Goal: Contribute content: Contribute content

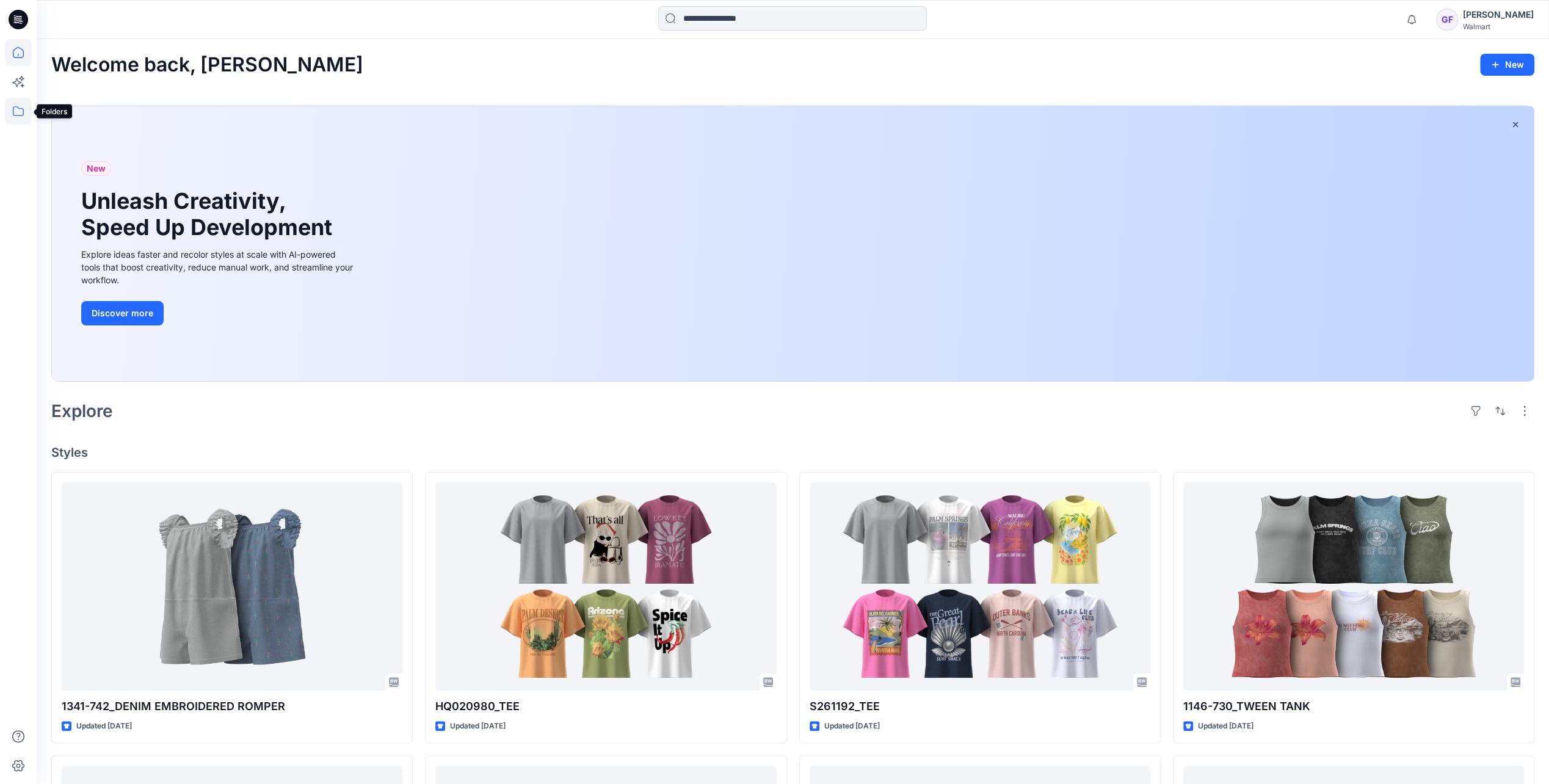
click at [9, 111] on icon at bounding box center [18, 111] width 27 height 27
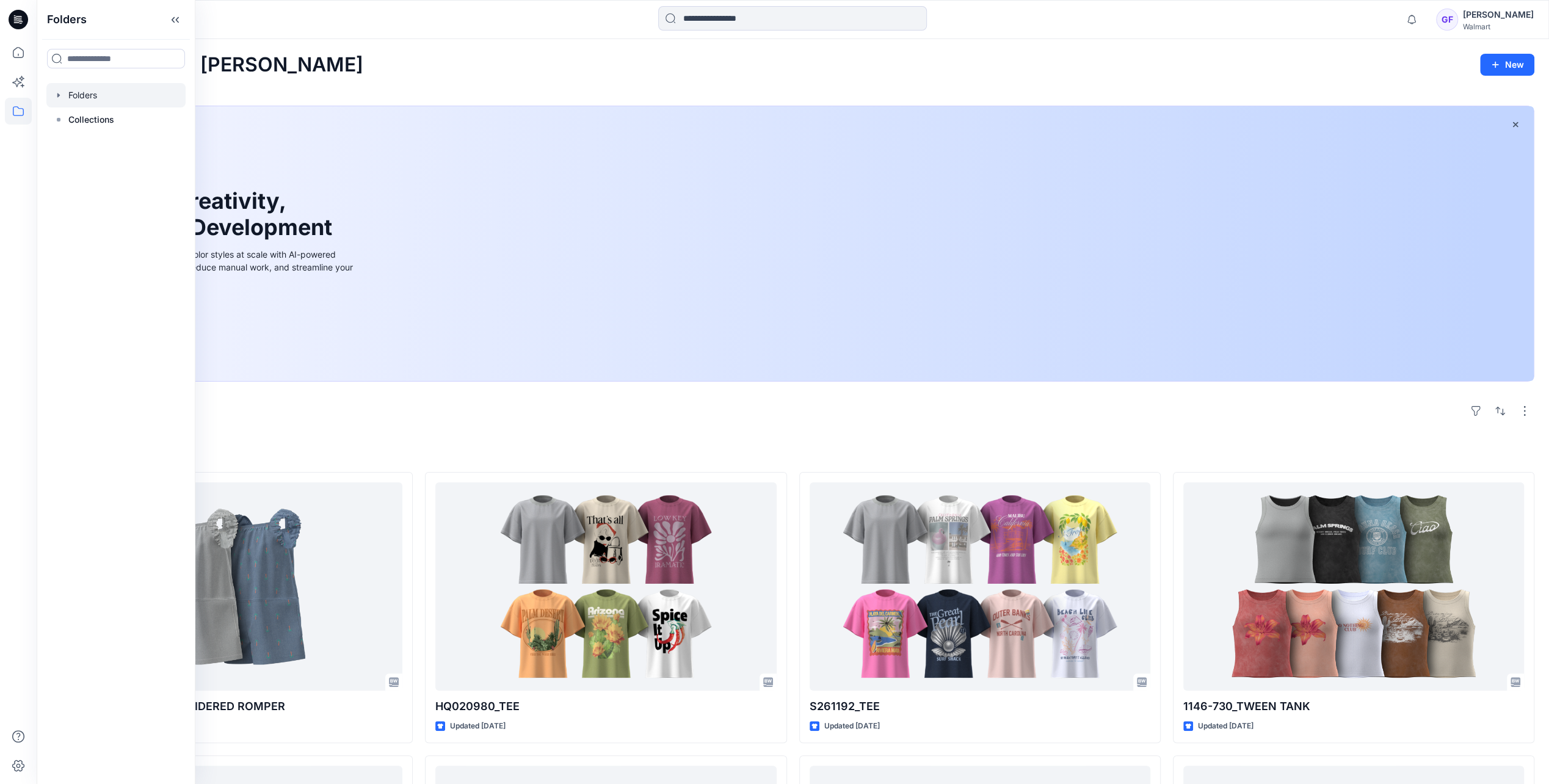
click at [89, 95] on div at bounding box center [115, 95] width 139 height 24
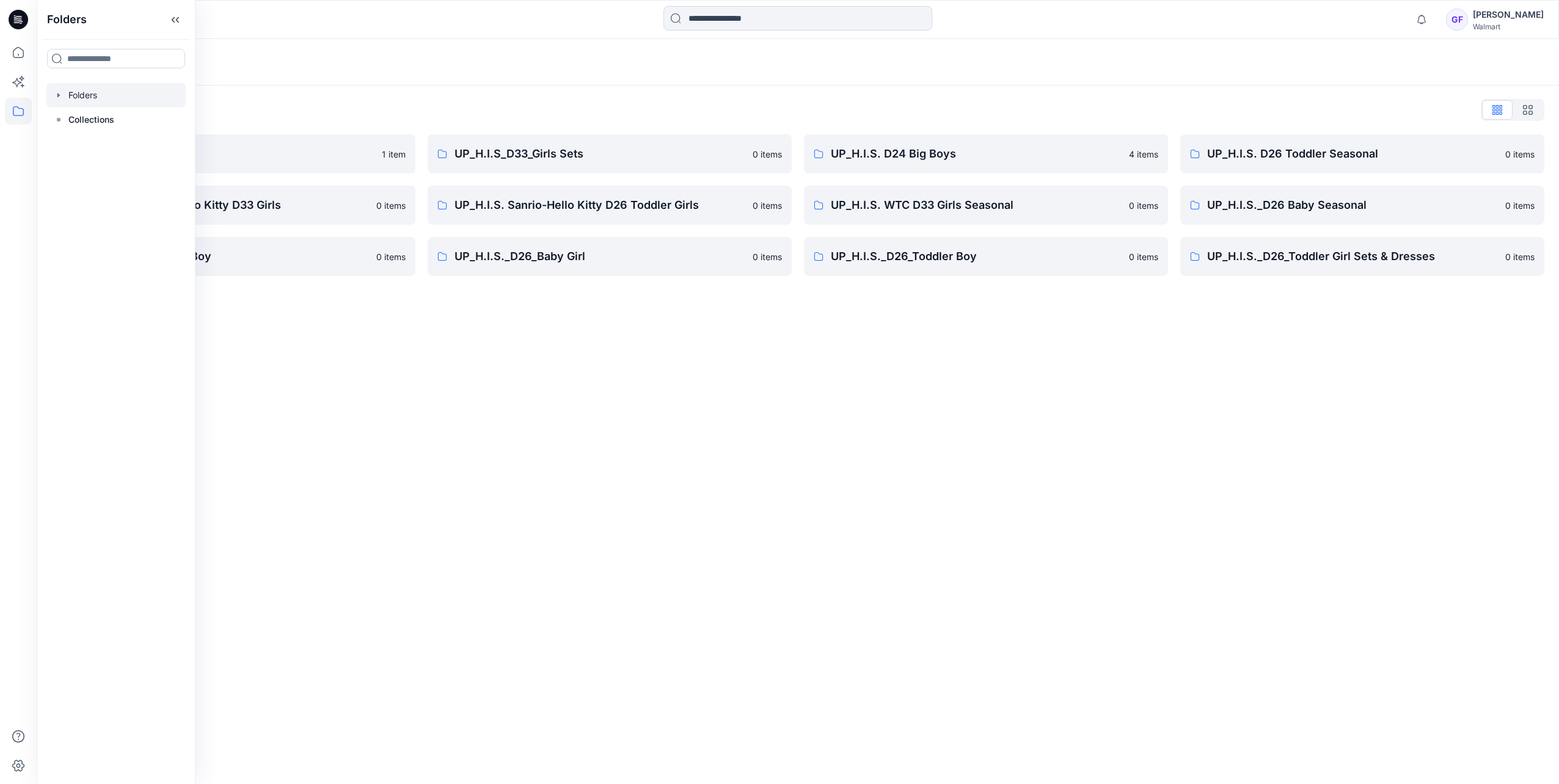
click at [389, 107] on div "Folders List" at bounding box center [798, 110] width 1493 height 20
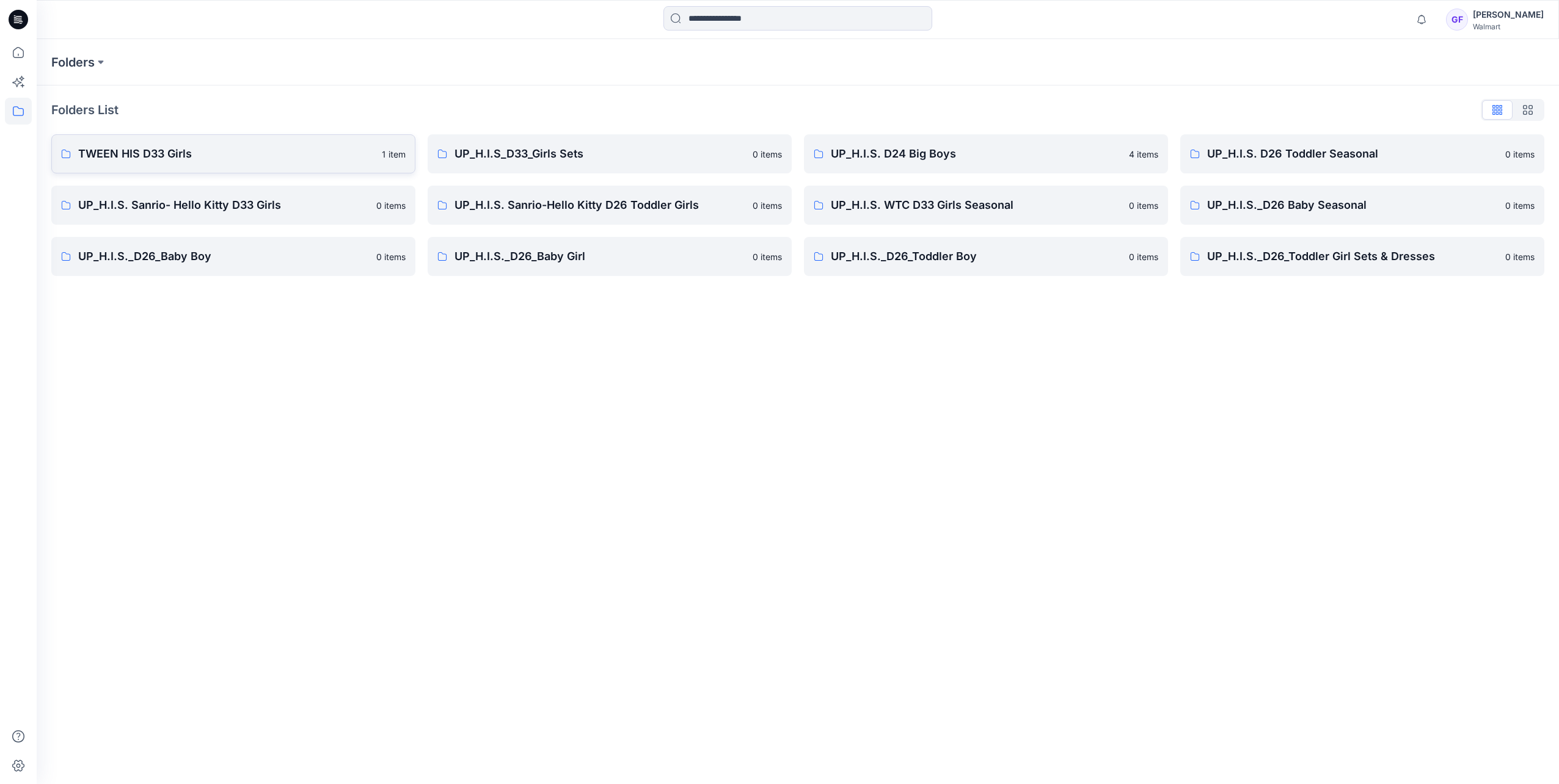
click at [169, 142] on link "TWEEN HIS D33 Girls 1 item" at bounding box center [233, 154] width 364 height 39
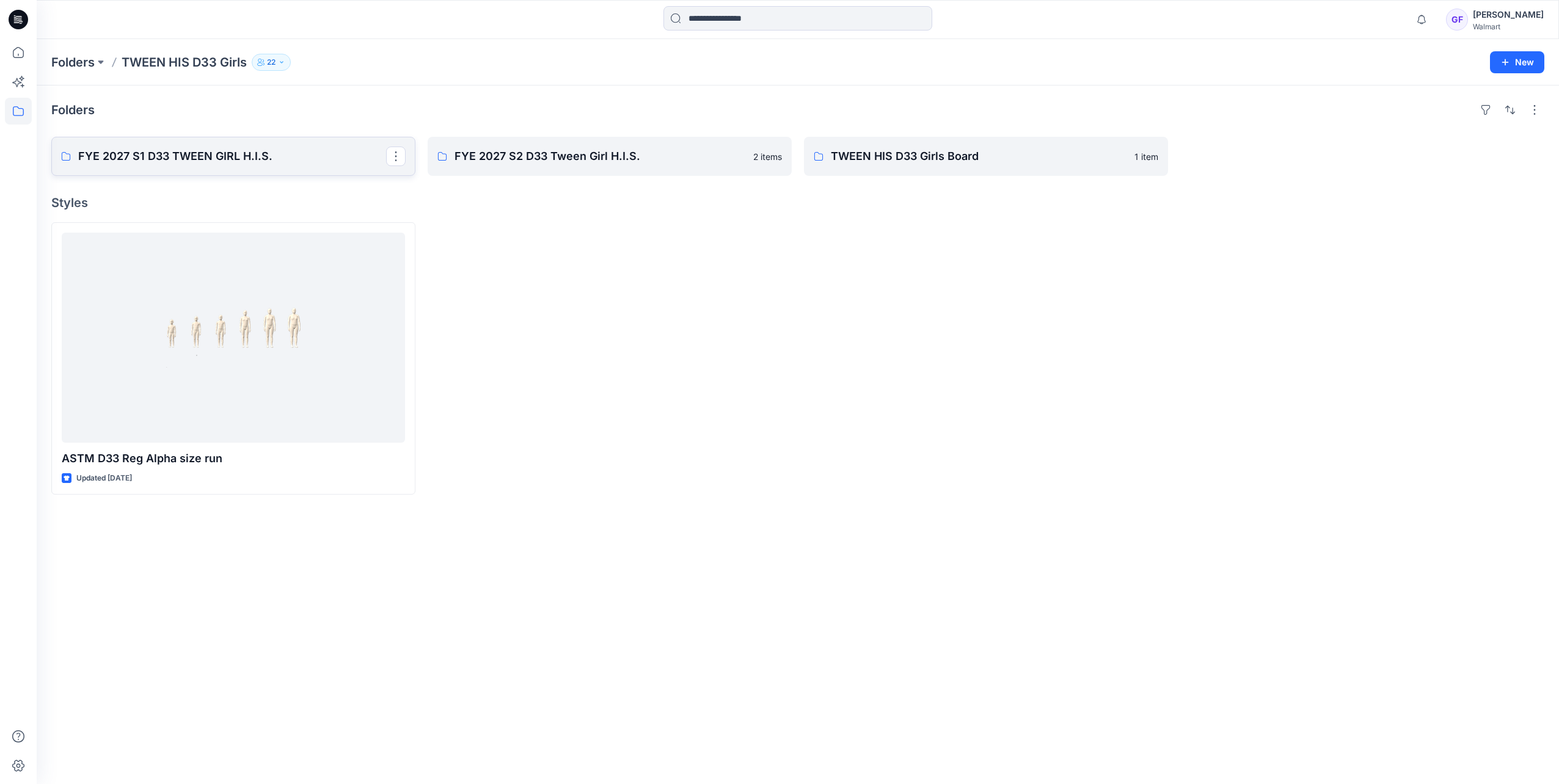
click at [182, 161] on p "FYE 2027 S1 D33 TWEEN GIRL H.I.S." at bounding box center [232, 156] width 308 height 17
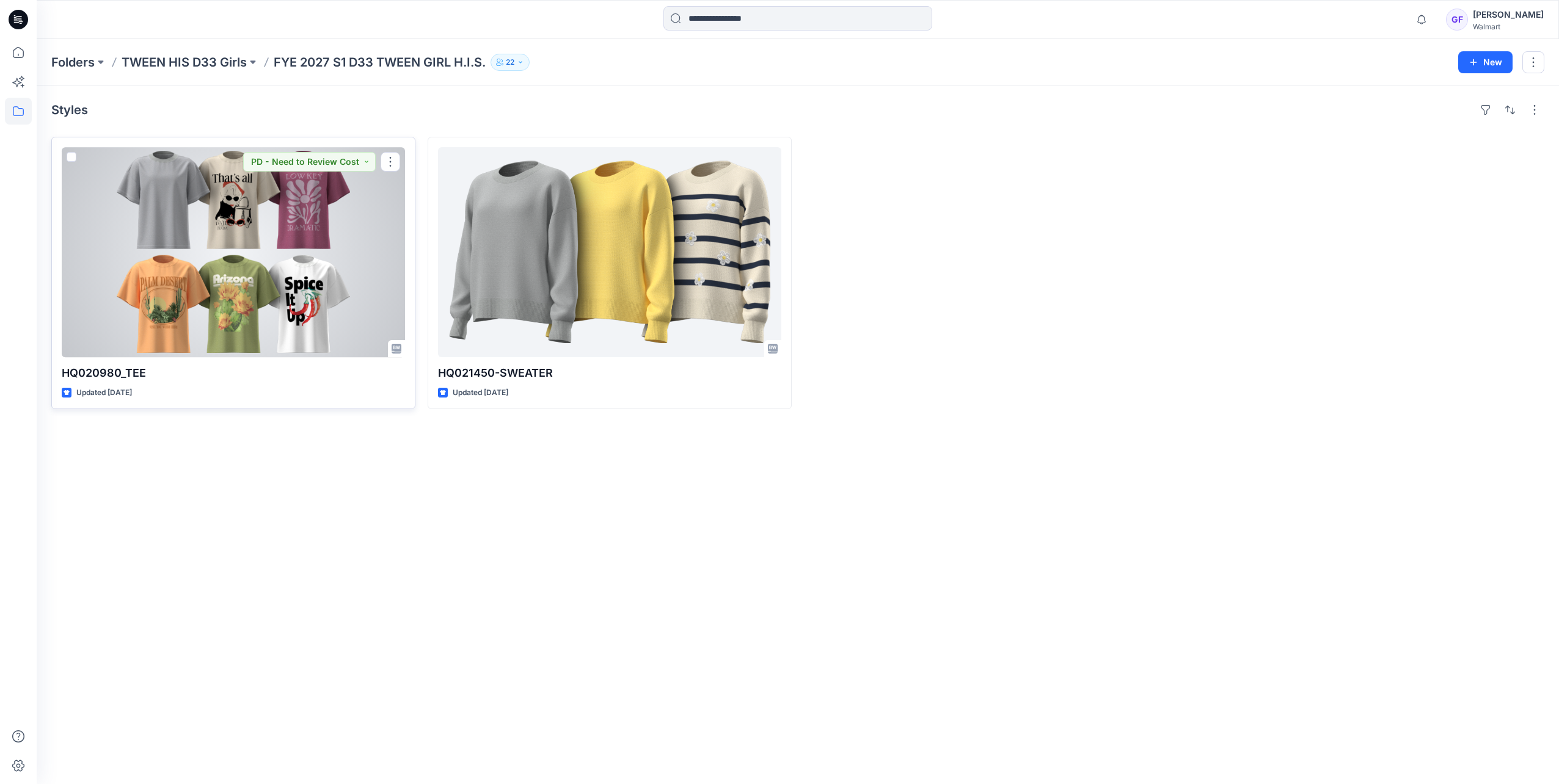
click at [292, 231] on div at bounding box center [233, 252] width 343 height 210
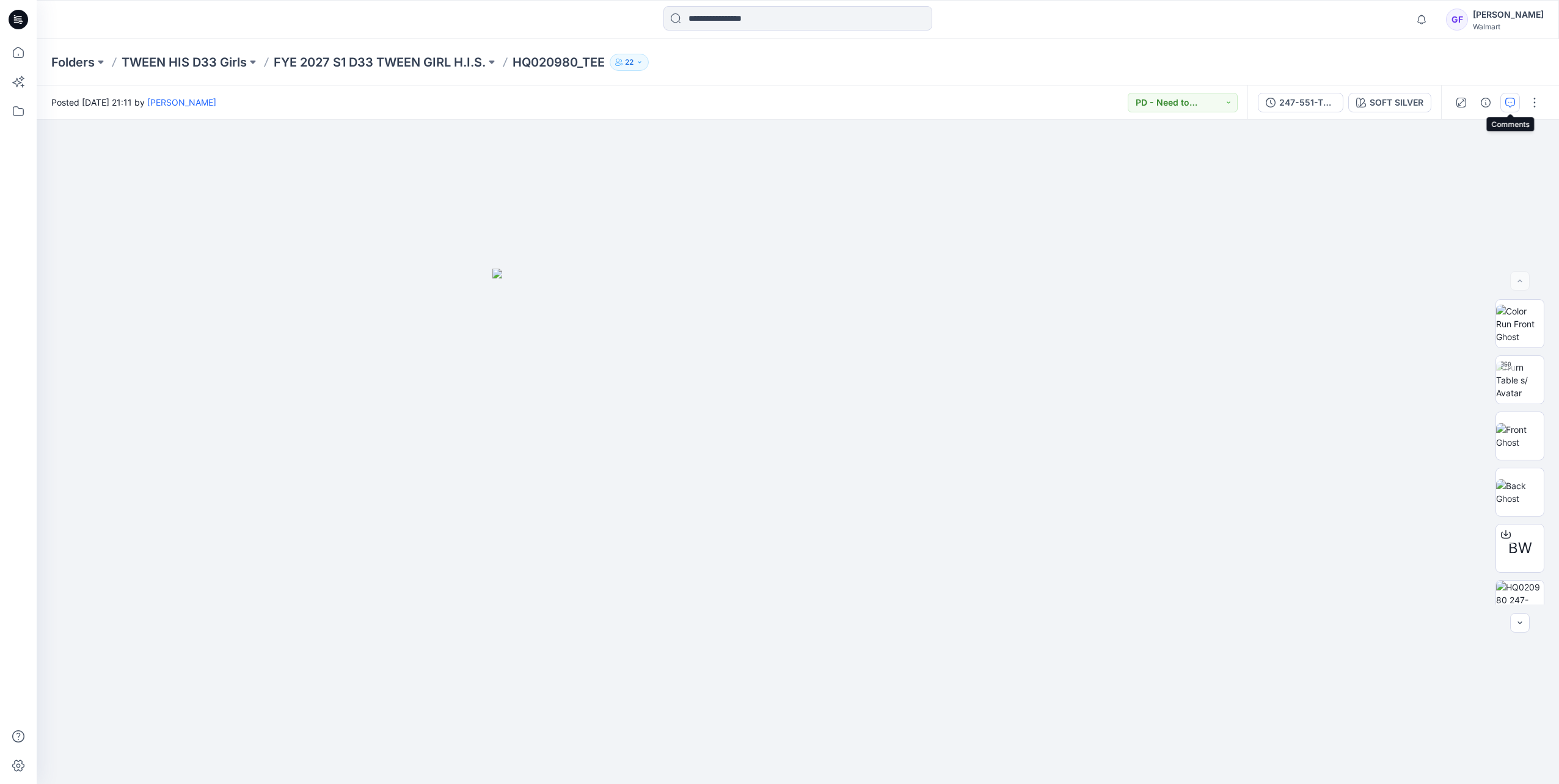
click at [1506, 100] on icon "button" at bounding box center [1509, 102] width 9 height 9
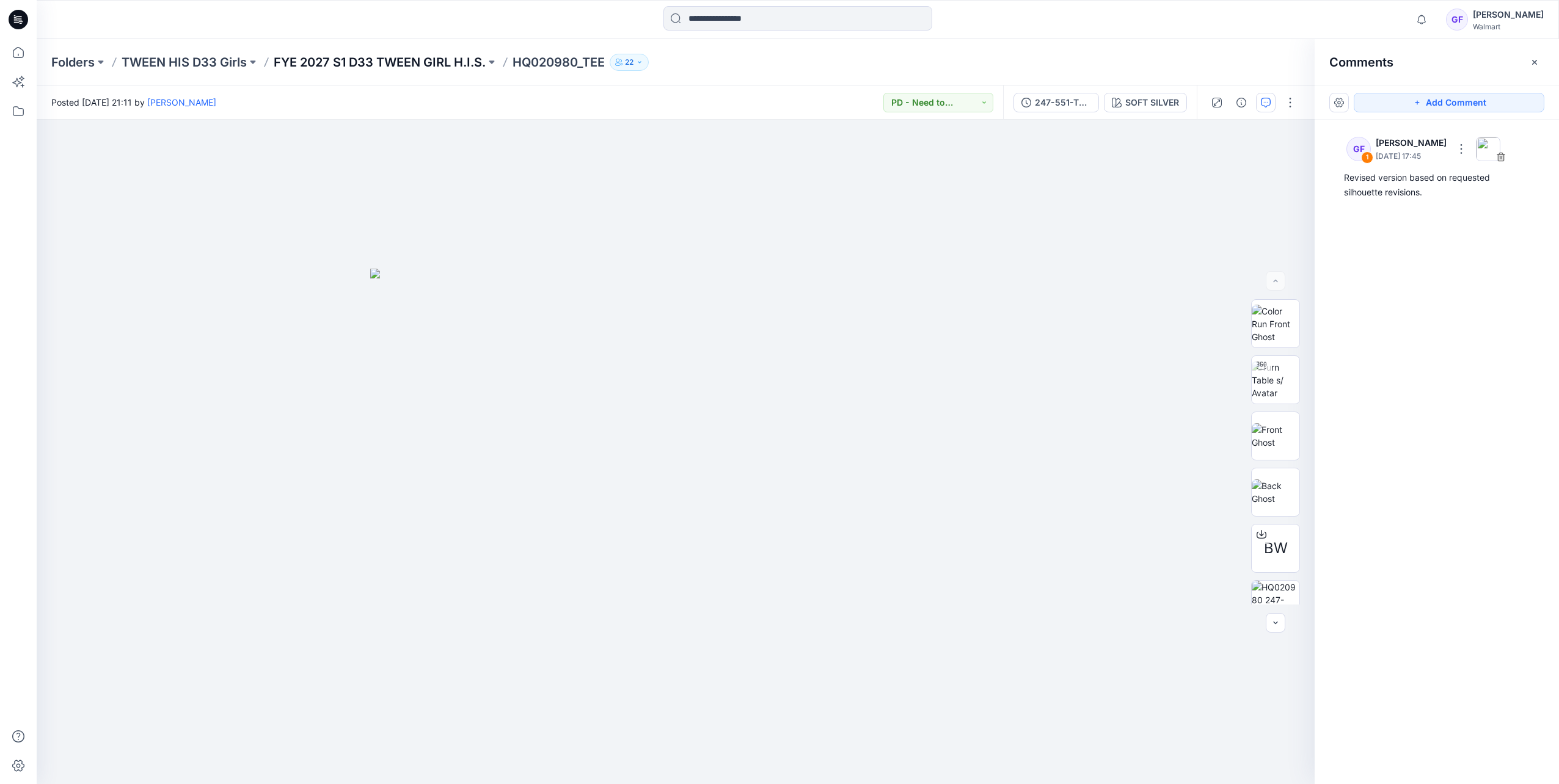
click at [448, 60] on p "FYE 2027 S1 D33 TWEEN GIRL H.I.S." at bounding box center [379, 62] width 212 height 17
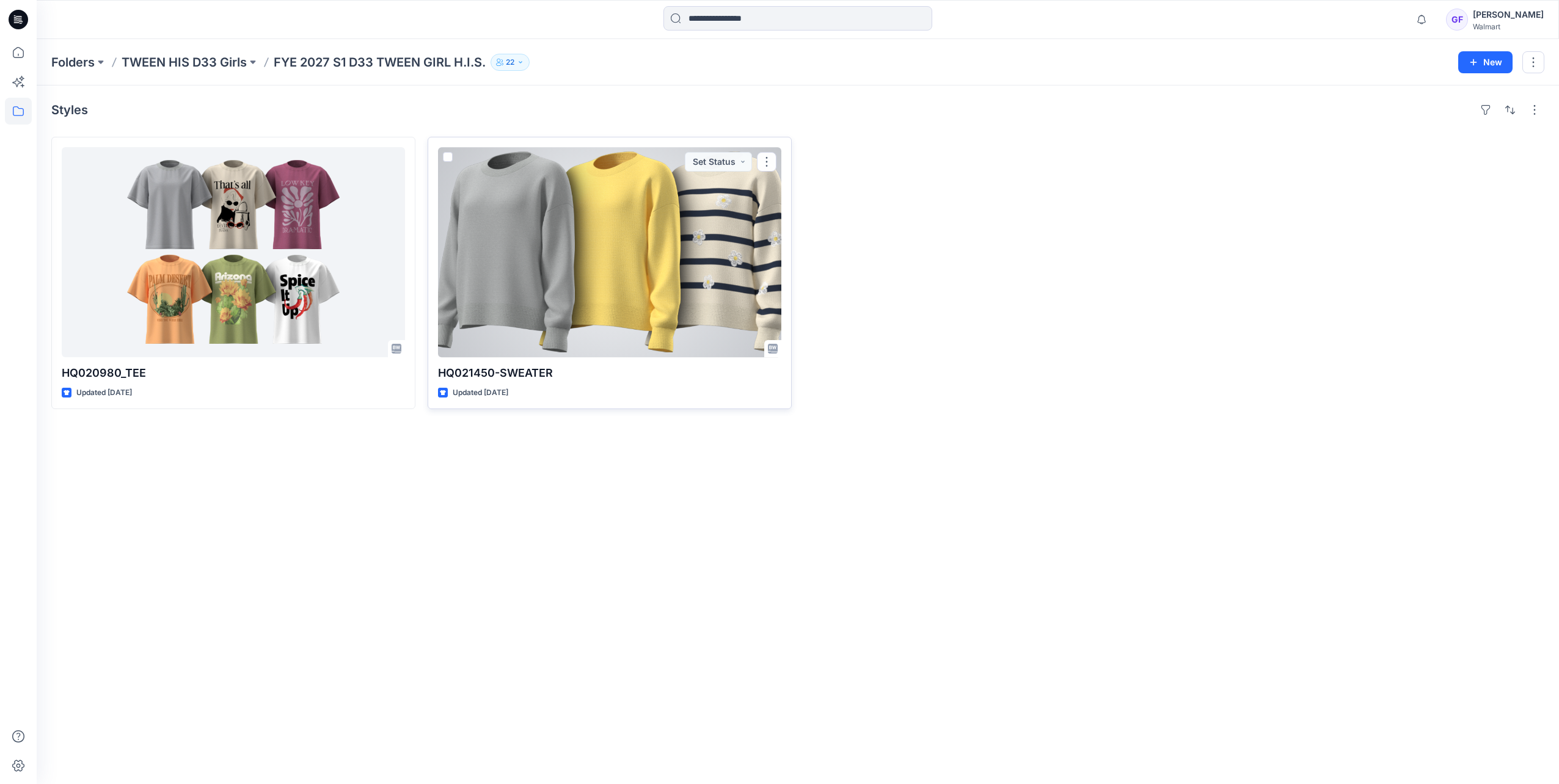
click at [562, 215] on div at bounding box center [610, 252] width 343 height 210
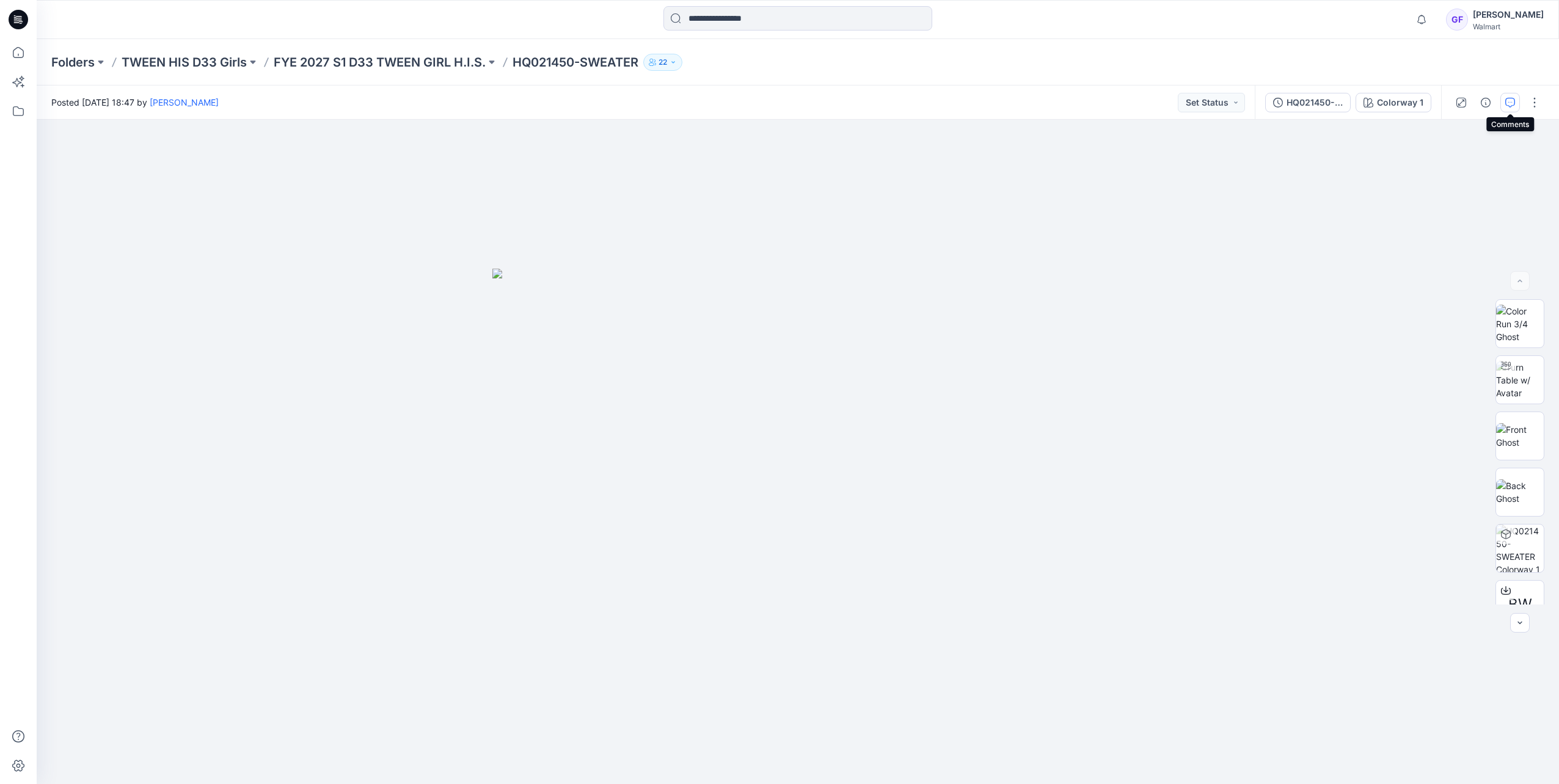
click at [1506, 109] on button "button" at bounding box center [1509, 102] width 20 height 20
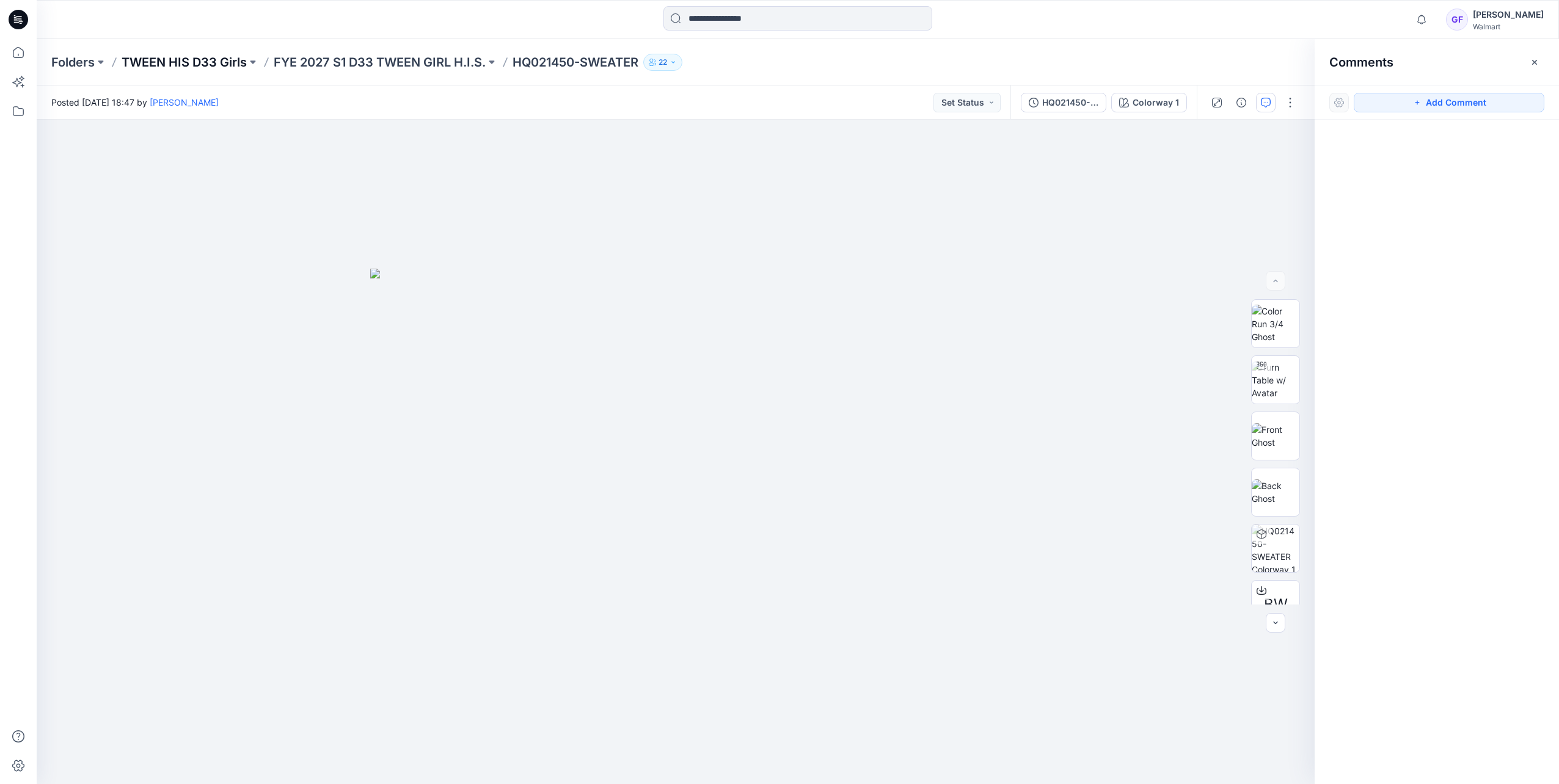
click at [203, 58] on p "TWEEN HIS D33 Girls" at bounding box center [184, 62] width 126 height 17
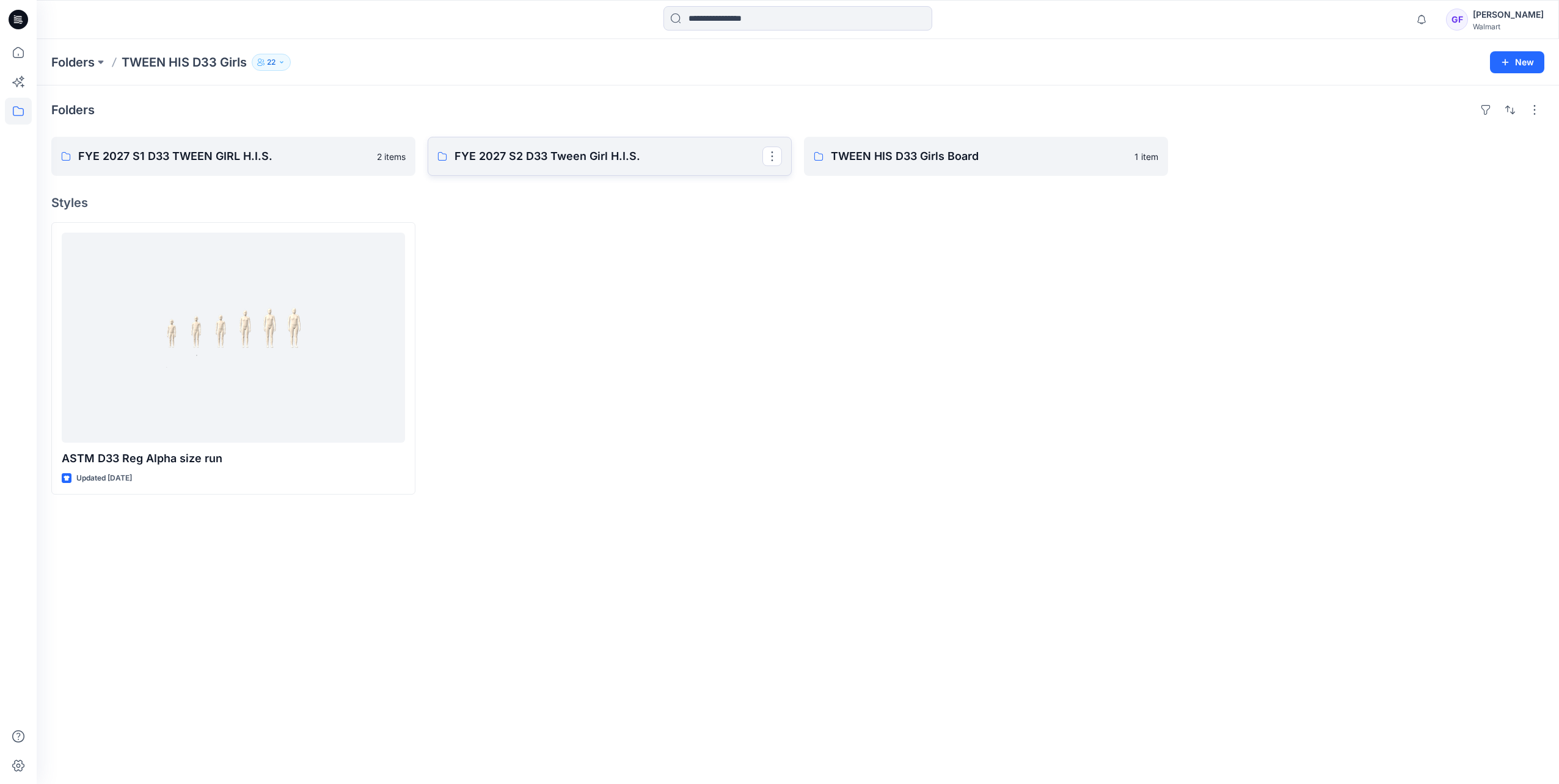
click at [471, 153] on p "FYE 2027 S2 D33 Tween Girl H.I.S." at bounding box center [609, 156] width 308 height 17
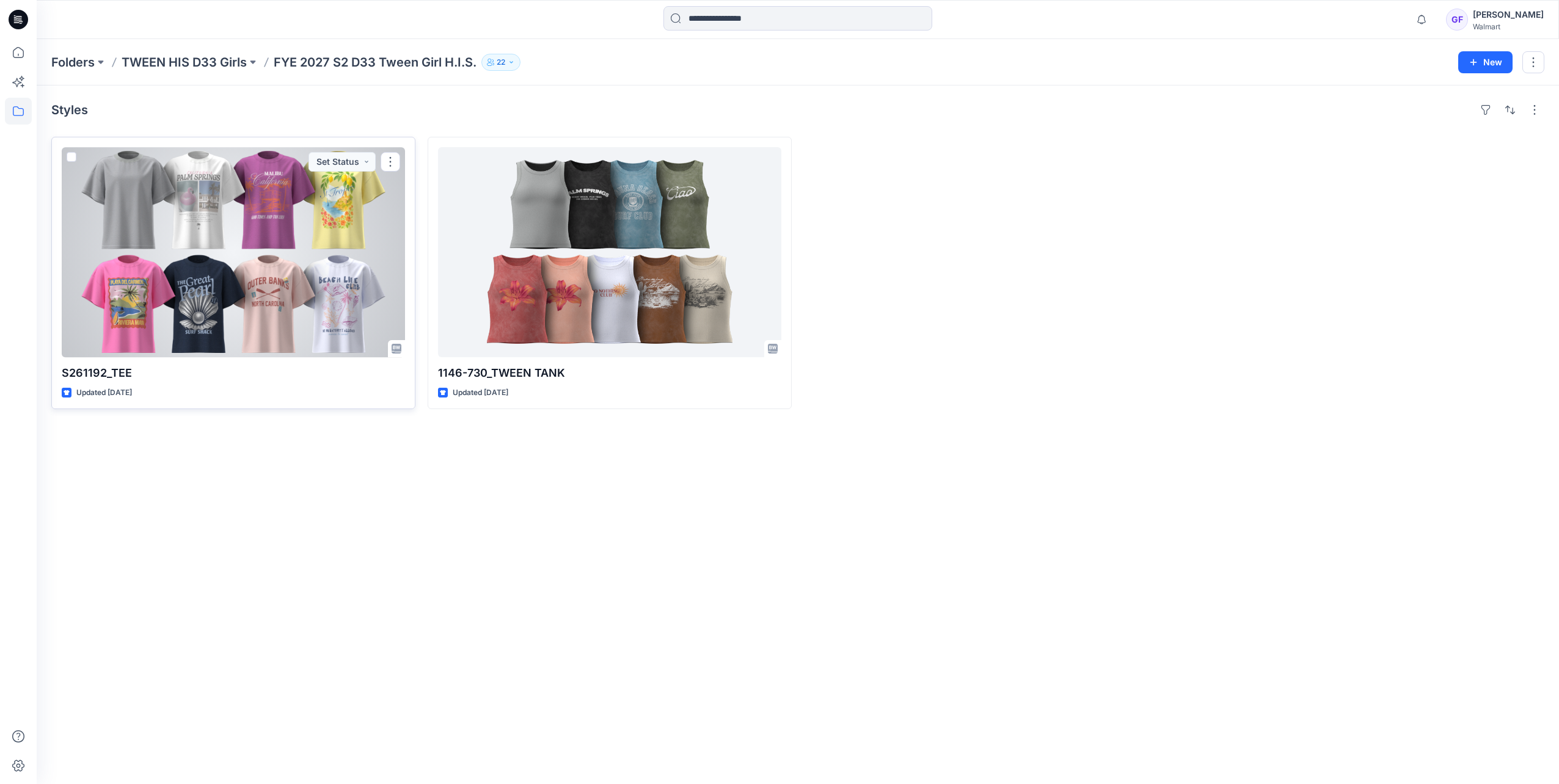
click at [273, 246] on div at bounding box center [233, 252] width 343 height 210
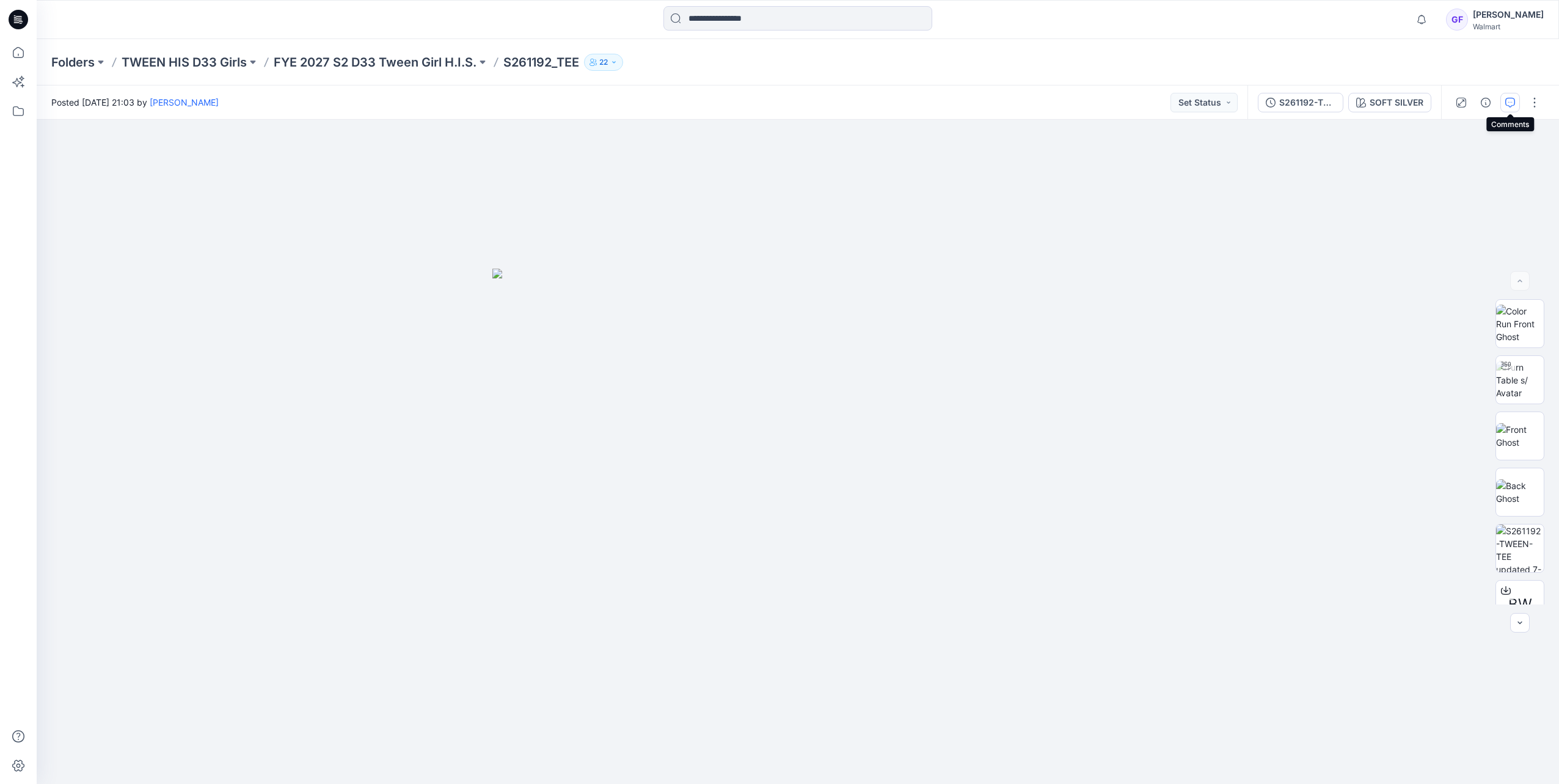
click at [1507, 105] on icon "button" at bounding box center [1509, 102] width 9 height 9
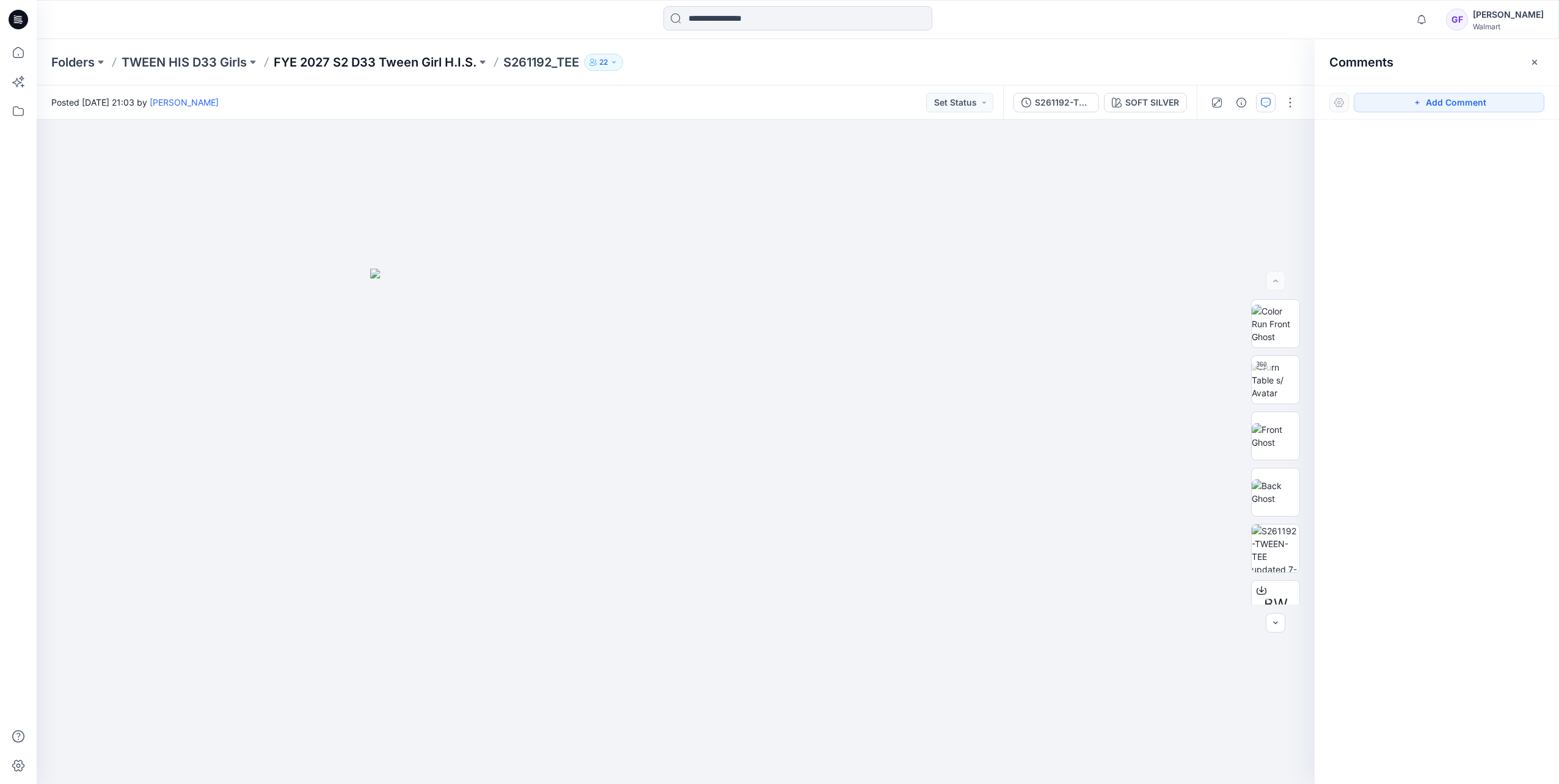
click at [379, 63] on p "FYE 2027 S2 D33 Tween Girl H.I.S." at bounding box center [374, 62] width 203 height 17
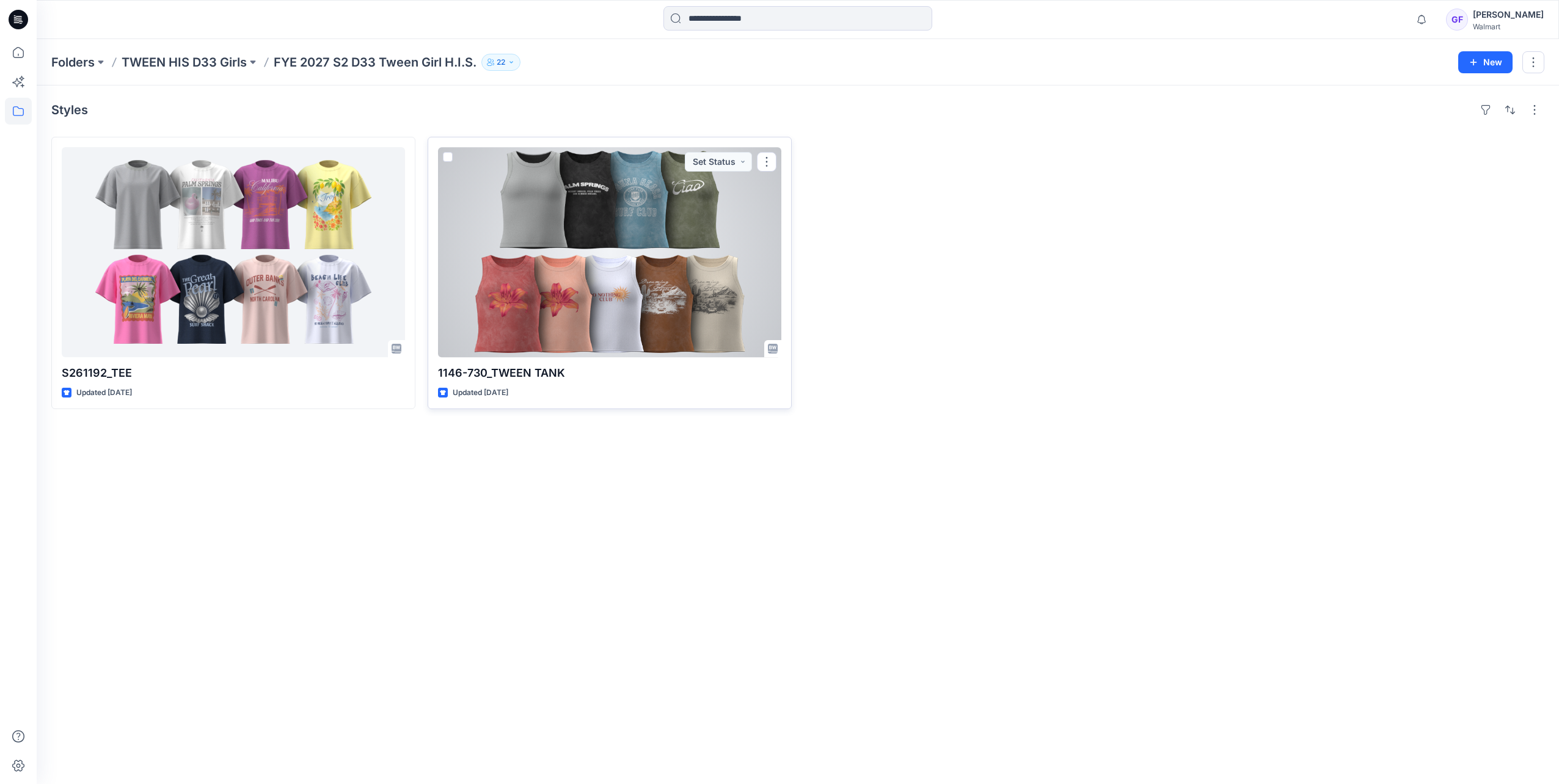
click at [621, 239] on div at bounding box center [610, 252] width 343 height 210
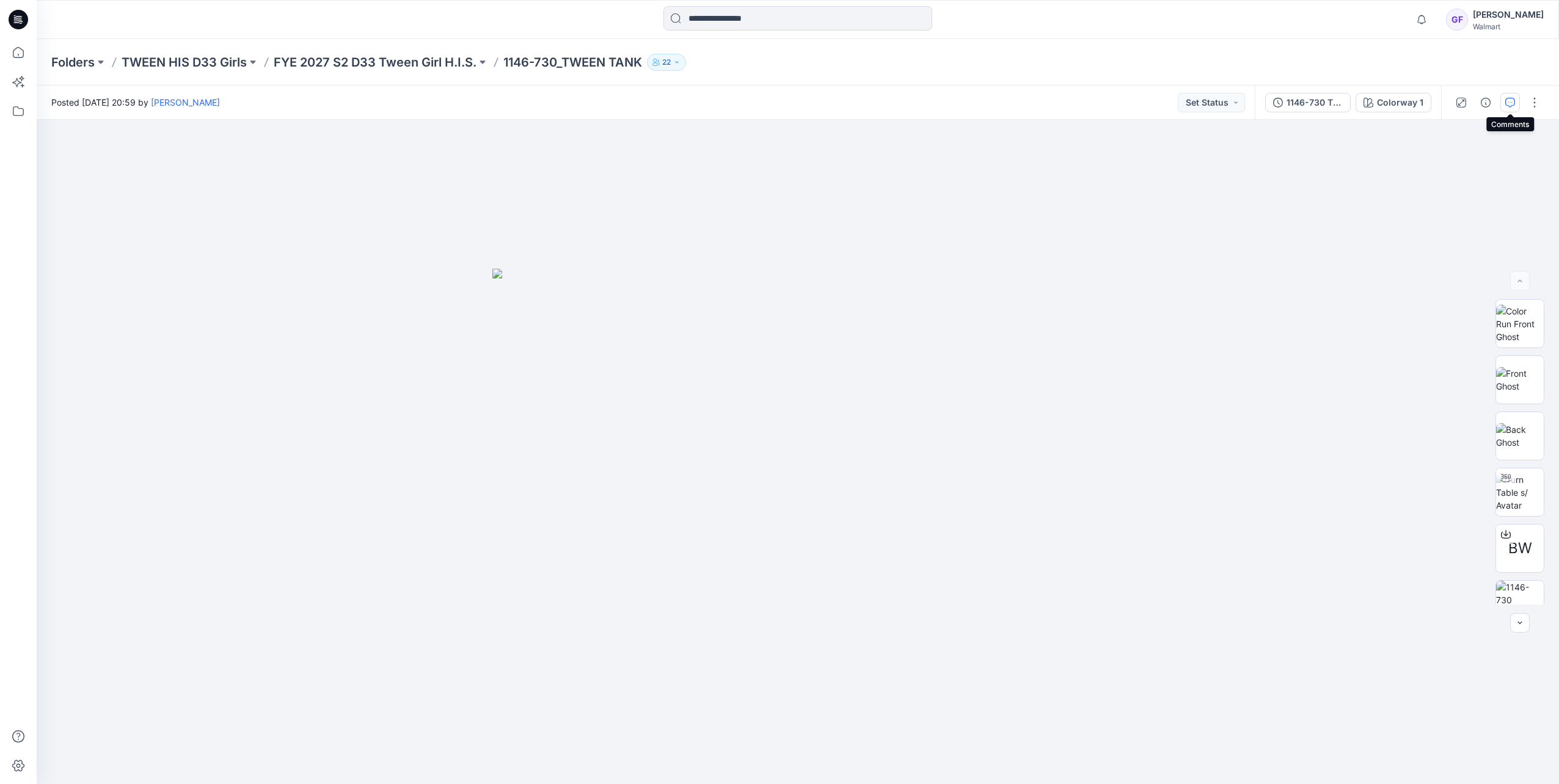
click at [1511, 100] on icon "button" at bounding box center [1509, 102] width 9 height 9
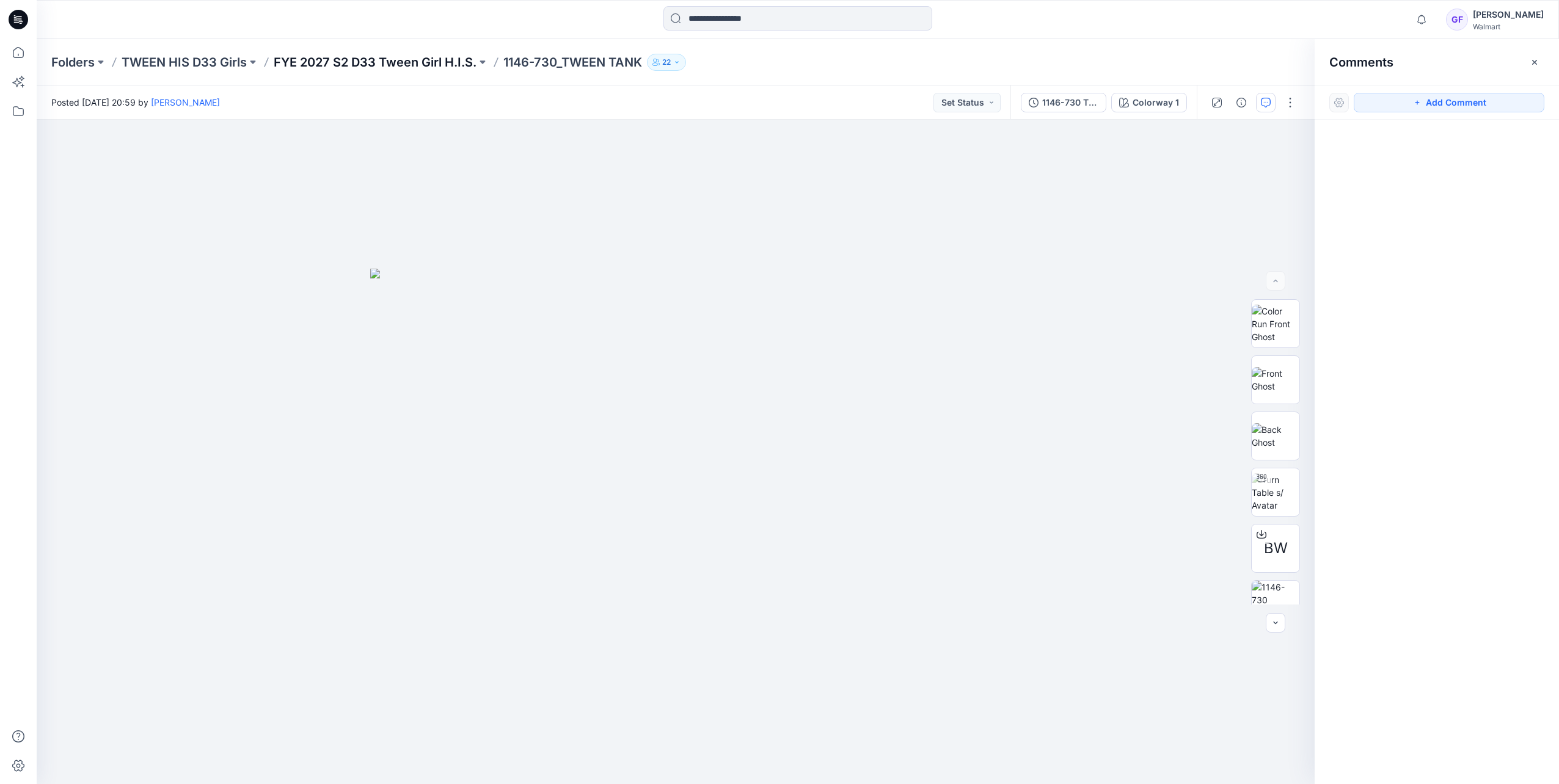
click at [383, 58] on p "FYE 2027 S2 D33 Tween Girl H.I.S." at bounding box center [374, 62] width 203 height 17
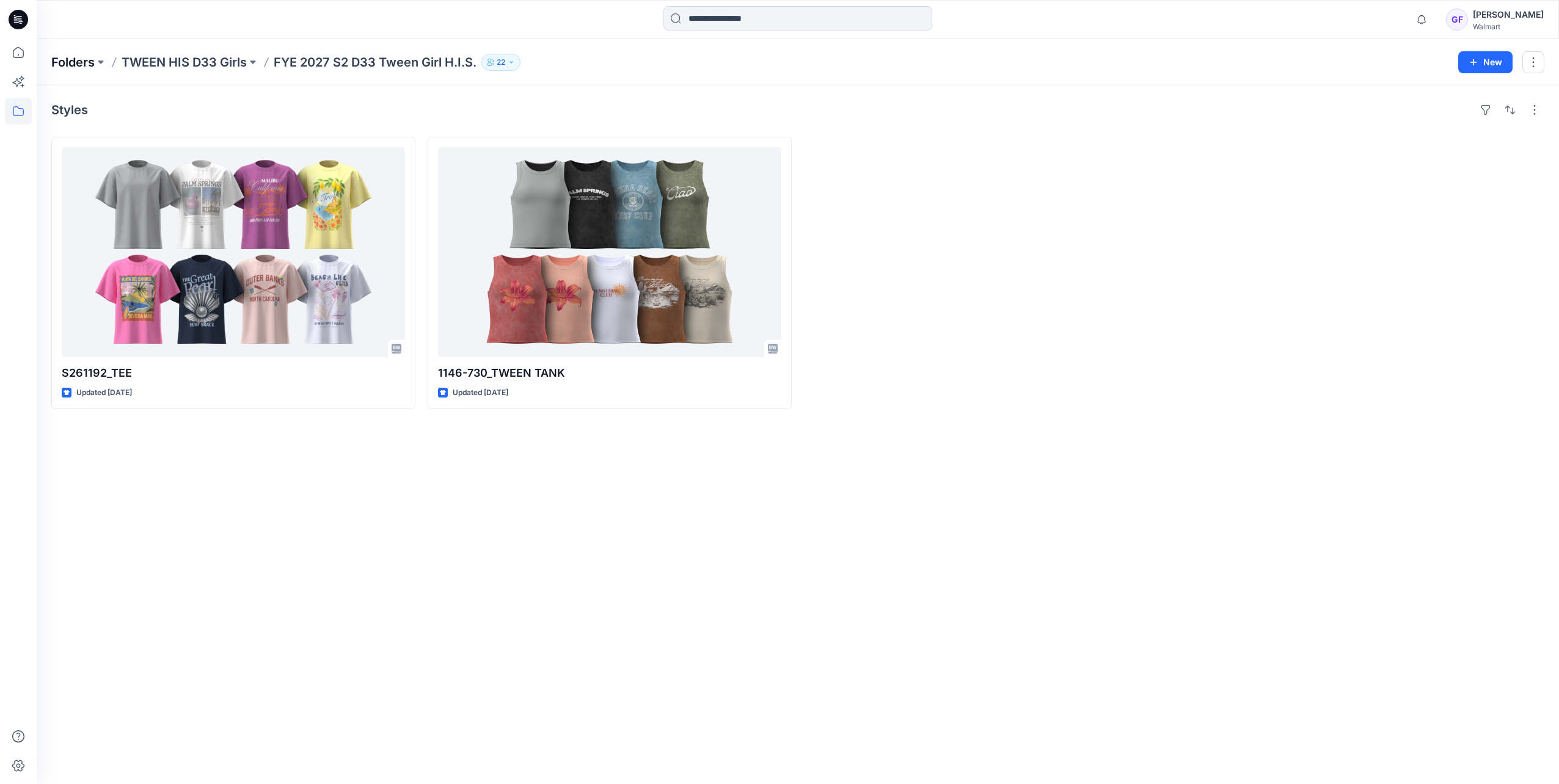
click at [73, 62] on p "Folders" at bounding box center [73, 62] width 43 height 17
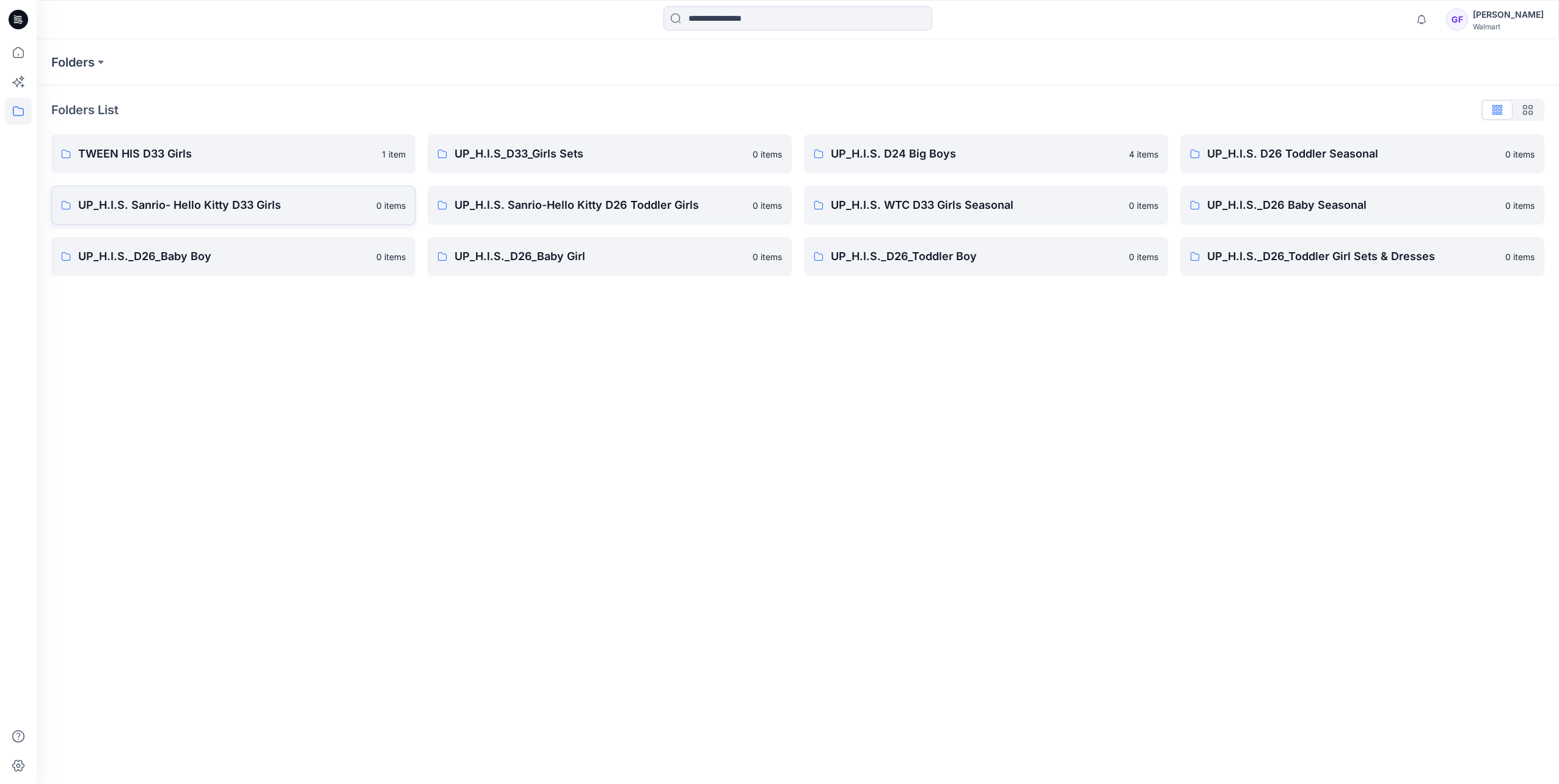
click at [193, 206] on p "UP_H.I.S. Sanrio- Hello Kitty D33 Girls" at bounding box center [223, 205] width 291 height 17
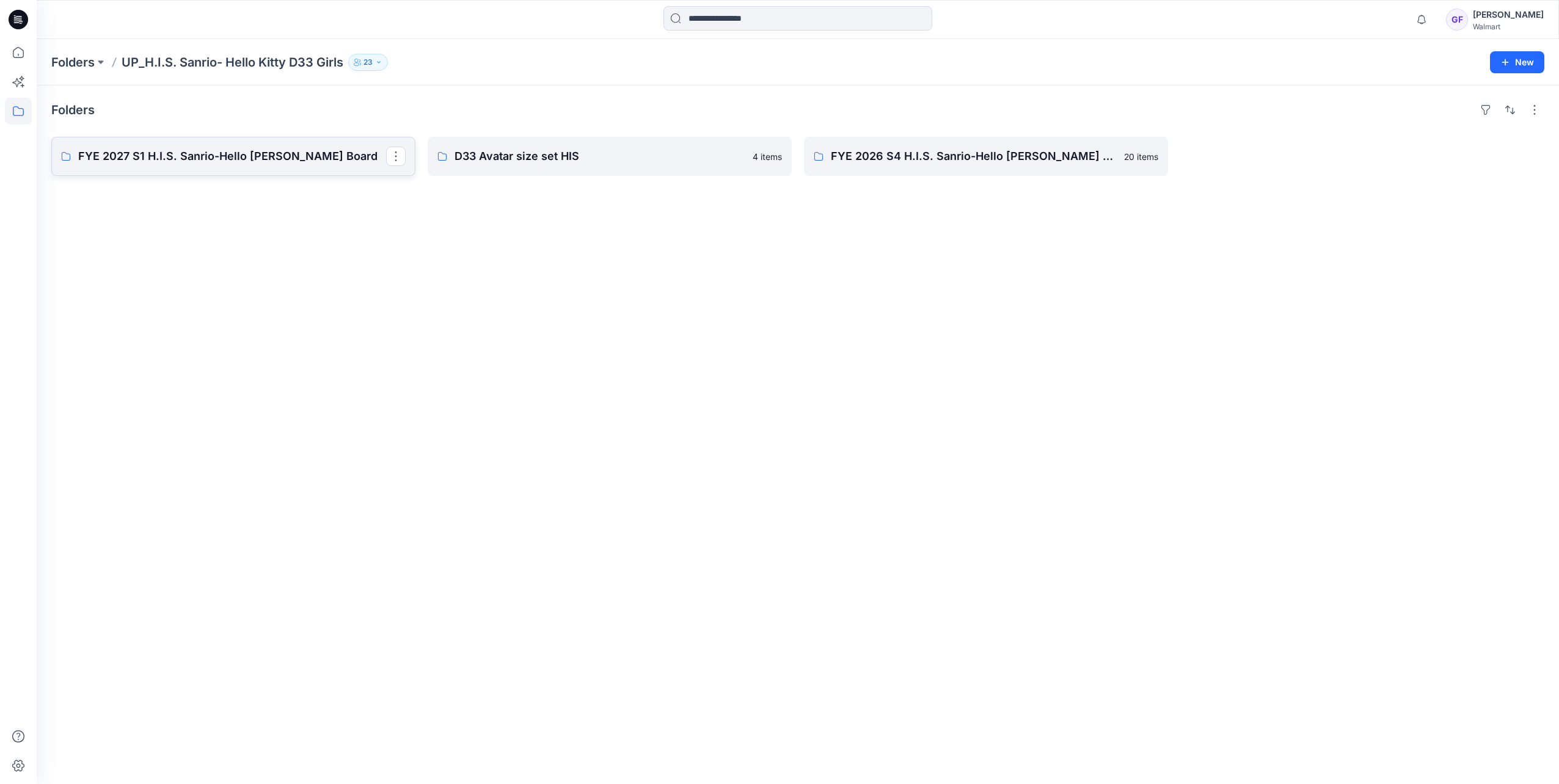
click at [180, 161] on p "FYE 2027 S1 H.I.S. Sanrio-Hello [PERSON_NAME] Board" at bounding box center [232, 156] width 308 height 17
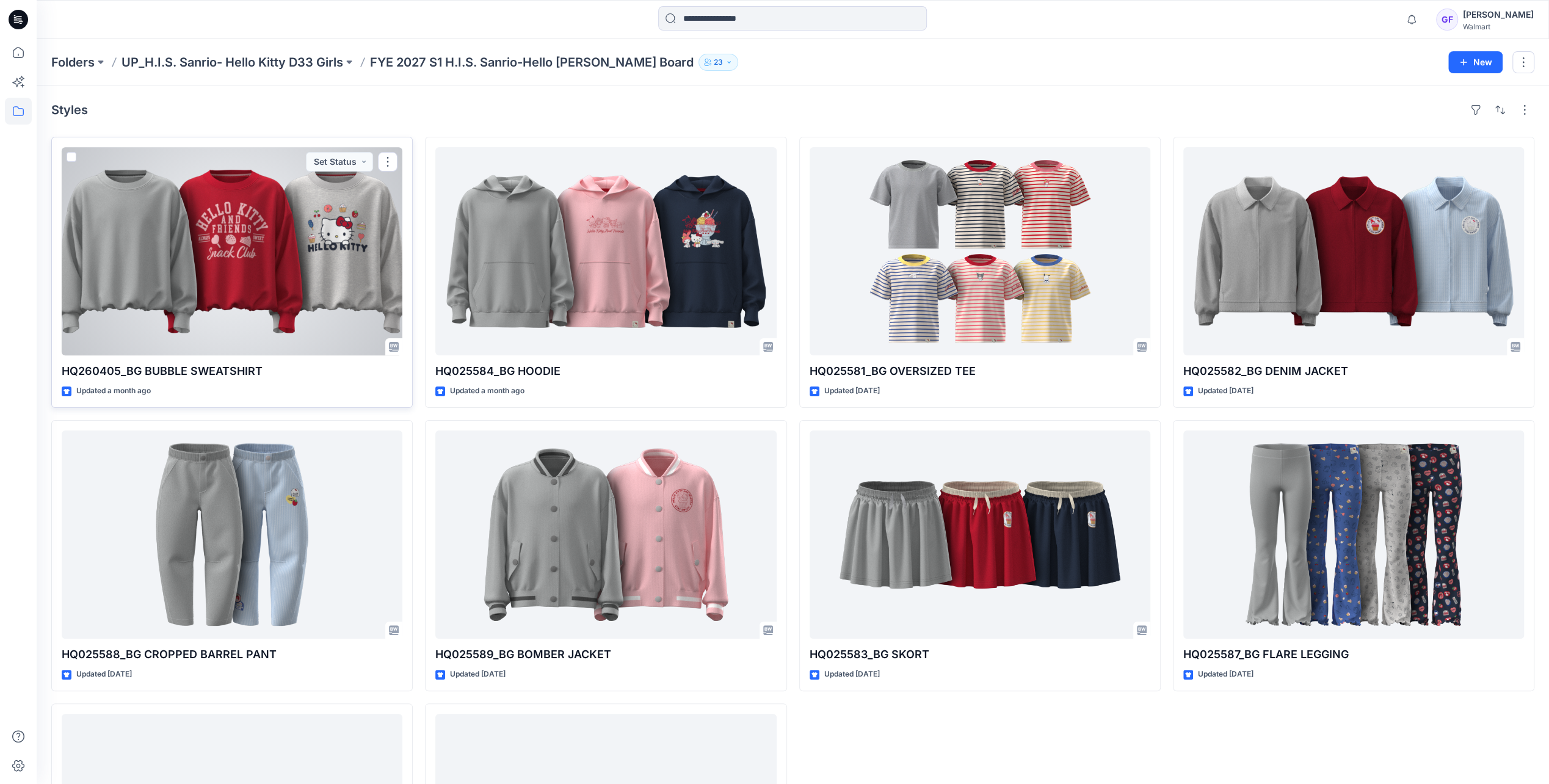
click at [214, 177] on div at bounding box center [232, 251] width 340 height 208
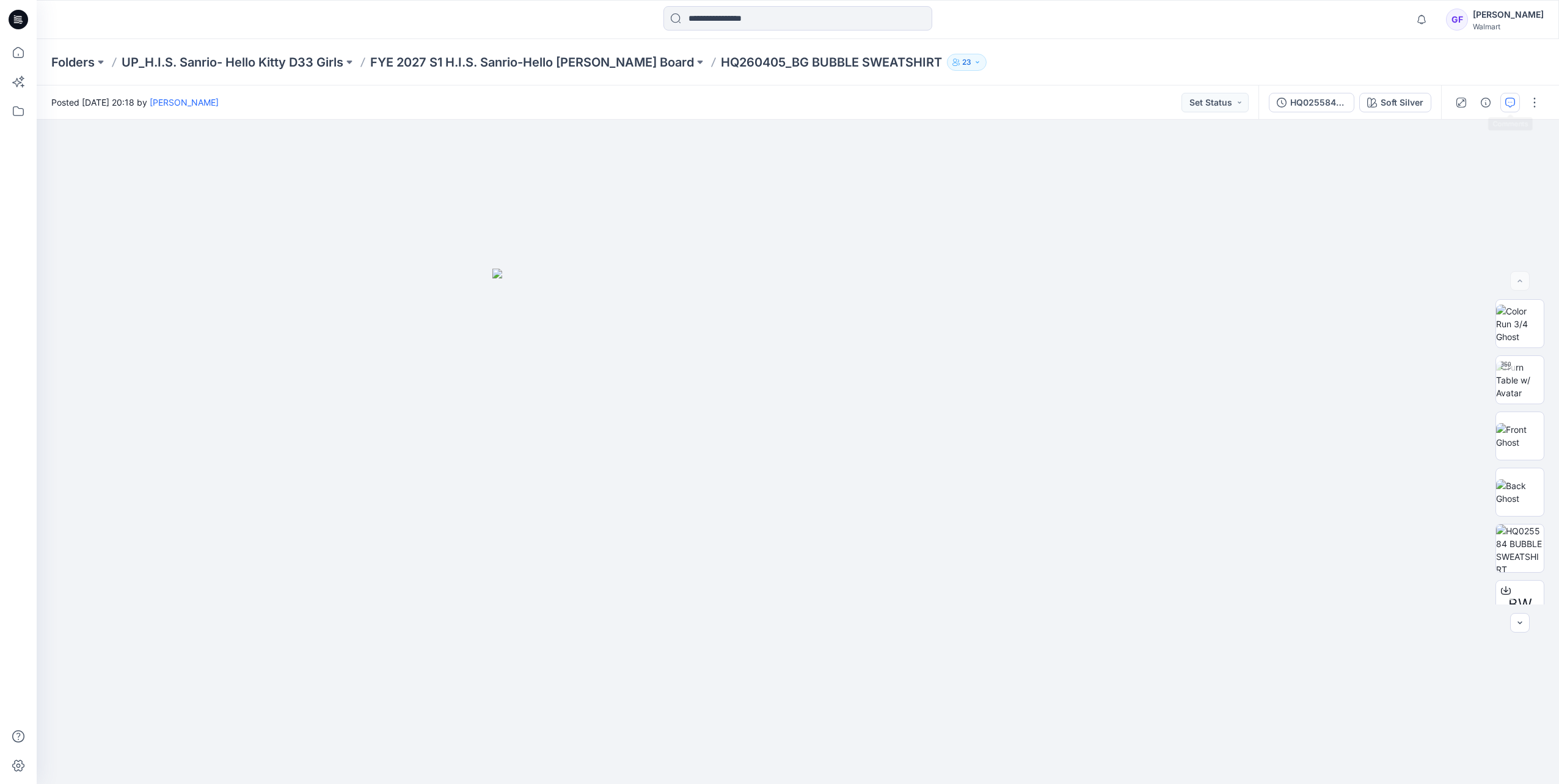
click at [1507, 96] on button "button" at bounding box center [1509, 102] width 20 height 20
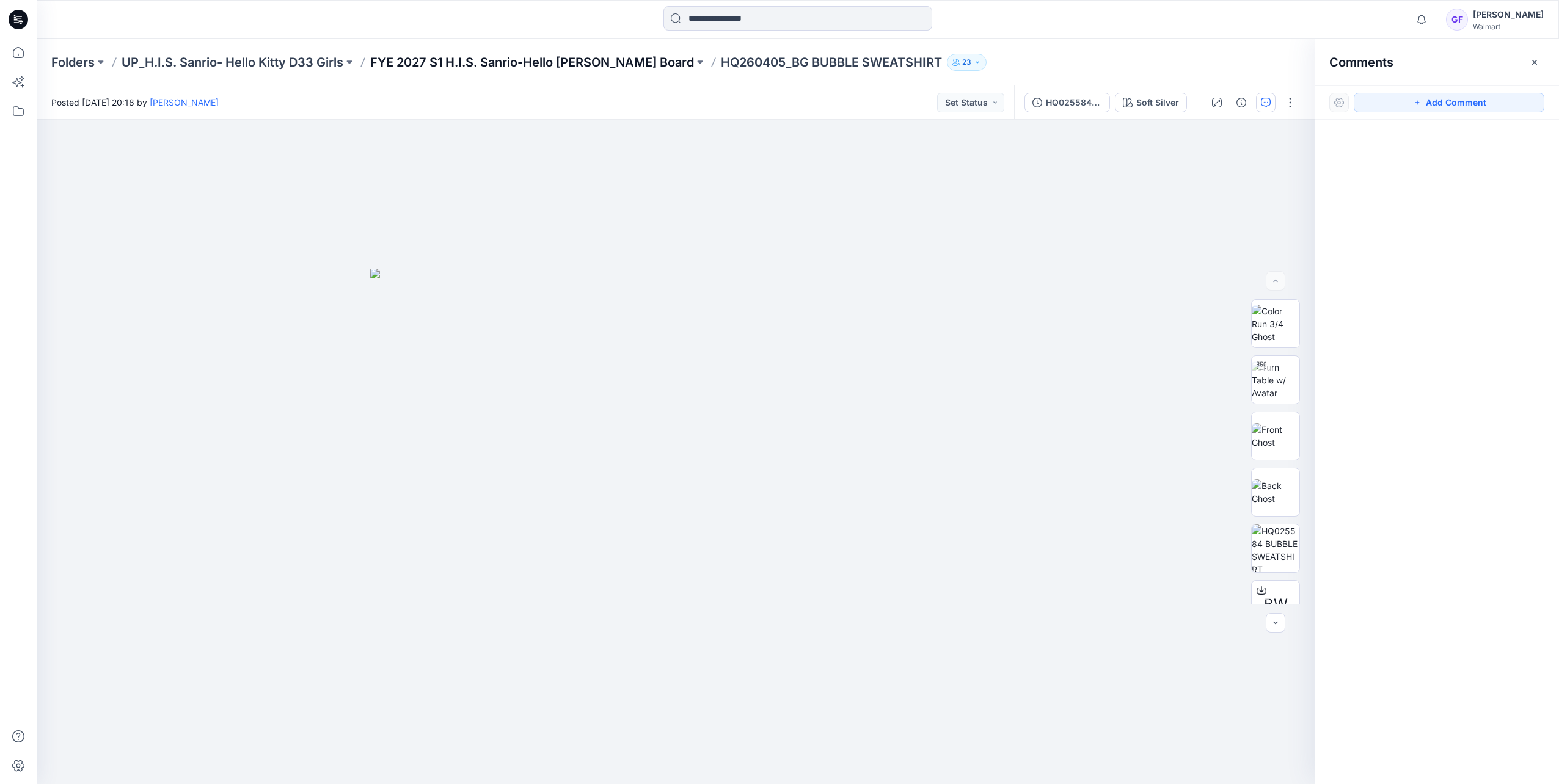
click at [554, 62] on p "FYE 2027 S1 H.I.S. Sanrio-Hello [PERSON_NAME] Board" at bounding box center [532, 62] width 324 height 17
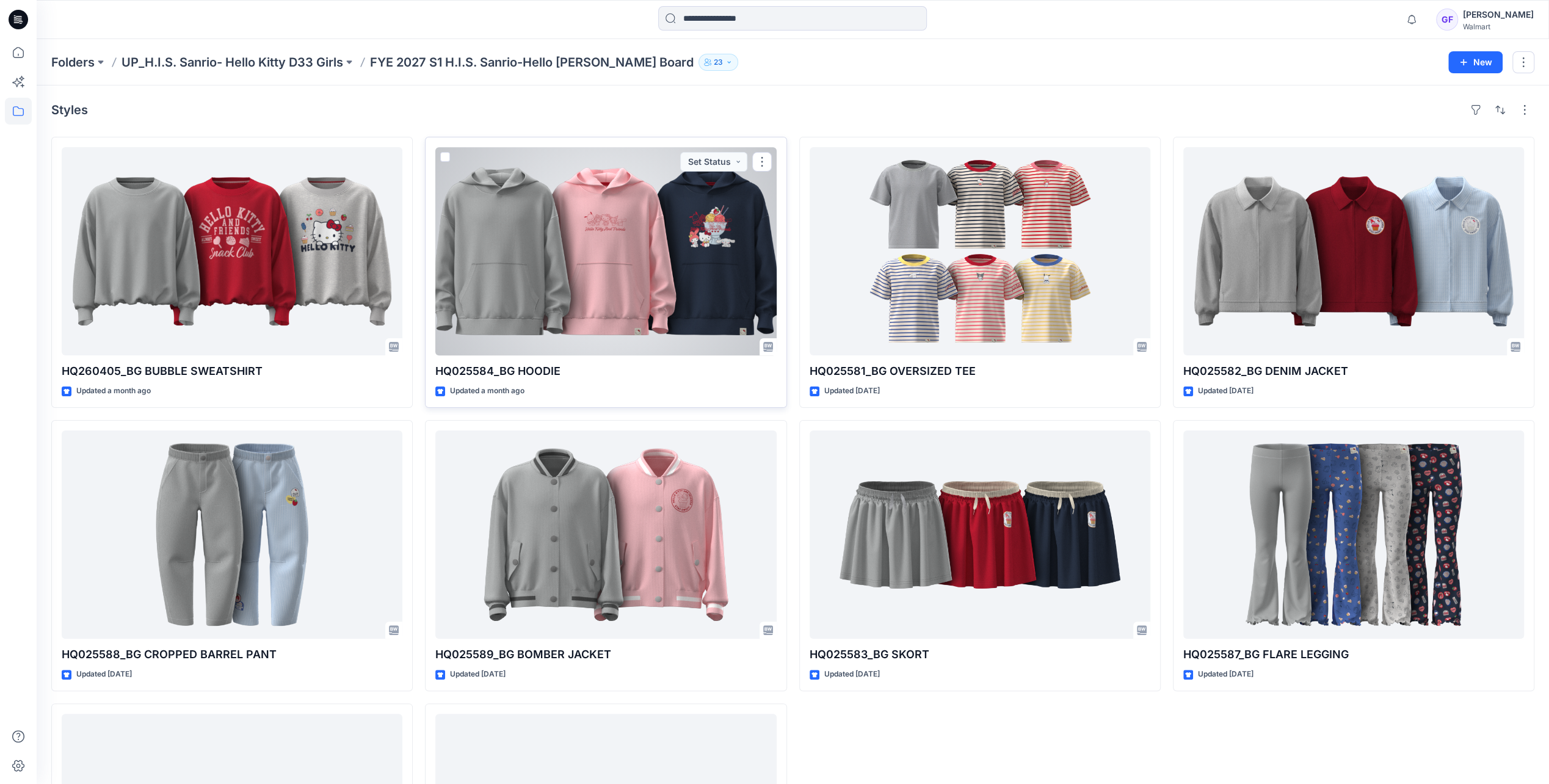
click at [604, 170] on div at bounding box center [606, 251] width 340 height 208
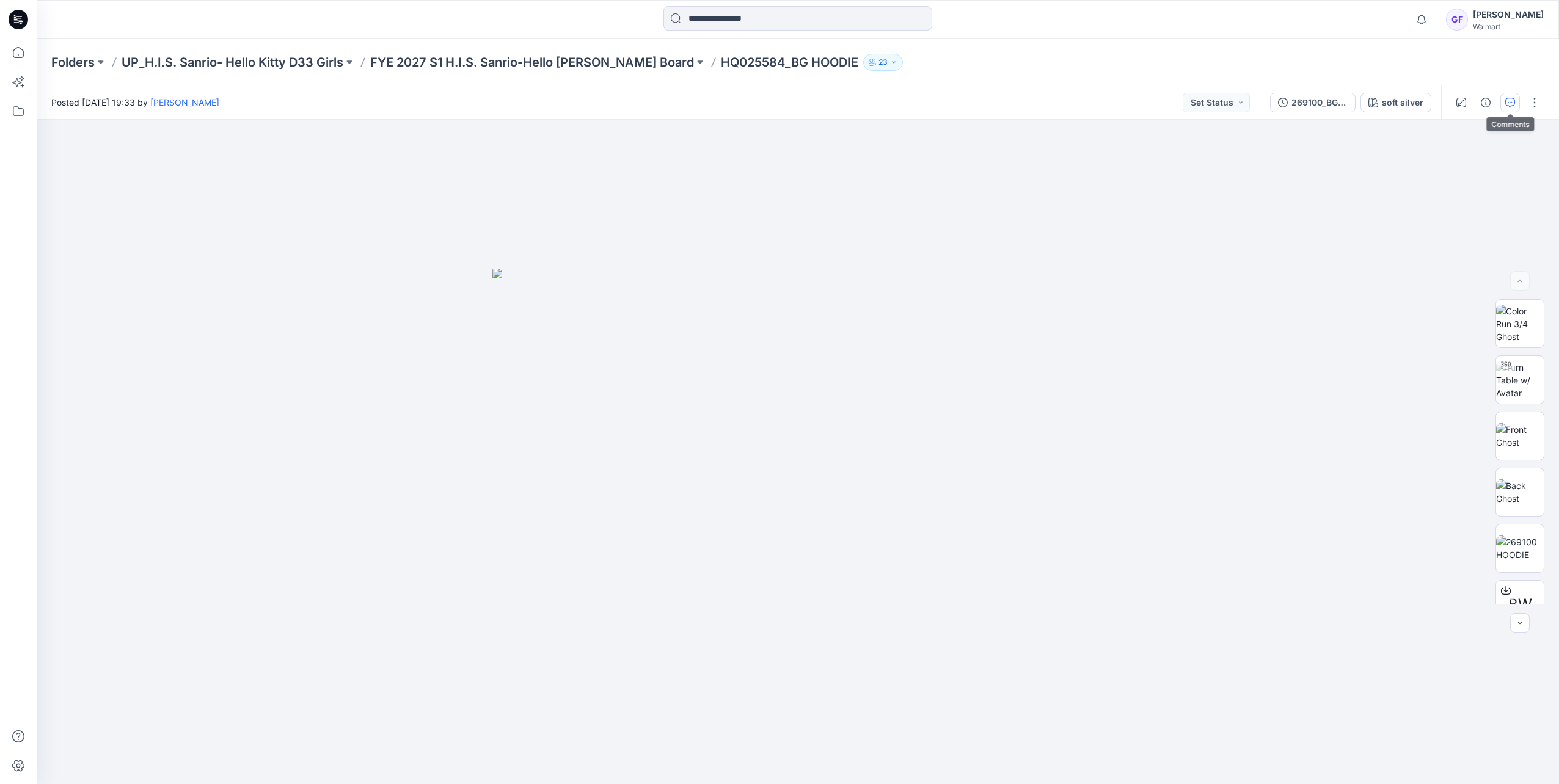
click at [1506, 101] on icon "button" at bounding box center [1509, 102] width 9 height 9
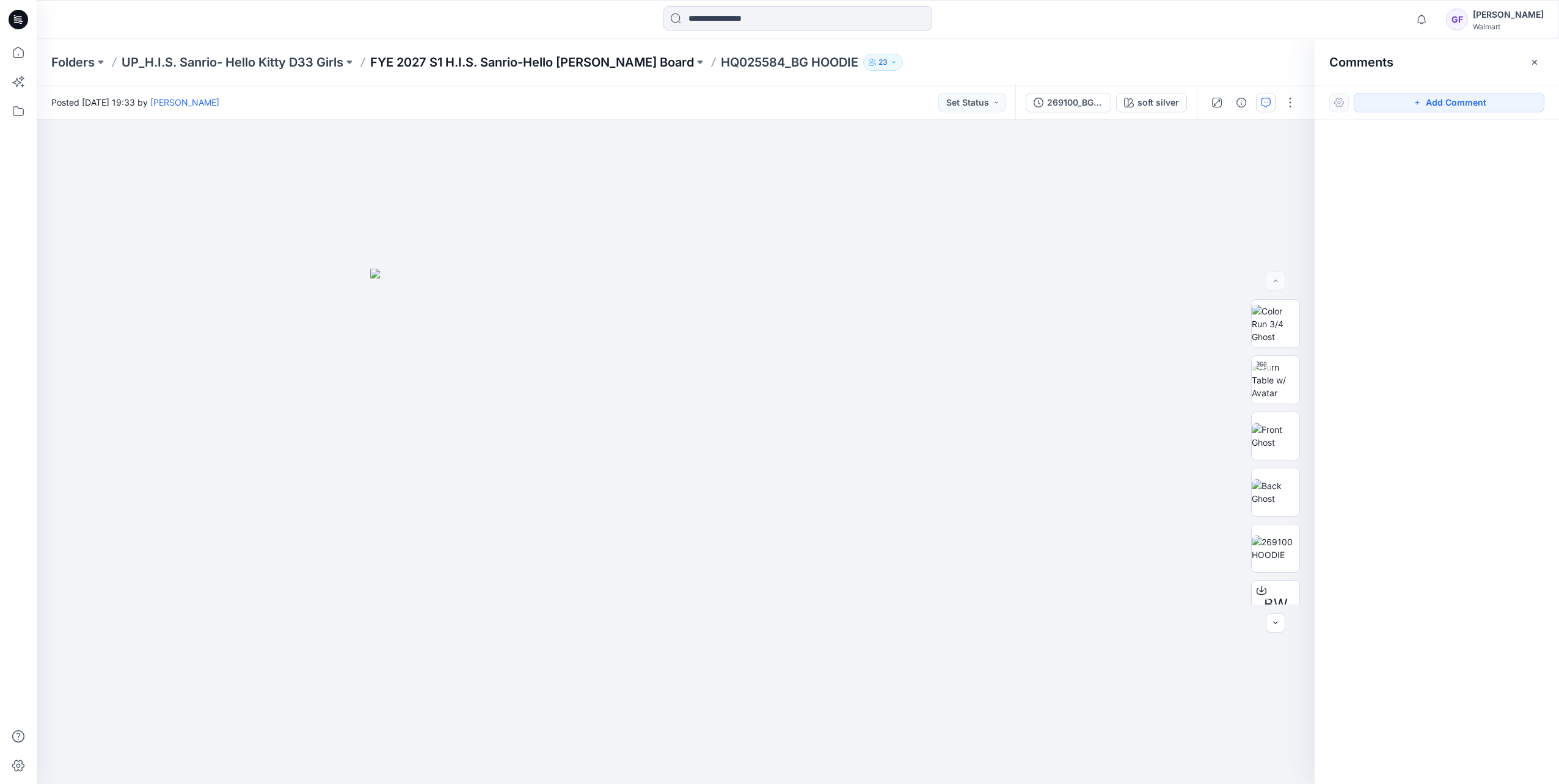
click at [544, 54] on p "FYE 2027 S1 H.I.S. Sanrio-Hello [PERSON_NAME] Board" at bounding box center [532, 62] width 324 height 17
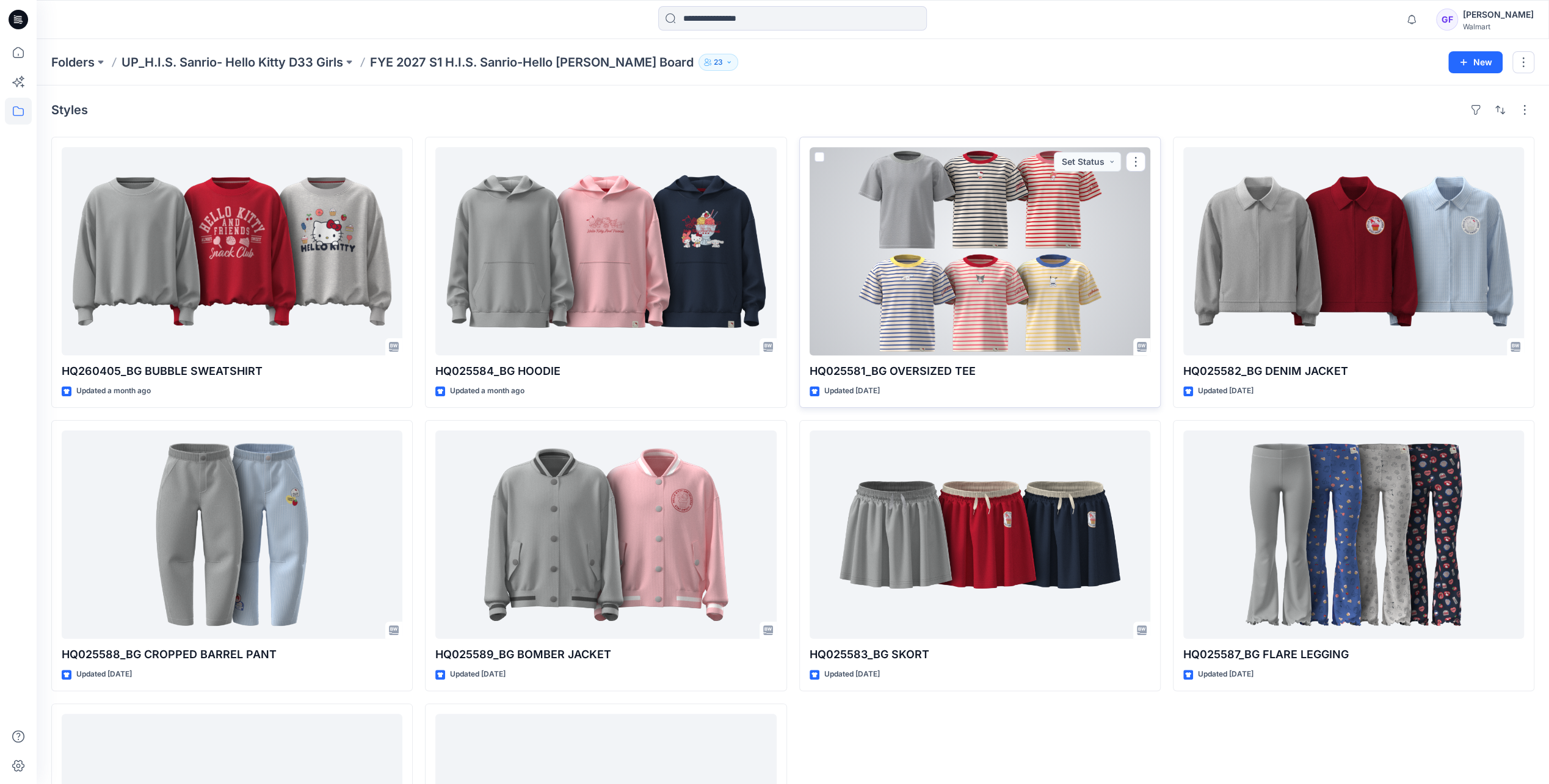
click at [1008, 211] on div at bounding box center [980, 251] width 340 height 208
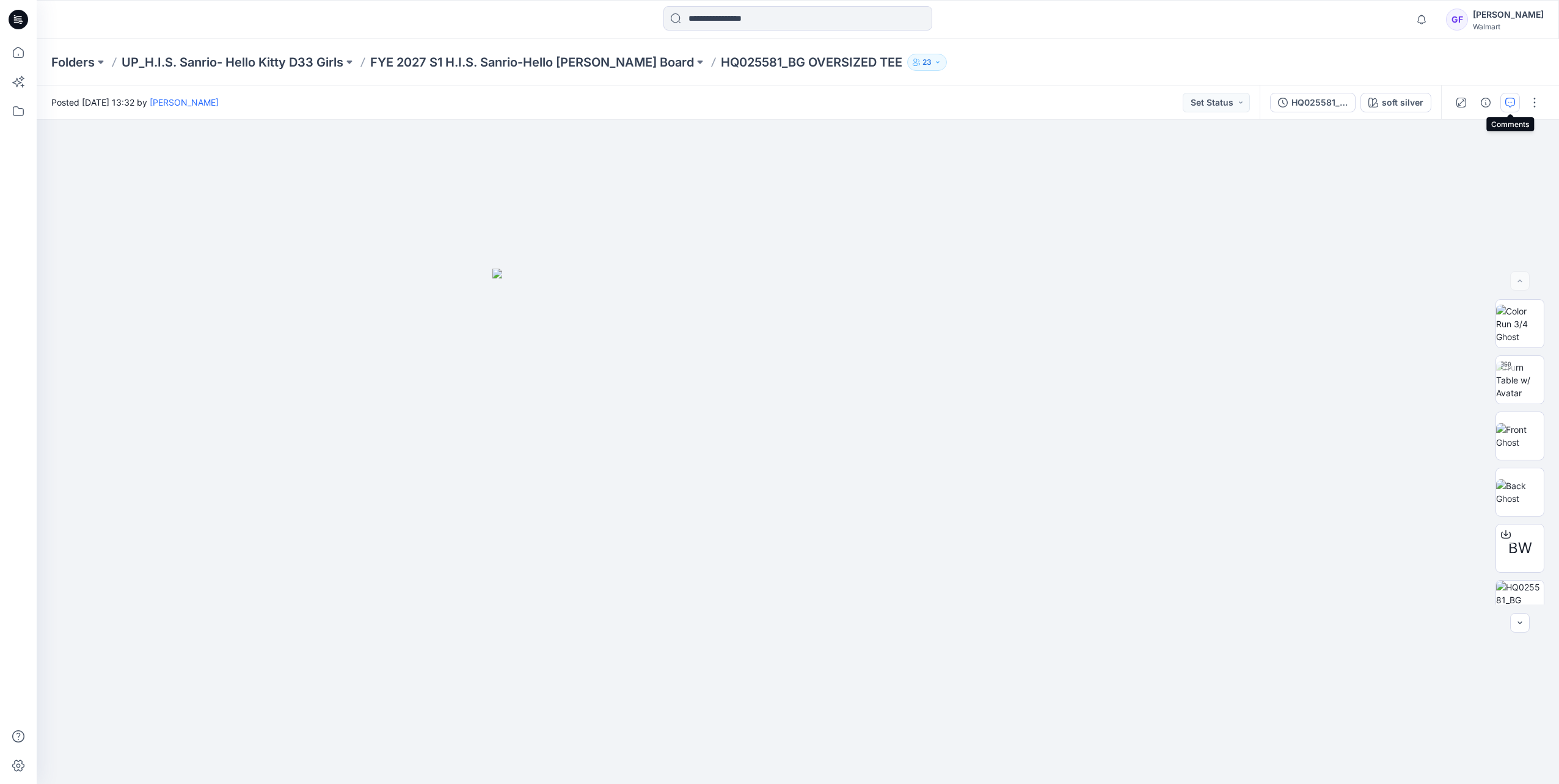
click at [1511, 100] on icon "button" at bounding box center [1509, 102] width 9 height 9
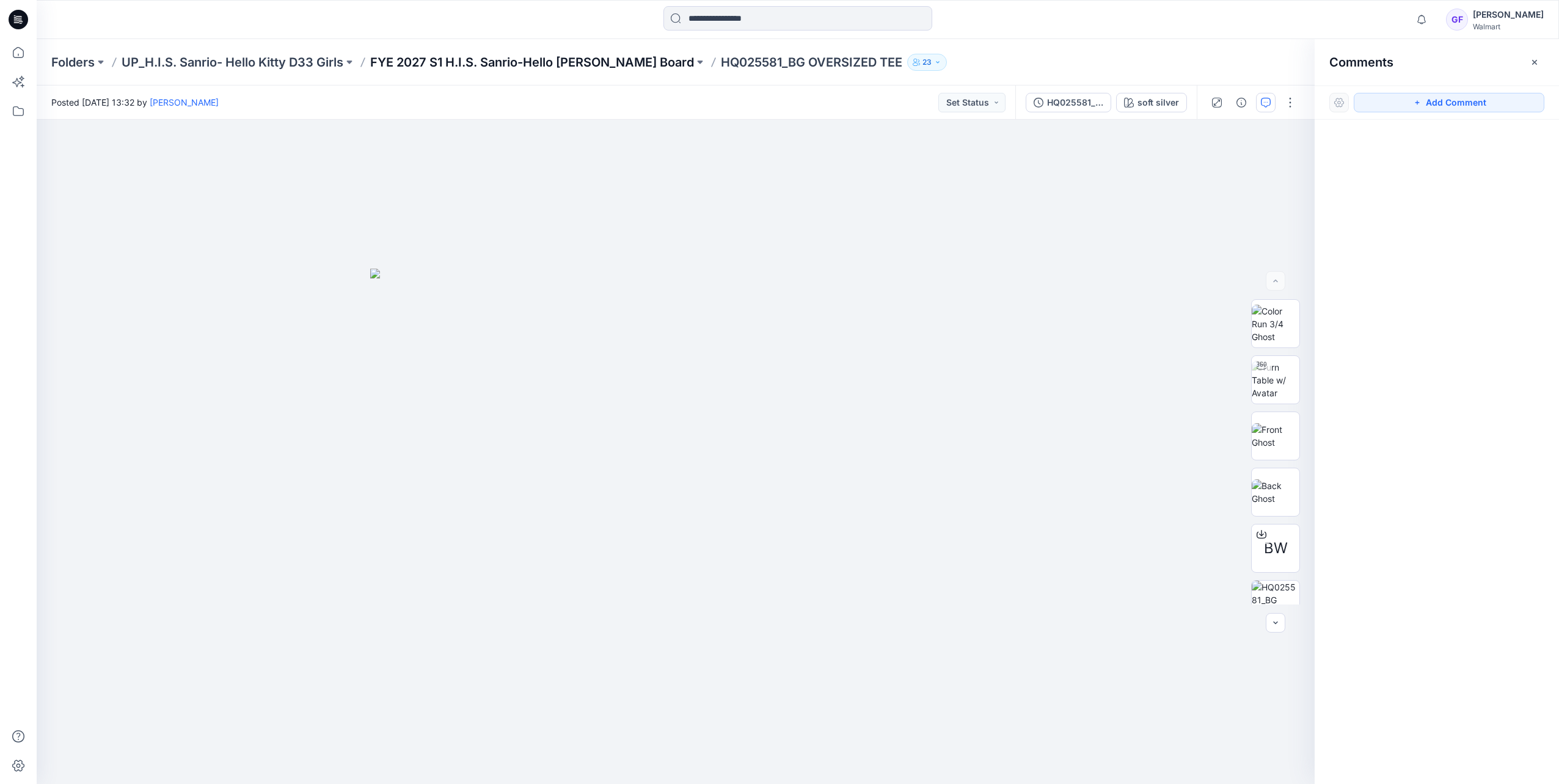
click at [596, 62] on p "FYE 2027 S1 H.I.S. Sanrio-Hello [PERSON_NAME] Board" at bounding box center [532, 62] width 324 height 17
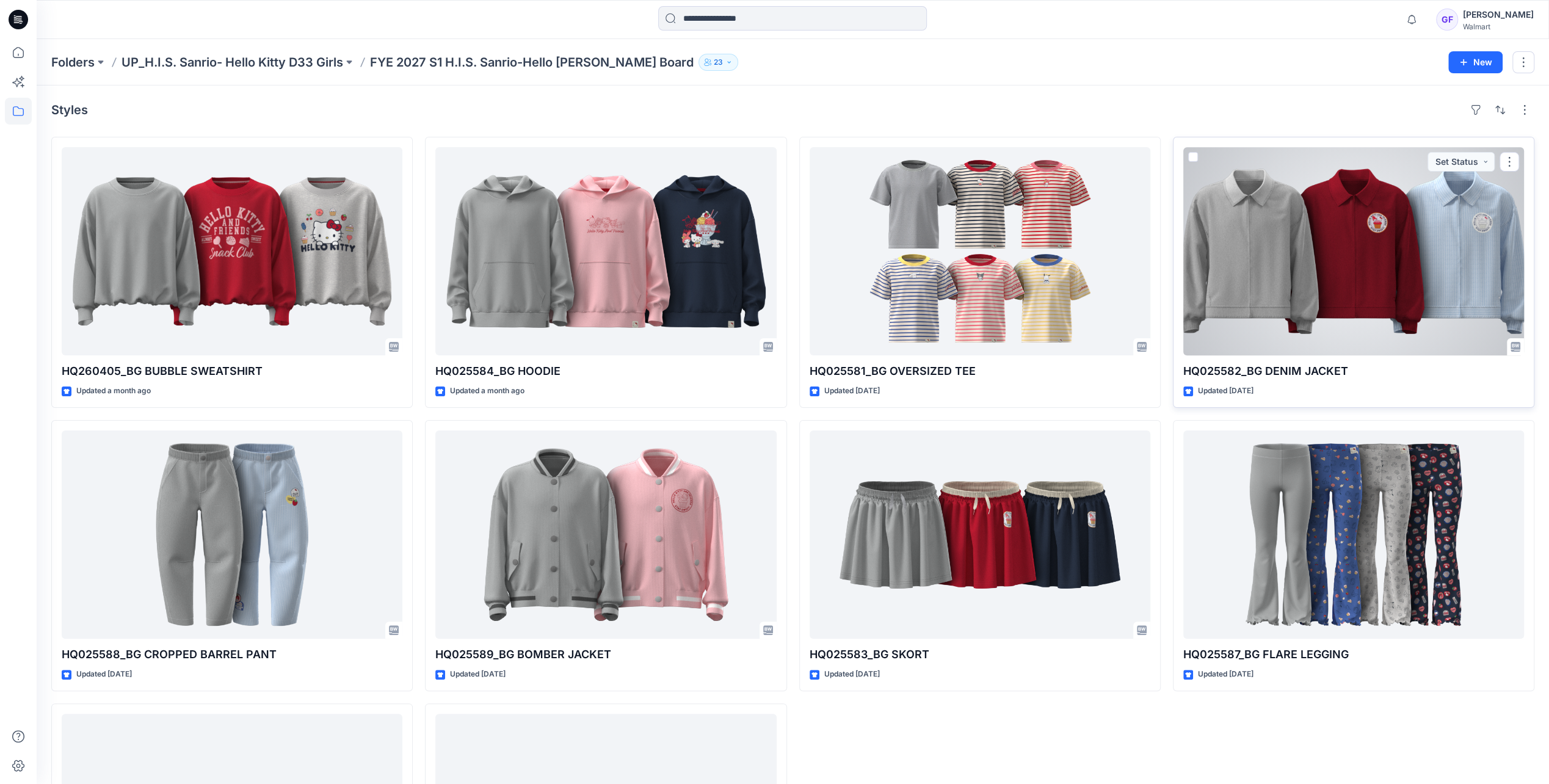
click at [1274, 235] on div at bounding box center [1354, 251] width 340 height 208
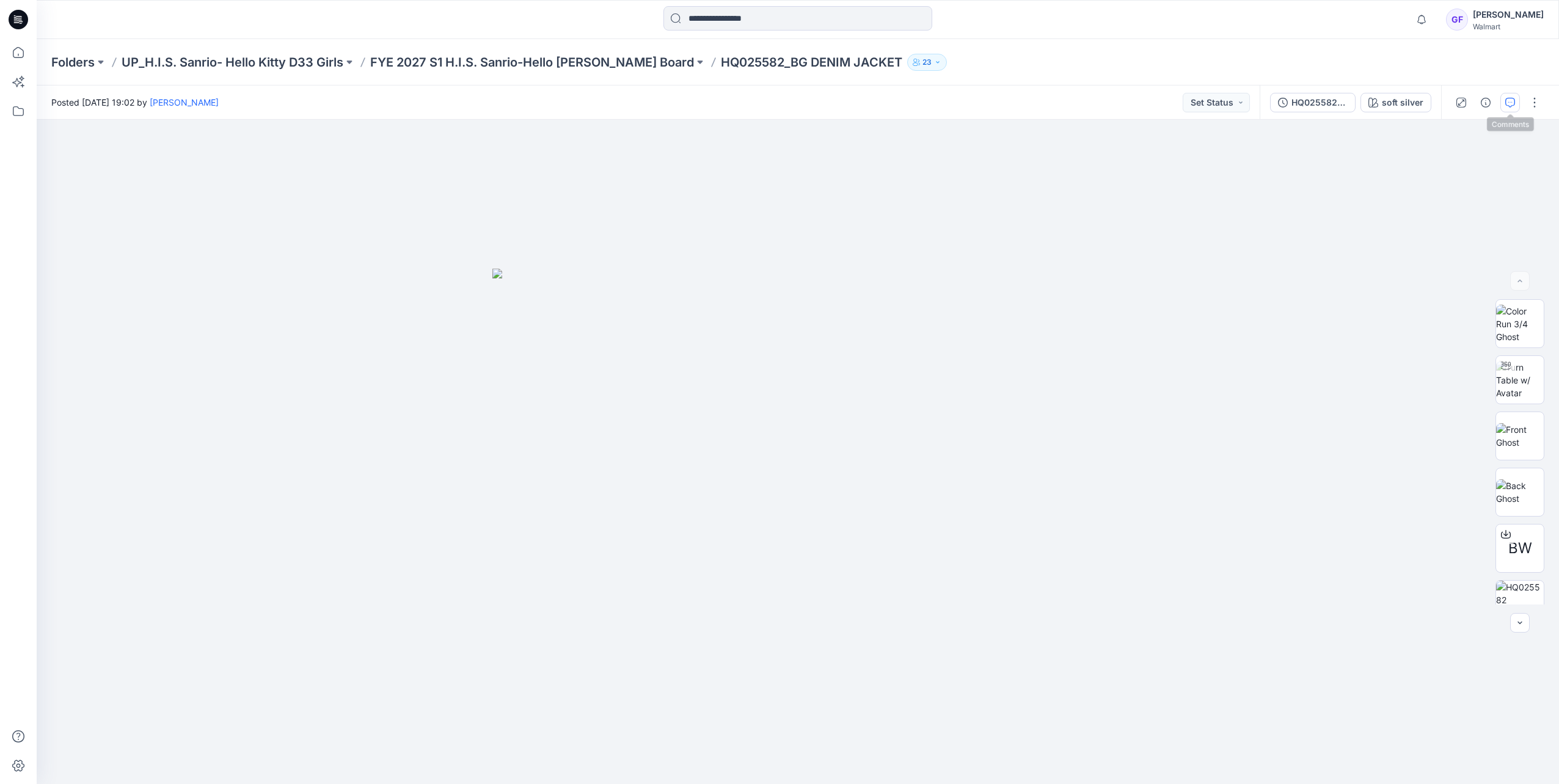
click at [1506, 104] on icon "button" at bounding box center [1509, 102] width 9 height 9
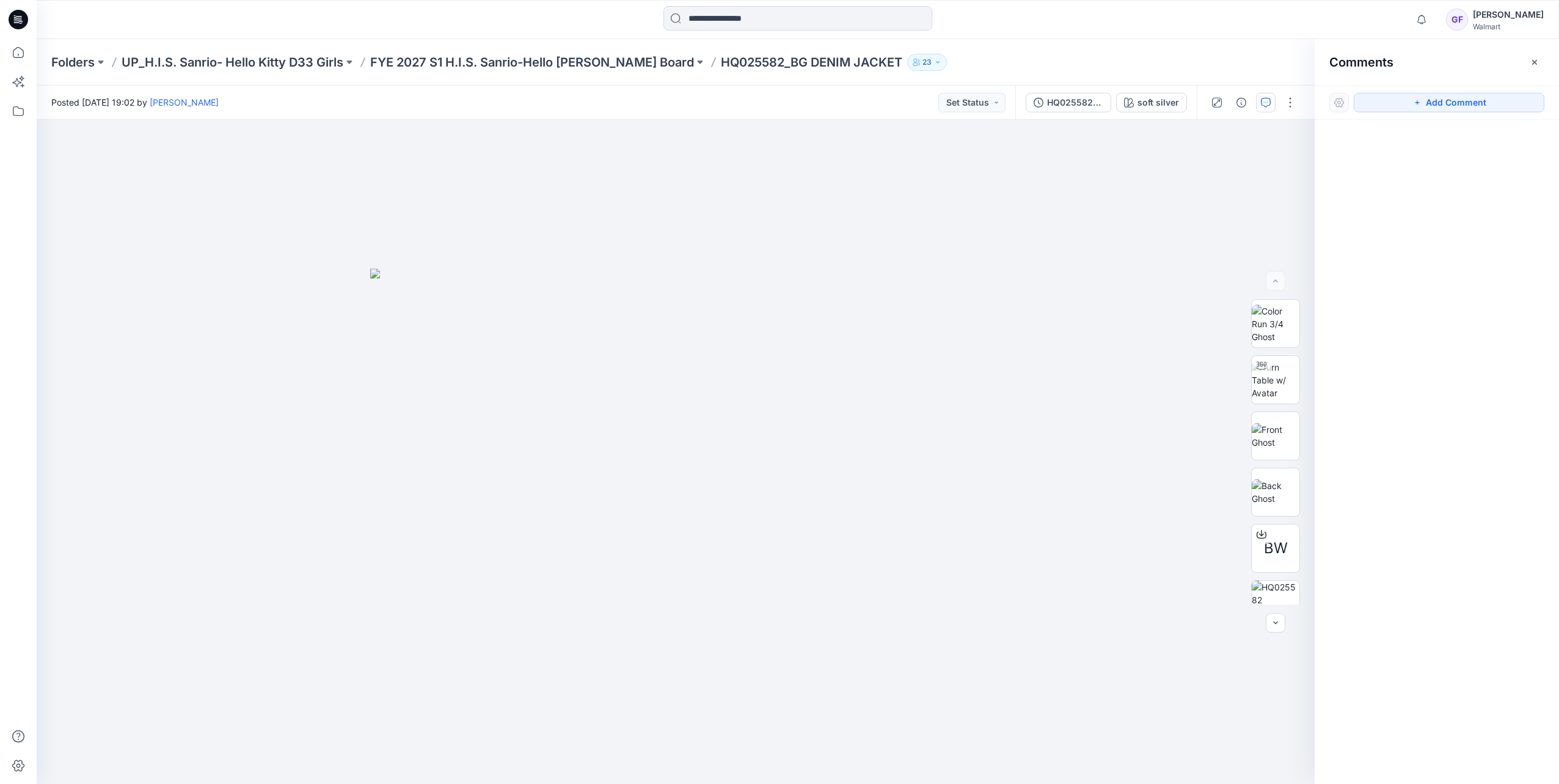
click at [558, 71] on div "Folders UP_H.I.S. Sanrio- Hello Kitty D33 Girls FYE 2027 S1 H.I.S. Sanrio-Hello…" at bounding box center [798, 62] width 1522 height 46
click at [563, 67] on p "FYE 2027 S1 H.I.S. Sanrio-Hello [PERSON_NAME] Board" at bounding box center [532, 62] width 324 height 17
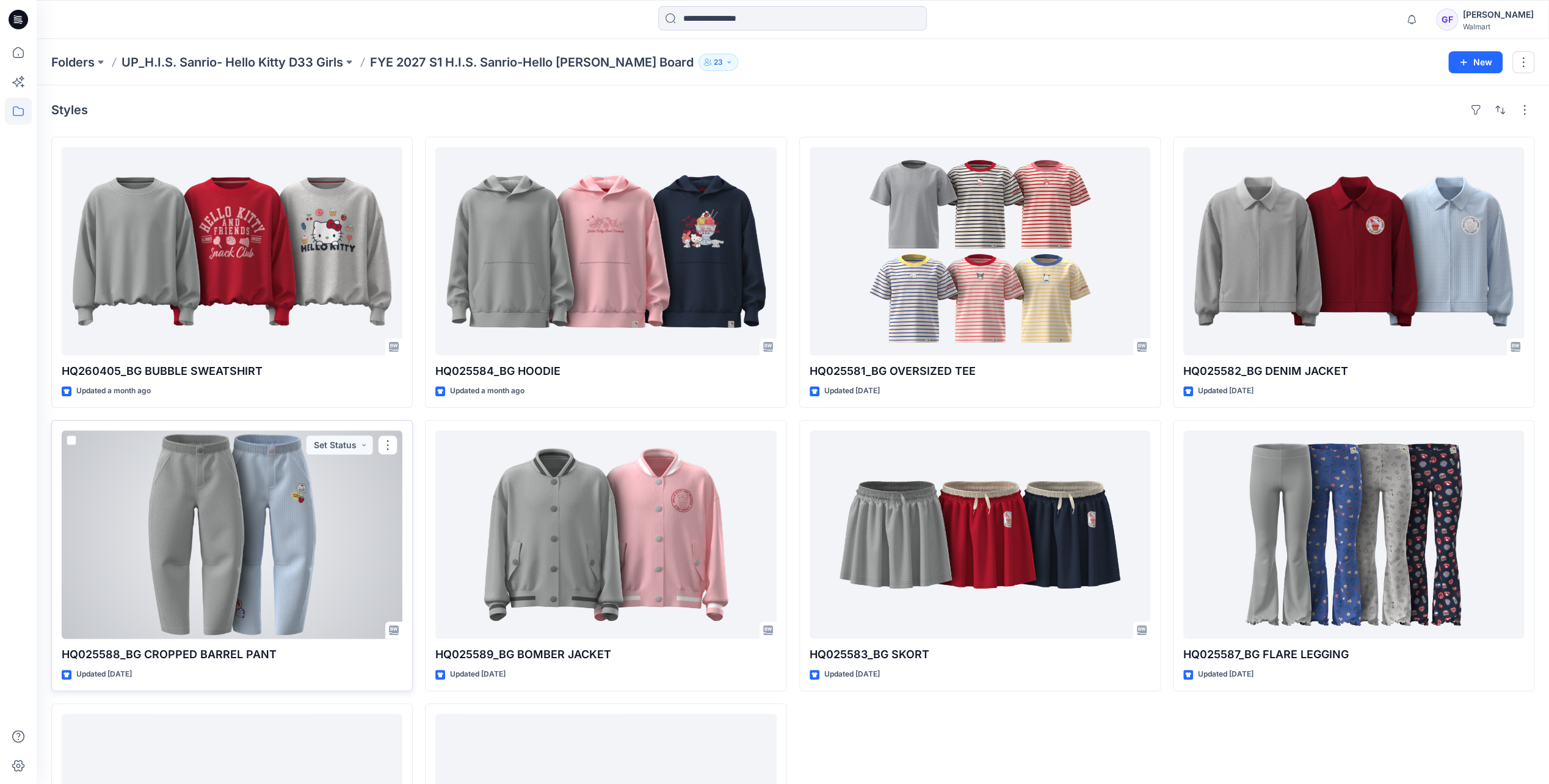
click at [315, 508] on div at bounding box center [232, 534] width 340 height 208
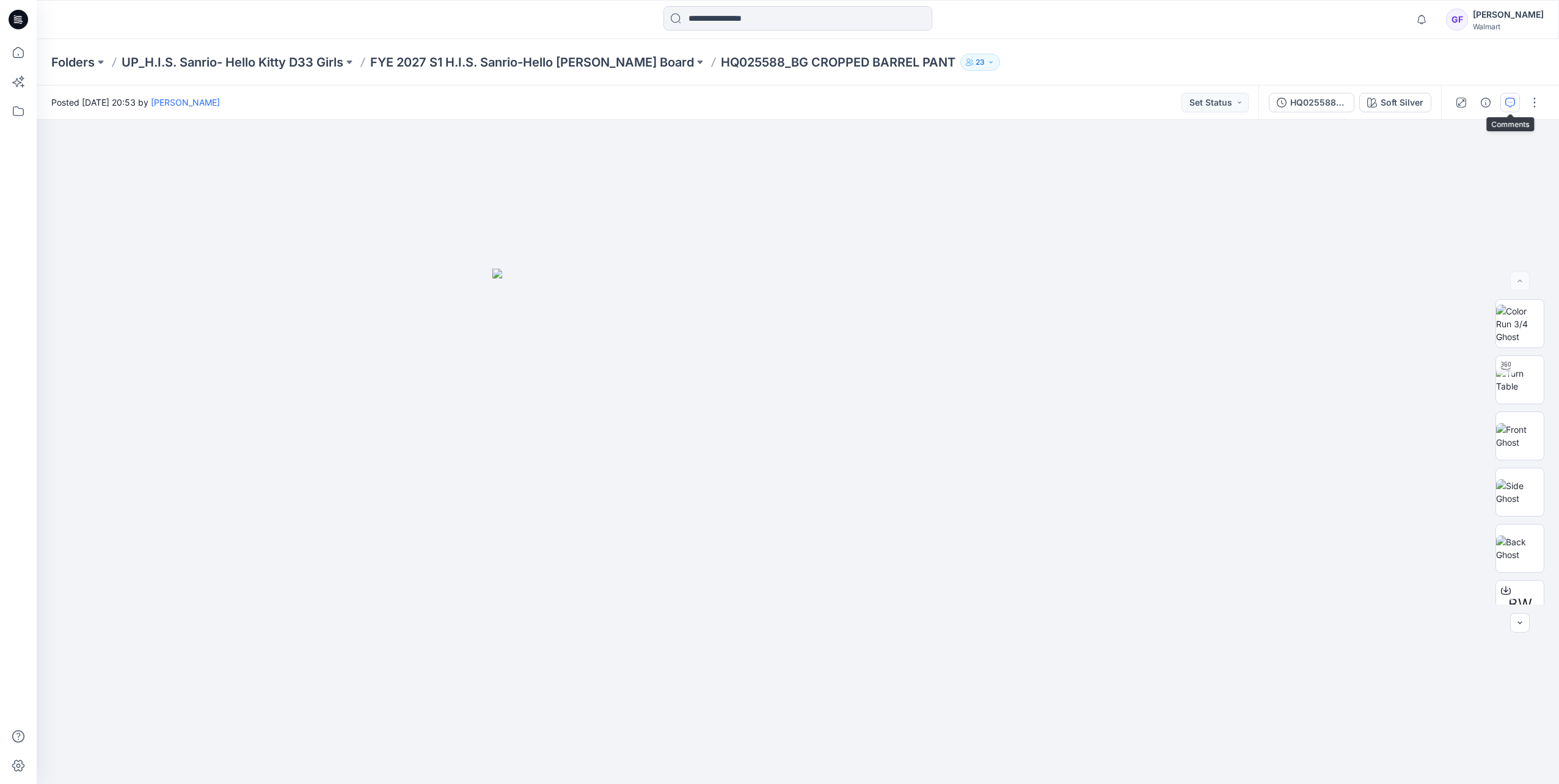
click at [1505, 100] on icon "button" at bounding box center [1509, 102] width 9 height 9
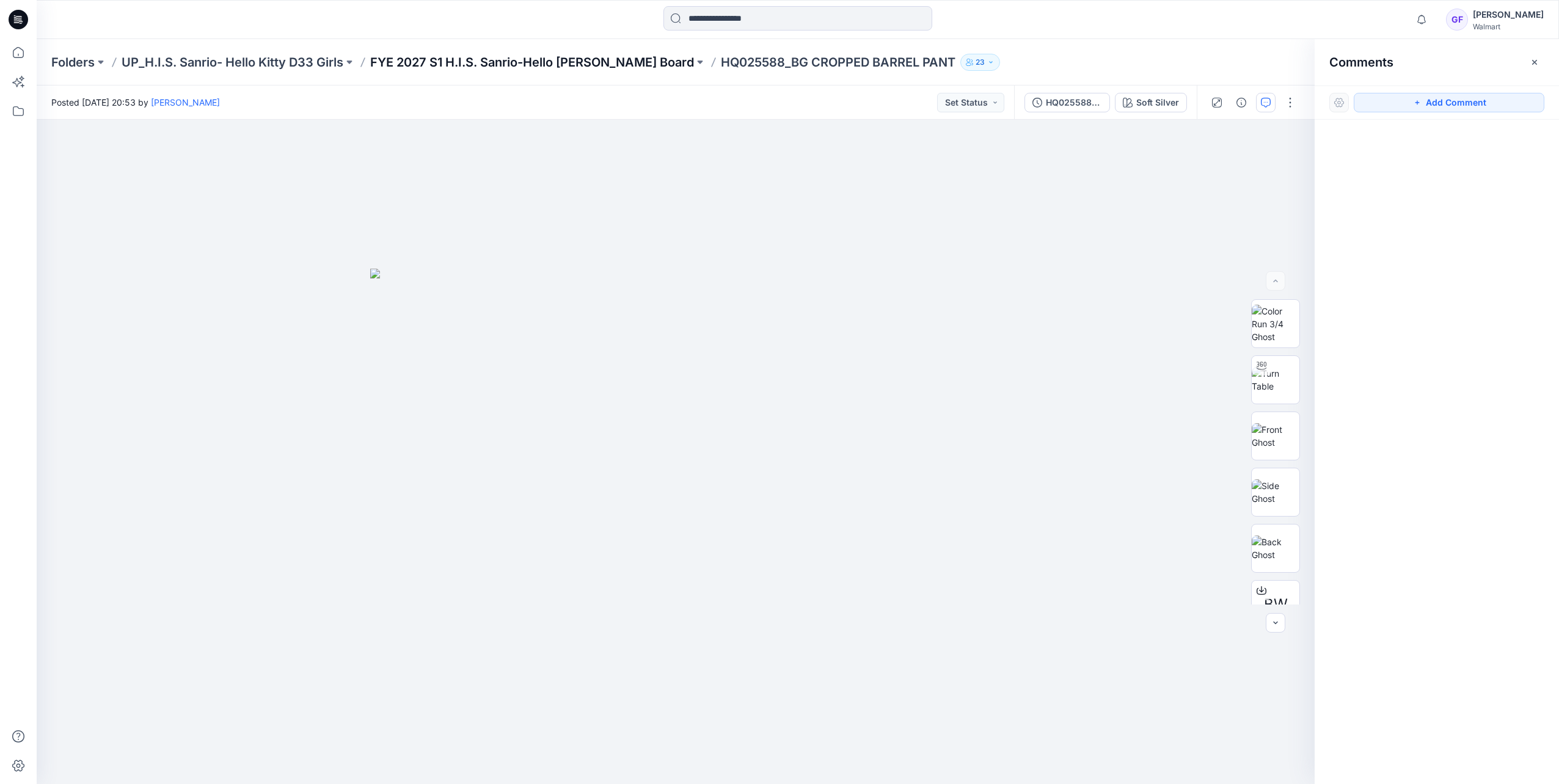
click at [615, 61] on p "FYE 2027 S1 H.I.S. Sanrio-Hello [PERSON_NAME] Board" at bounding box center [532, 62] width 324 height 17
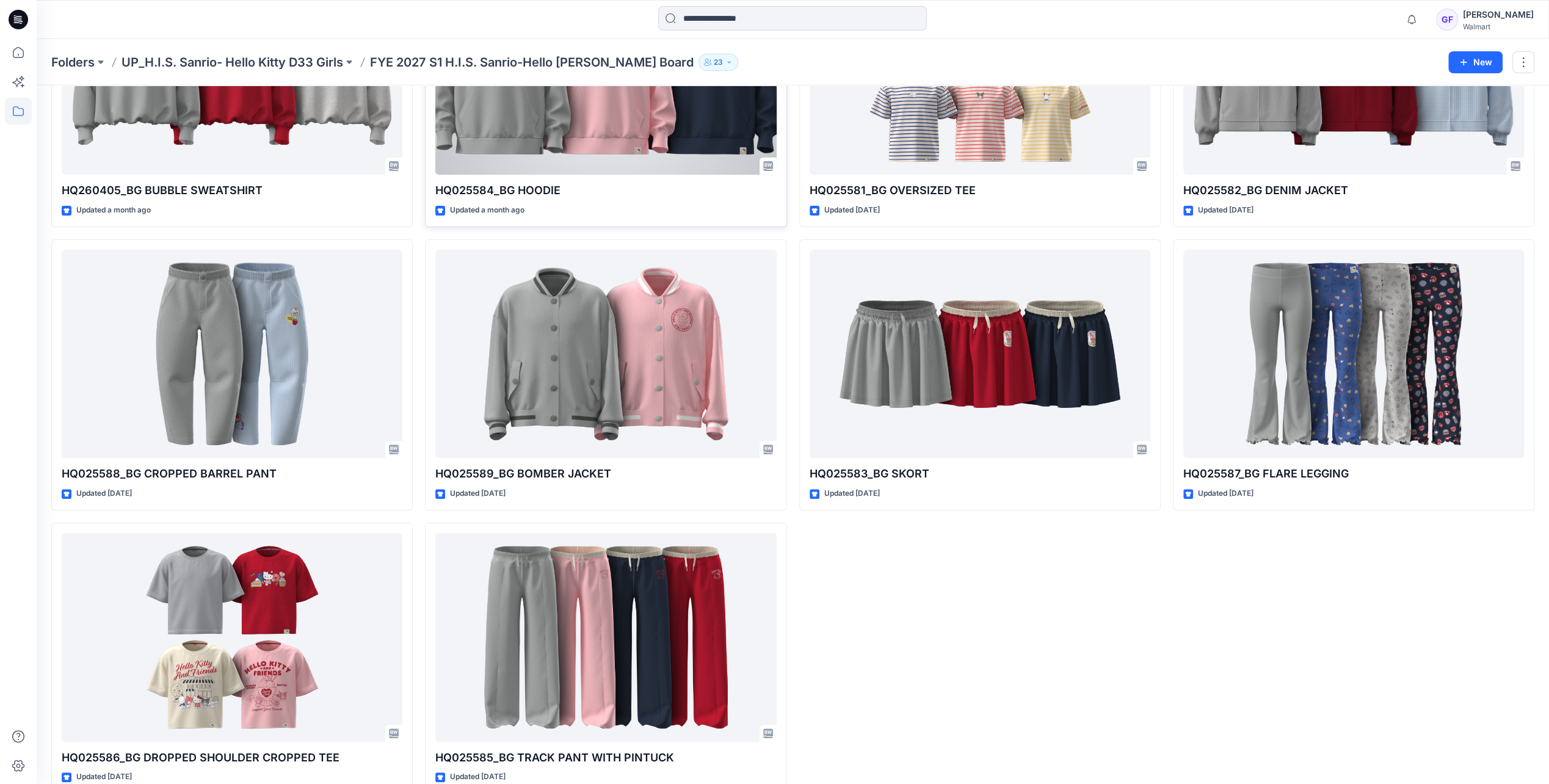
scroll to position [204, 0]
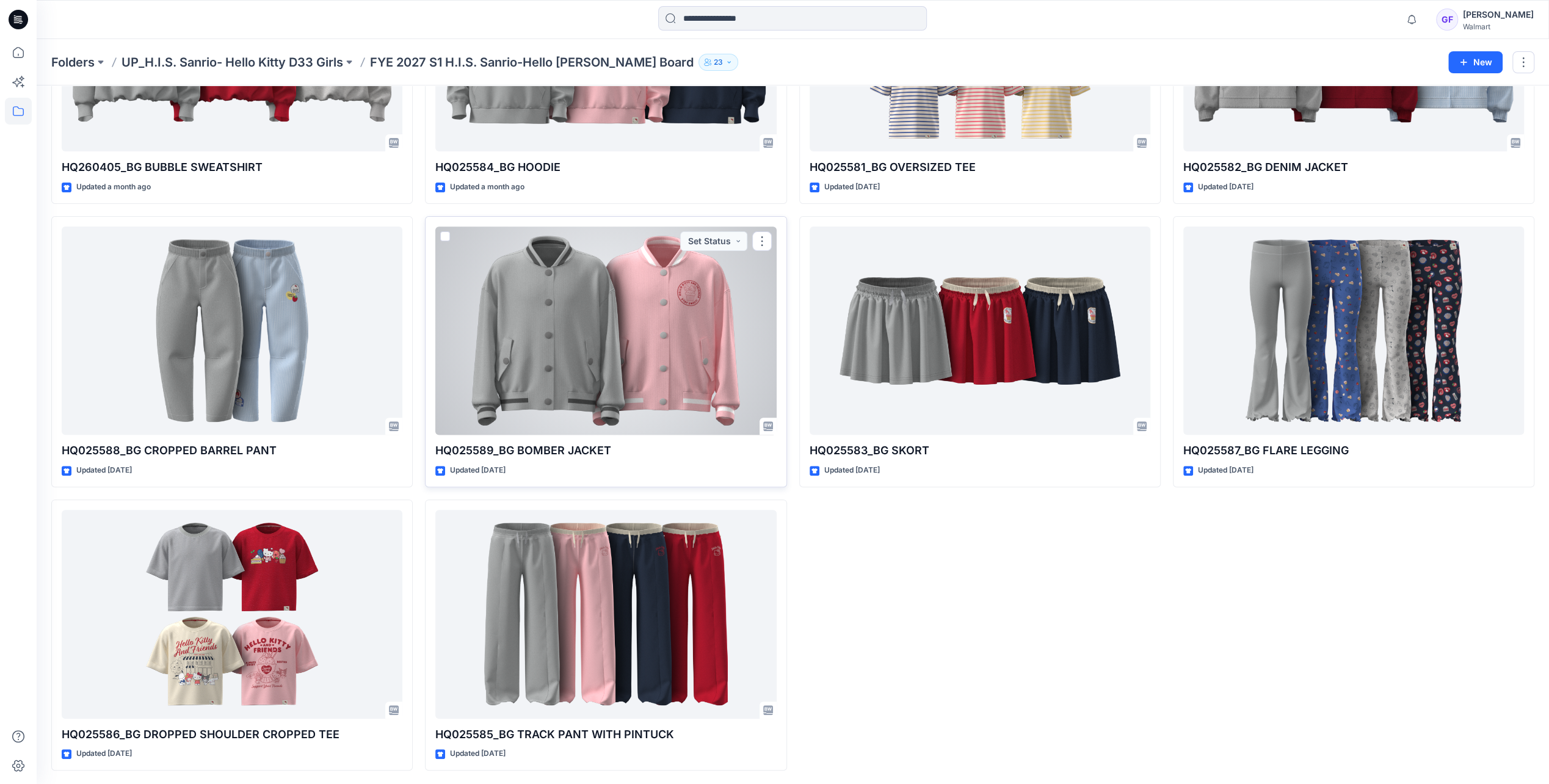
click at [580, 283] on div at bounding box center [606, 330] width 340 height 208
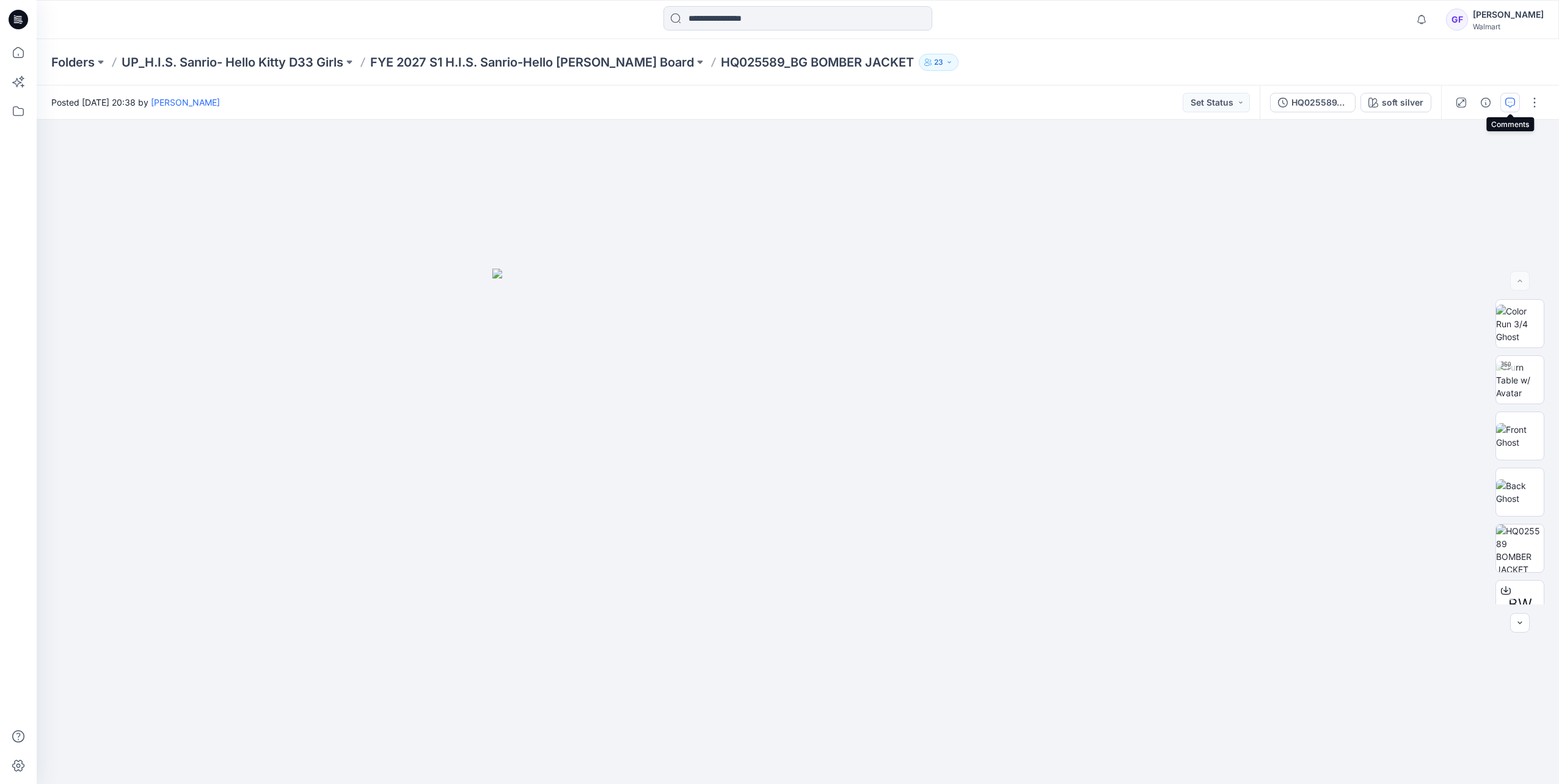
click at [1503, 96] on button "button" at bounding box center [1509, 102] width 20 height 20
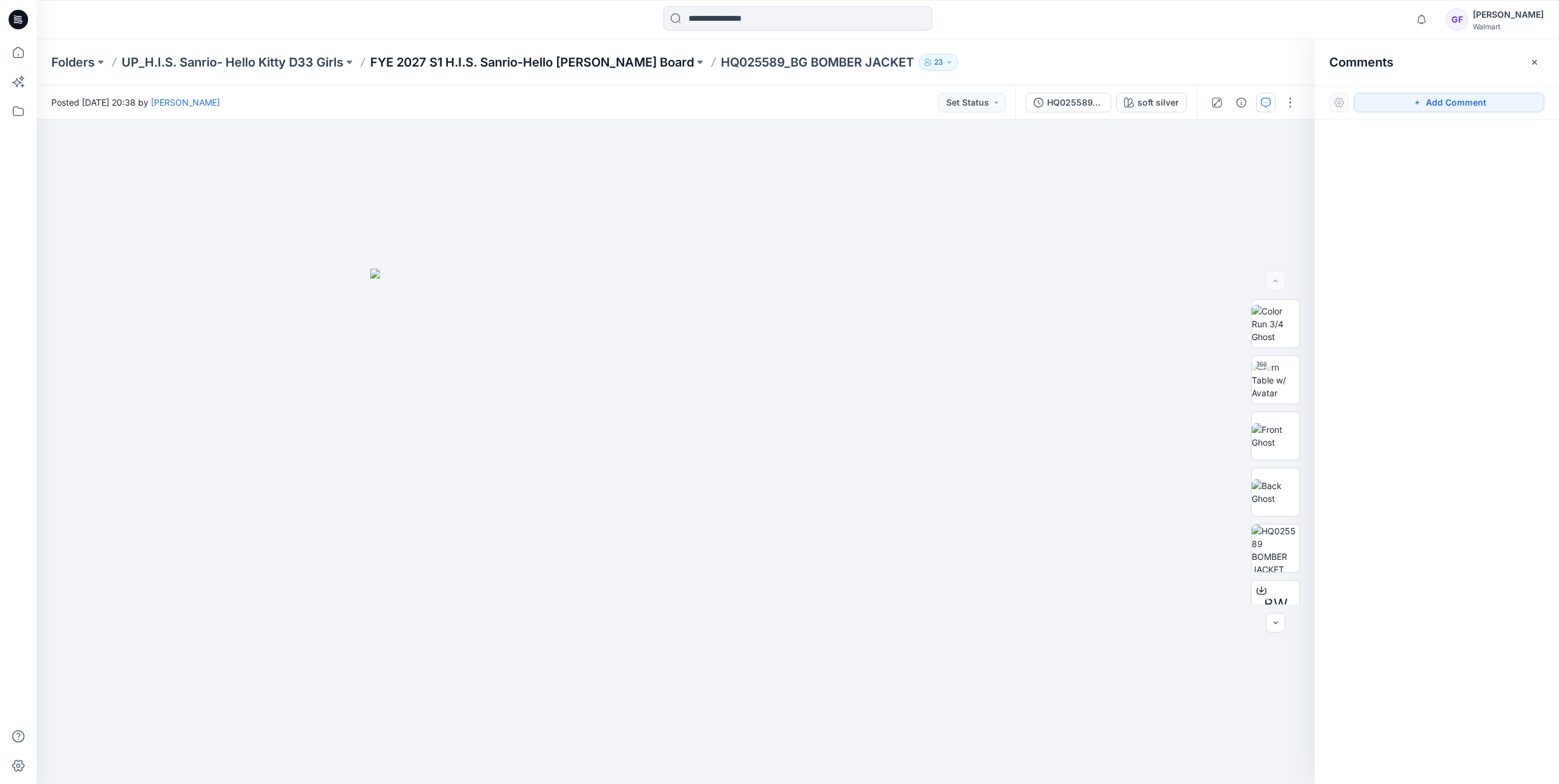
click at [588, 59] on p "FYE 2027 S1 H.I.S. Sanrio-Hello [PERSON_NAME] Board" at bounding box center [532, 62] width 324 height 17
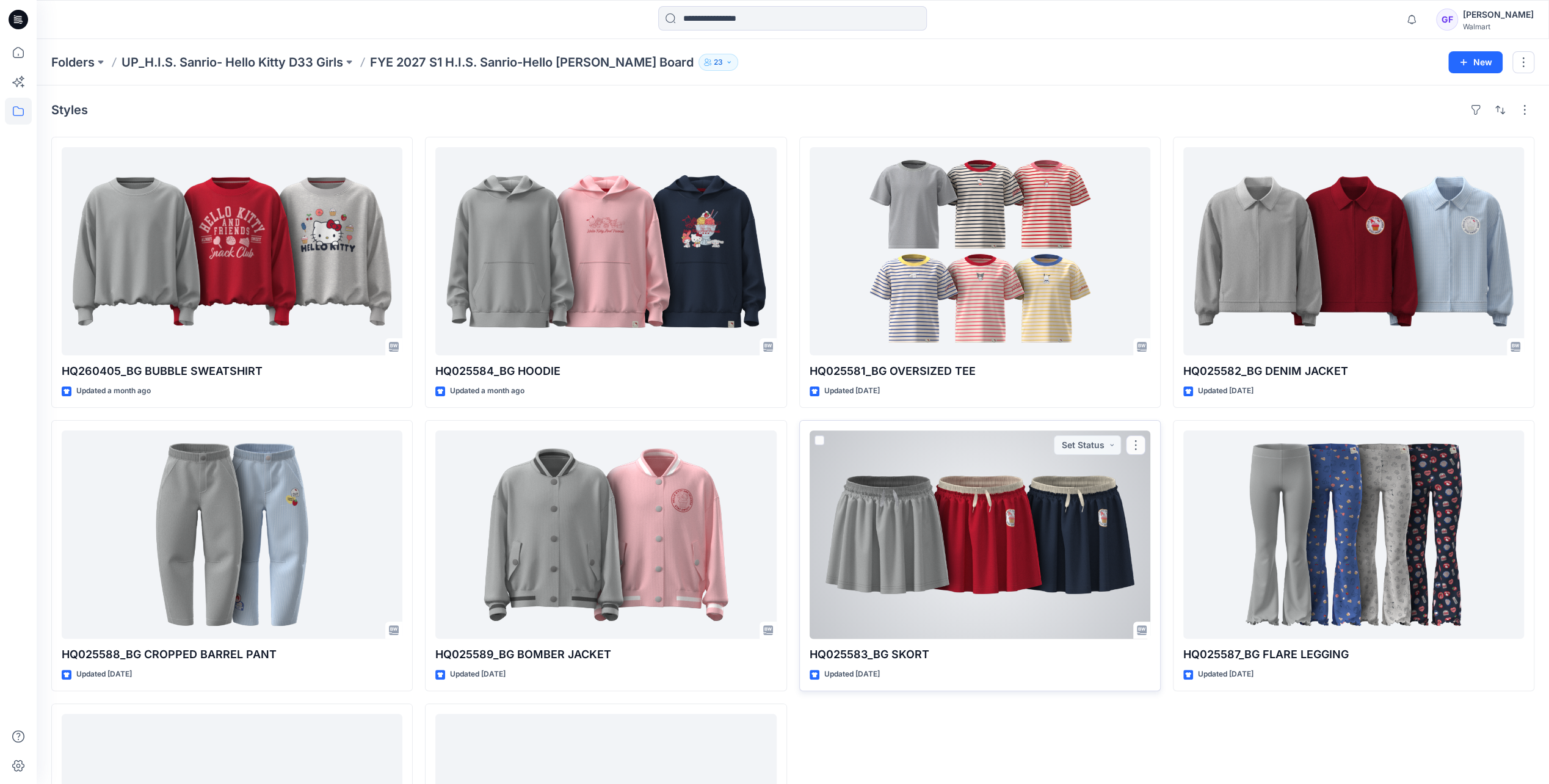
click at [1051, 512] on div at bounding box center [980, 534] width 340 height 208
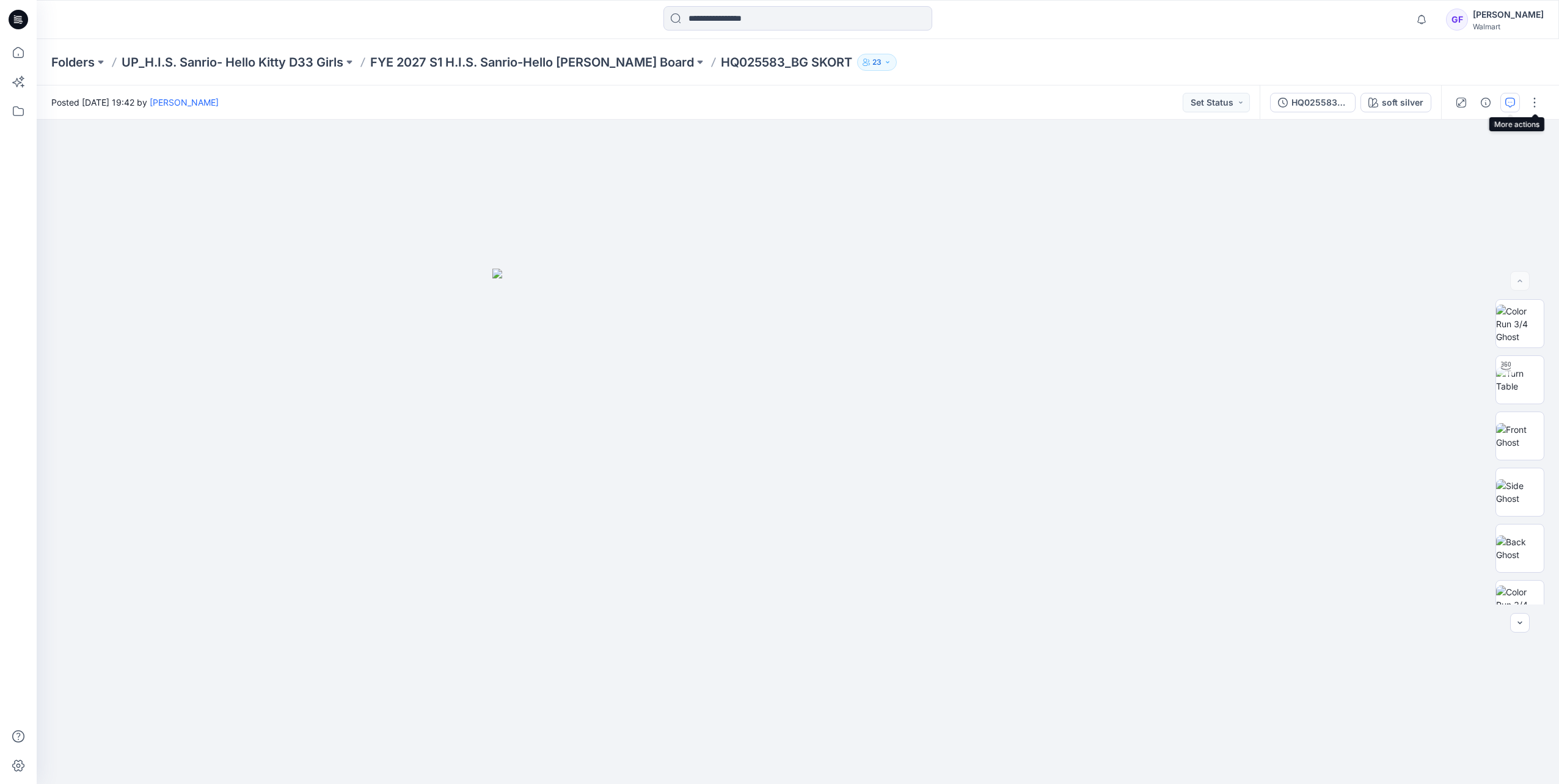
click at [1511, 104] on icon "button" at bounding box center [1509, 102] width 9 height 9
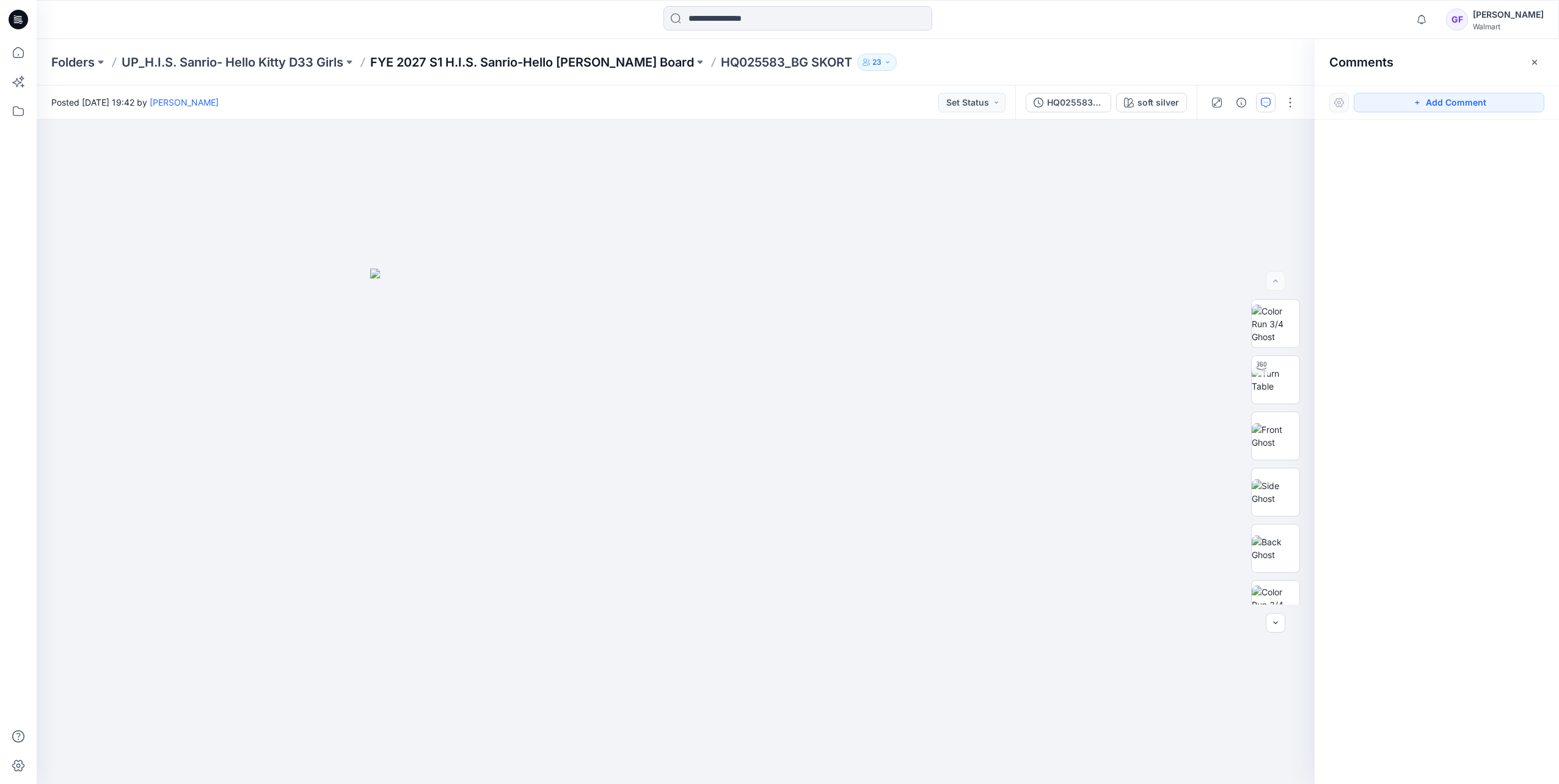
click at [536, 62] on p "FYE 2027 S1 H.I.S. Sanrio-Hello [PERSON_NAME] Board" at bounding box center [532, 62] width 324 height 17
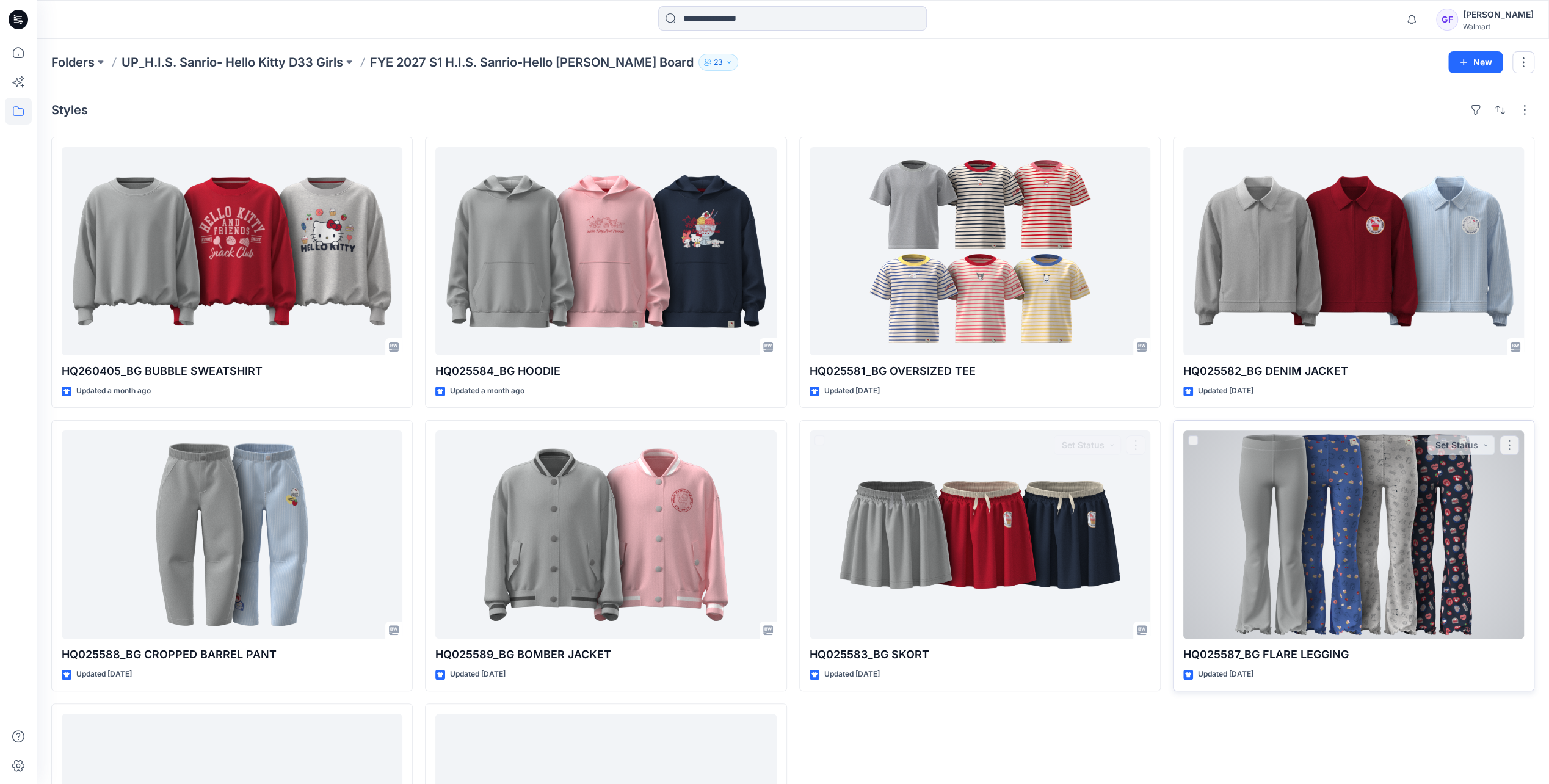
click at [1289, 522] on div at bounding box center [1354, 534] width 340 height 208
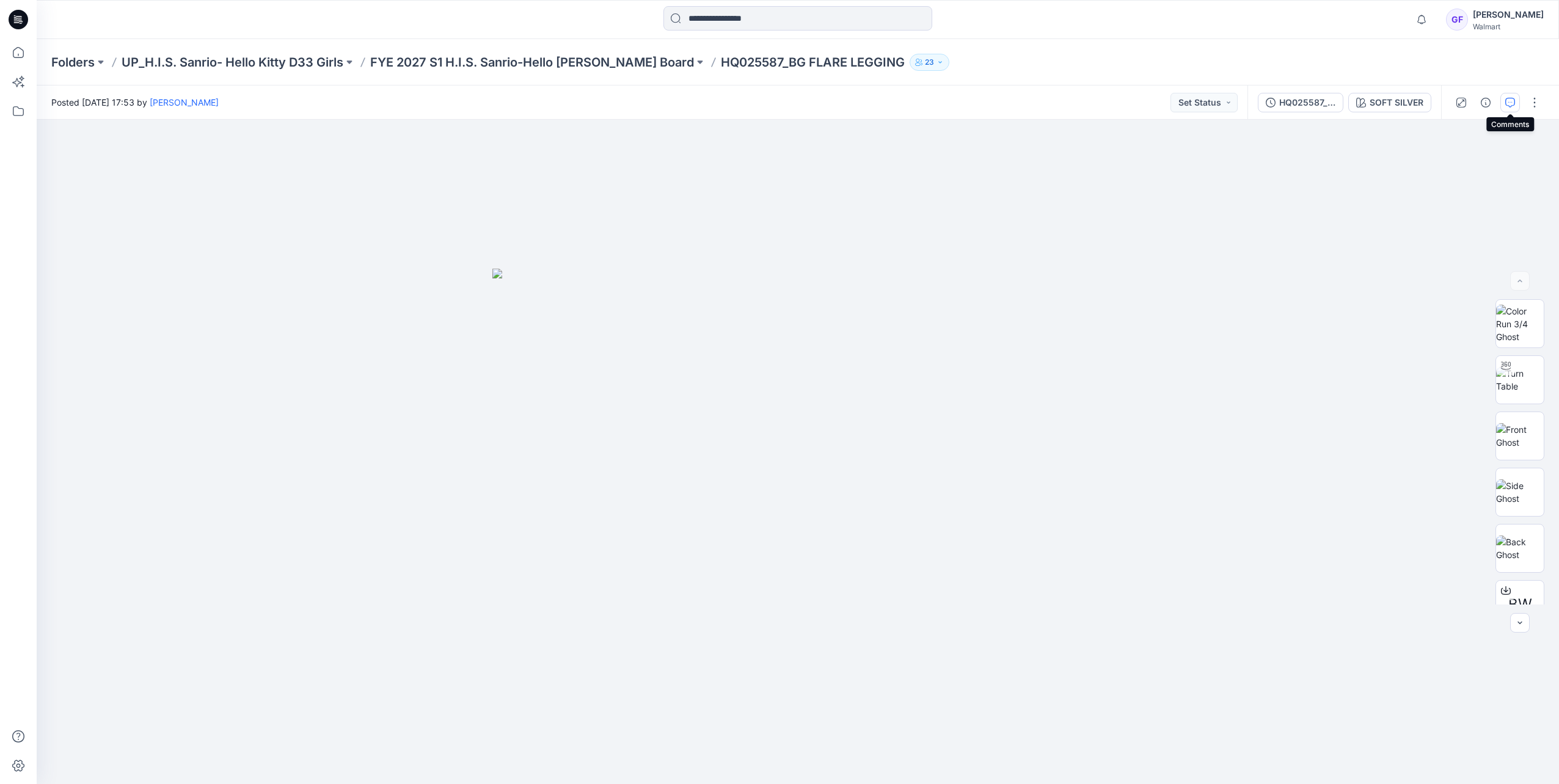
click at [1504, 97] on button "button" at bounding box center [1509, 102] width 20 height 20
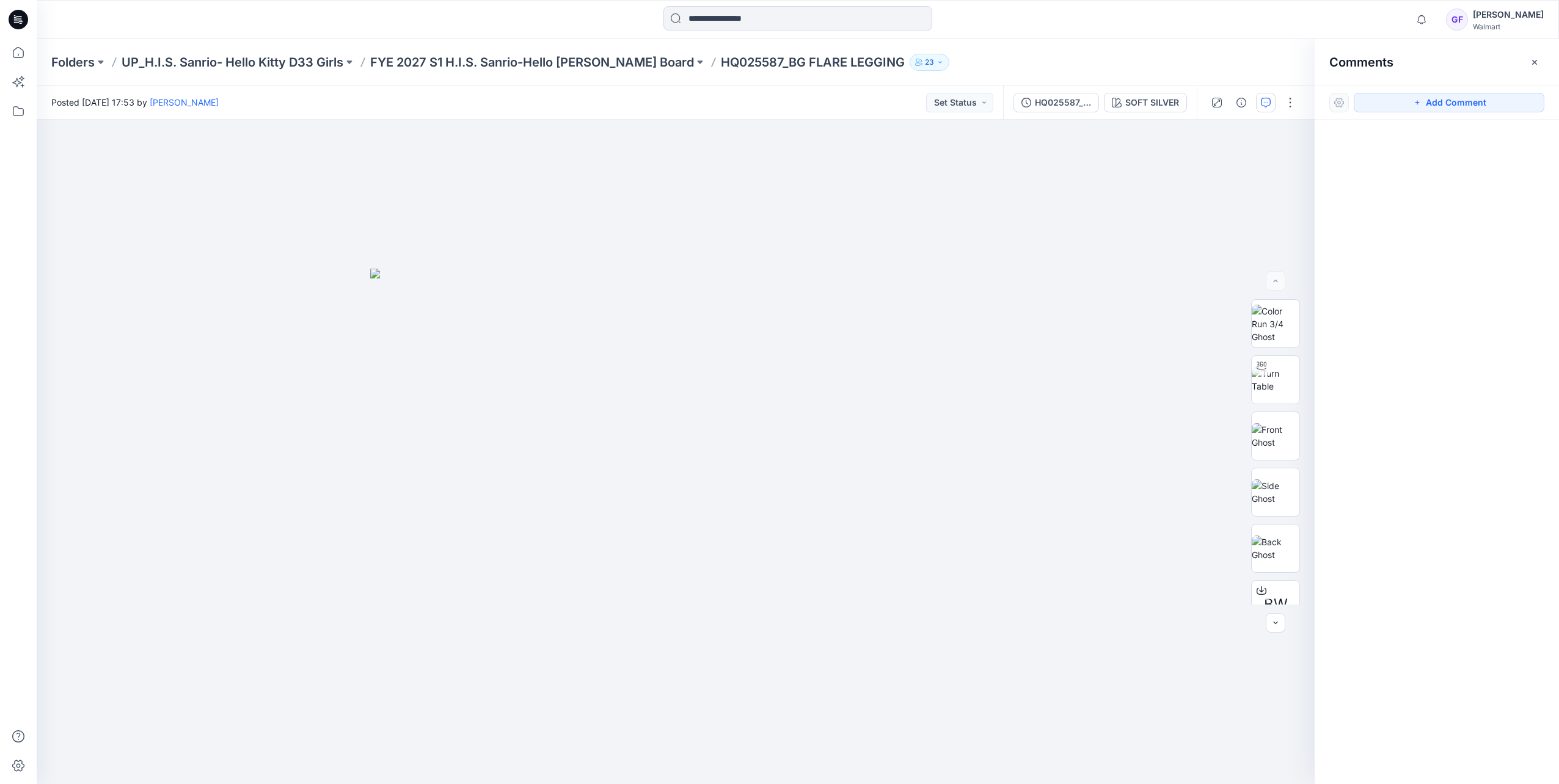
click at [507, 52] on div "Folders UP_H.I.S. Sanrio- Hello Kitty D33 Girls FYE 2027 S1 H.I.S. Sanrio-Hello…" at bounding box center [798, 62] width 1522 height 46
click at [507, 62] on p "FYE 2027 S1 H.I.S. Sanrio-Hello [PERSON_NAME] Board" at bounding box center [532, 62] width 324 height 17
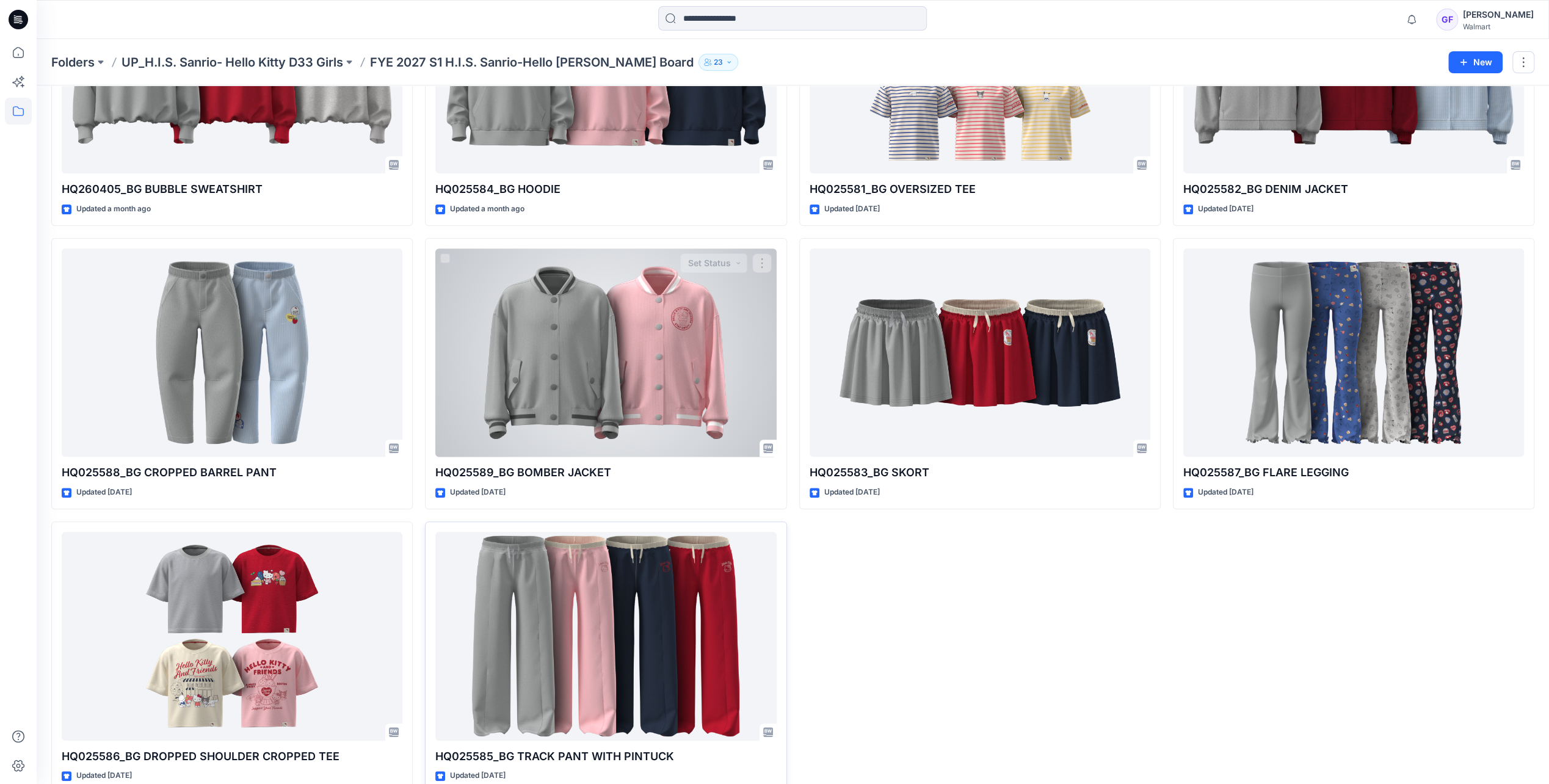
scroll to position [204, 0]
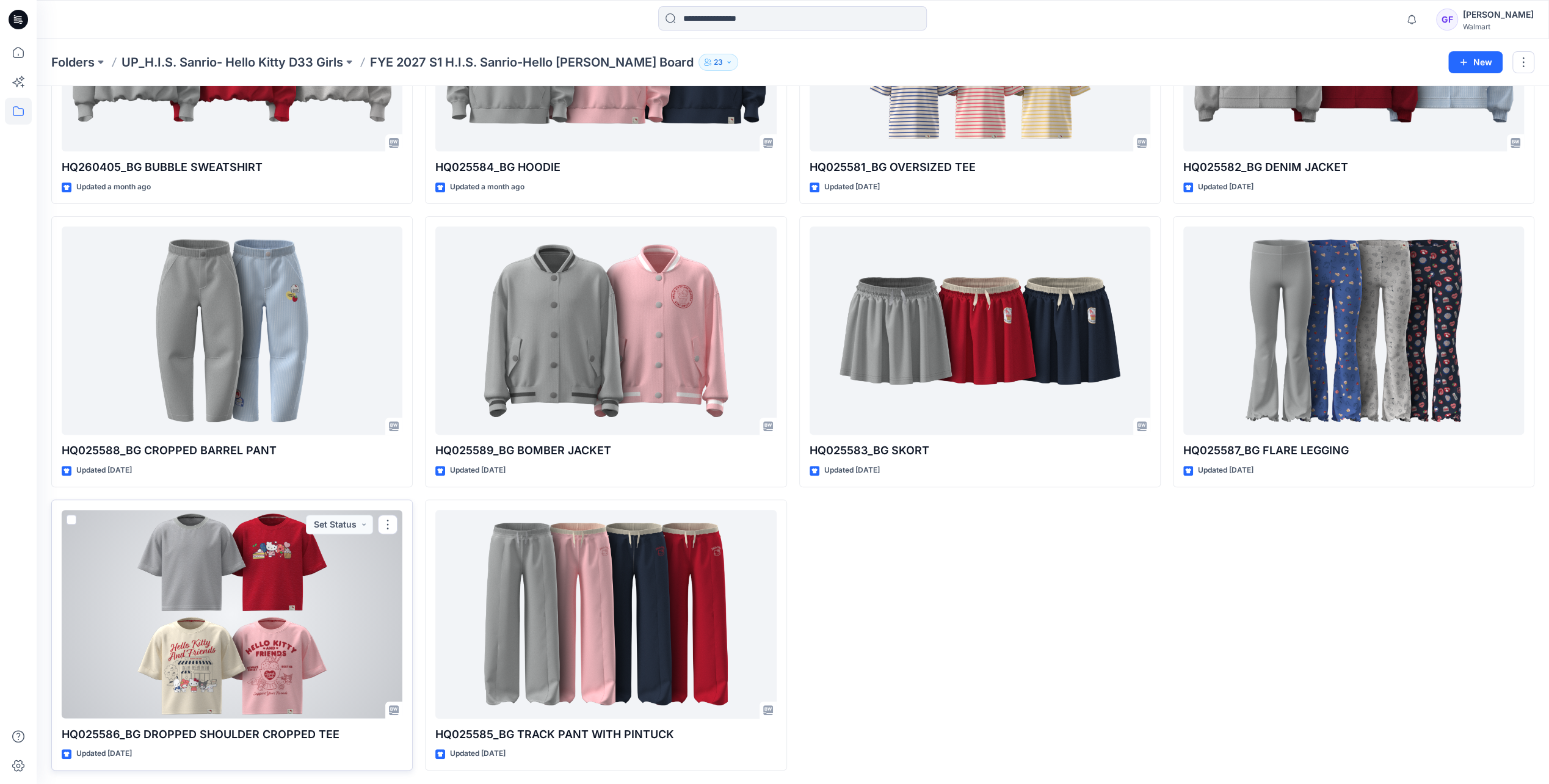
click at [282, 600] on div at bounding box center [232, 614] width 340 height 208
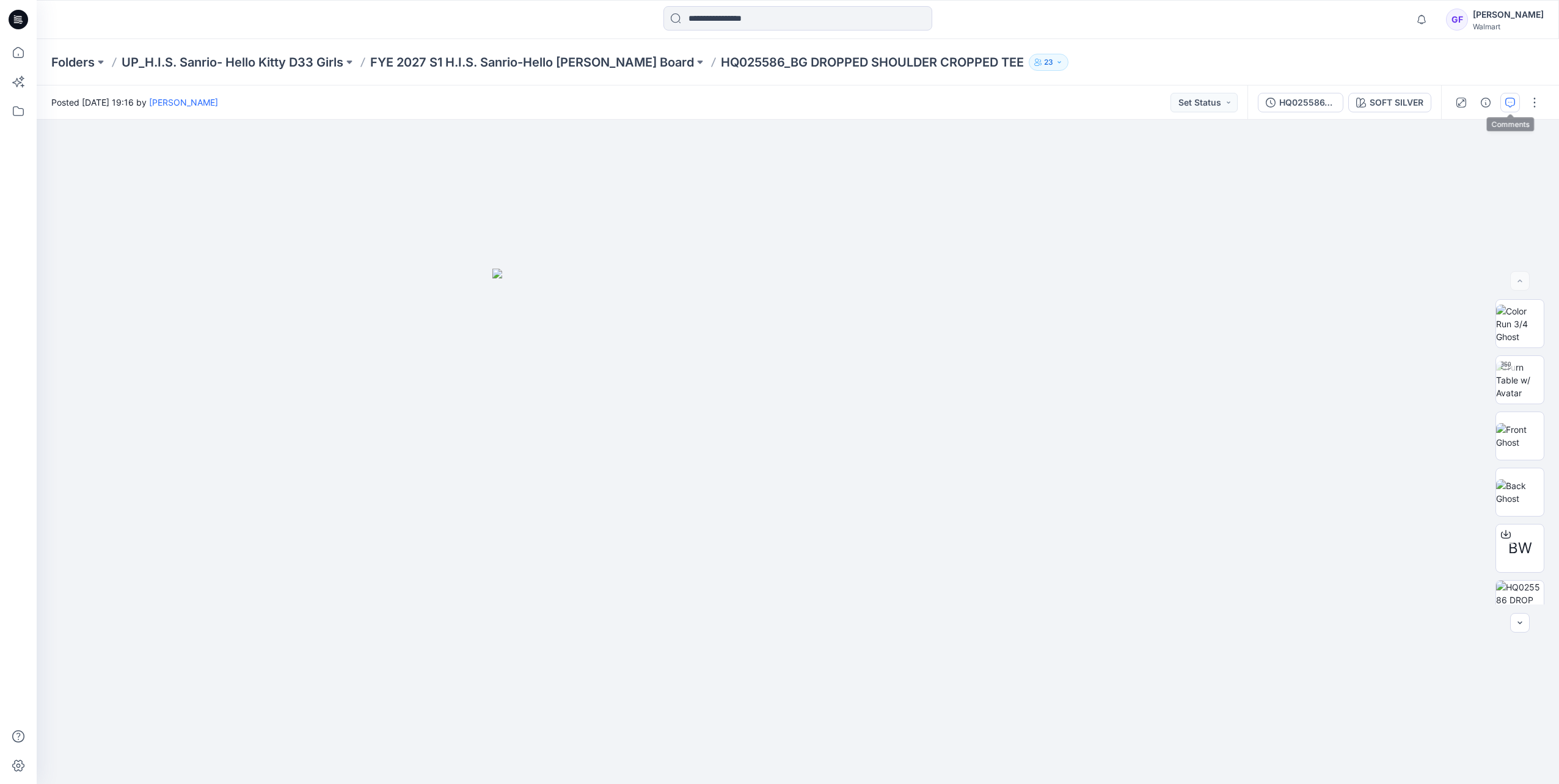
click at [1507, 100] on icon "button" at bounding box center [1509, 102] width 9 height 9
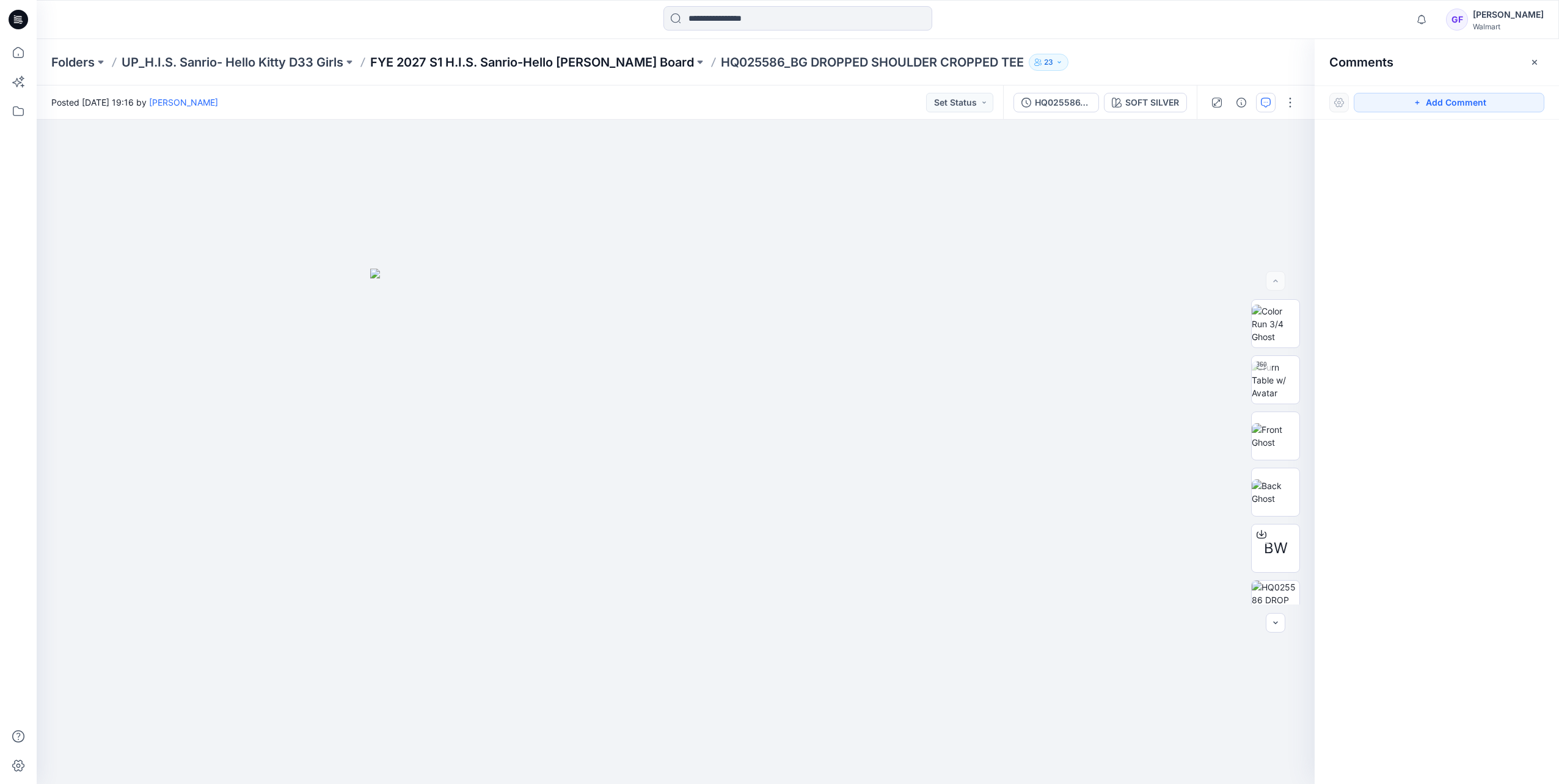
click at [594, 58] on p "FYE 2027 S1 H.I.S. Sanrio-Hello [PERSON_NAME] Board" at bounding box center [532, 62] width 324 height 17
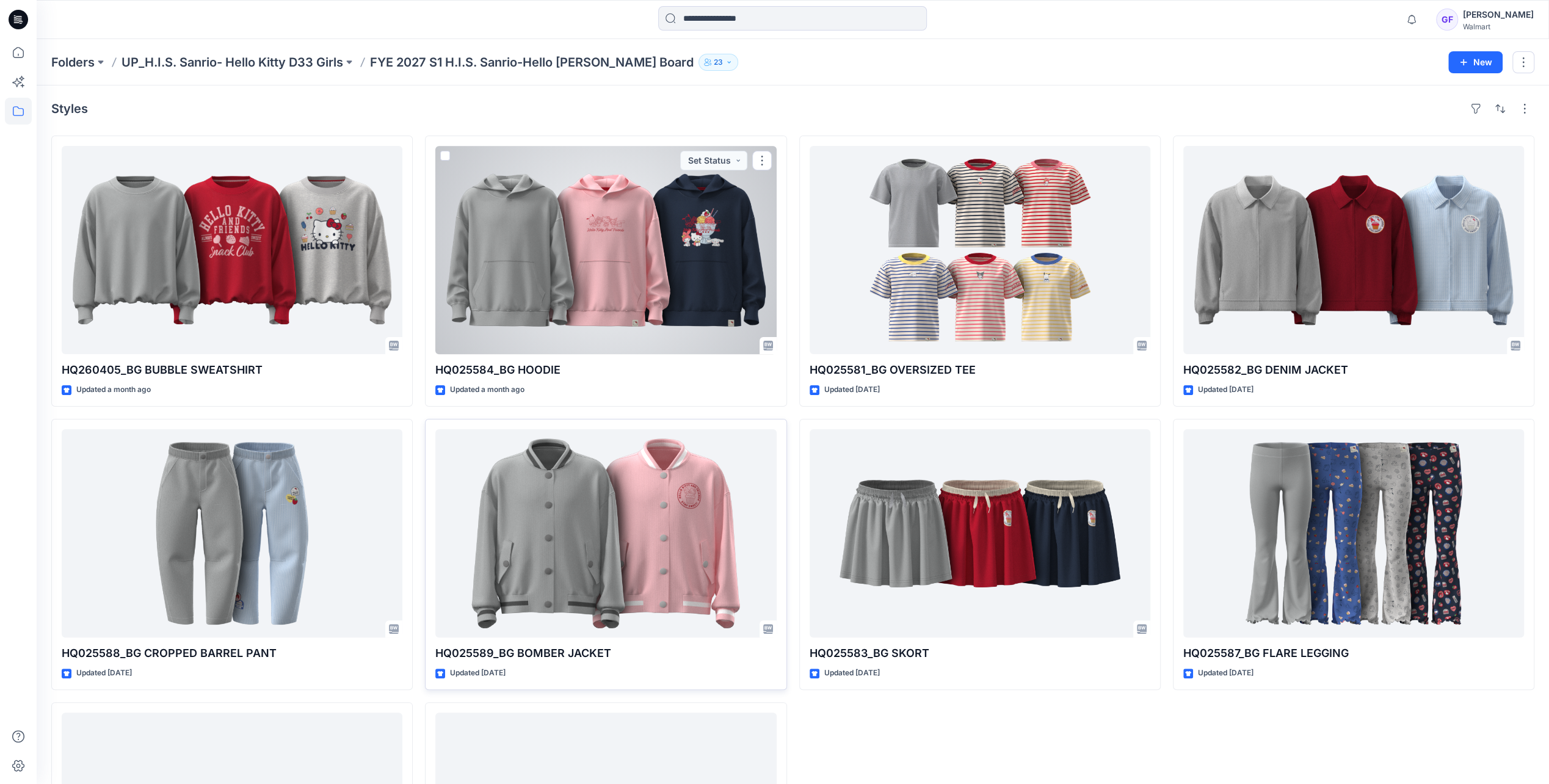
scroll to position [204, 0]
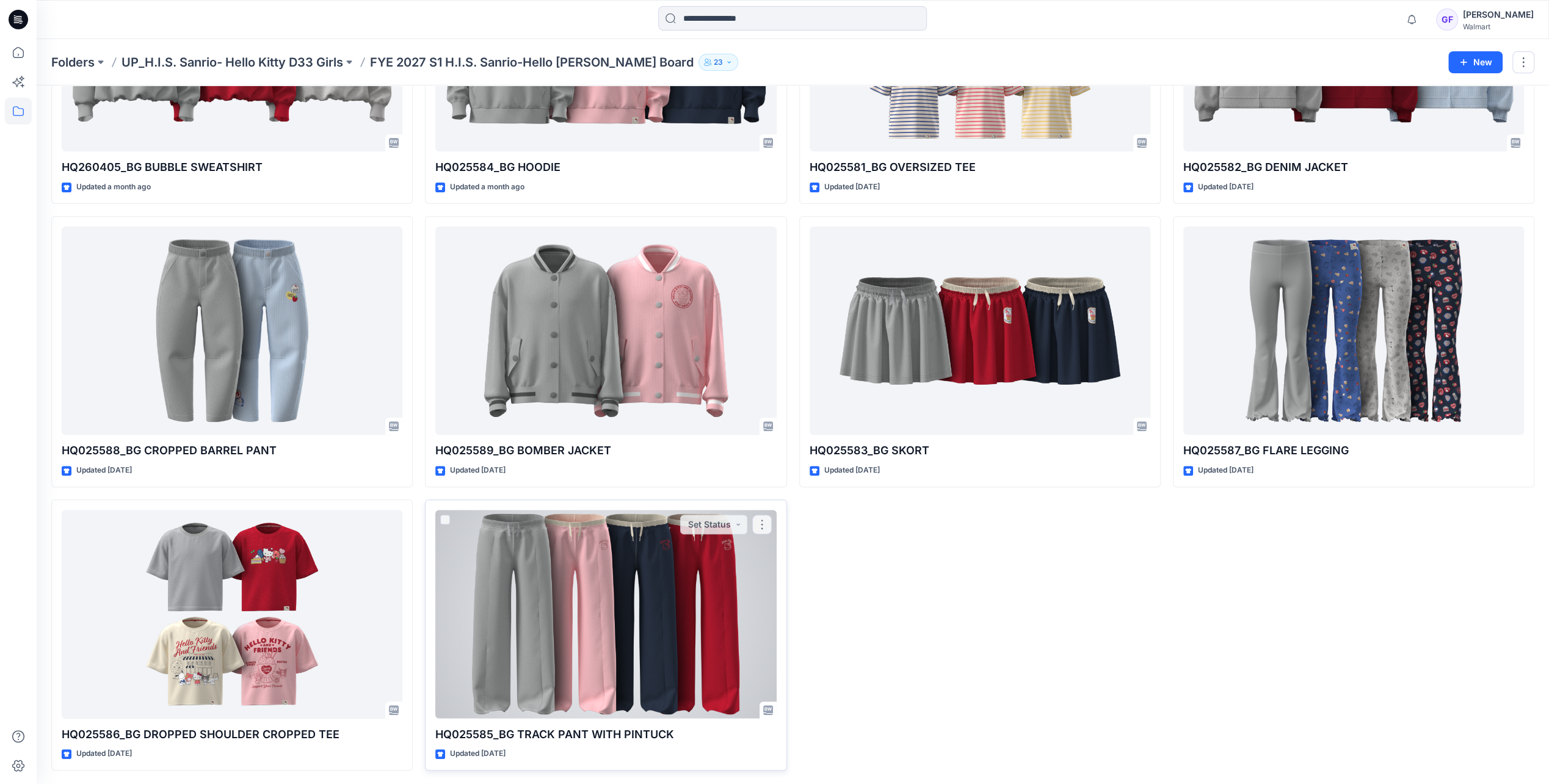
click at [616, 585] on div at bounding box center [606, 614] width 340 height 208
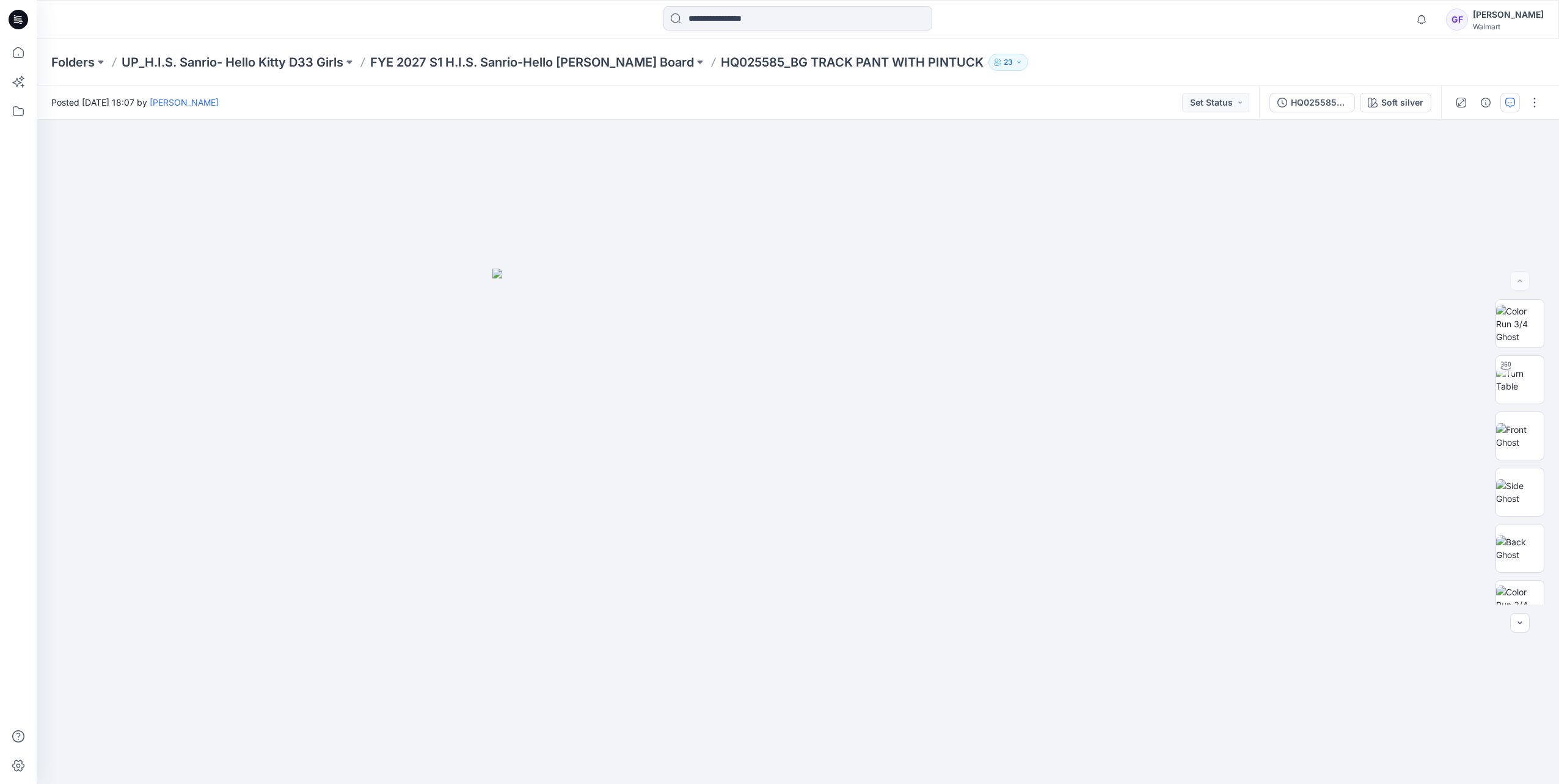
click at [1510, 101] on icon "button" at bounding box center [1509, 102] width 9 height 9
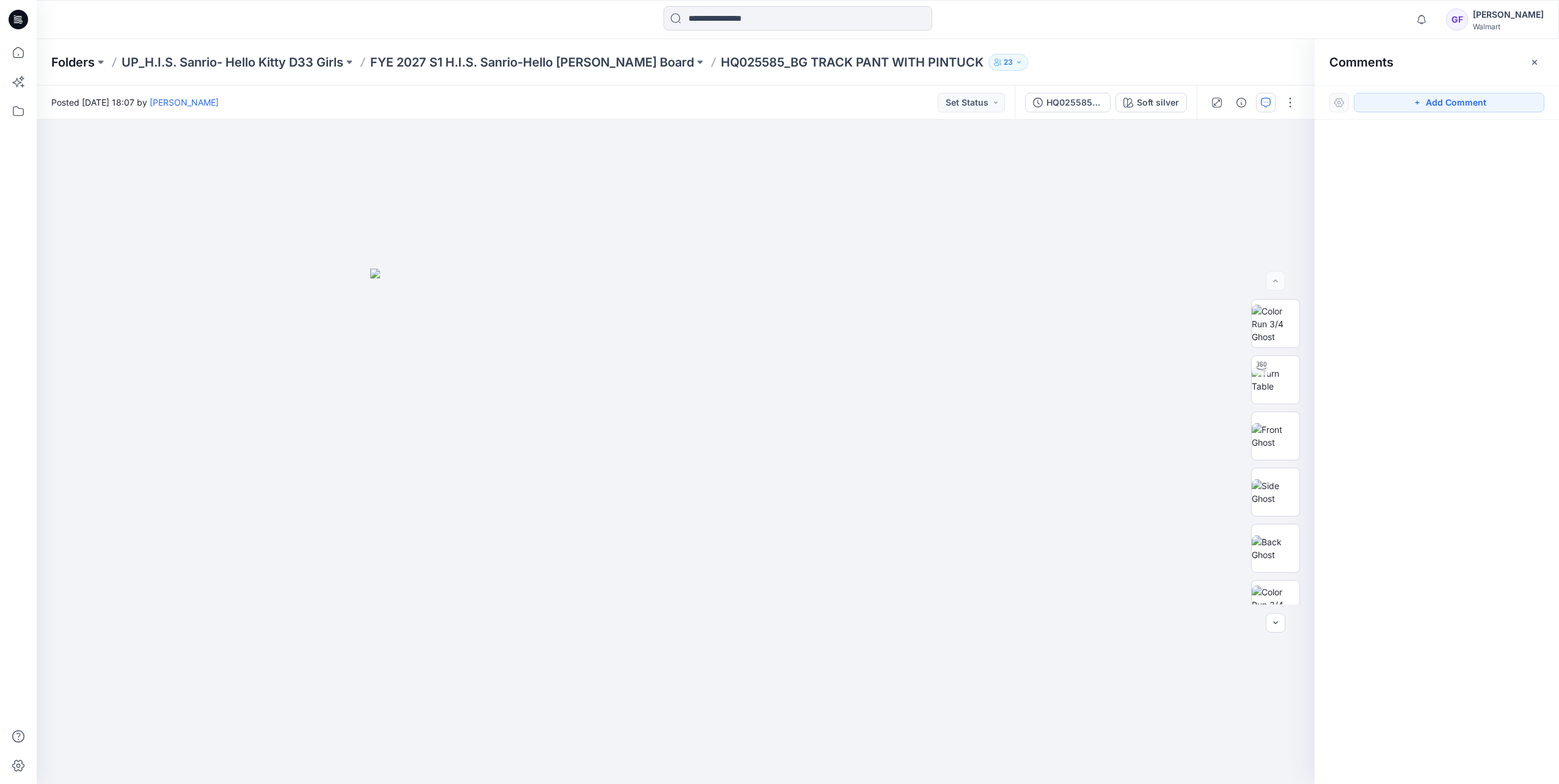
click at [64, 66] on p "Folders" at bounding box center [73, 62] width 43 height 17
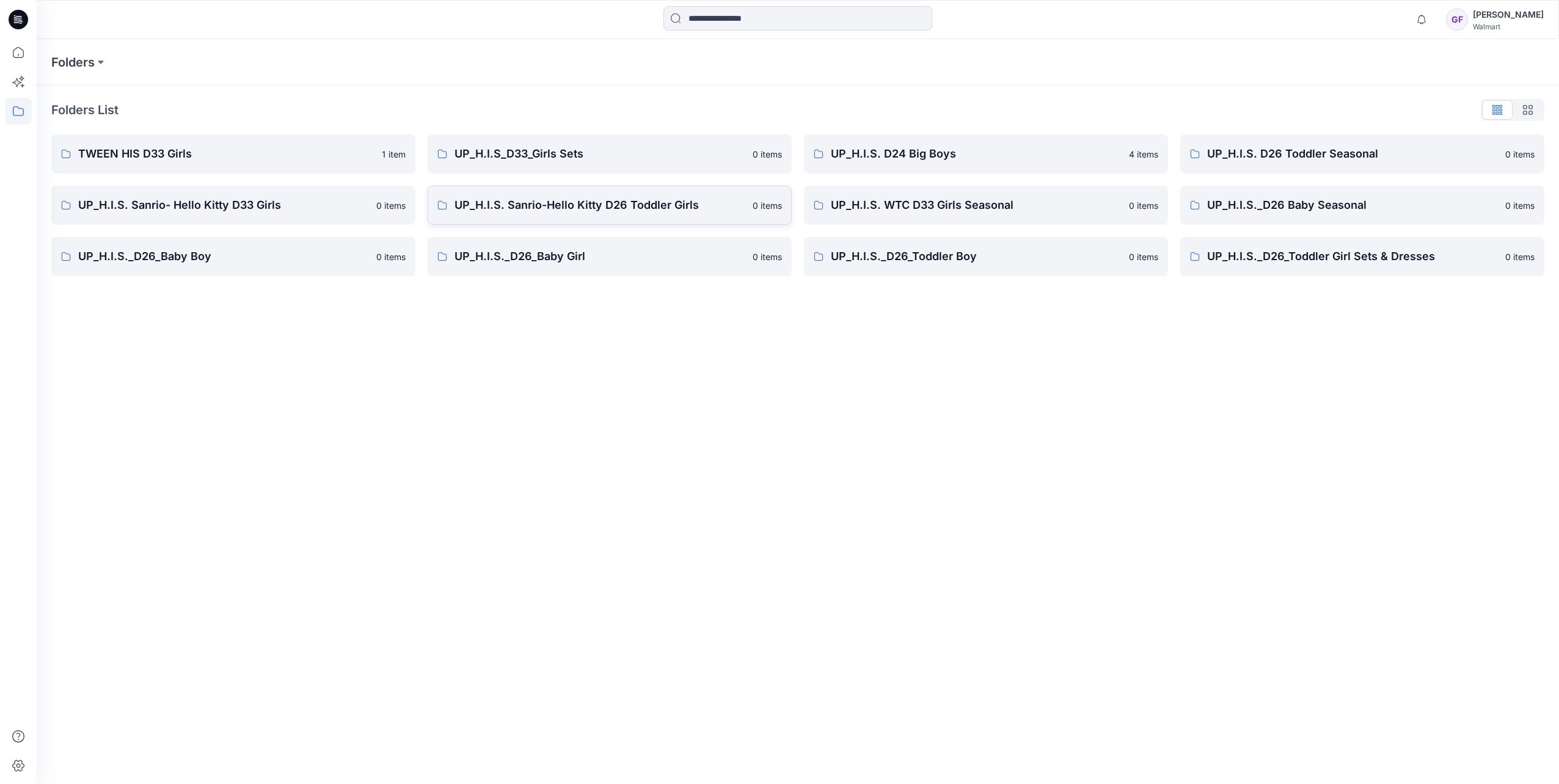
click at [598, 212] on p "UP_H.I.S. Sanrio-Hello Kitty D26 Toddler Girls" at bounding box center [600, 205] width 291 height 17
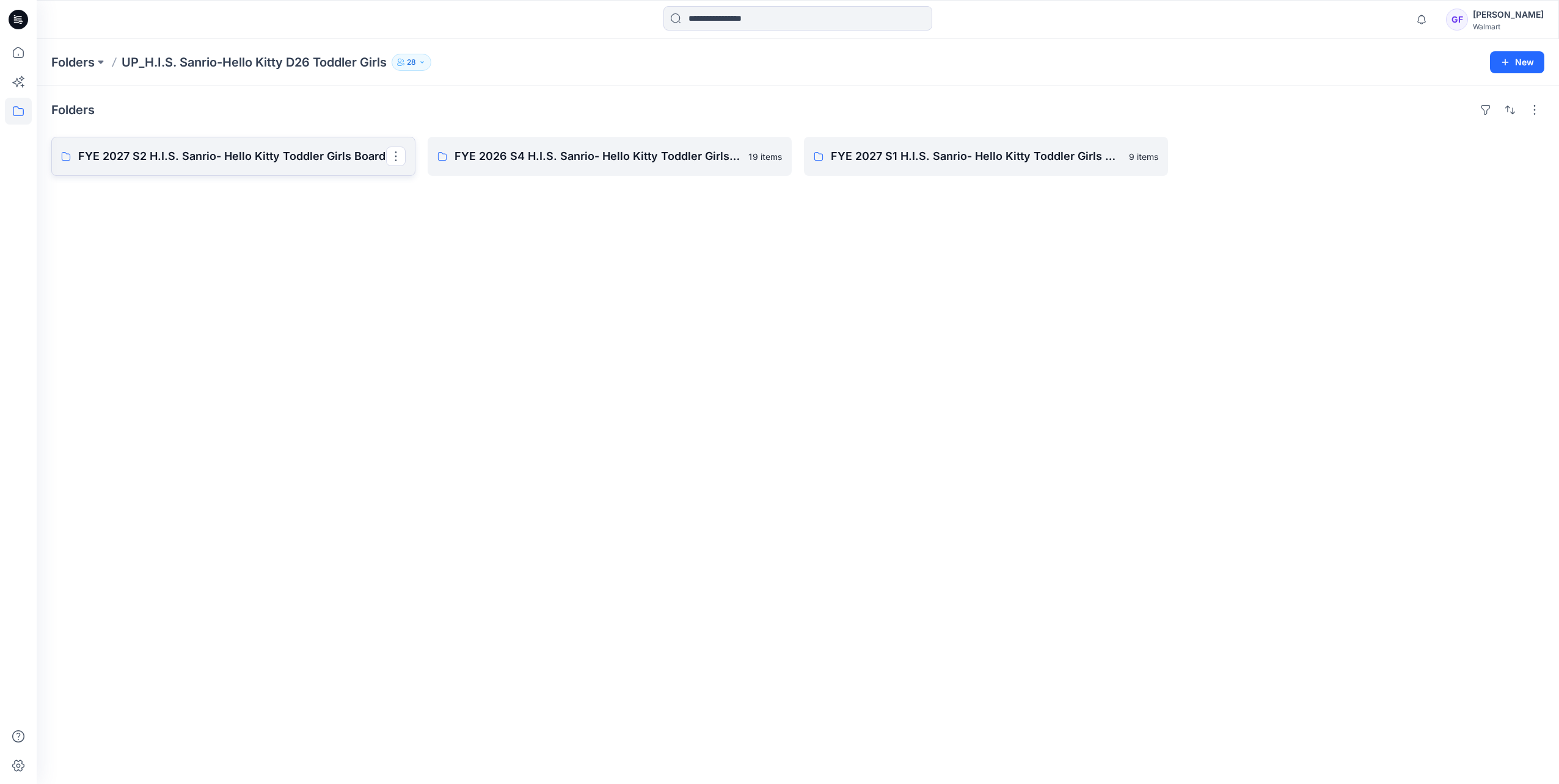
click at [313, 167] on link "FYE 2027 S2 H.I.S. Sanrio- Hello Kitty Toddler Girls Board" at bounding box center [233, 157] width 364 height 39
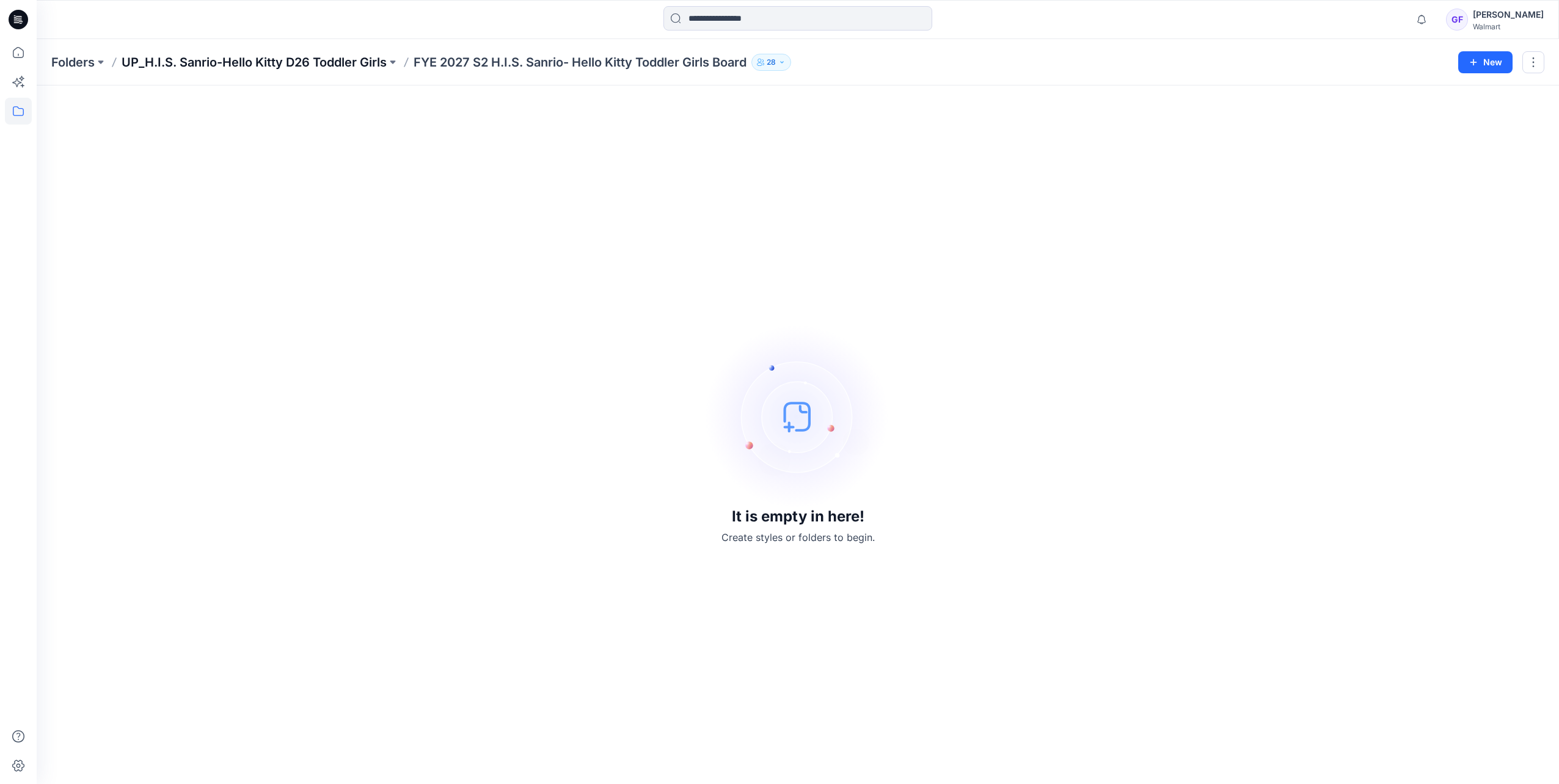
click at [285, 61] on p "UP_H.I.S. Sanrio-Hello Kitty D26 Toddler Girls" at bounding box center [254, 62] width 265 height 17
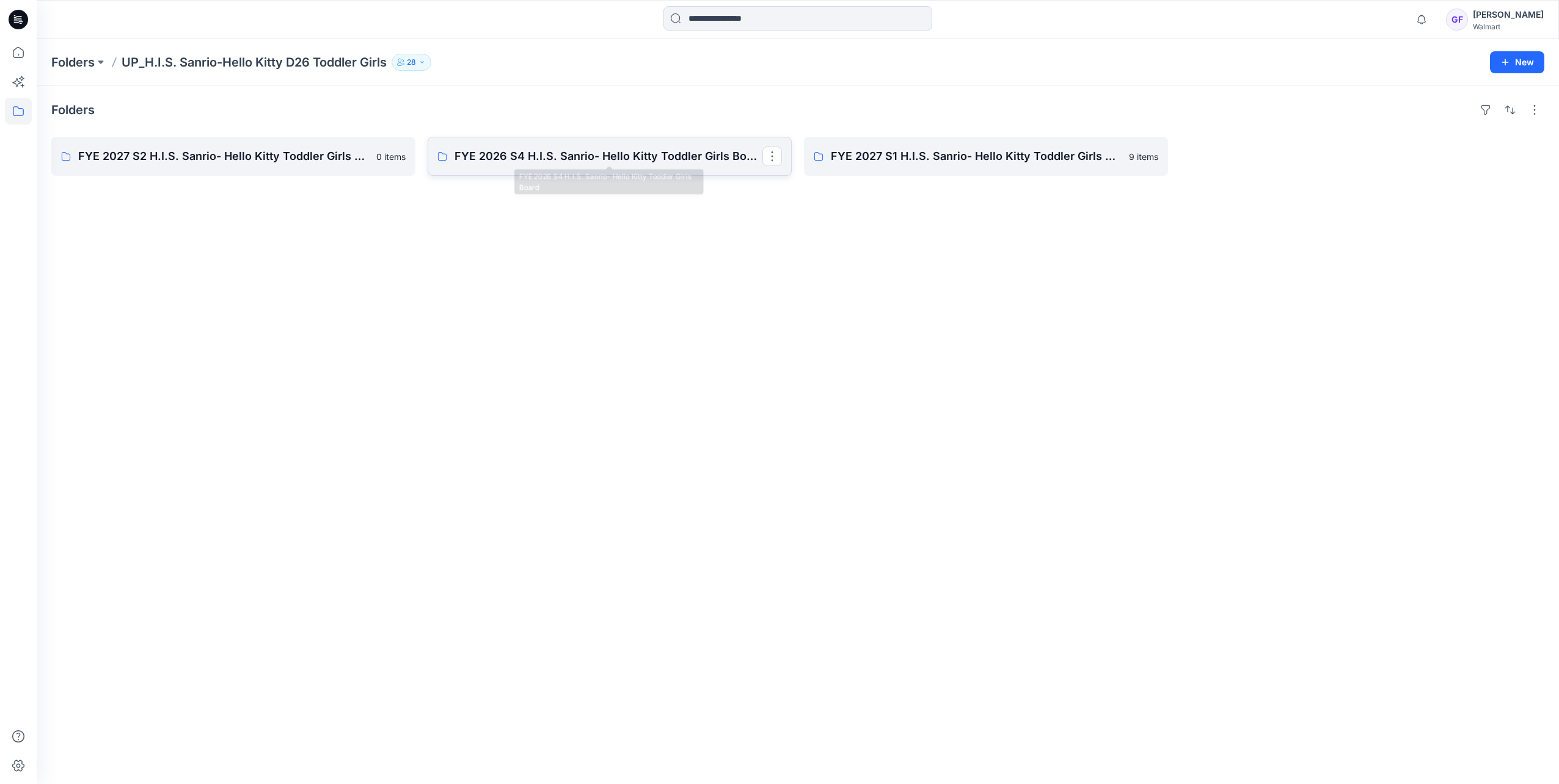
click at [542, 163] on p "FYE 2026 S4 H.I.S. Sanrio- Hello Kitty Toddler Girls Board" at bounding box center [609, 156] width 308 height 17
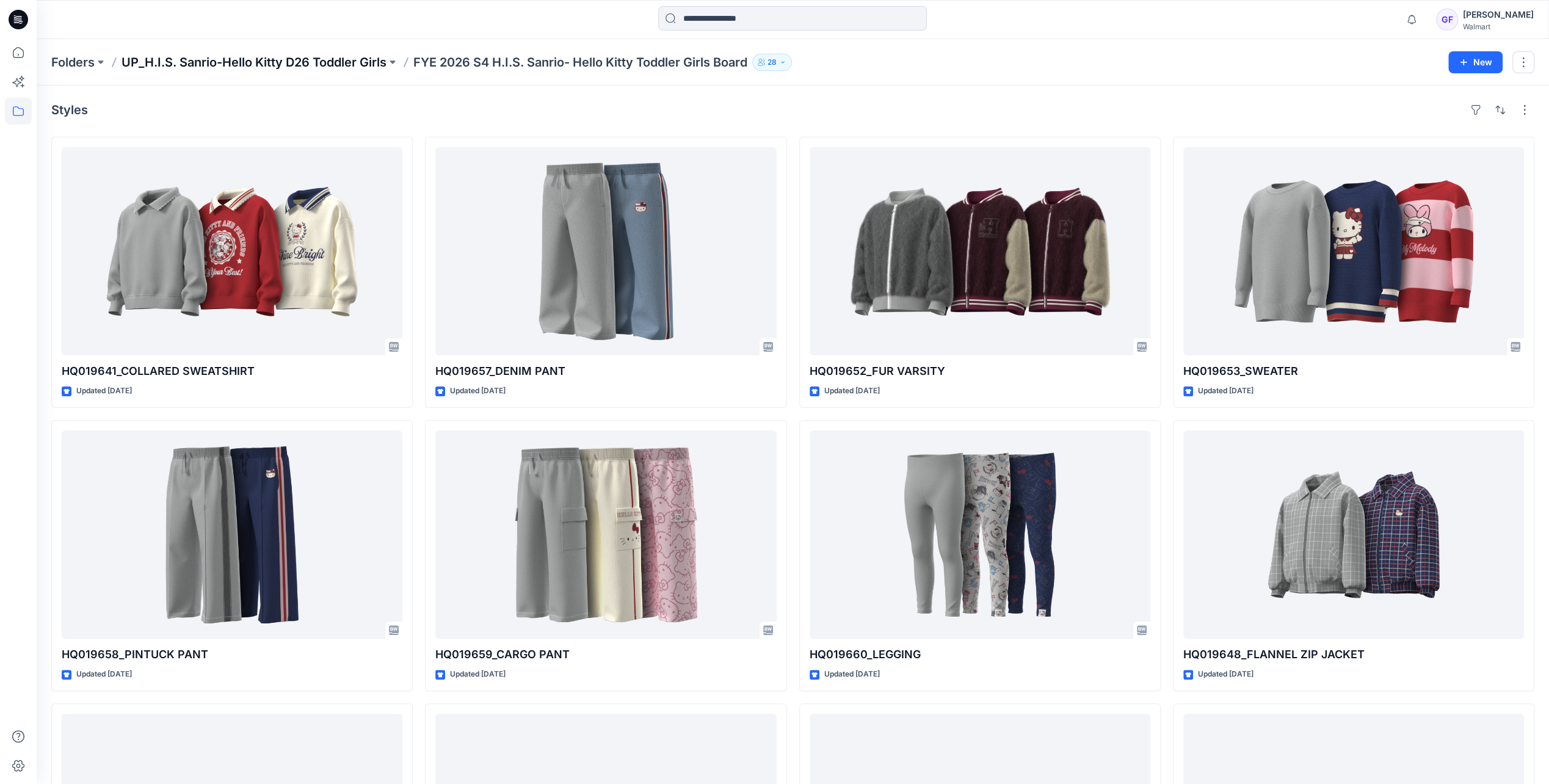
click at [292, 68] on p "UP_H.I.S. Sanrio-Hello Kitty D26 Toddler Girls" at bounding box center [254, 62] width 265 height 17
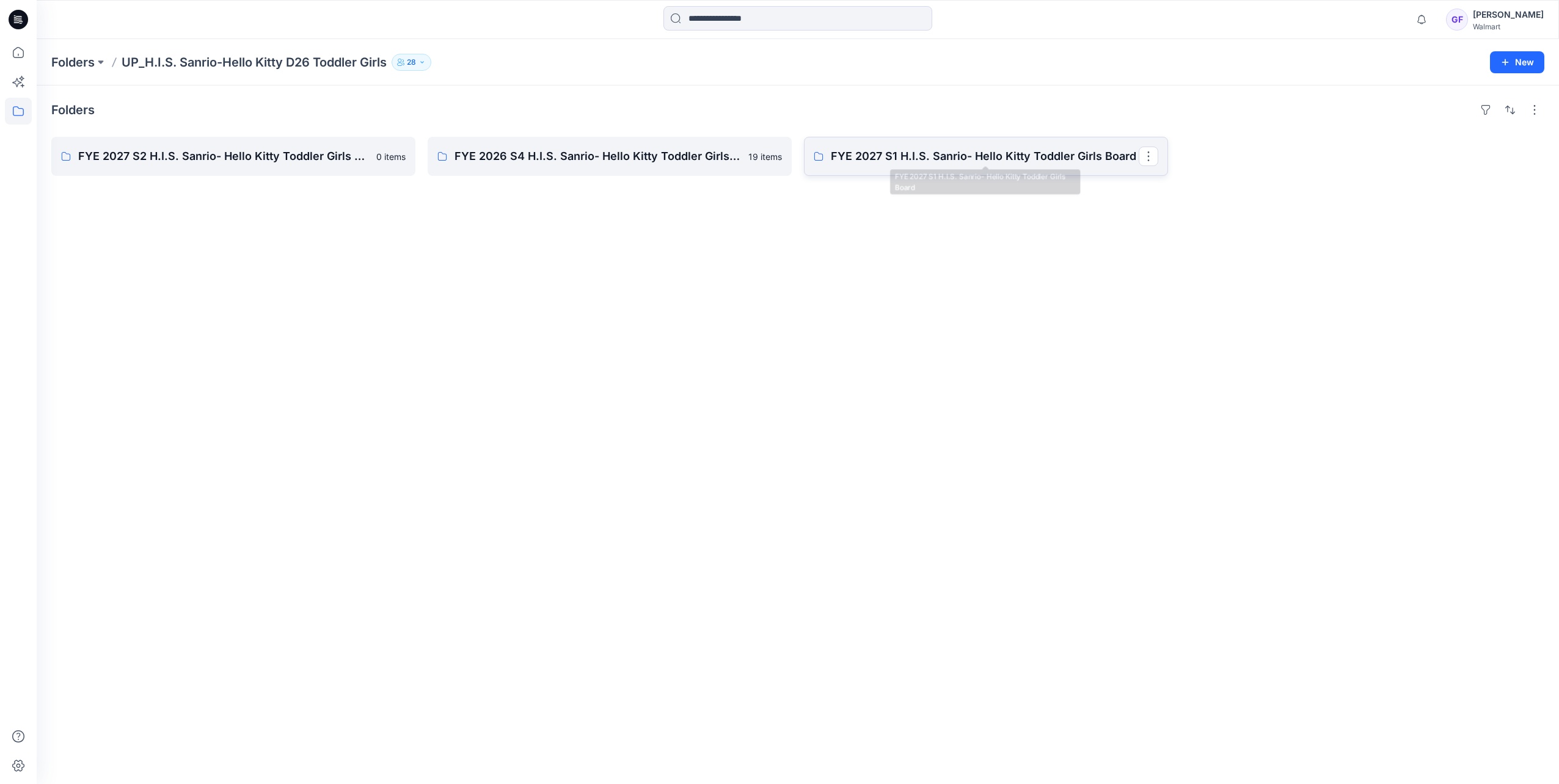
click at [965, 156] on p "FYE 2027 S1 H.I.S. Sanrio- Hello Kitty Toddler Girls Board" at bounding box center [984, 156] width 308 height 17
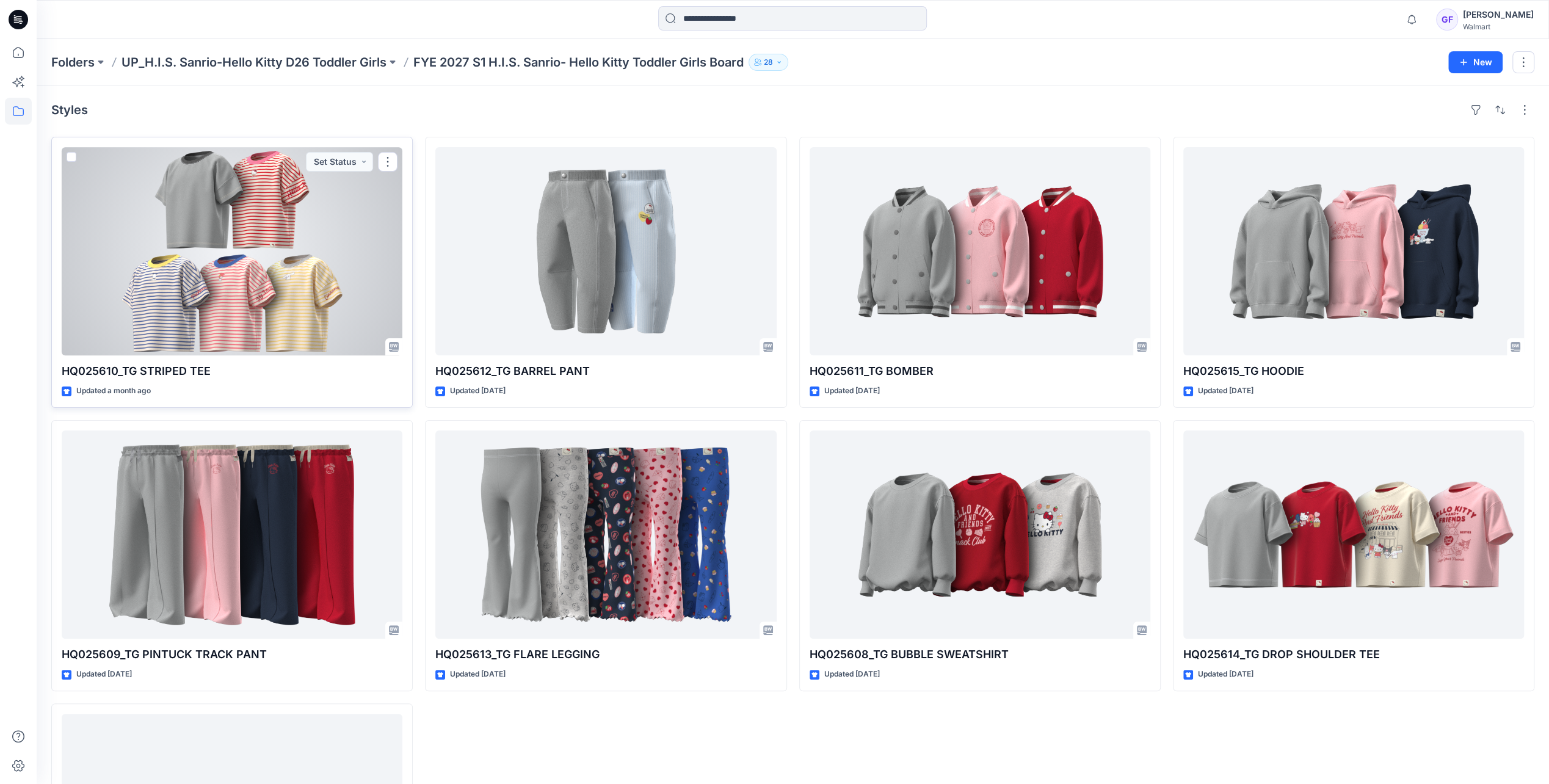
click at [368, 288] on div at bounding box center [232, 251] width 340 height 208
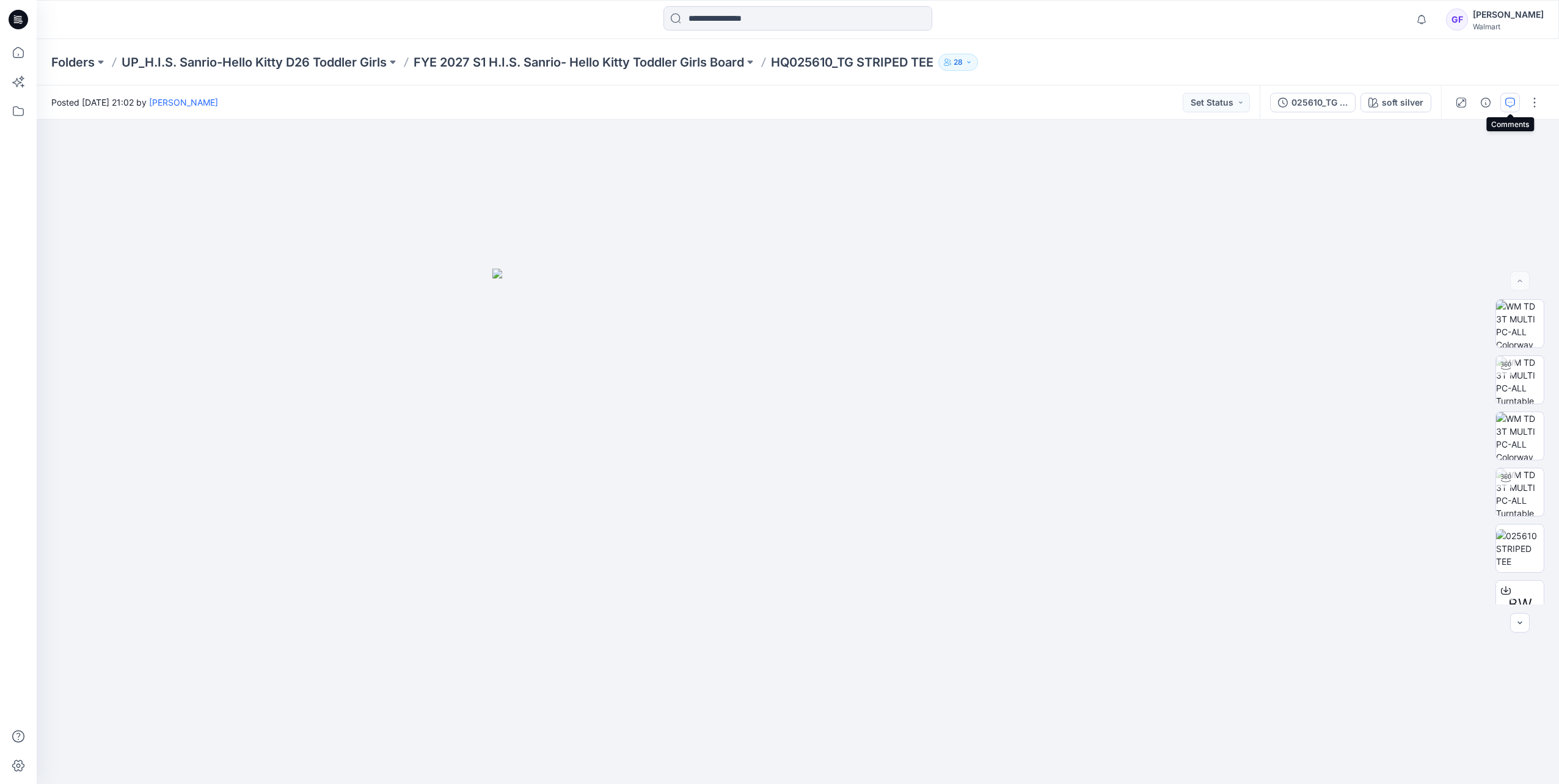
click at [1514, 98] on icon "button" at bounding box center [1509, 102] width 9 height 9
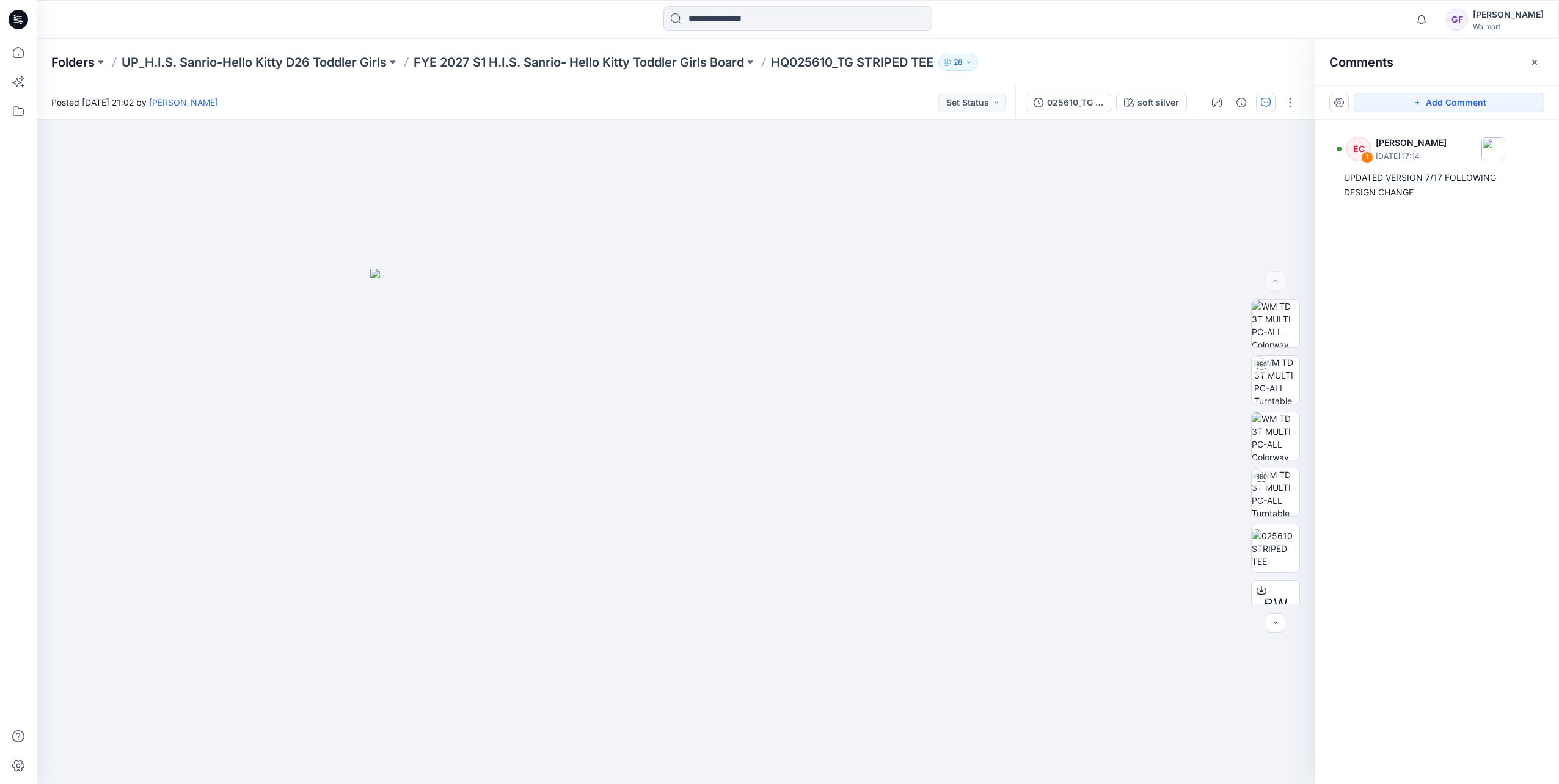
click at [69, 60] on p "Folders" at bounding box center [73, 62] width 43 height 17
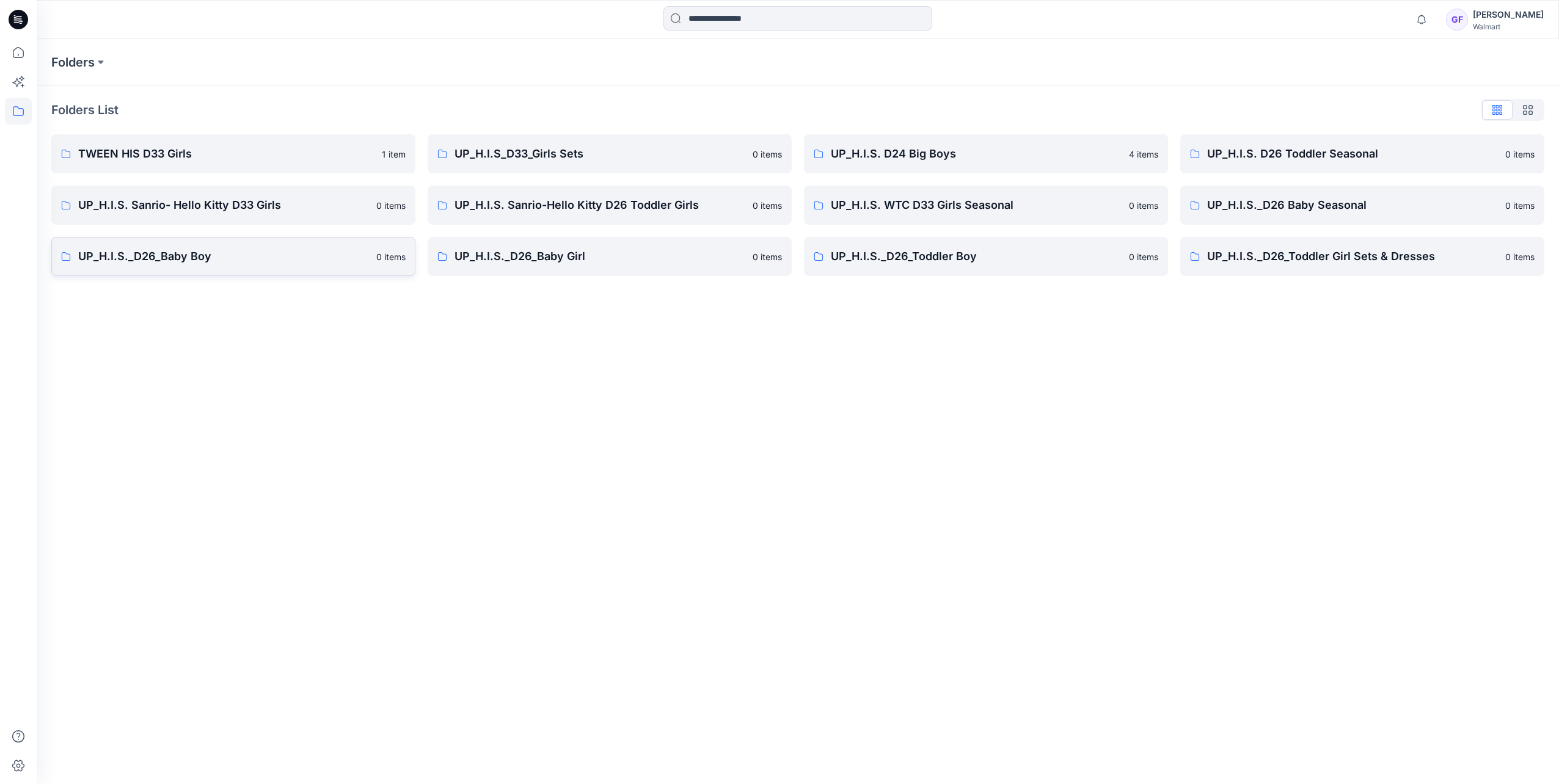
click at [192, 259] on p "UP_H.I.S._D26_Baby Boy" at bounding box center [223, 256] width 291 height 17
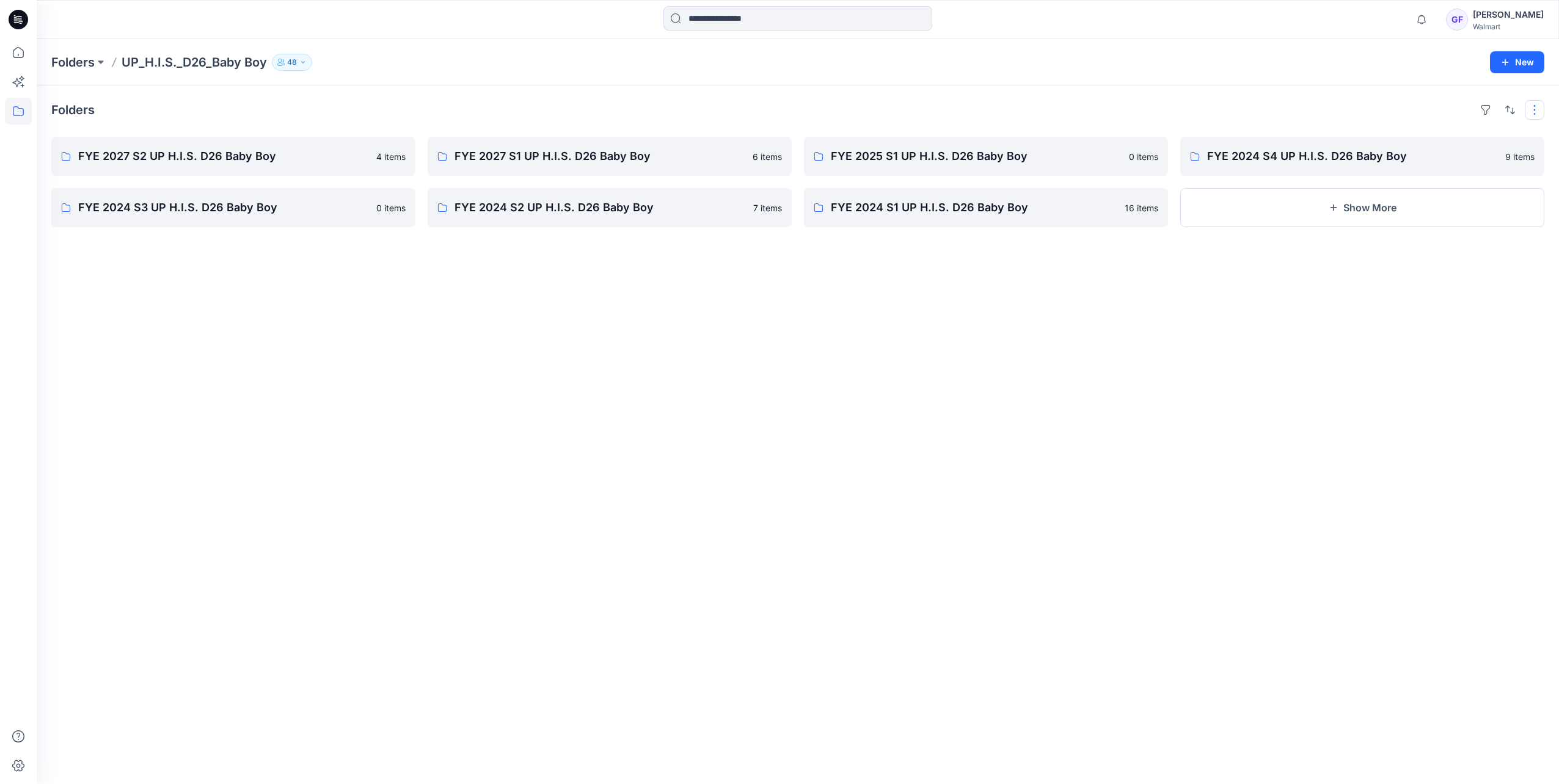
click at [1533, 113] on button "button" at bounding box center [1534, 110] width 20 height 20
click at [1364, 174] on p "Card" at bounding box center [1377, 176] width 61 height 15
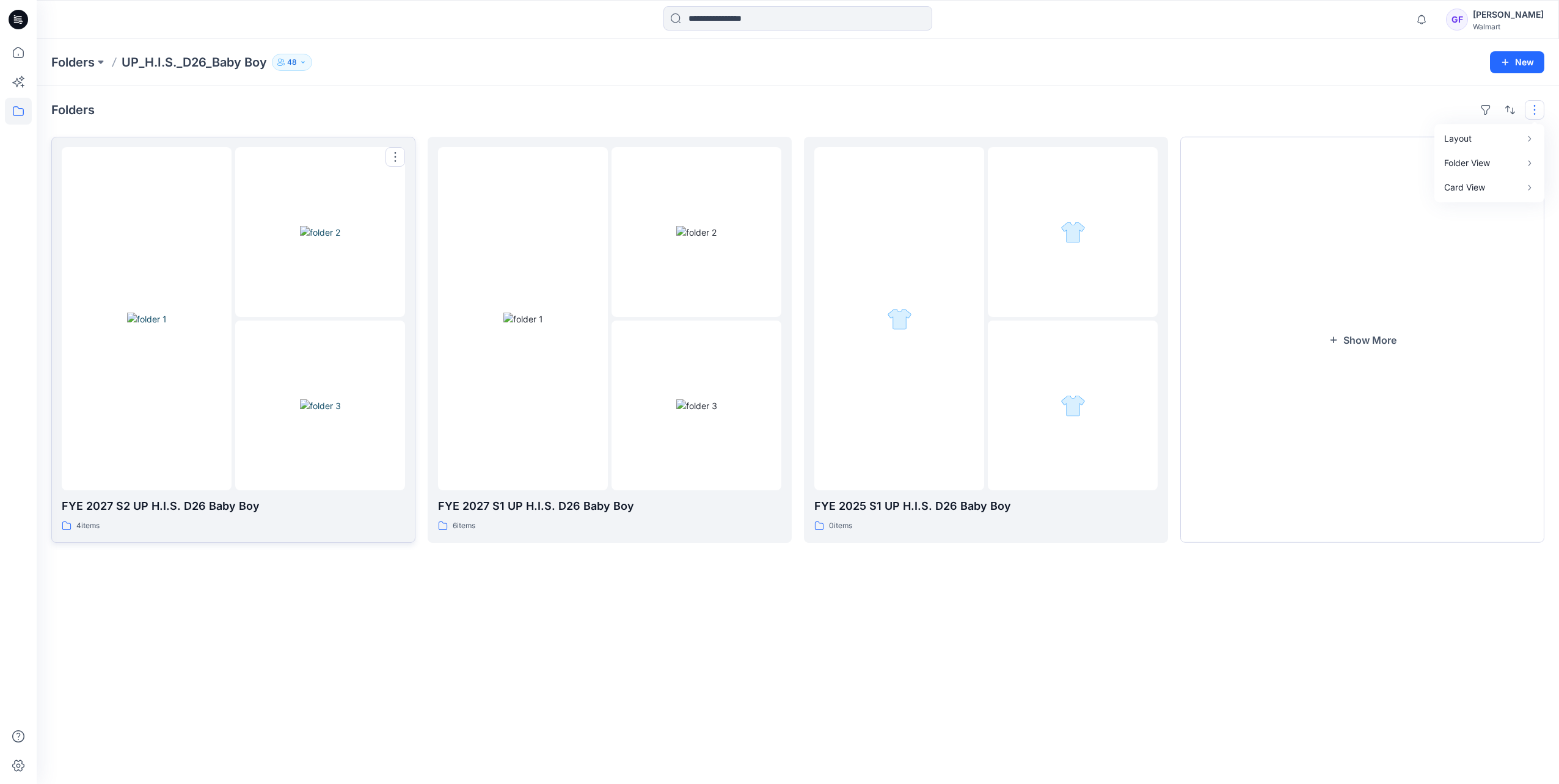
click at [127, 314] on img at bounding box center [147, 319] width 40 height 13
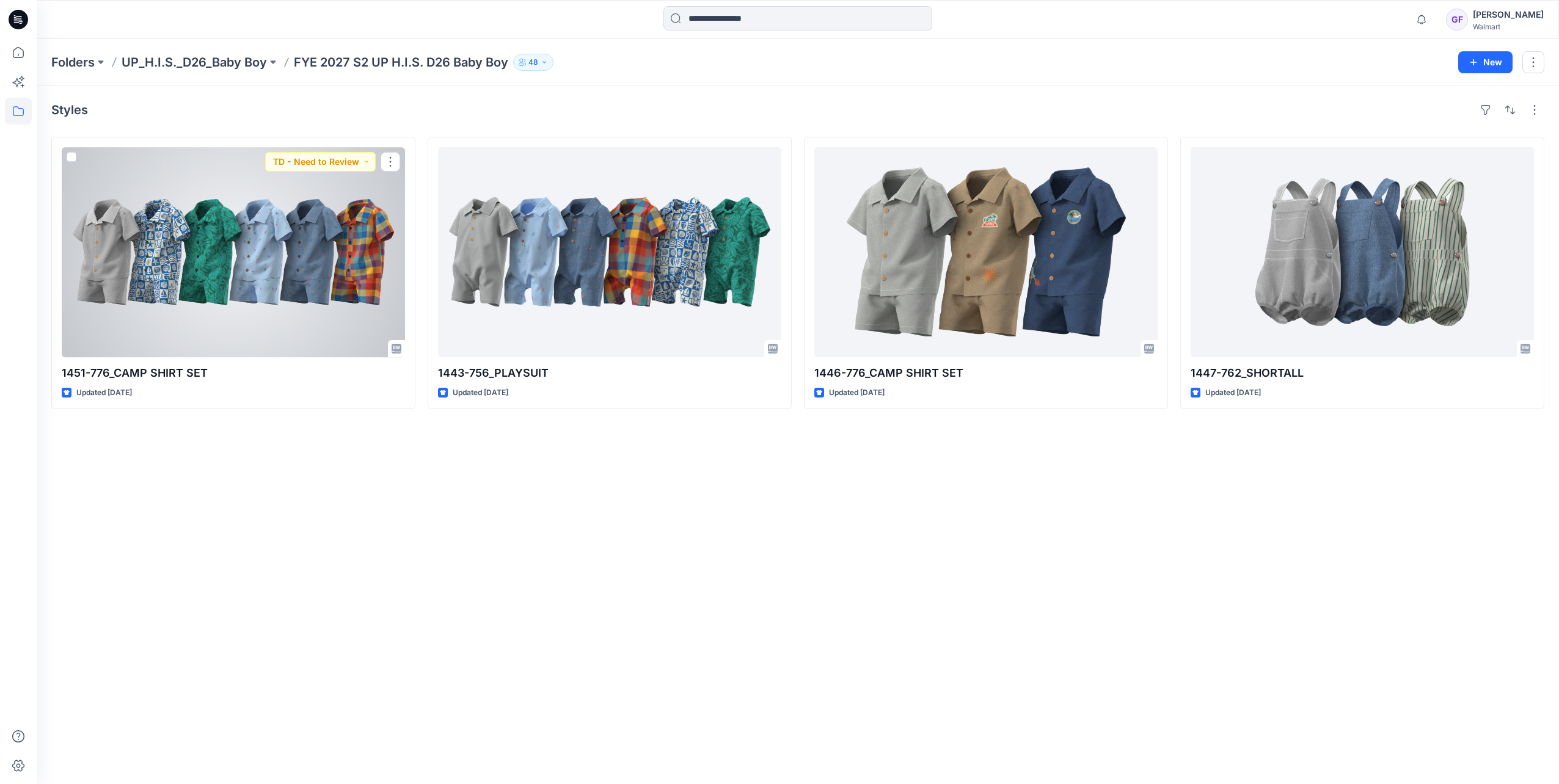
click at [212, 266] on div at bounding box center [233, 252] width 343 height 210
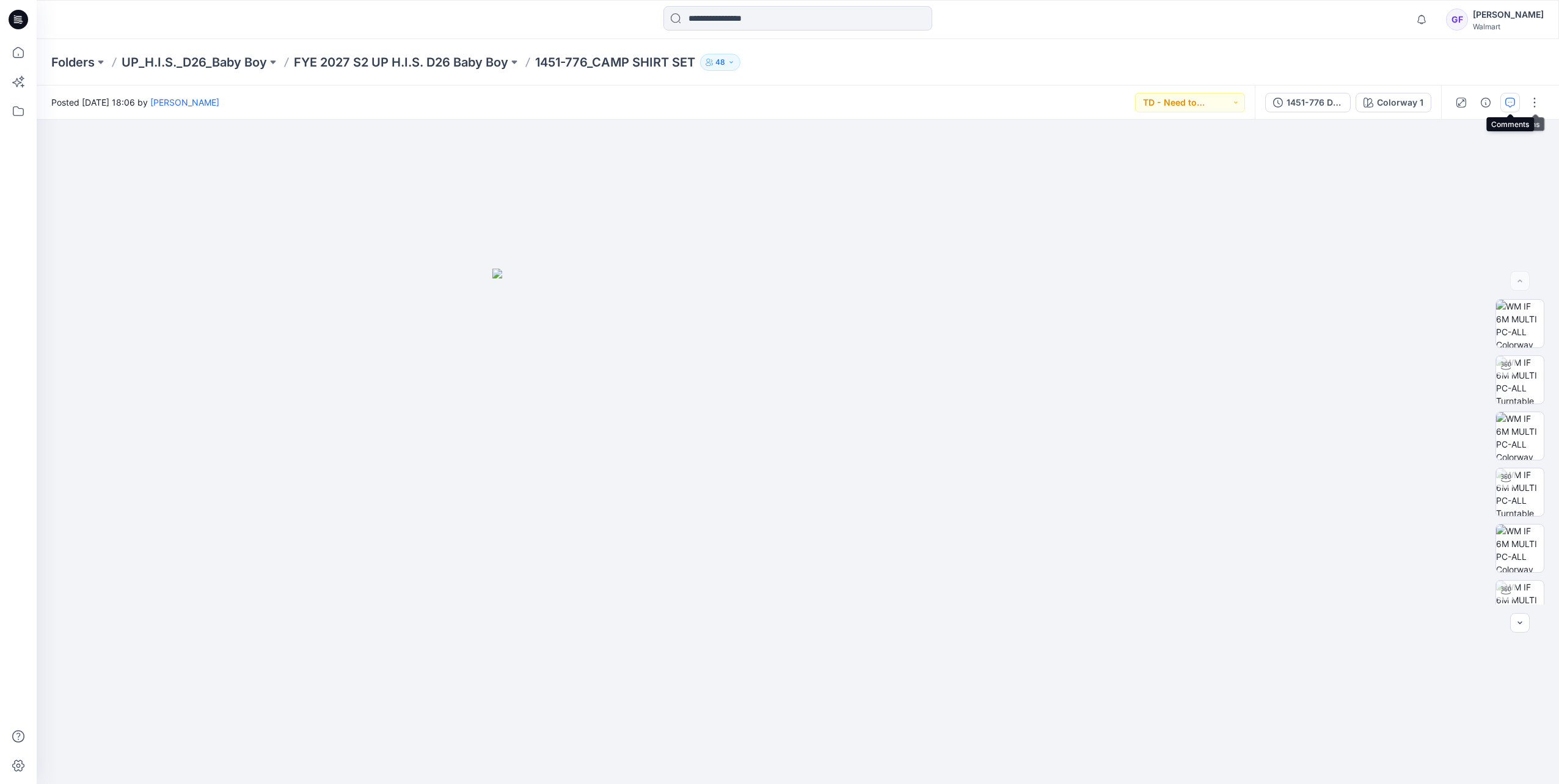
click at [1511, 104] on icon "button" at bounding box center [1509, 102] width 9 height 9
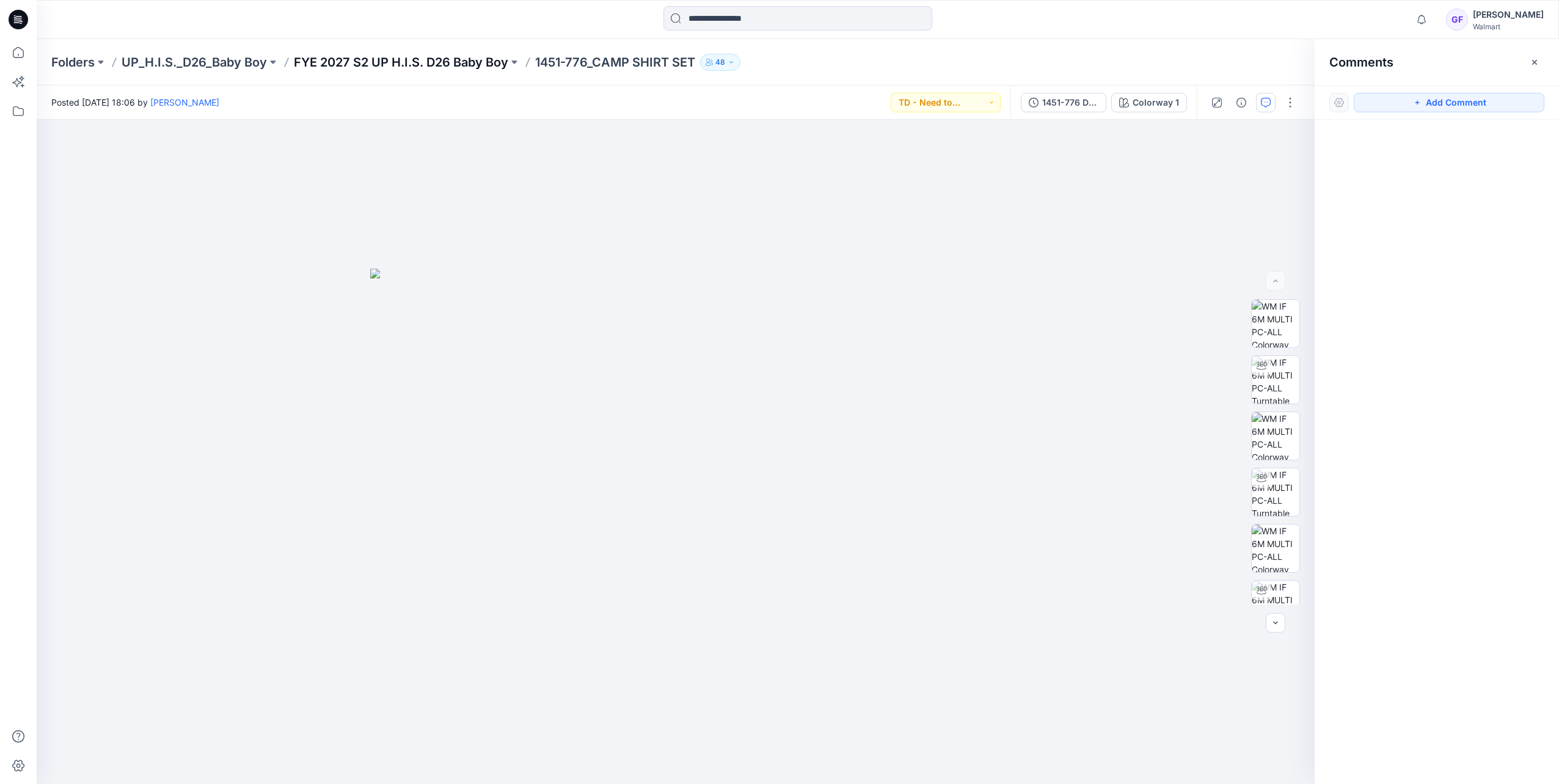
click at [379, 65] on p "FYE 2027 S2 UP H.I.S. D26 Baby Boy" at bounding box center [401, 62] width 214 height 17
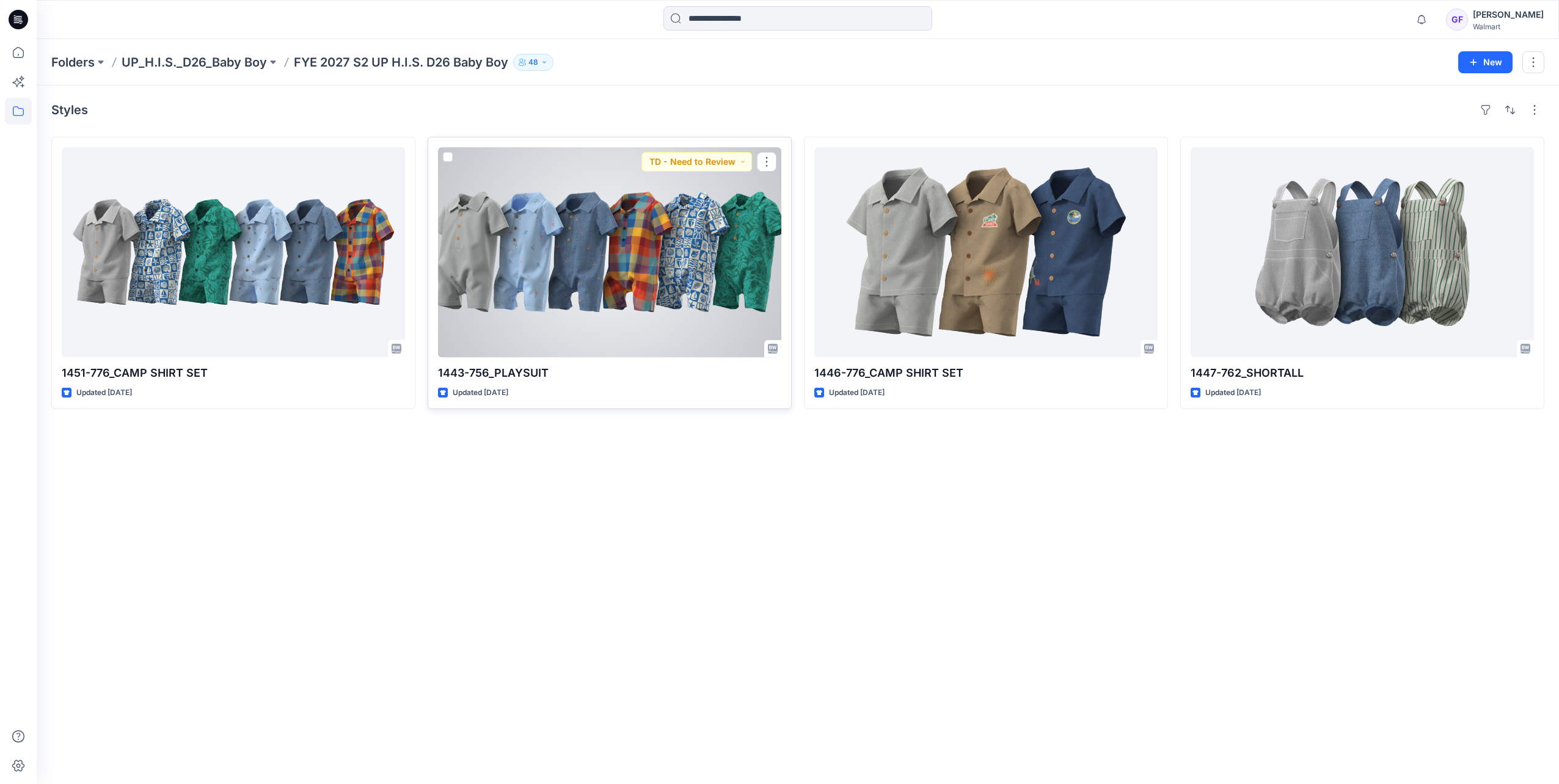
click at [561, 279] on div at bounding box center [610, 252] width 343 height 210
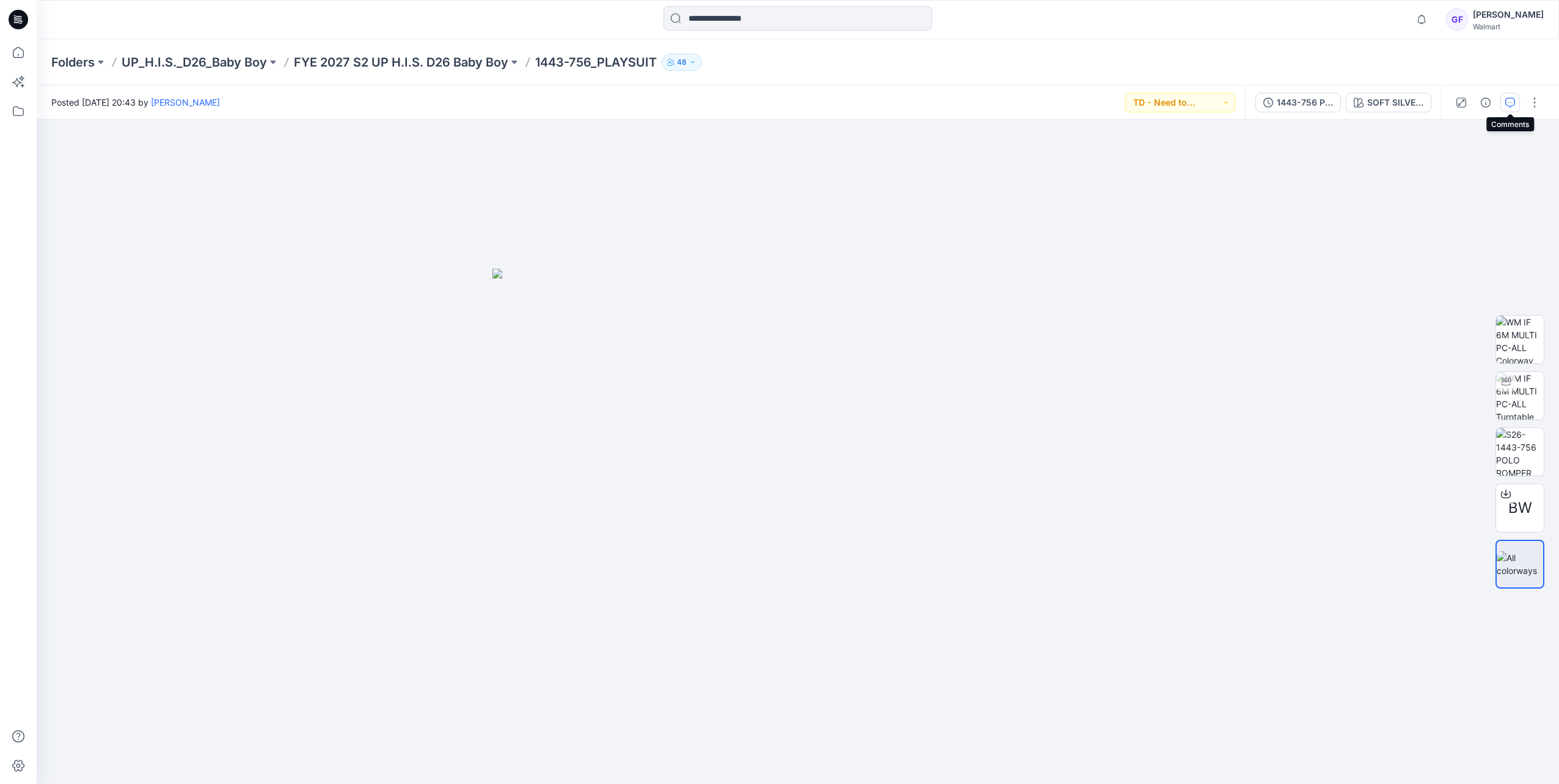
click at [1514, 105] on icon "button" at bounding box center [1509, 102] width 9 height 9
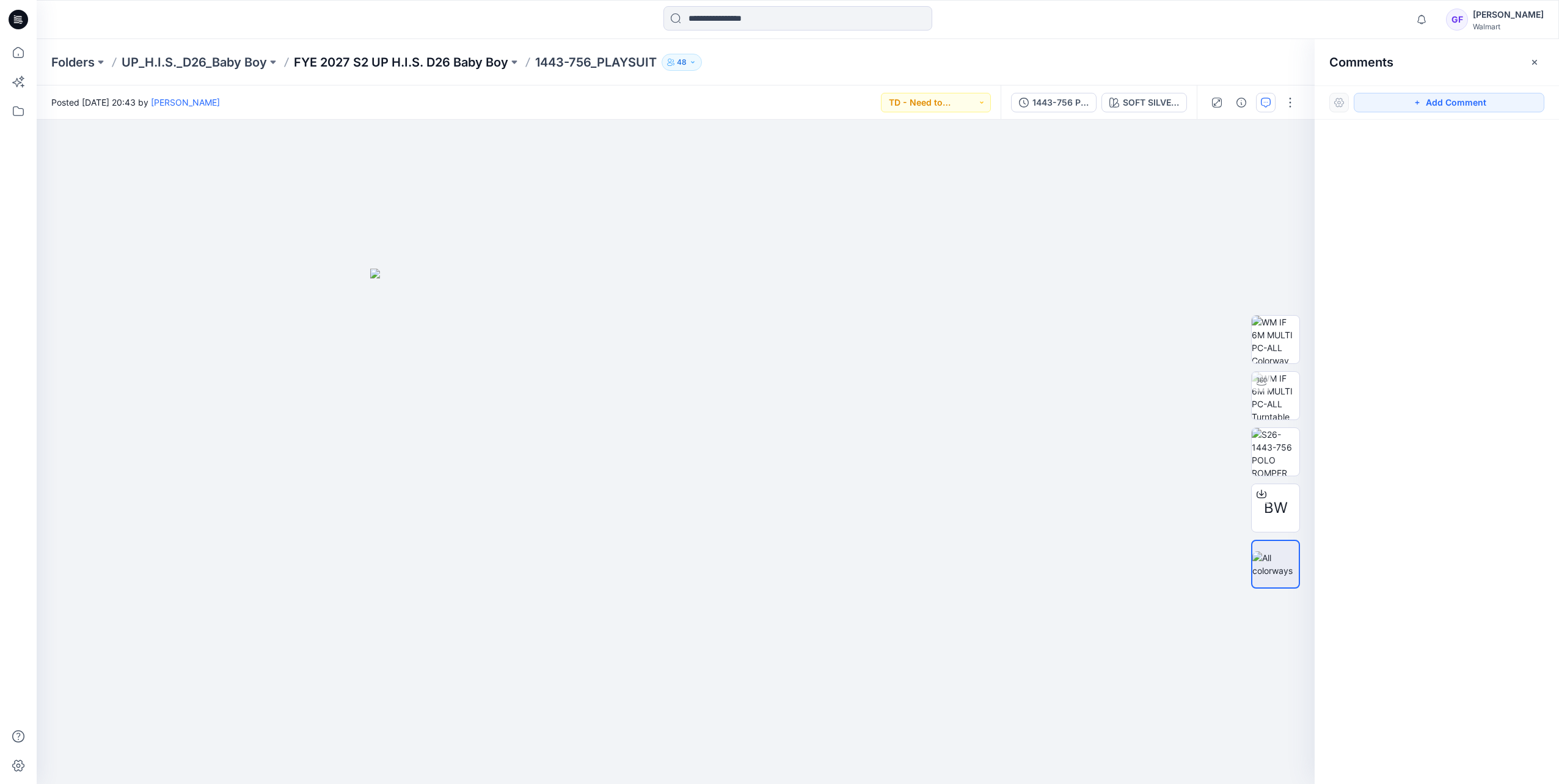
click at [453, 64] on p "FYE 2027 S2 UP H.I.S. D26 Baby Boy" at bounding box center [401, 62] width 214 height 17
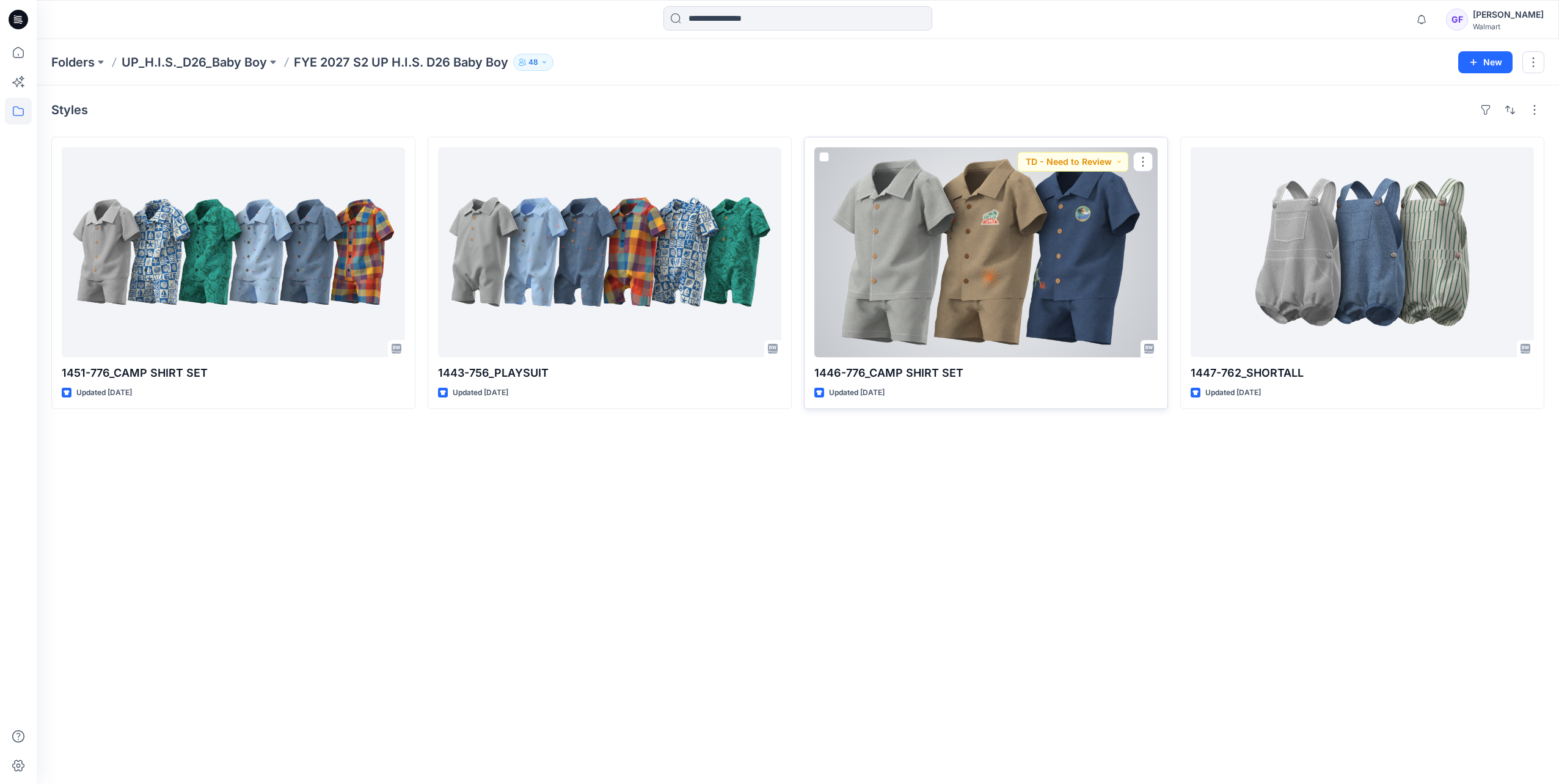
click at [903, 273] on div at bounding box center [986, 252] width 343 height 210
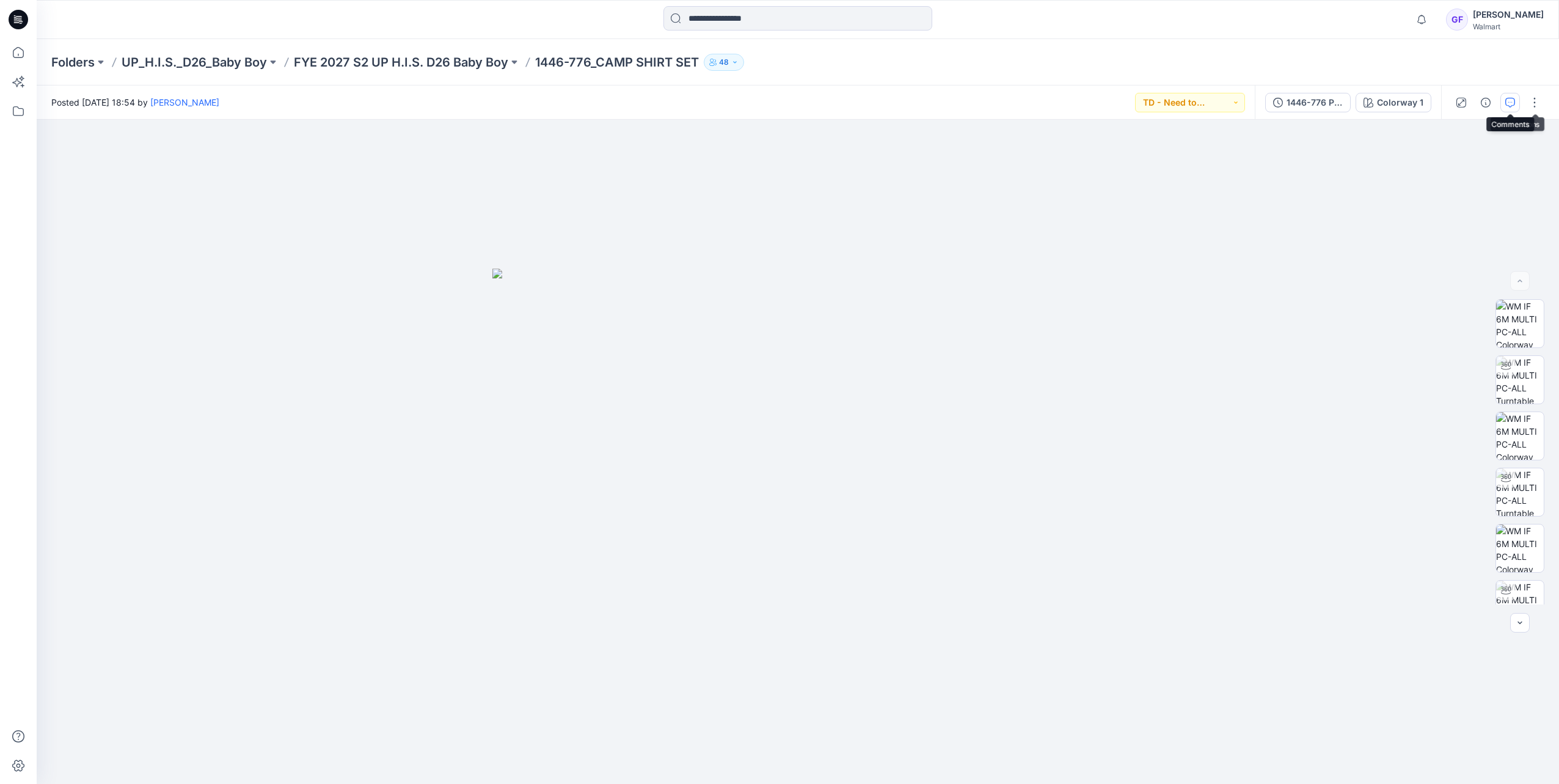
click at [1507, 102] on icon "button" at bounding box center [1509, 102] width 9 height 9
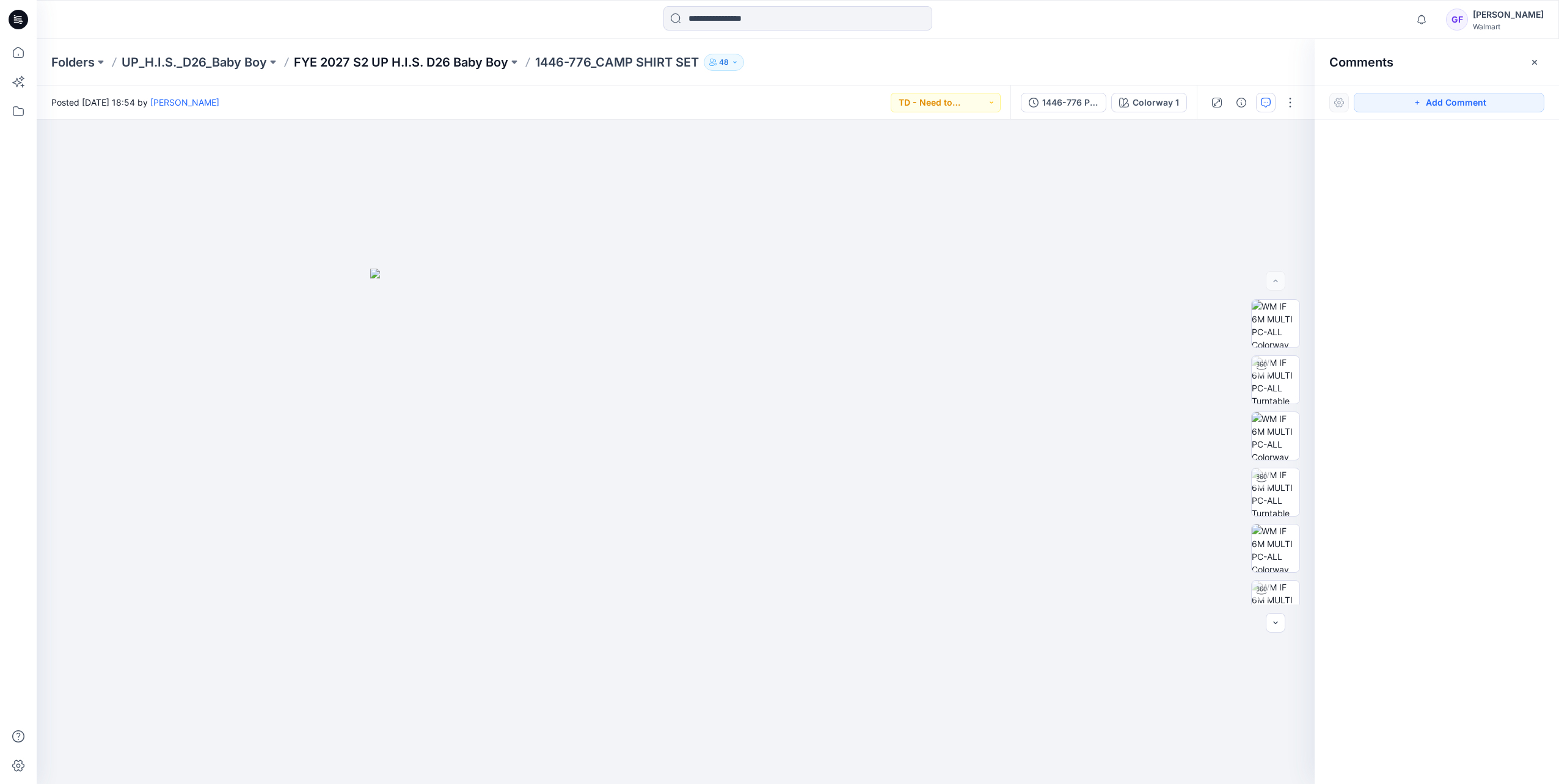
click at [442, 66] on p "FYE 2027 S2 UP H.I.S. D26 Baby Boy" at bounding box center [401, 62] width 214 height 17
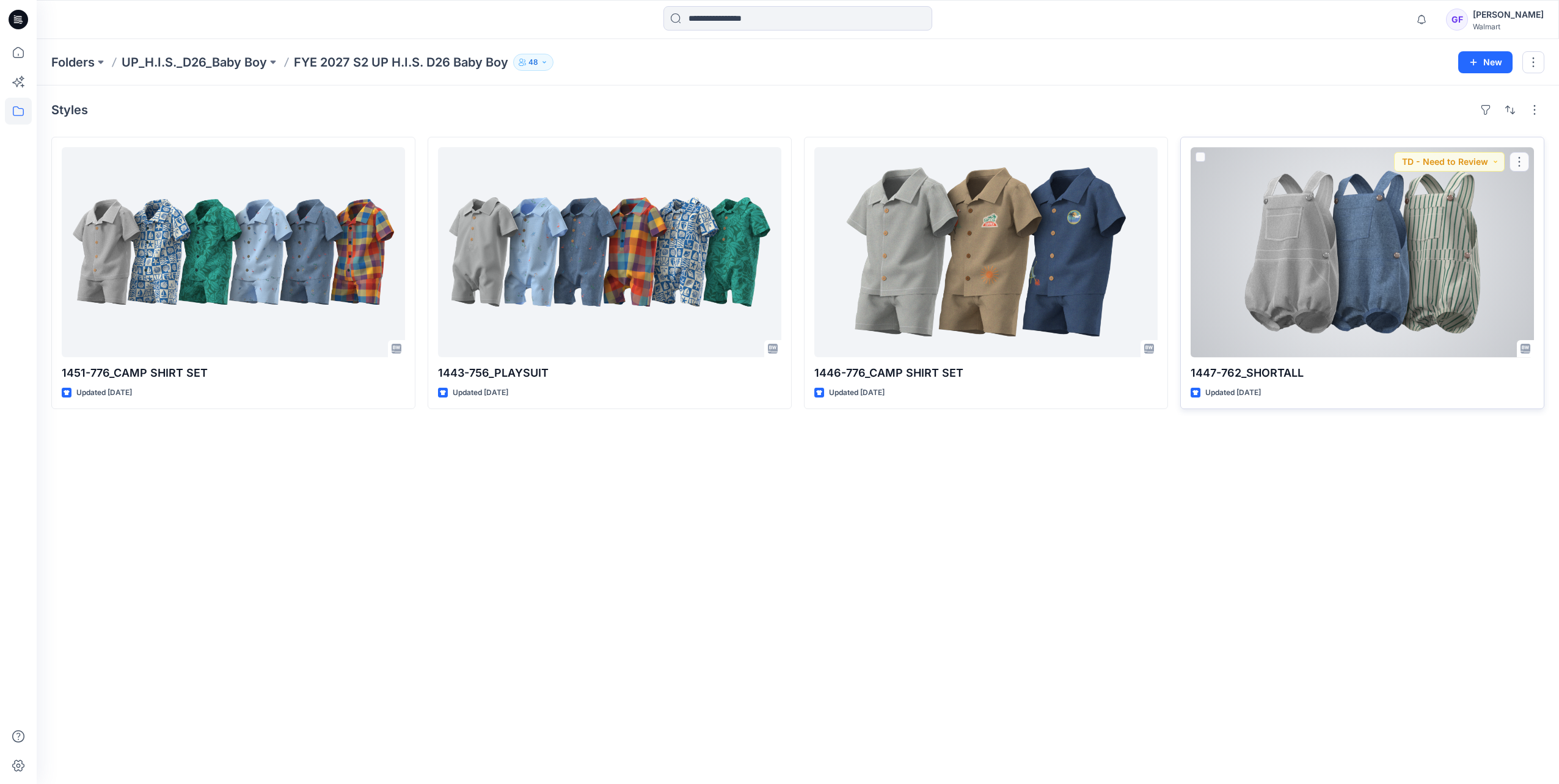
click at [1313, 250] on div at bounding box center [1362, 252] width 343 height 210
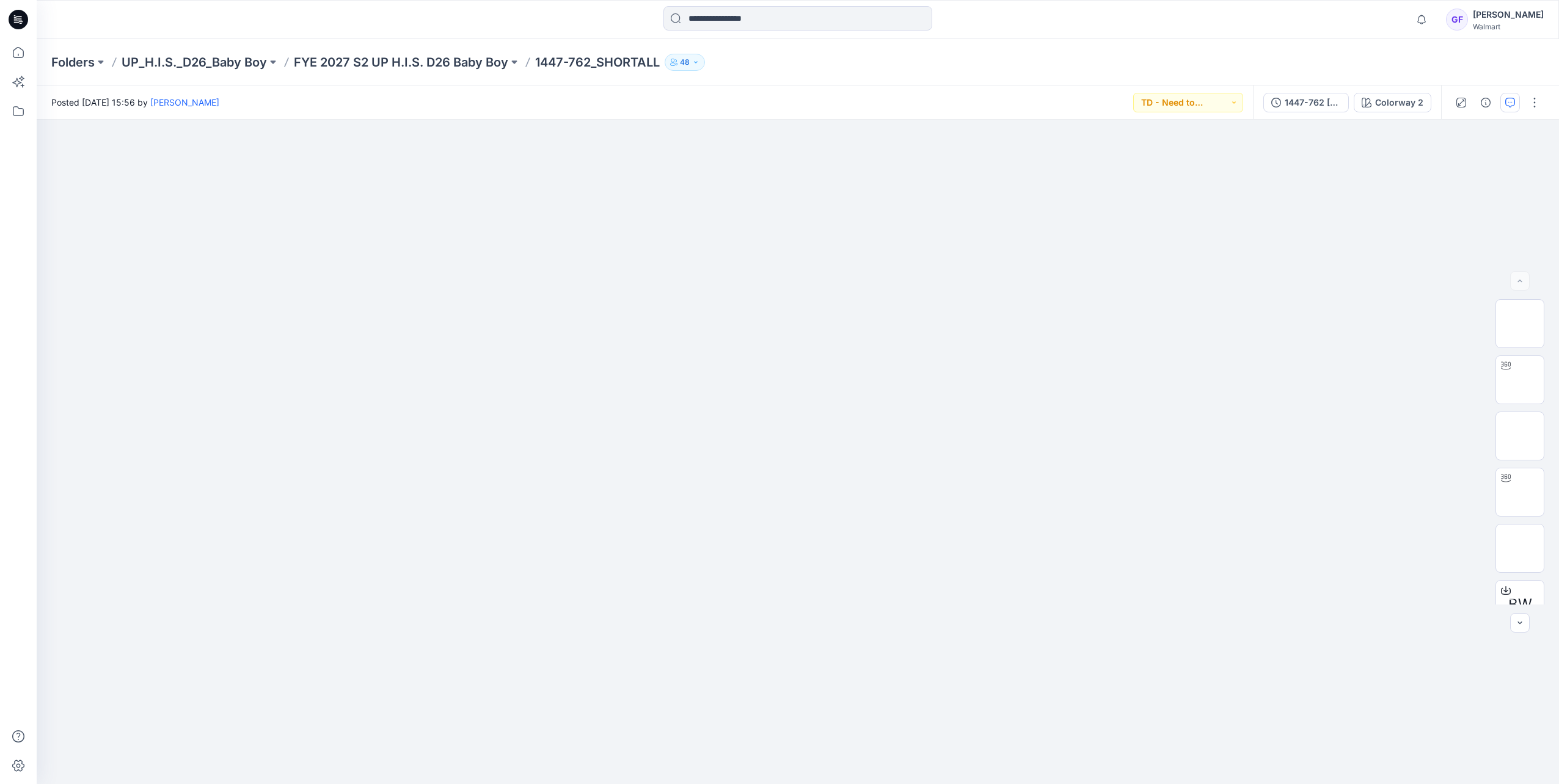
click at [1506, 102] on icon "button" at bounding box center [1509, 102] width 9 height 9
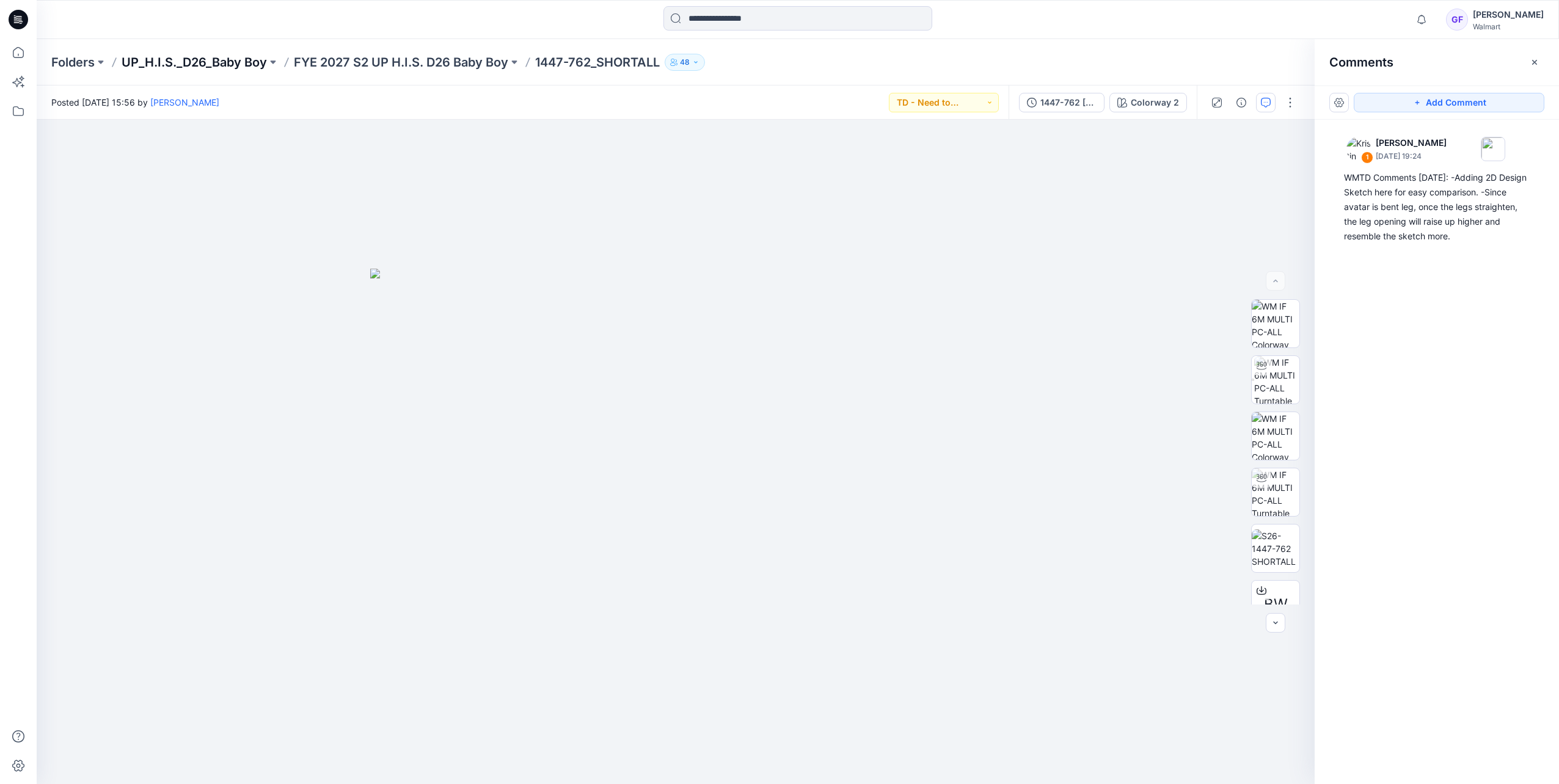
click at [174, 68] on p "UP_H.I.S._D26_Baby Boy" at bounding box center [194, 62] width 145 height 17
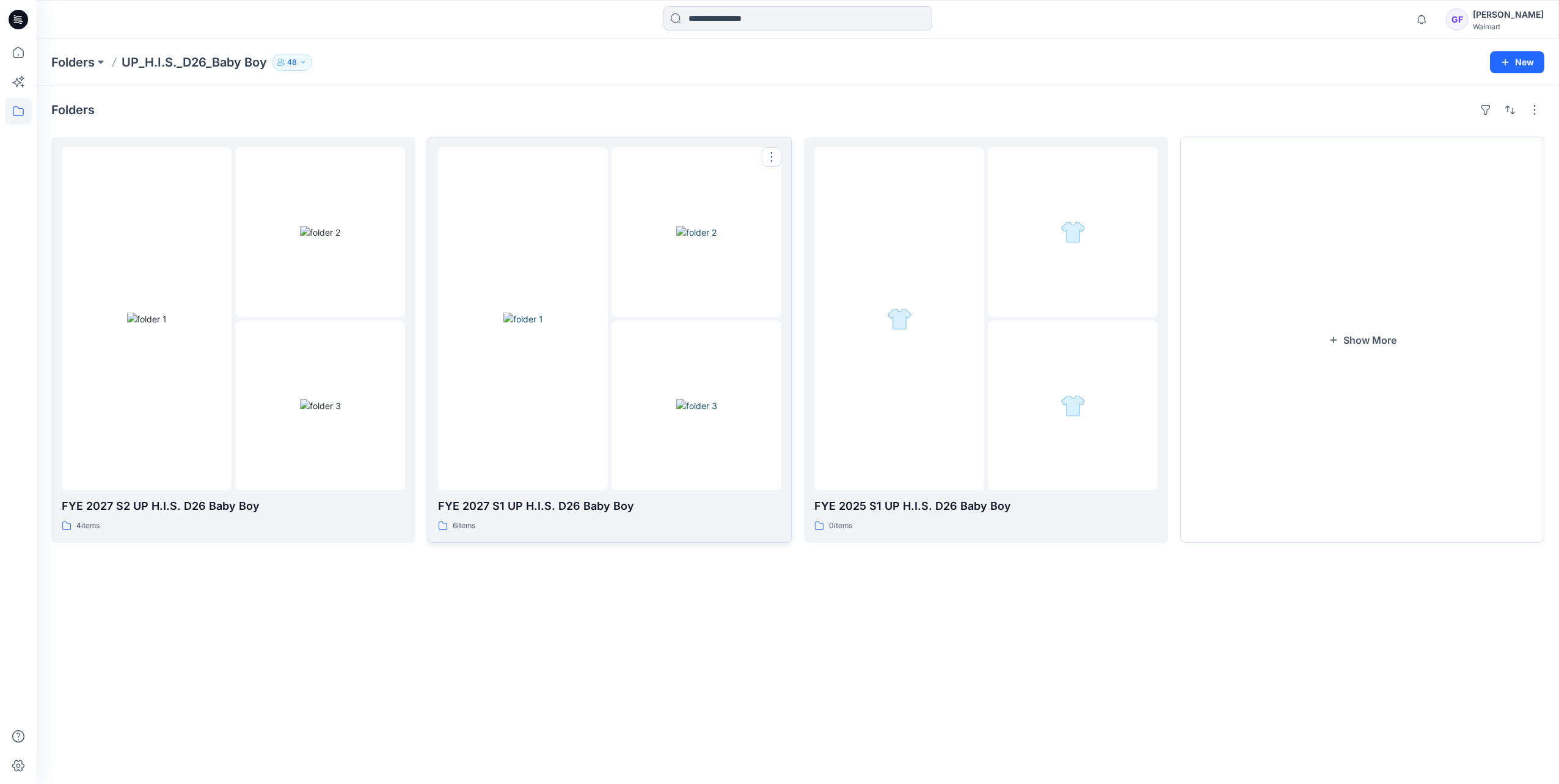
click at [604, 273] on div at bounding box center [523, 319] width 170 height 343
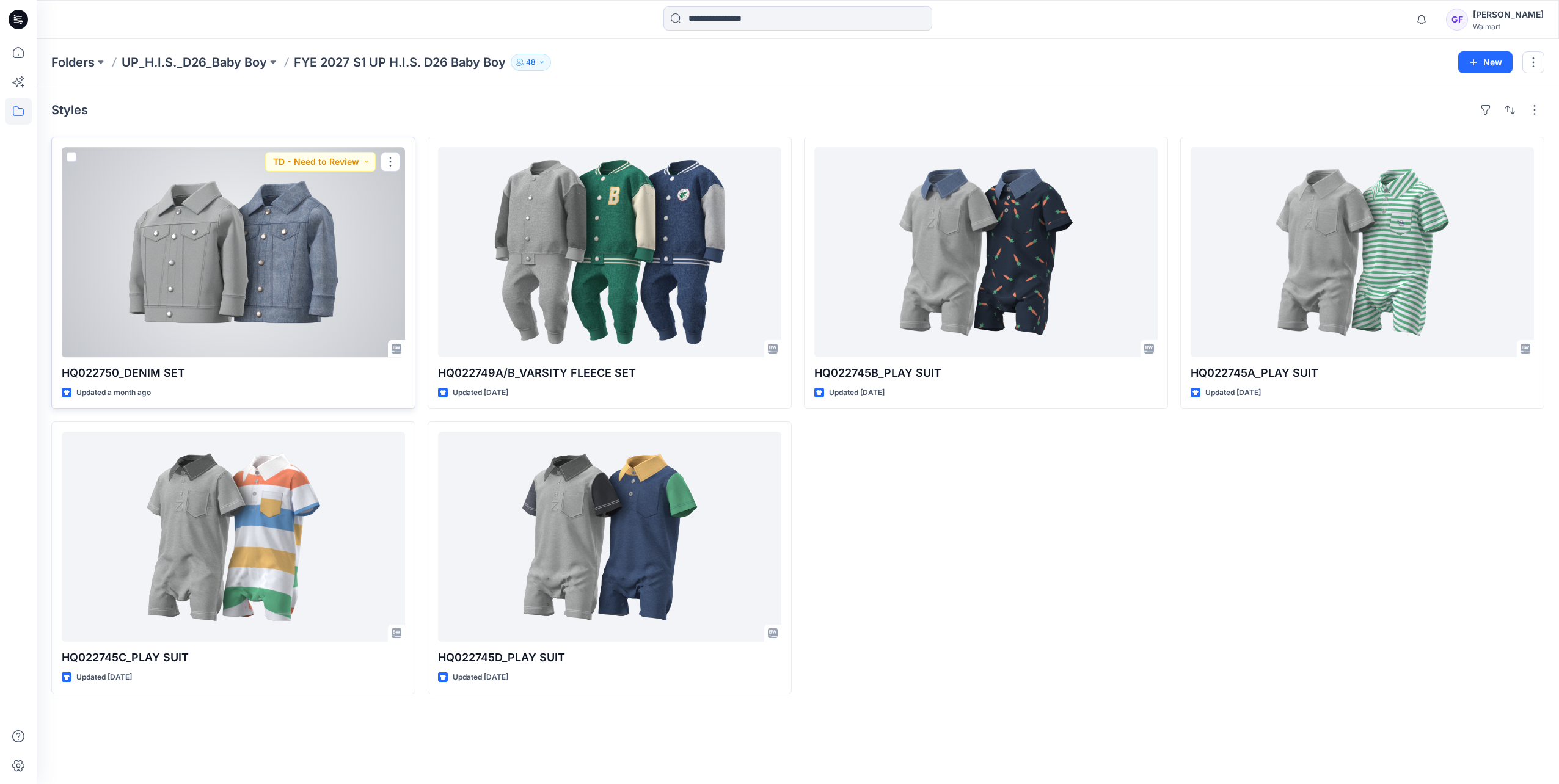
click at [294, 236] on div at bounding box center [233, 252] width 343 height 210
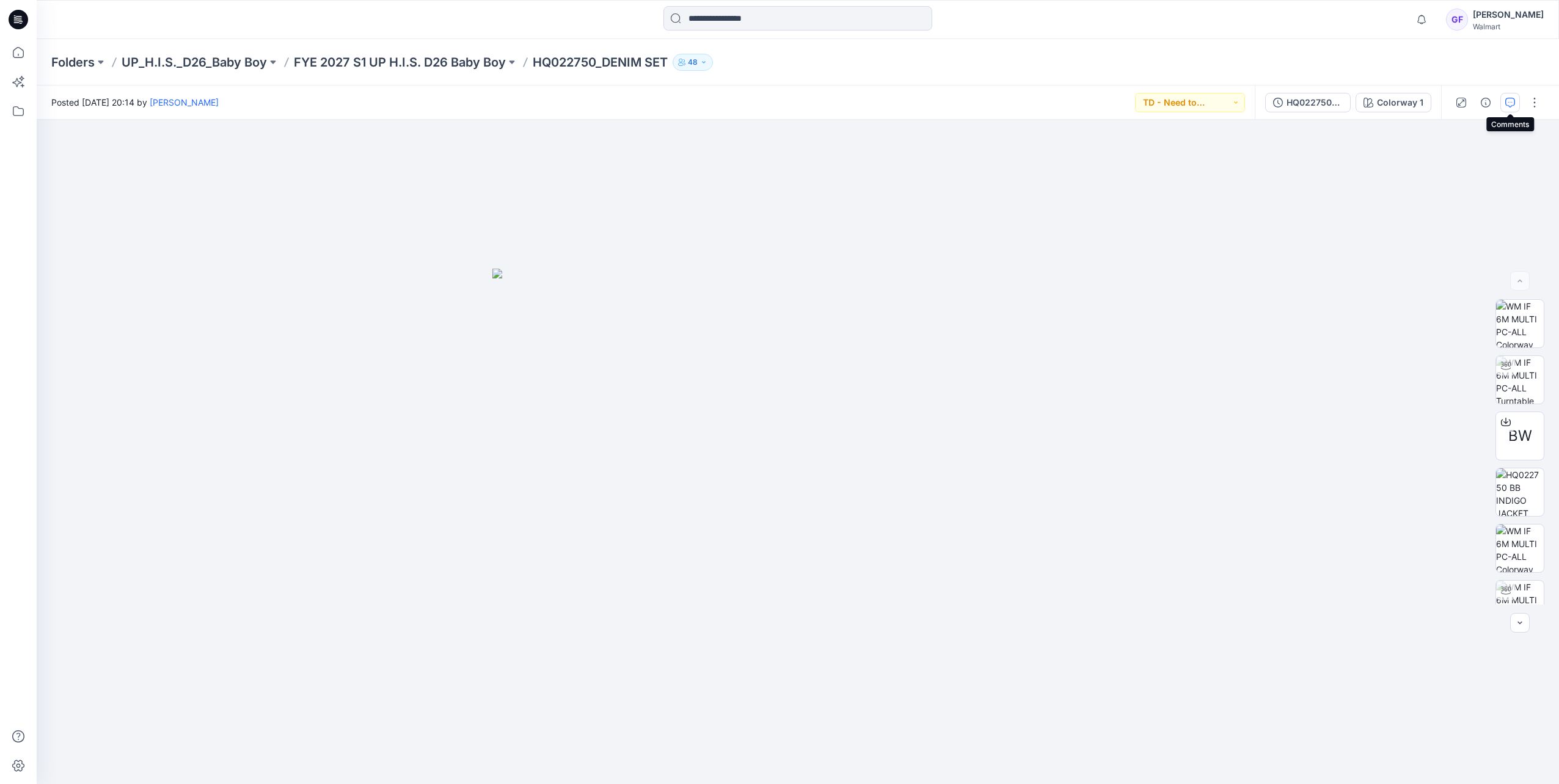
click at [1509, 101] on icon "button" at bounding box center [1509, 102] width 9 height 9
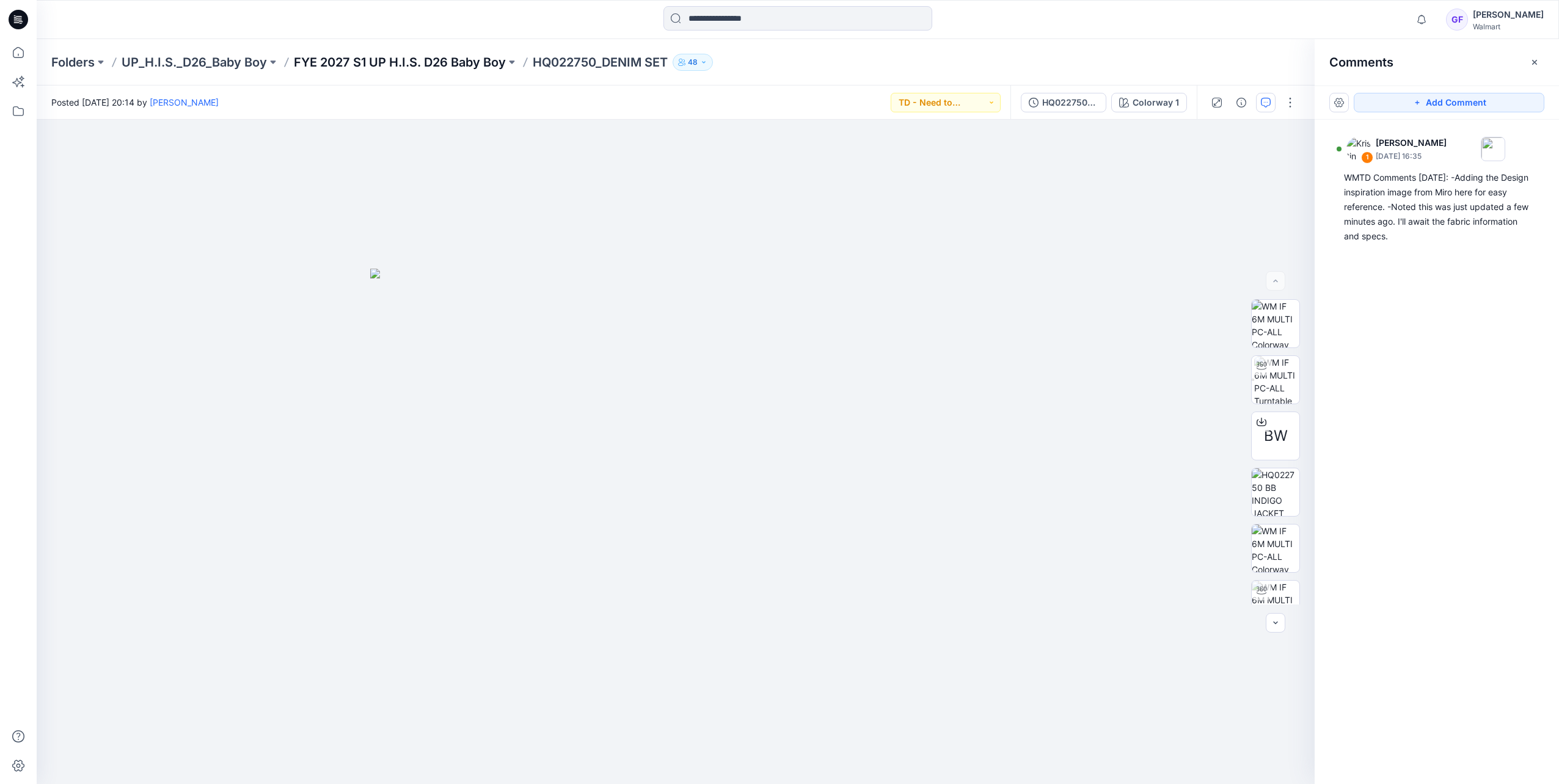
click at [379, 69] on p "FYE 2027 S1 UP H.I.S. D26 Baby Boy" at bounding box center [400, 62] width 212 height 17
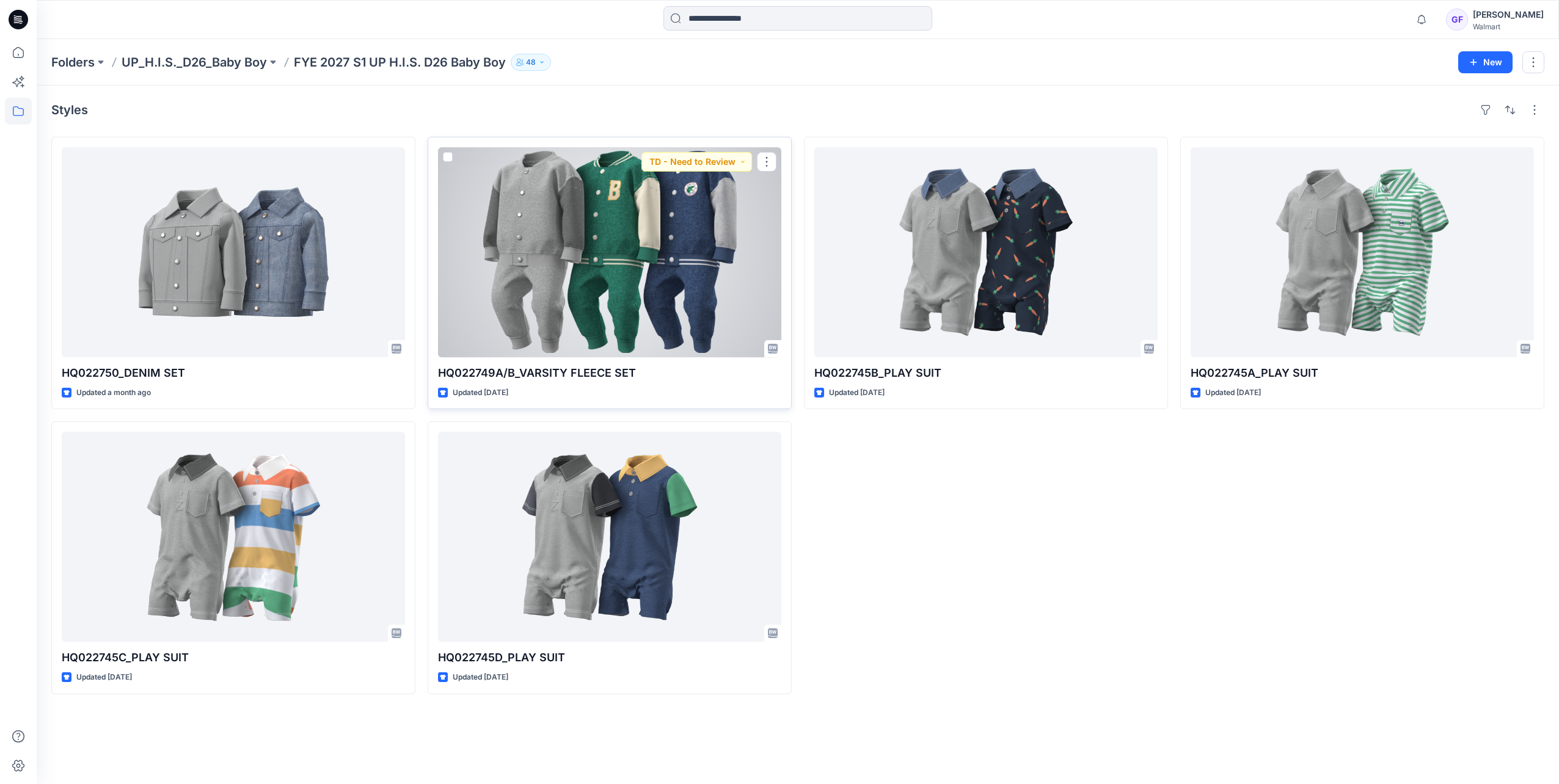
click at [561, 176] on div at bounding box center [610, 252] width 343 height 210
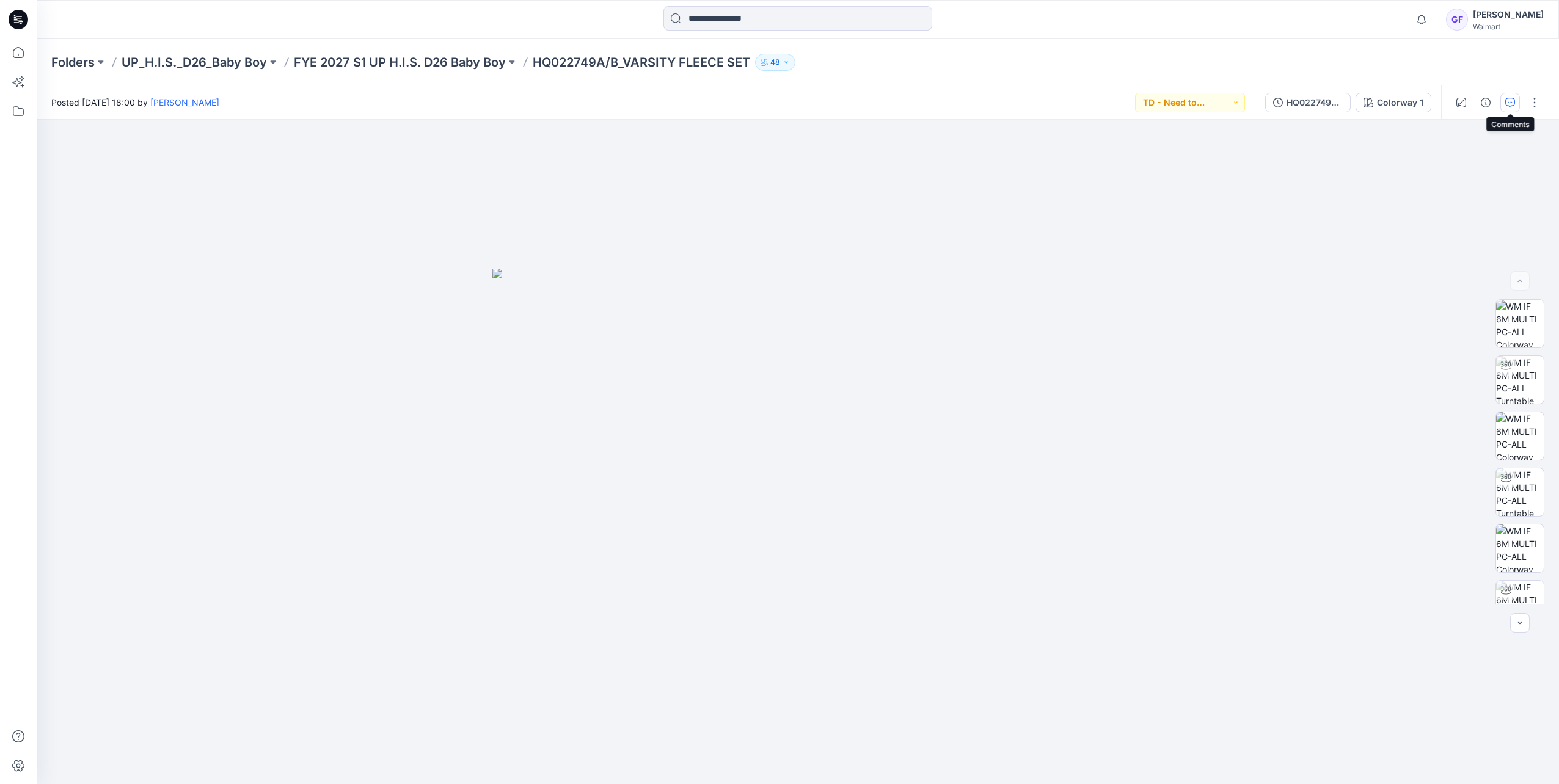
click at [1504, 101] on button "button" at bounding box center [1509, 102] width 20 height 20
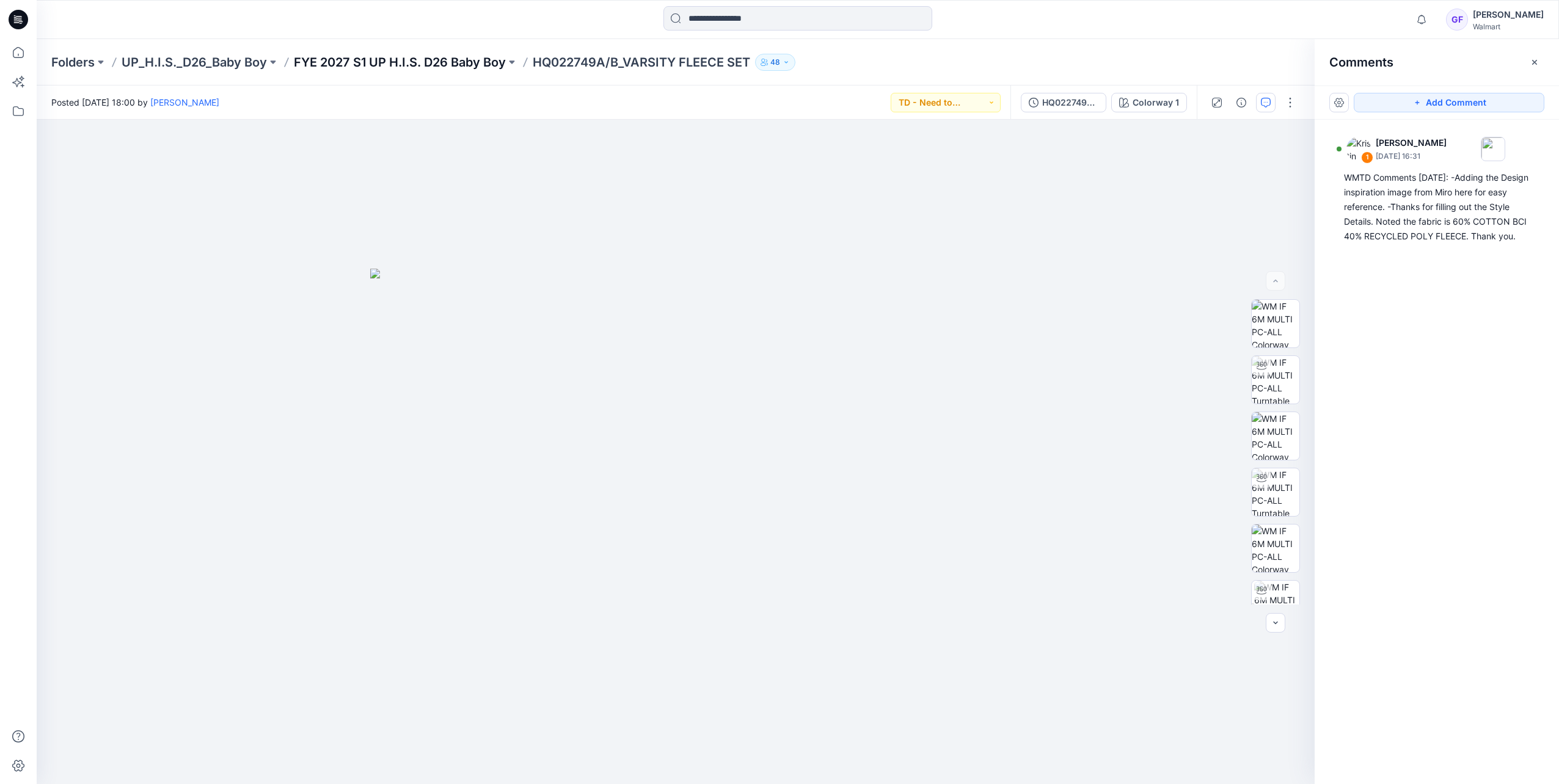
click at [454, 64] on p "FYE 2027 S1 UP H.I.S. D26 Baby Boy" at bounding box center [400, 62] width 212 height 17
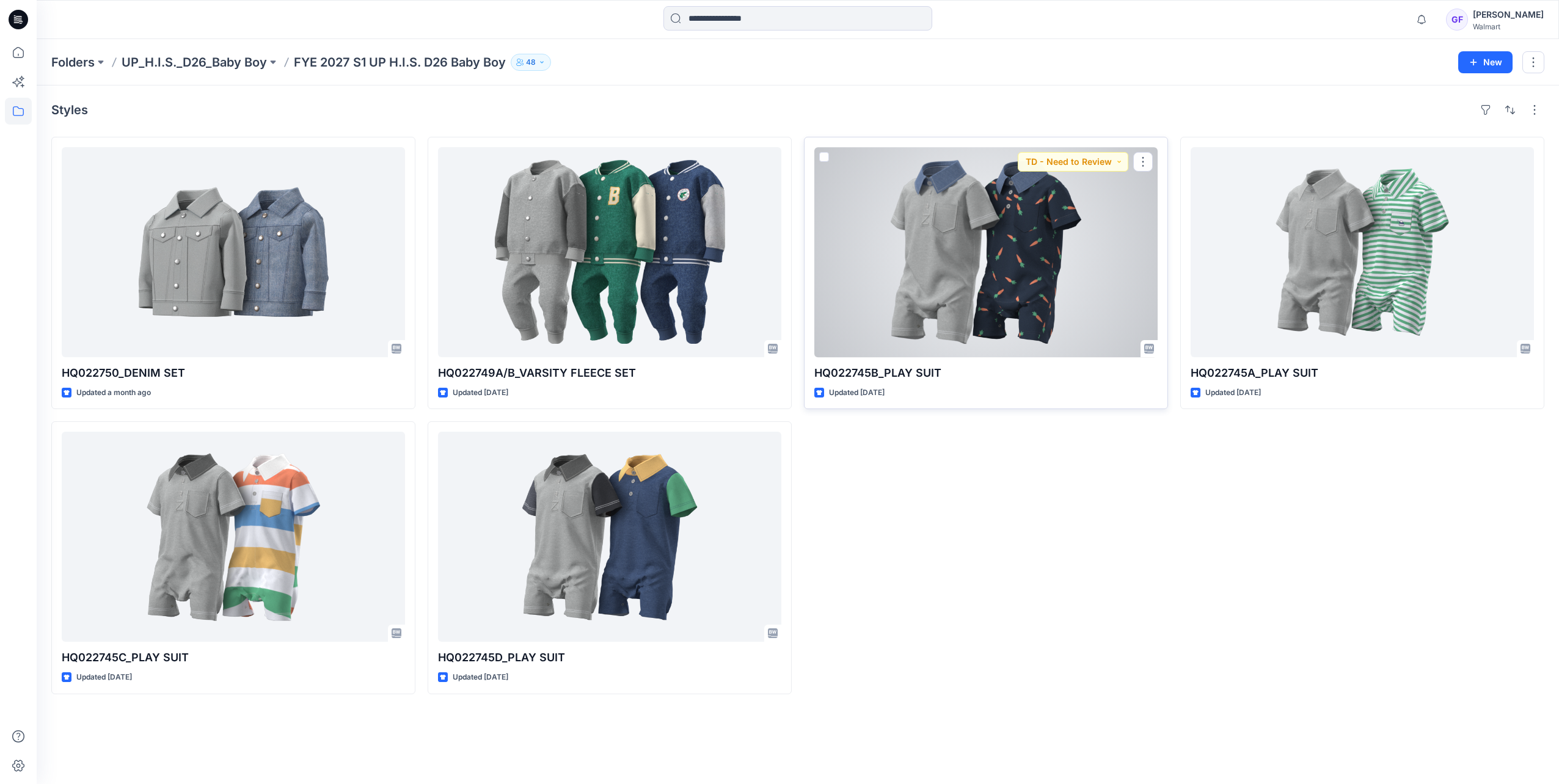
click at [978, 208] on div at bounding box center [986, 252] width 343 height 210
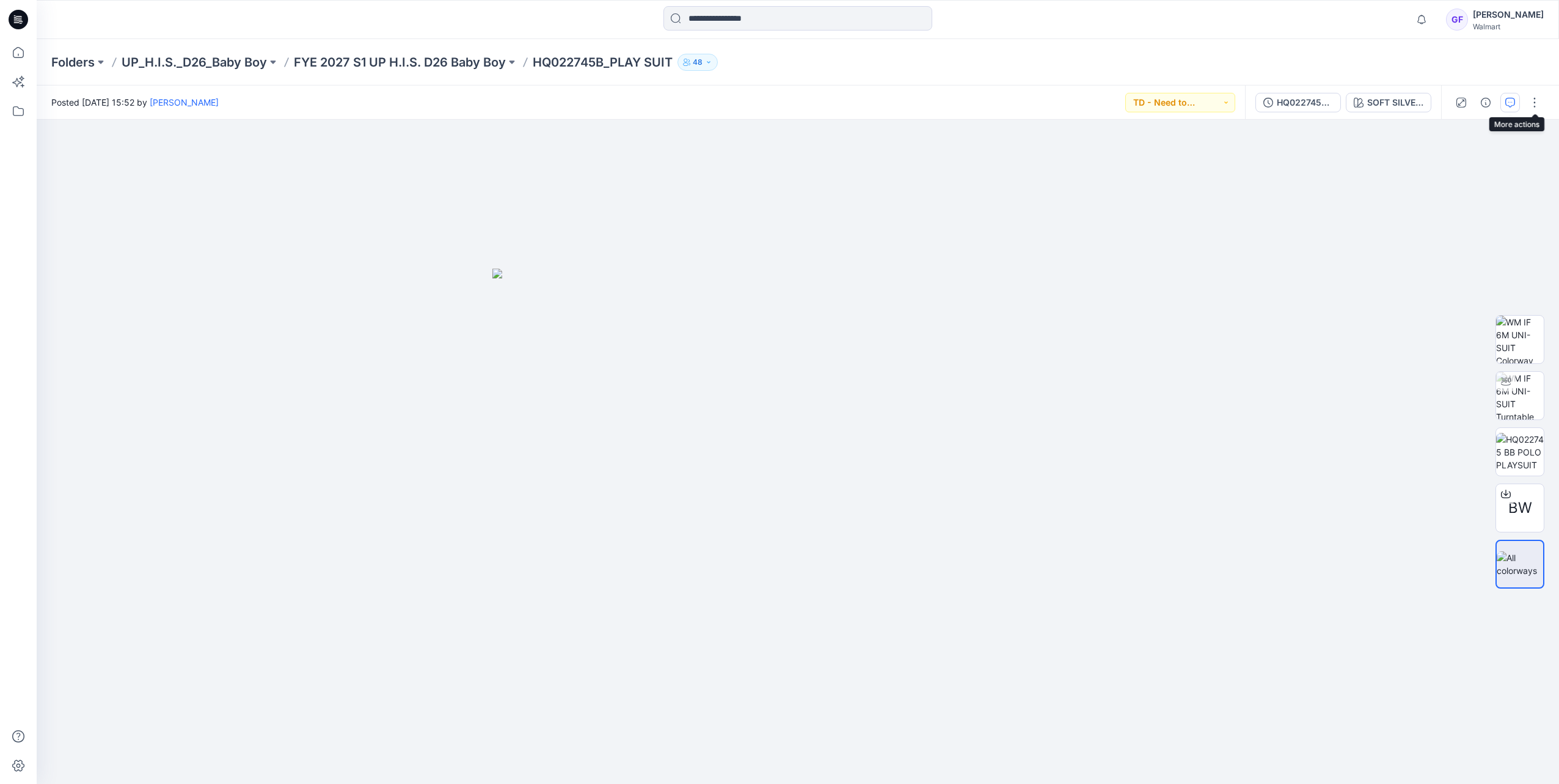
click at [1512, 98] on icon "button" at bounding box center [1509, 102] width 9 height 9
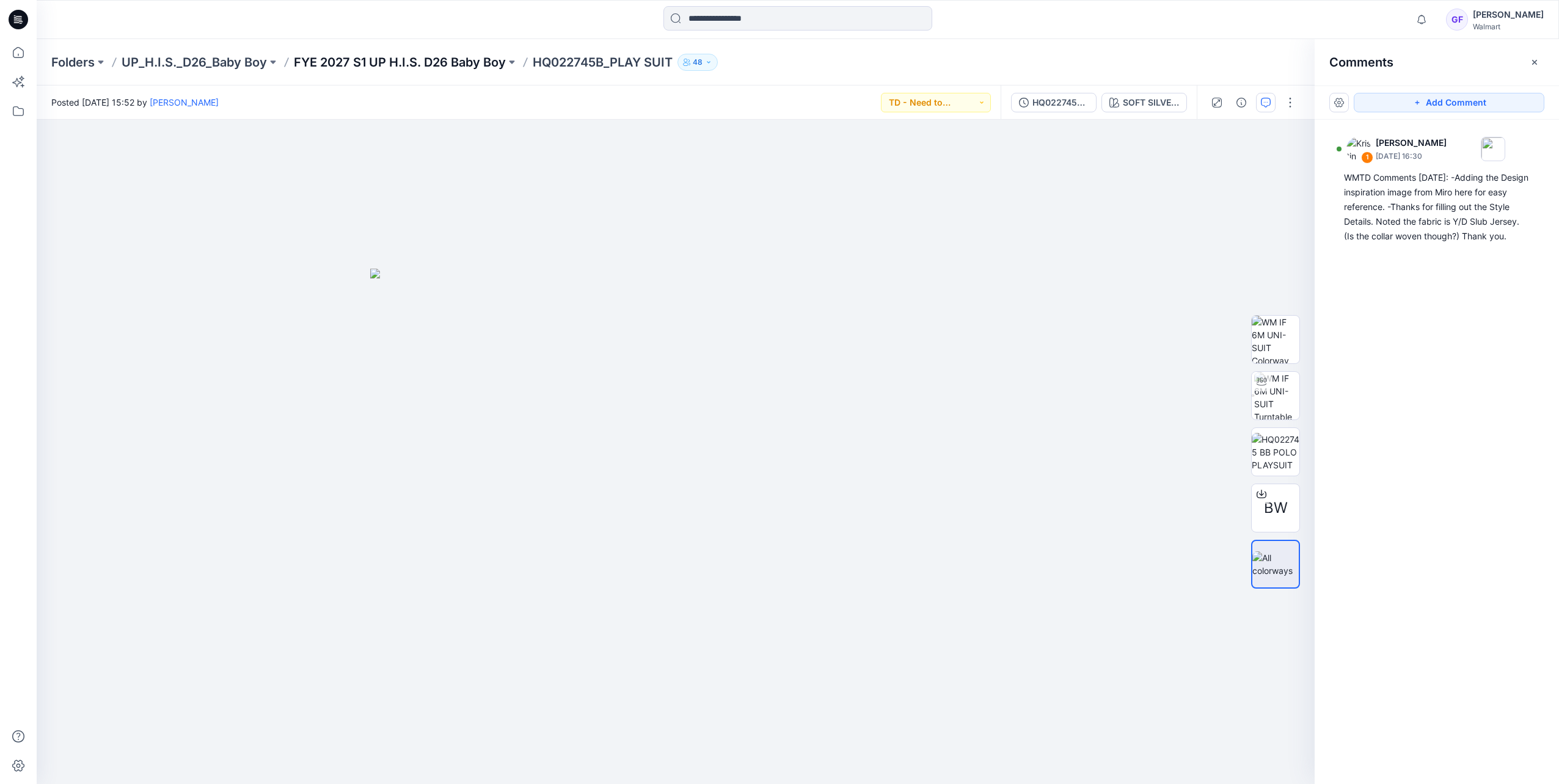
click at [446, 60] on p "FYE 2027 S1 UP H.I.S. D26 Baby Boy" at bounding box center [400, 62] width 212 height 17
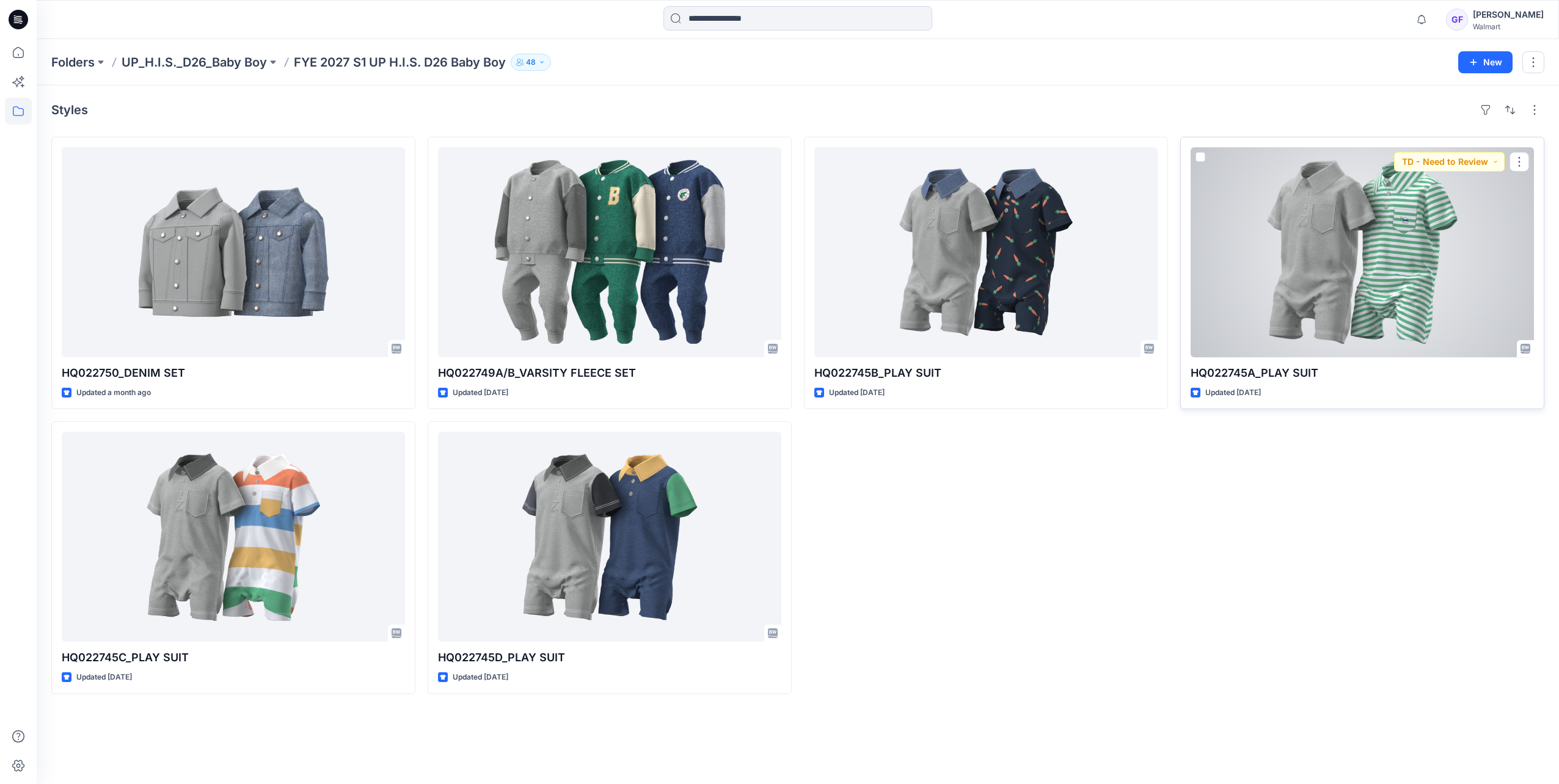
click at [1341, 224] on div at bounding box center [1362, 252] width 343 height 210
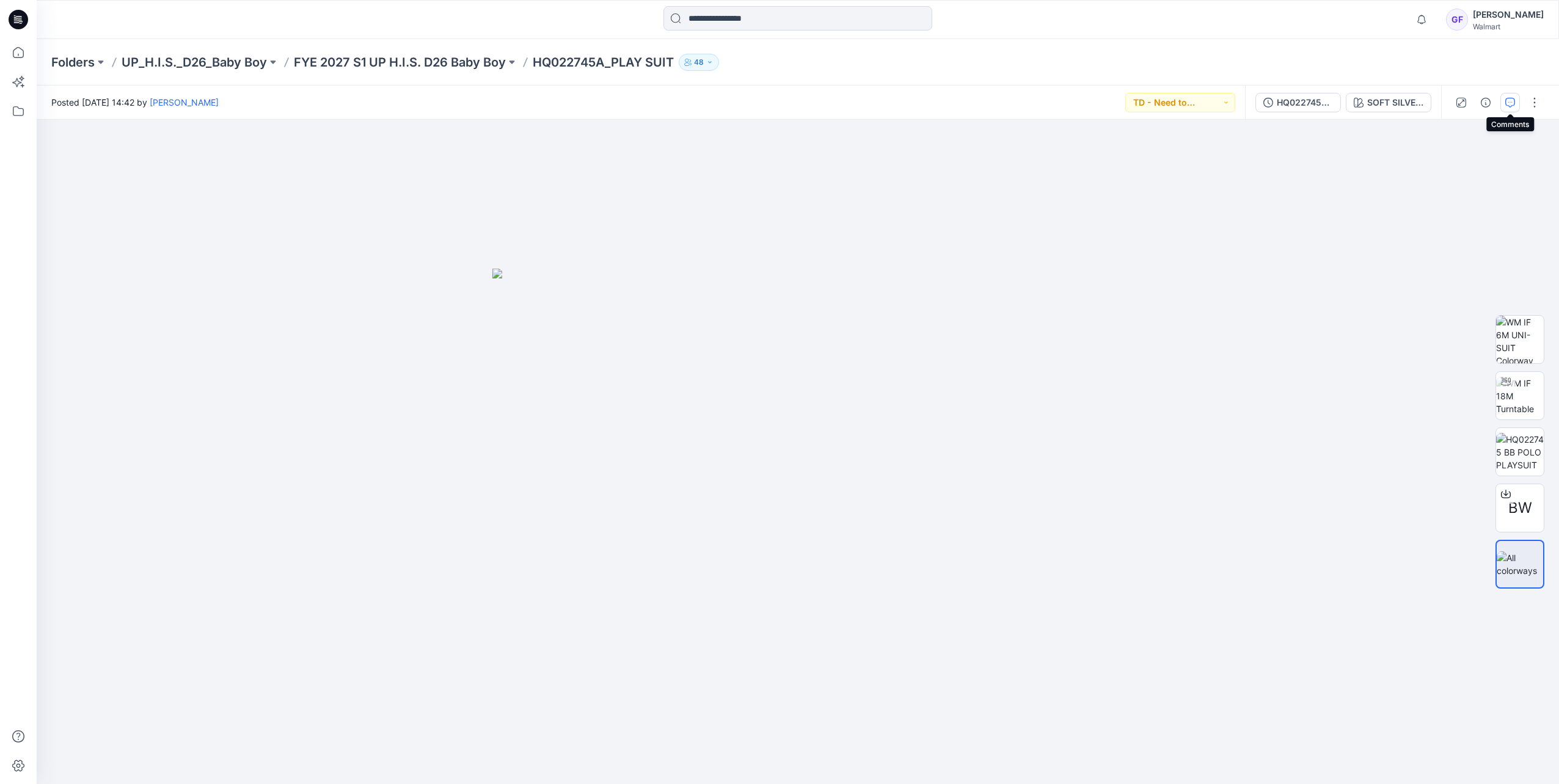
click at [1516, 101] on button "button" at bounding box center [1509, 102] width 20 height 20
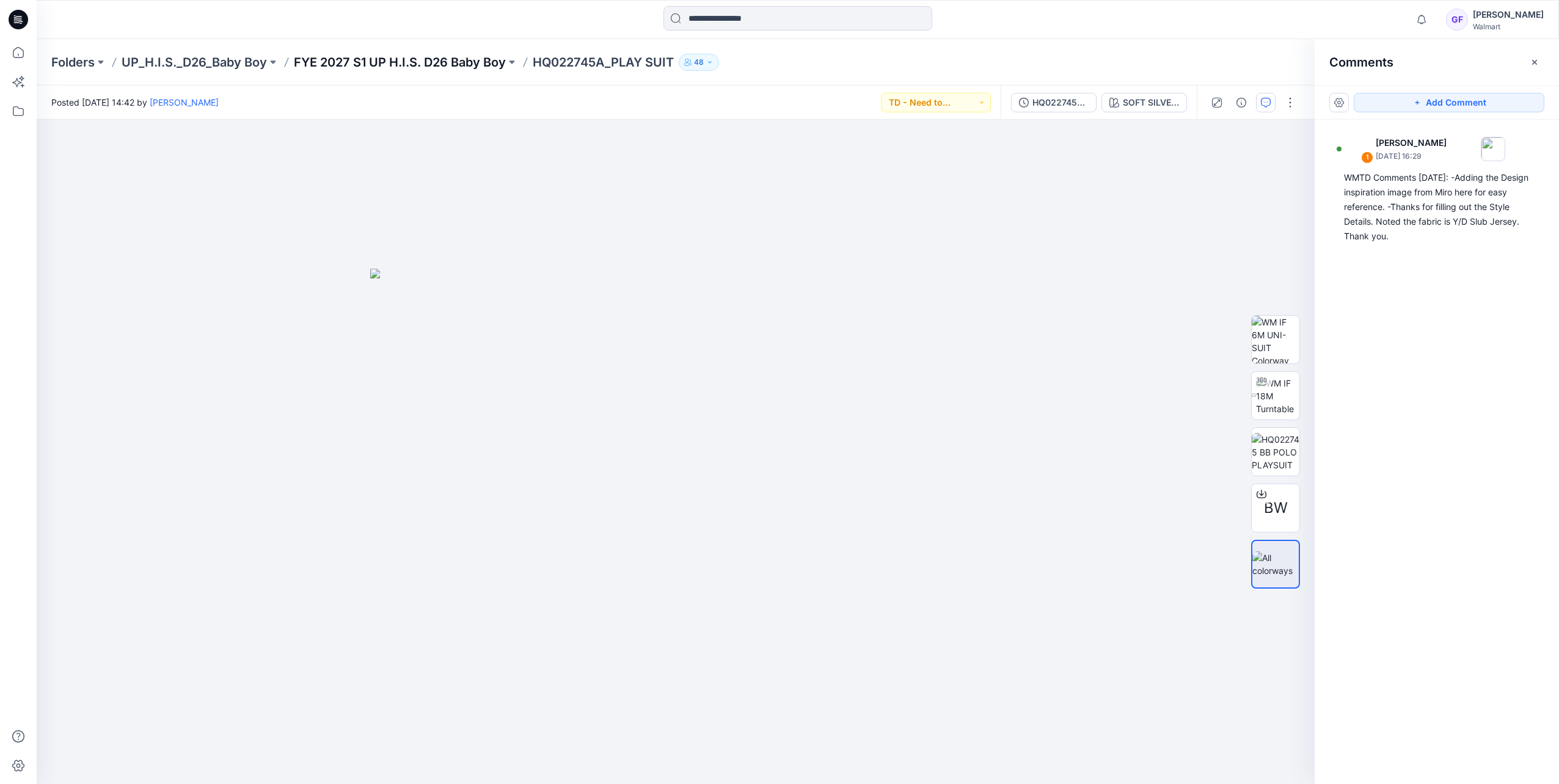
click at [458, 66] on p "FYE 2027 S1 UP H.I.S. D26 Baby Boy" at bounding box center [400, 62] width 212 height 17
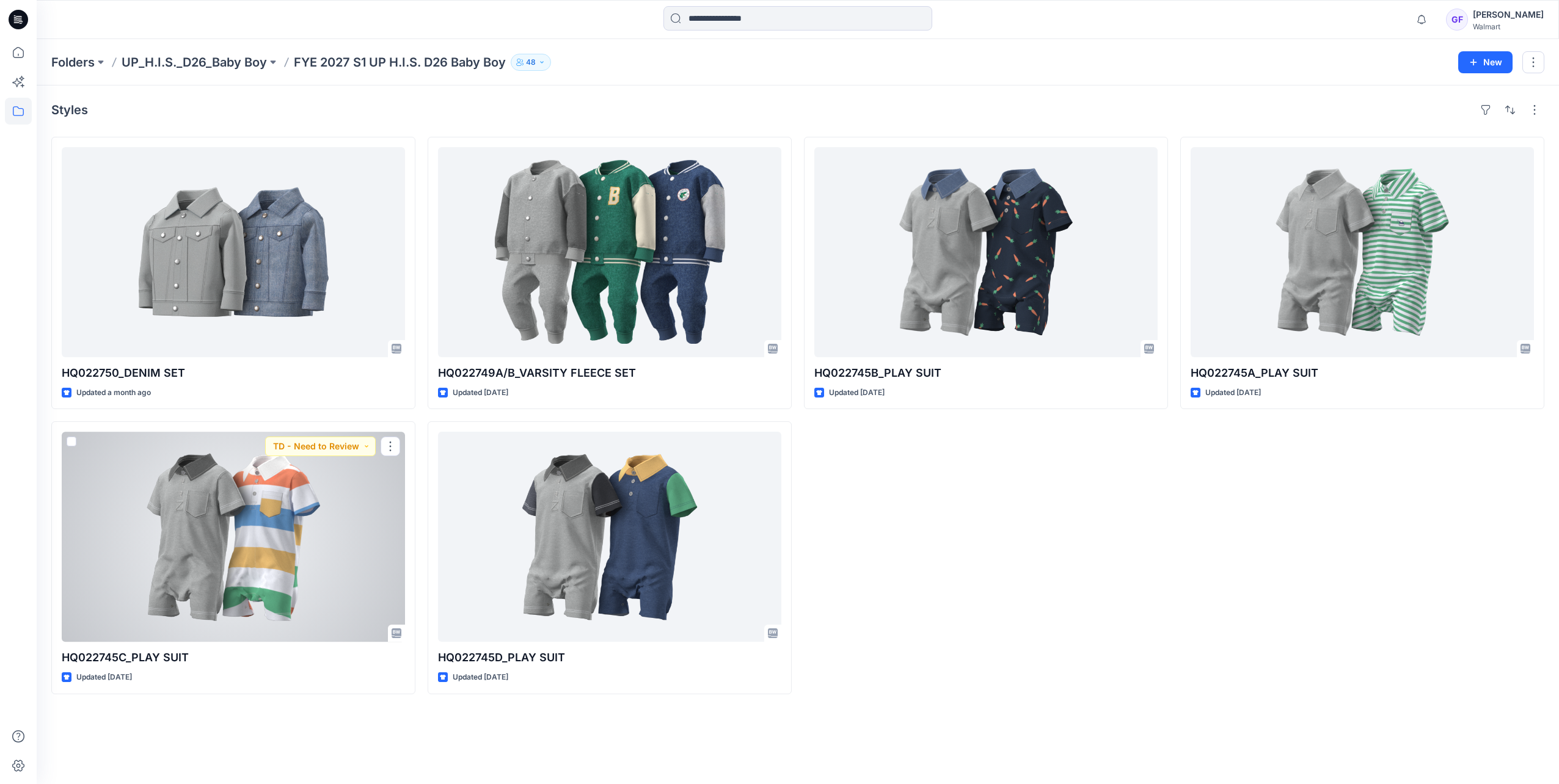
click at [296, 579] on div at bounding box center [233, 537] width 343 height 210
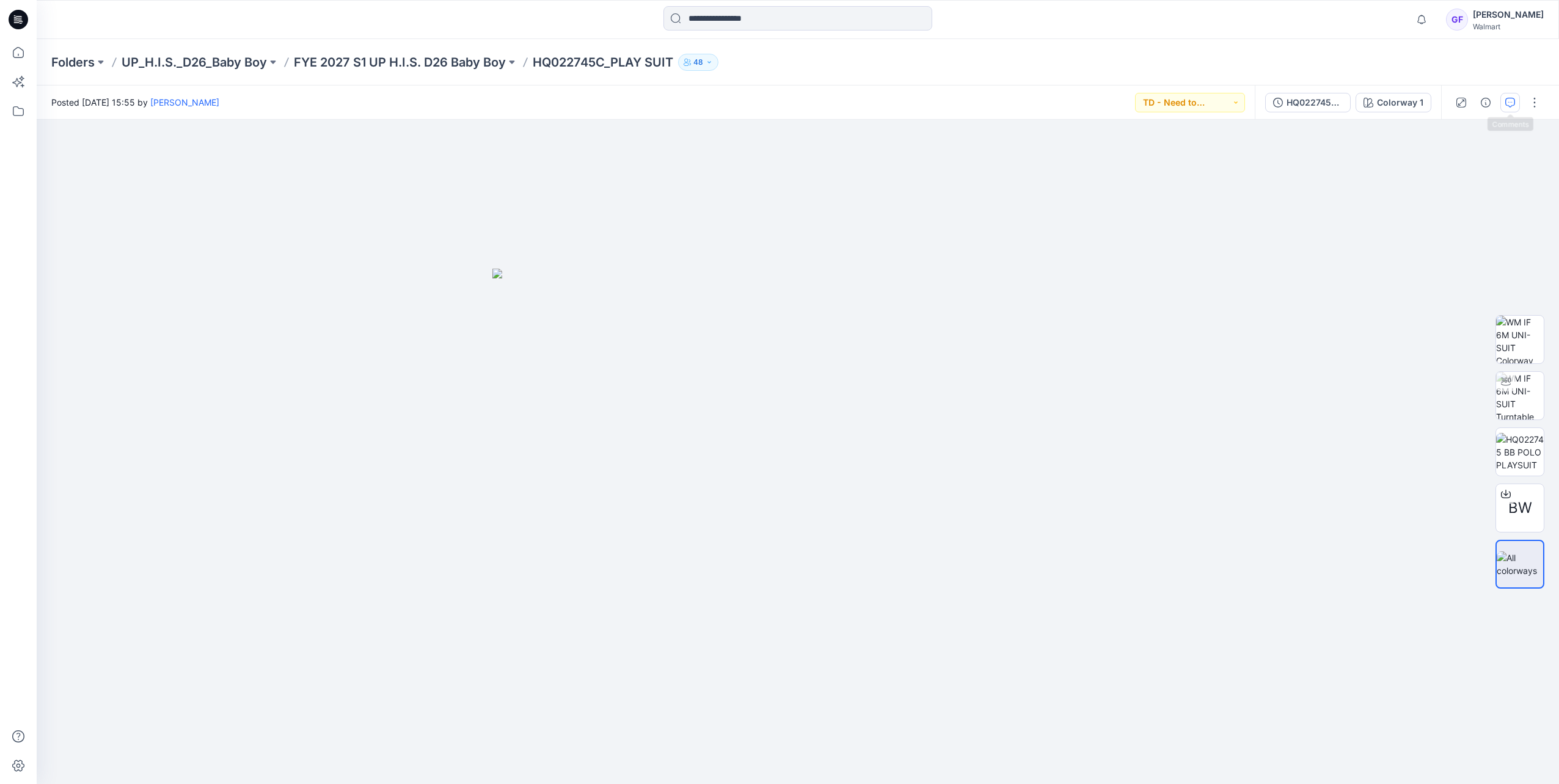
click at [1509, 102] on icon "button" at bounding box center [1509, 102] width 9 height 9
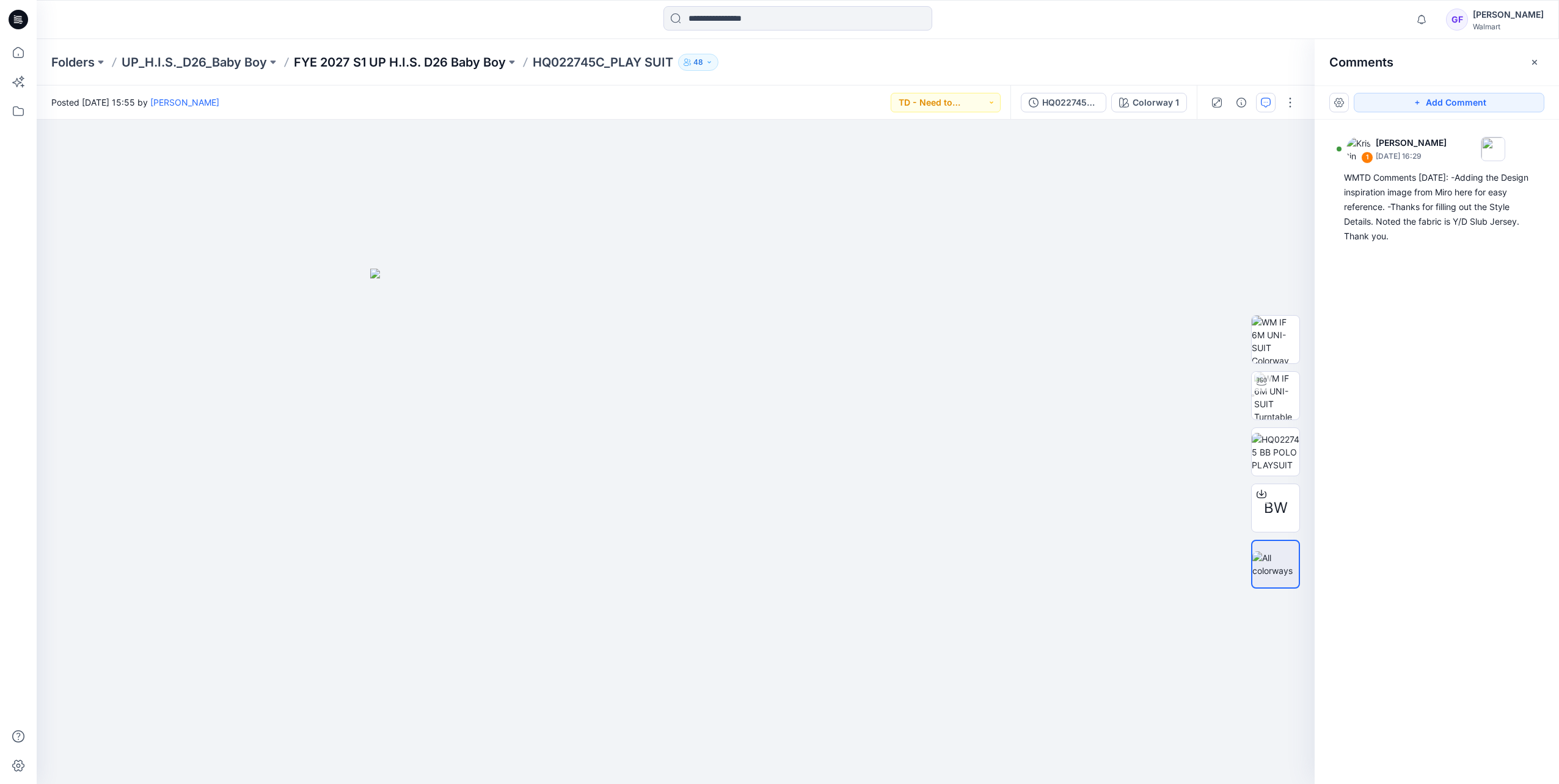
click at [396, 59] on p "FYE 2027 S1 UP H.I.S. D26 Baby Boy" at bounding box center [400, 62] width 212 height 17
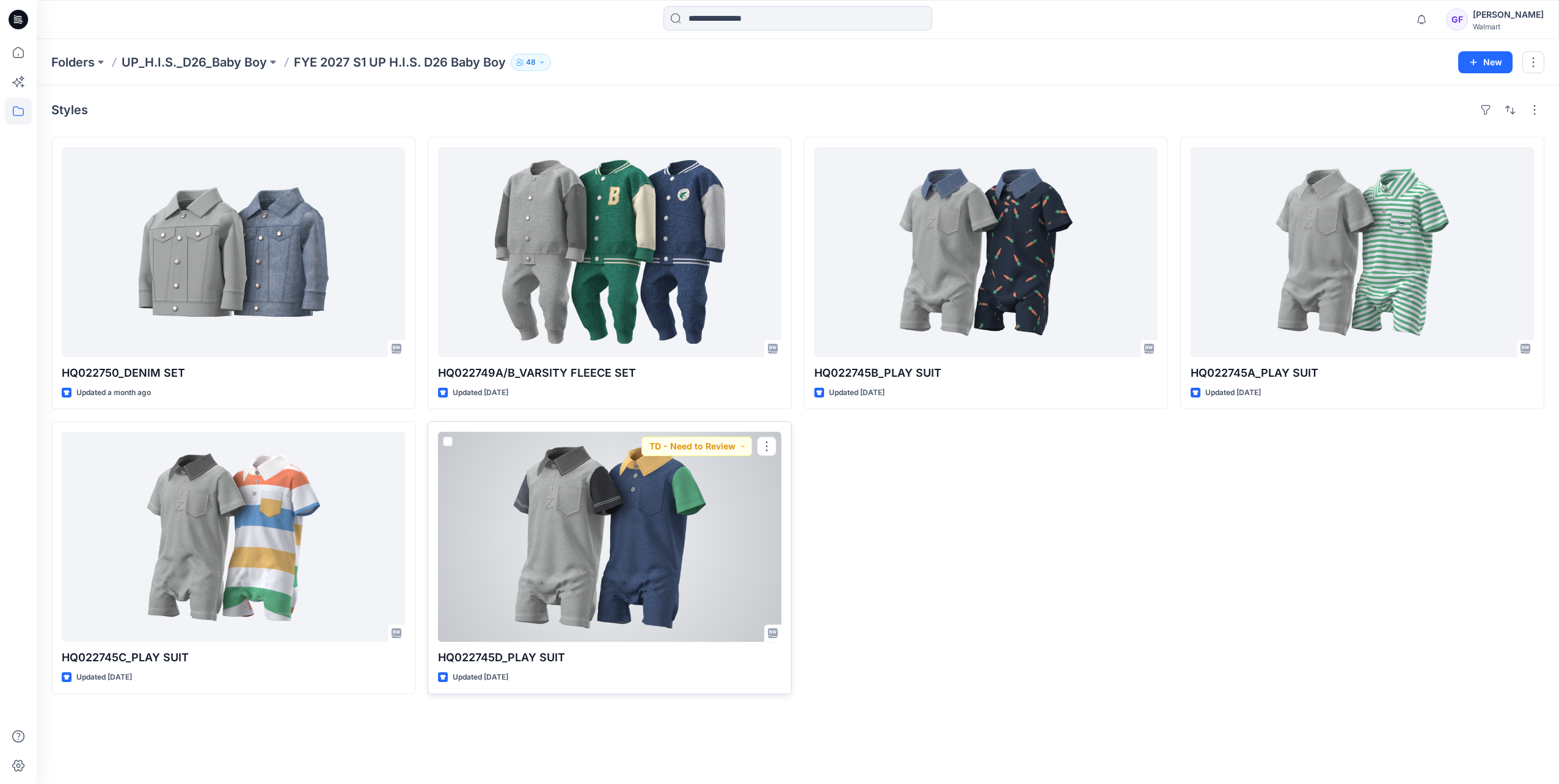
click at [640, 531] on div at bounding box center [610, 537] width 343 height 210
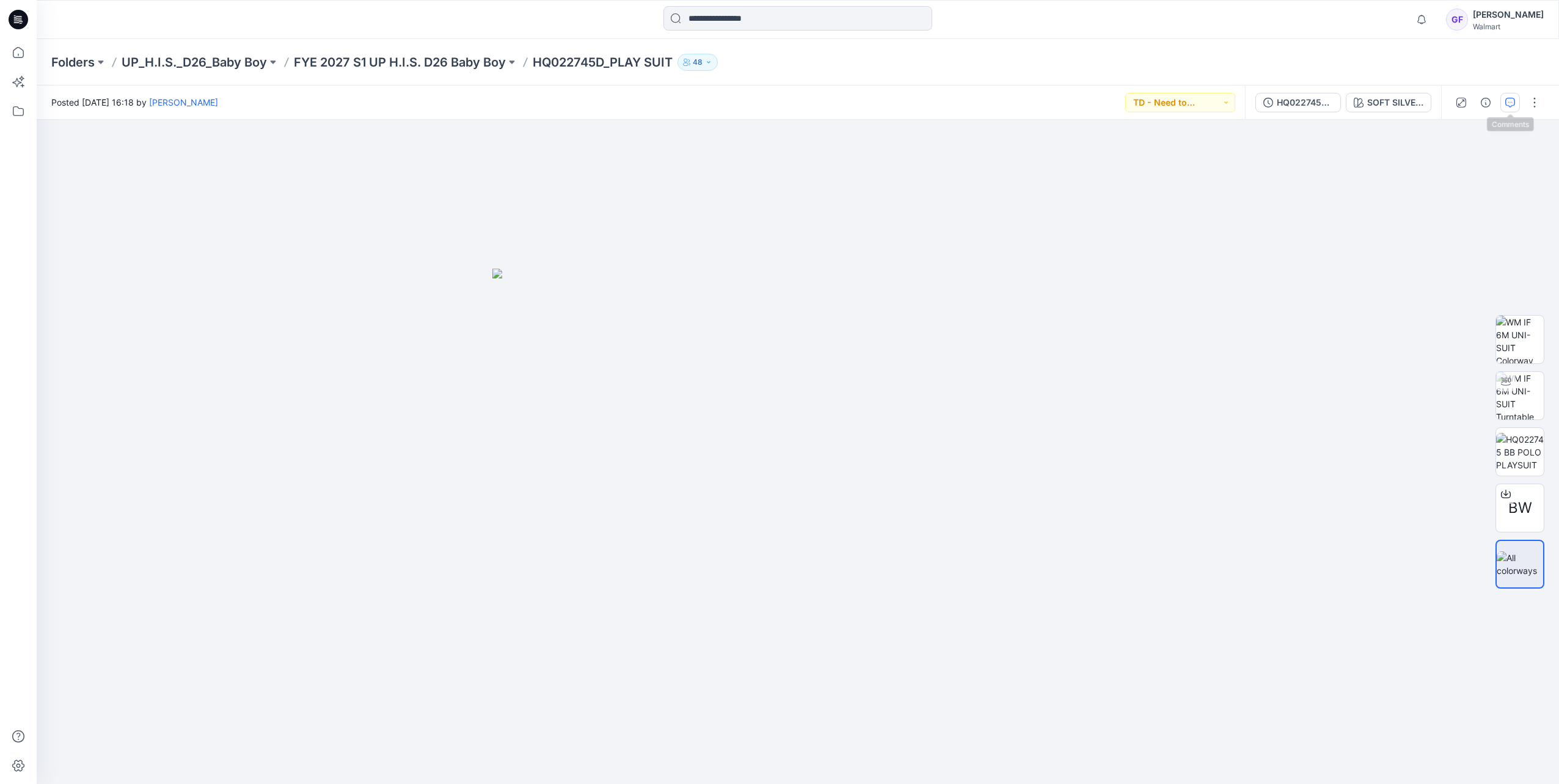
click at [1504, 111] on button "button" at bounding box center [1509, 102] width 20 height 20
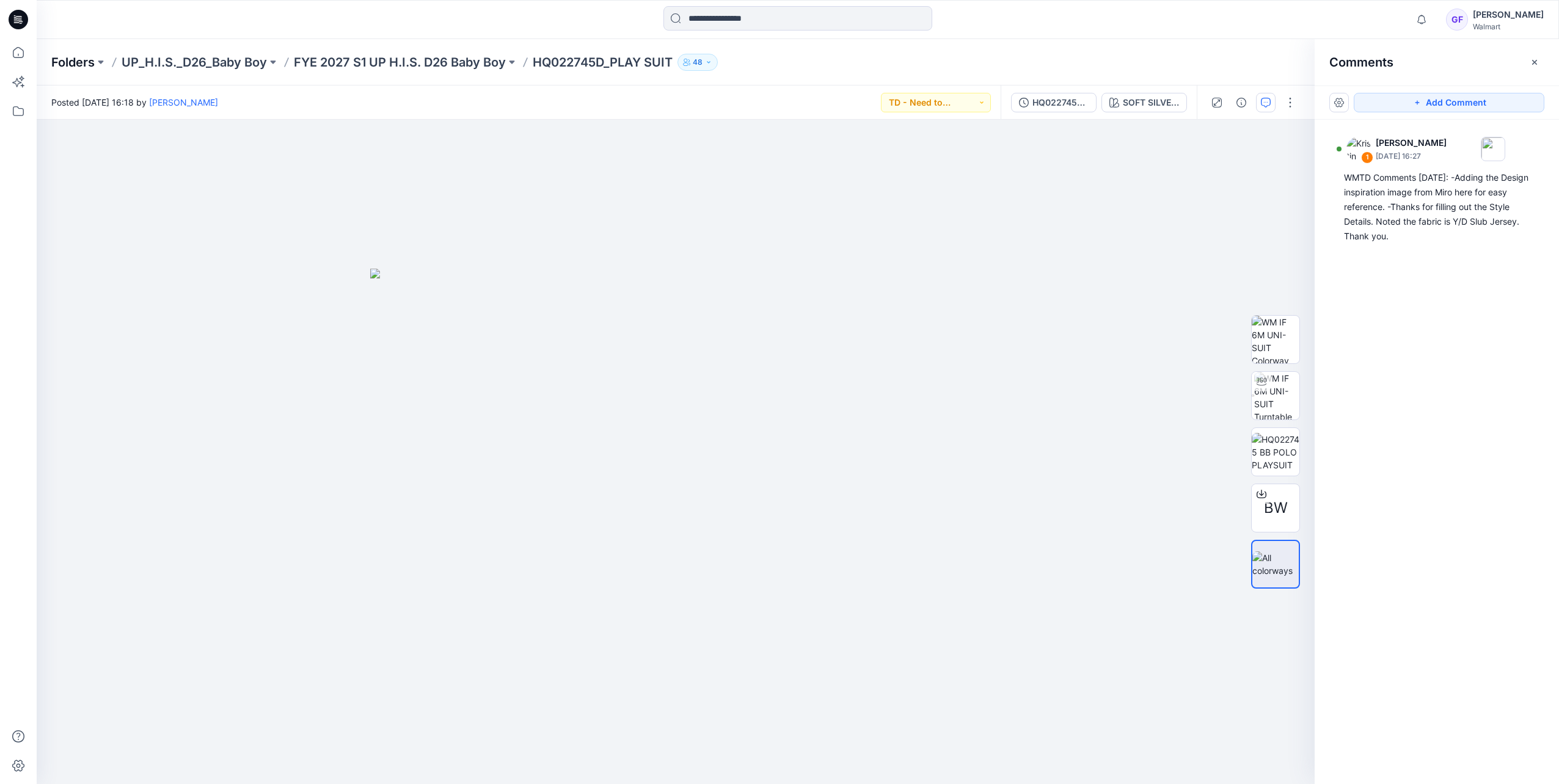
click at [85, 60] on p "Folders" at bounding box center [73, 62] width 43 height 17
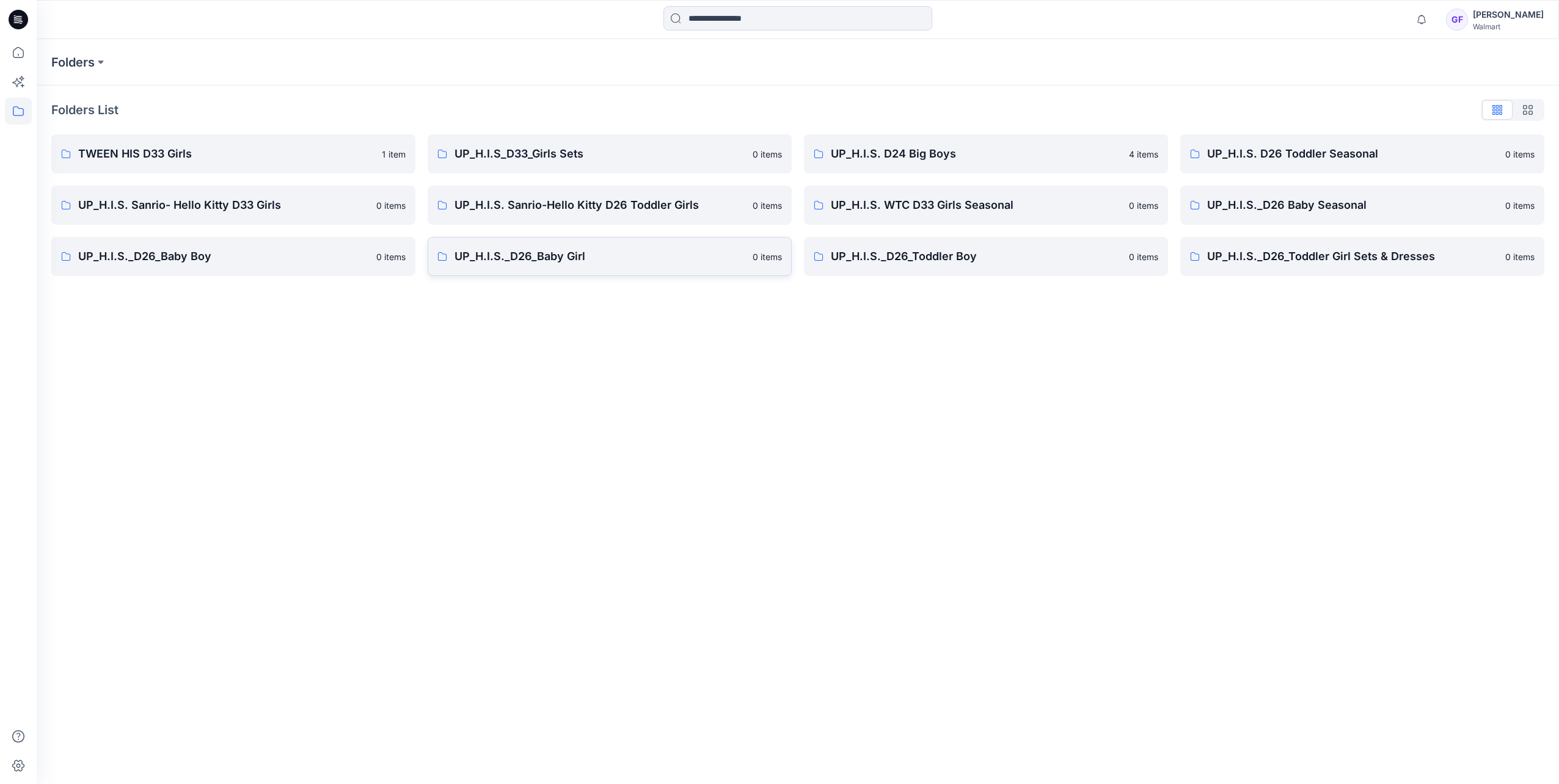
click at [579, 264] on p "UP_H.I.S._D26_Baby Girl" at bounding box center [600, 256] width 291 height 17
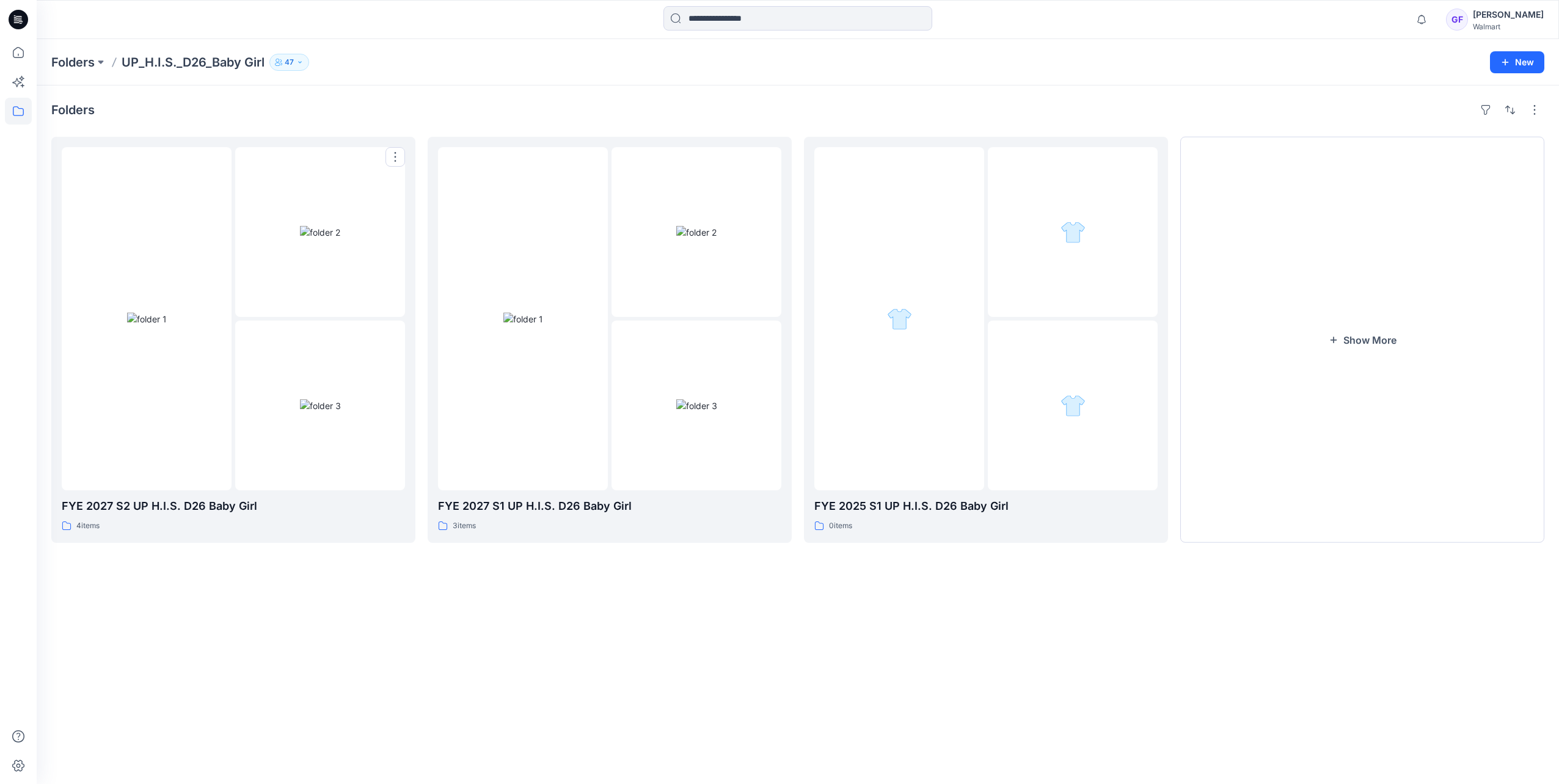
click at [334, 239] on img at bounding box center [320, 232] width 40 height 13
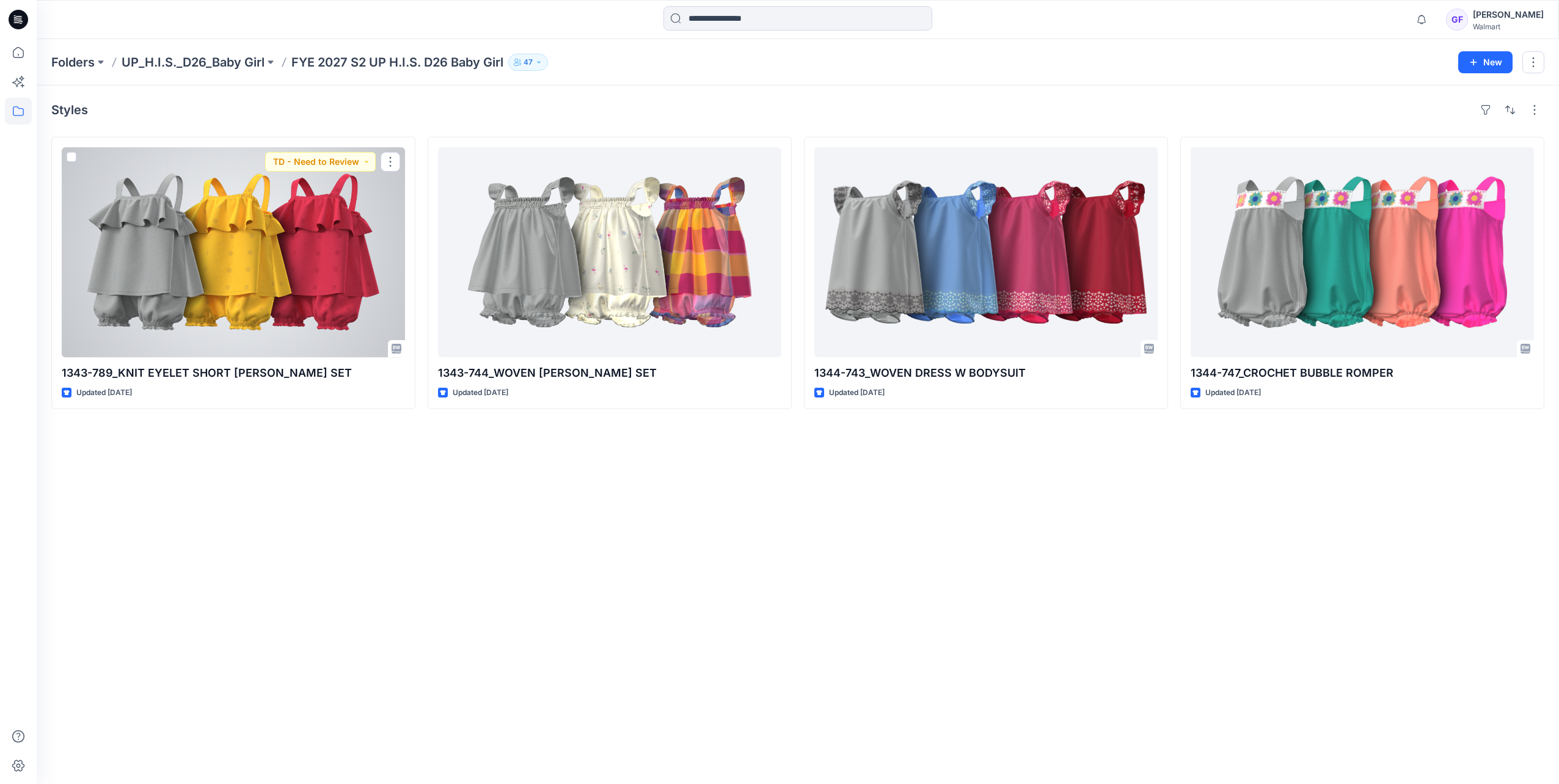
click at [368, 243] on div at bounding box center [233, 252] width 343 height 210
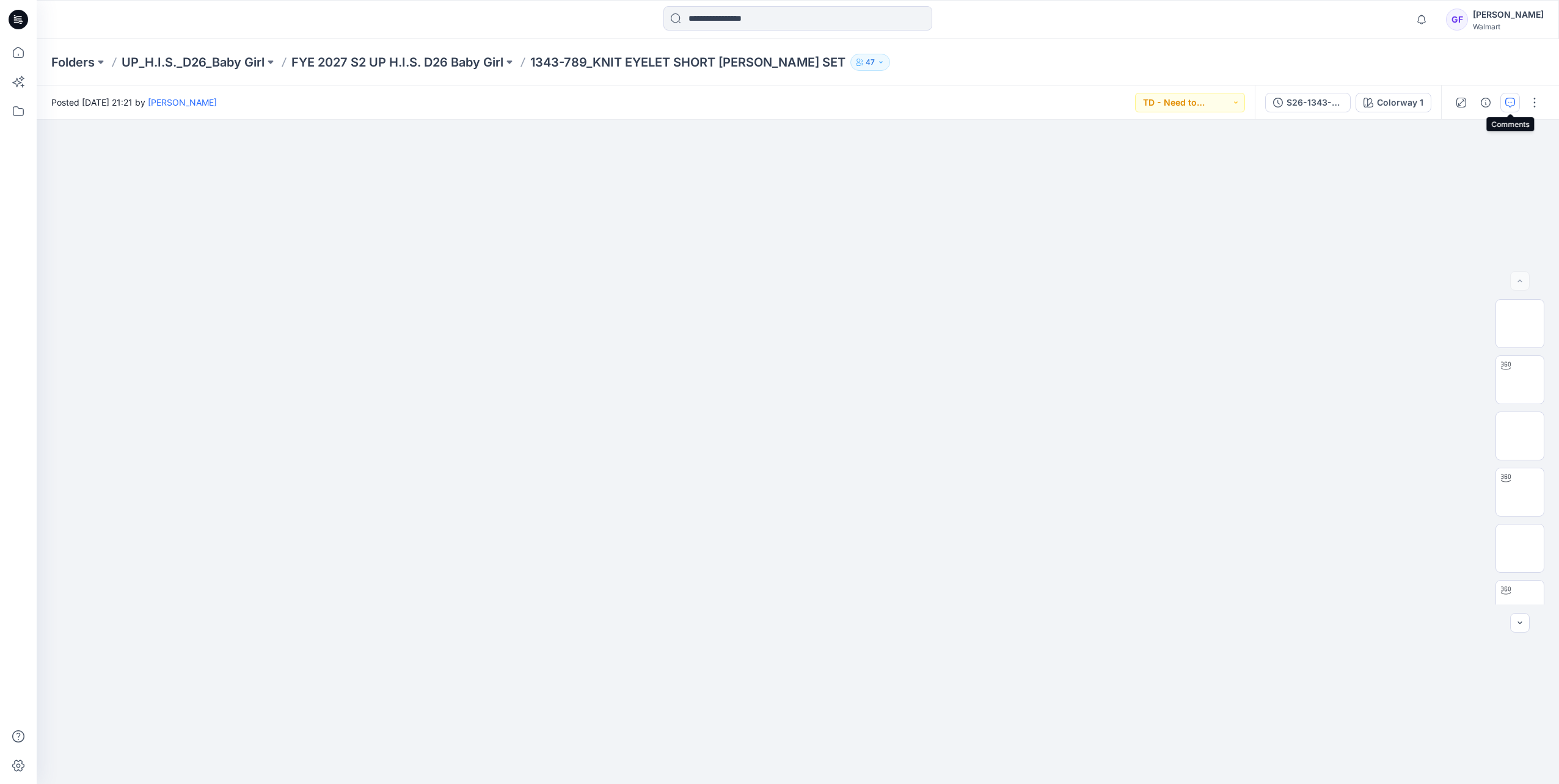
click at [1517, 101] on button "button" at bounding box center [1509, 102] width 20 height 20
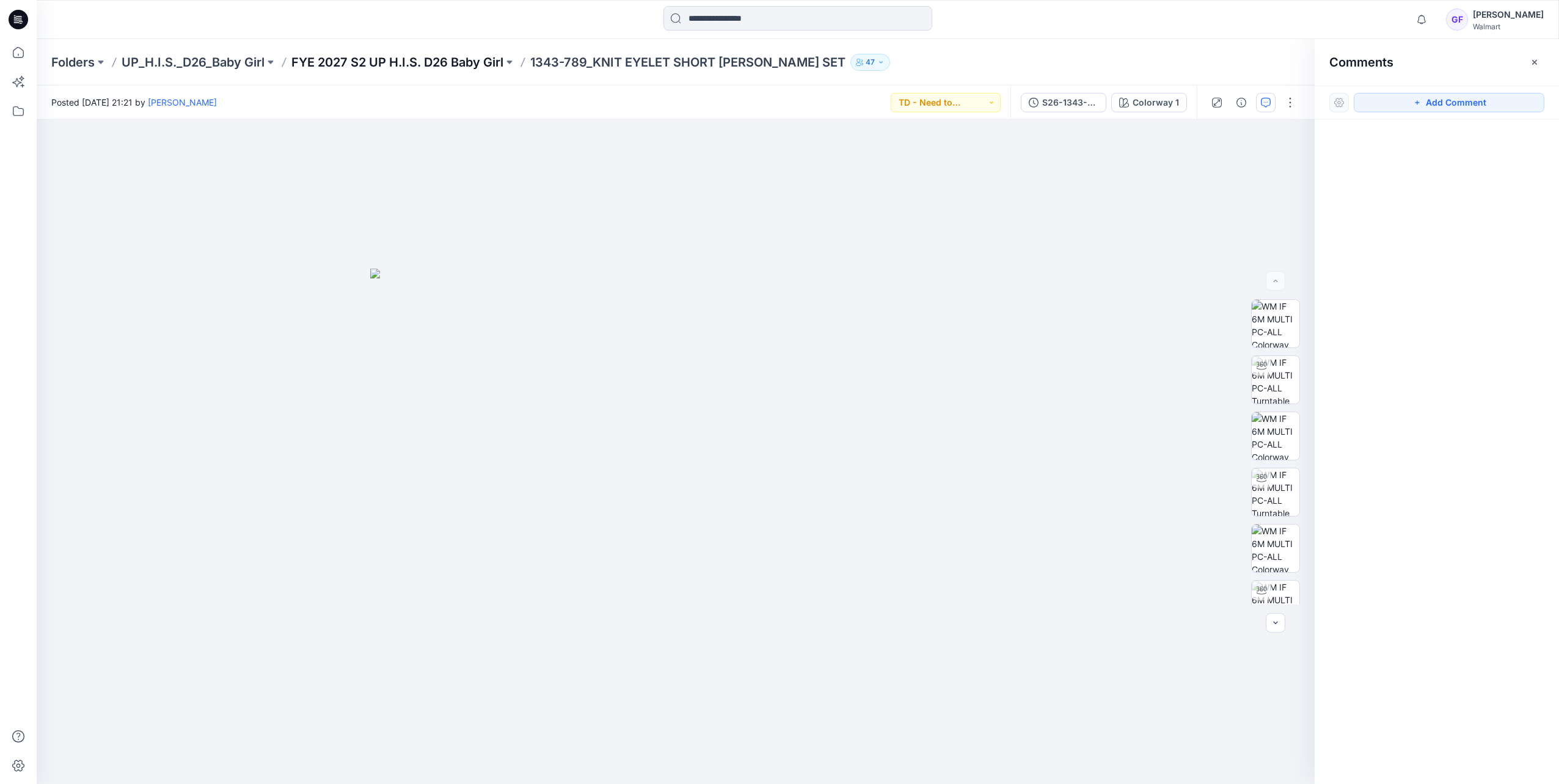
click at [455, 62] on p "FYE 2027 S2 UP H.I.S. D26 Baby Girl" at bounding box center [397, 62] width 212 height 17
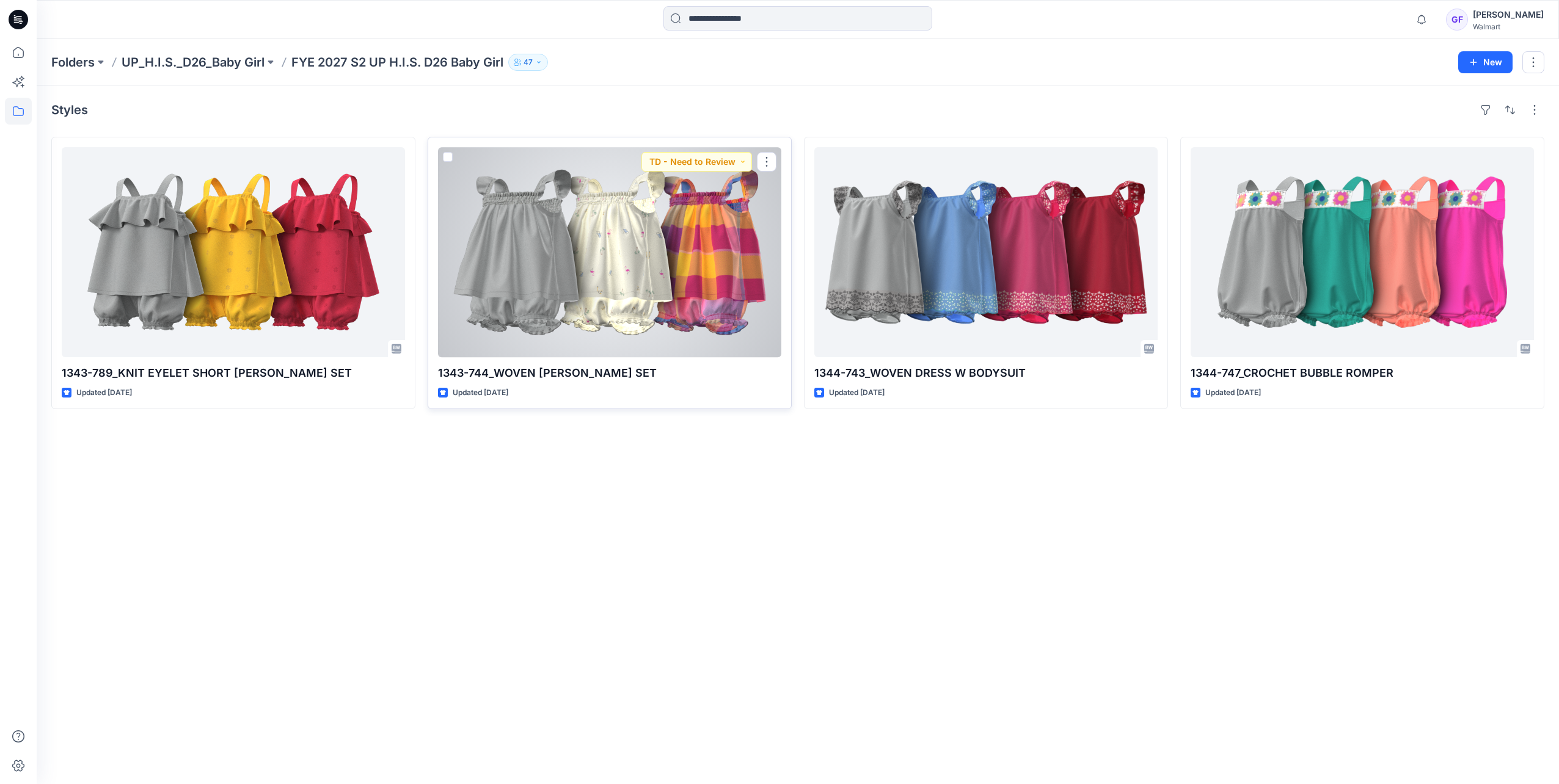
click at [666, 260] on div at bounding box center [610, 252] width 343 height 210
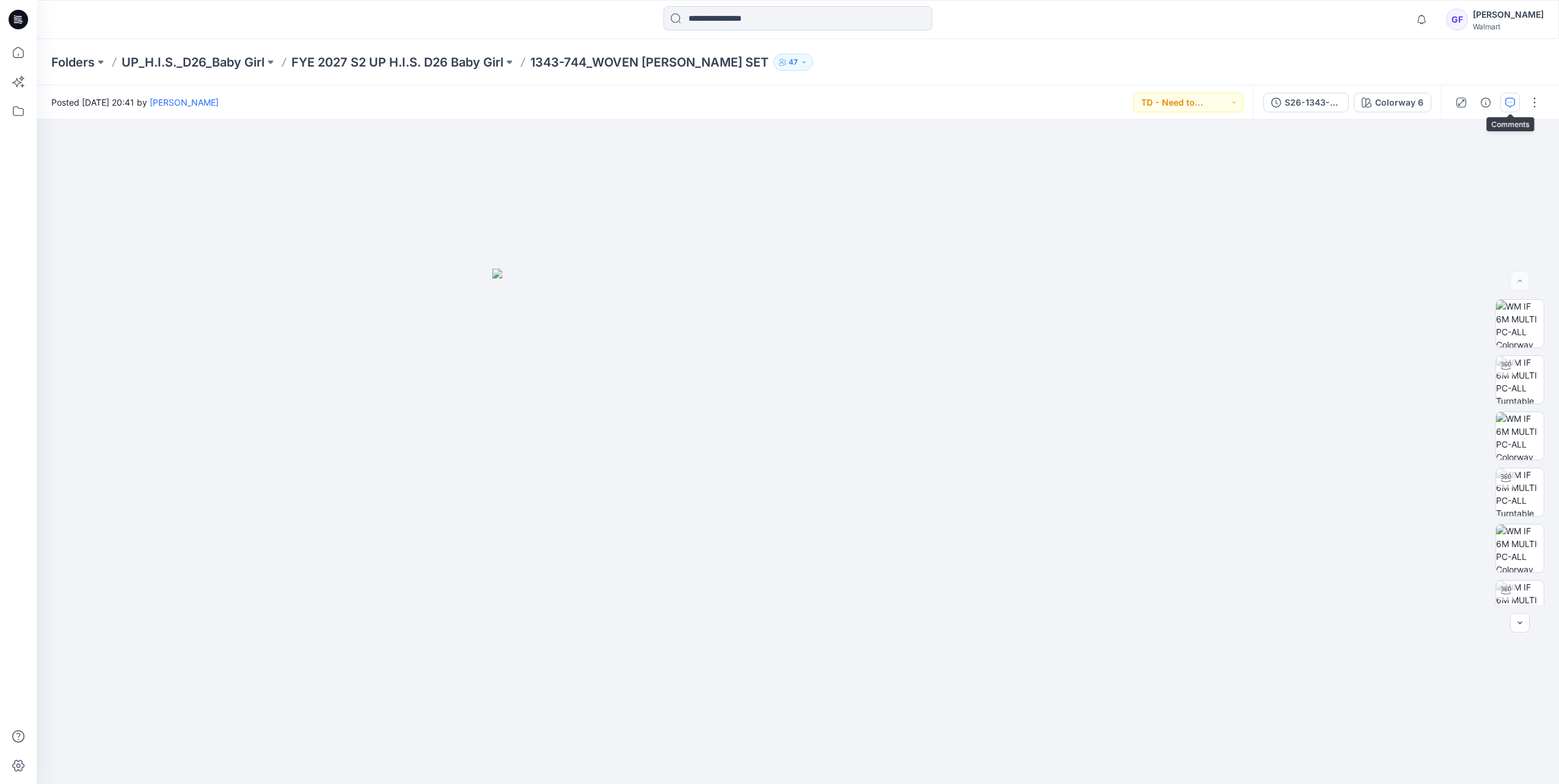
click at [1509, 102] on icon "button" at bounding box center [1509, 102] width 9 height 9
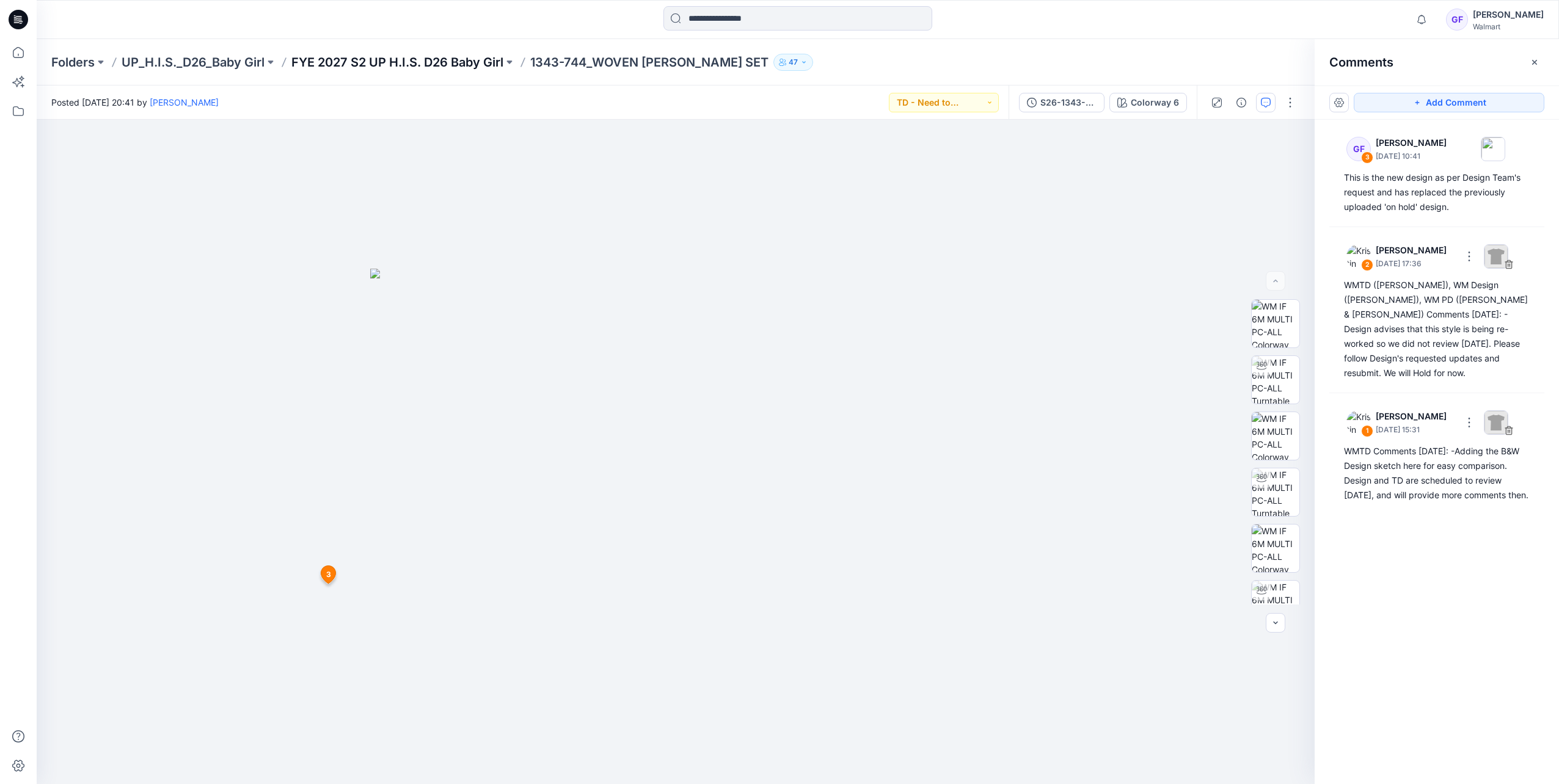
click at [464, 62] on p "FYE 2027 S2 UP H.I.S. D26 Baby Girl" at bounding box center [397, 62] width 212 height 17
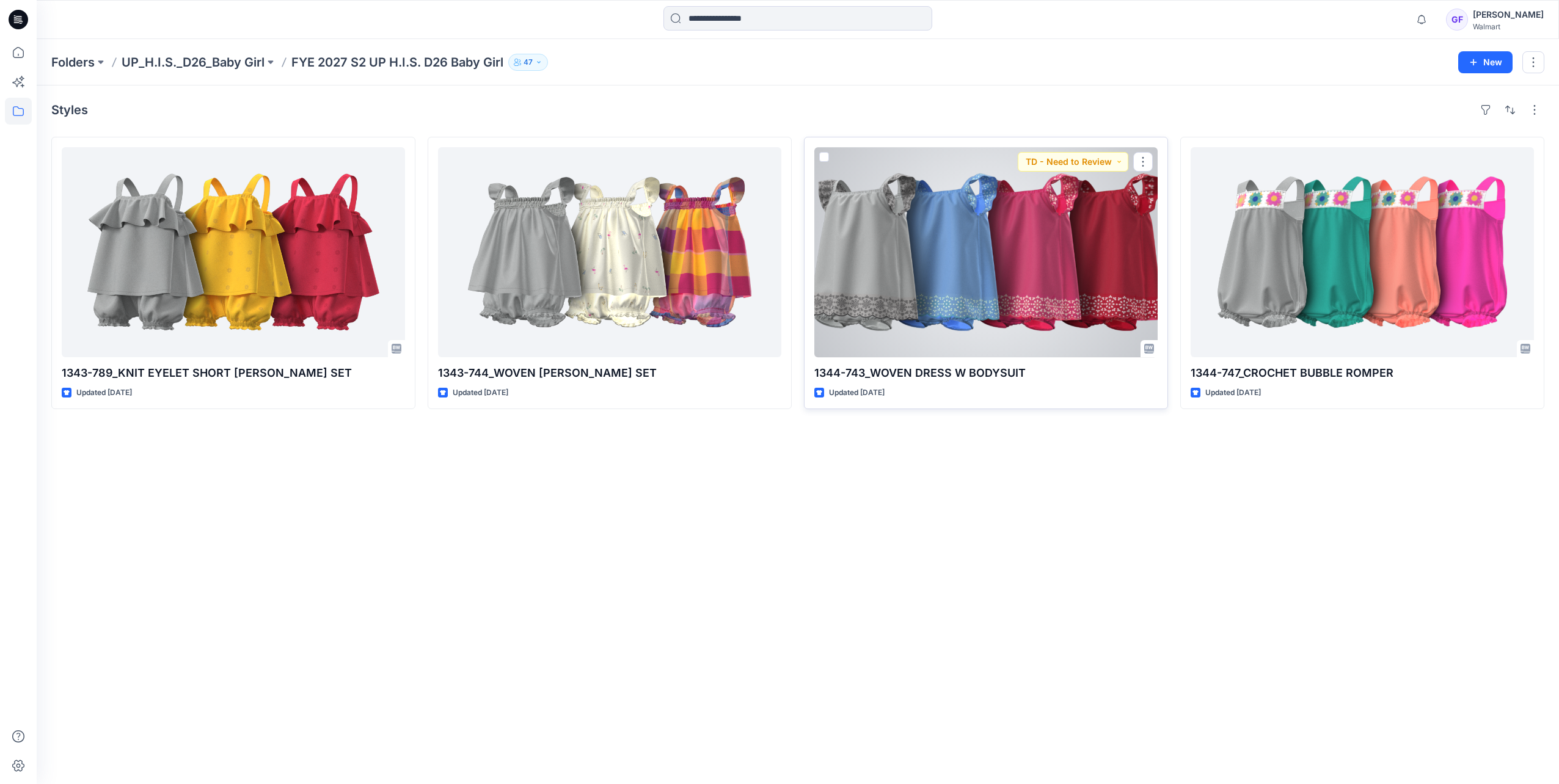
click at [1070, 263] on div at bounding box center [986, 252] width 343 height 210
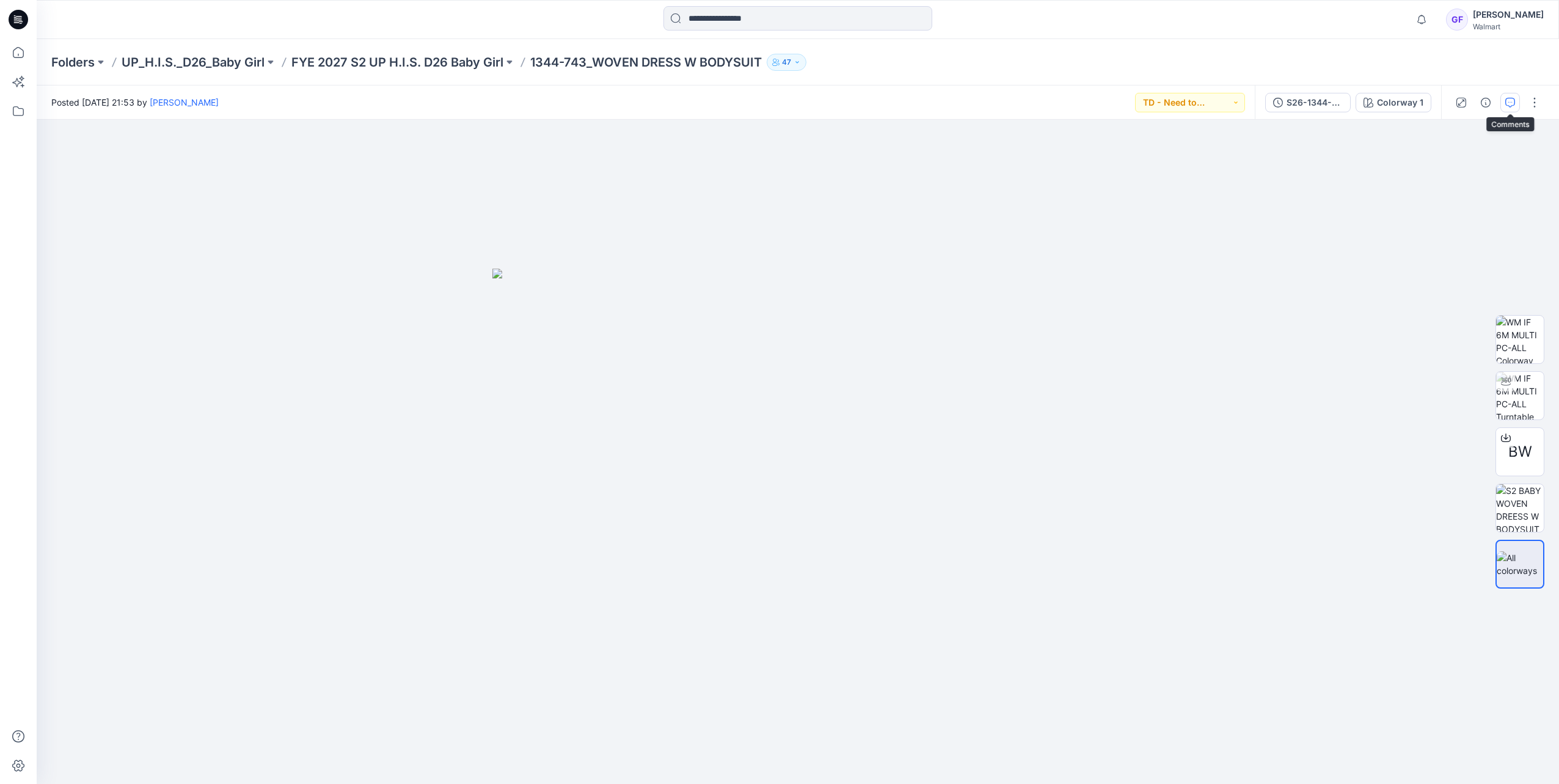
click at [1512, 105] on icon "button" at bounding box center [1509, 102] width 9 height 9
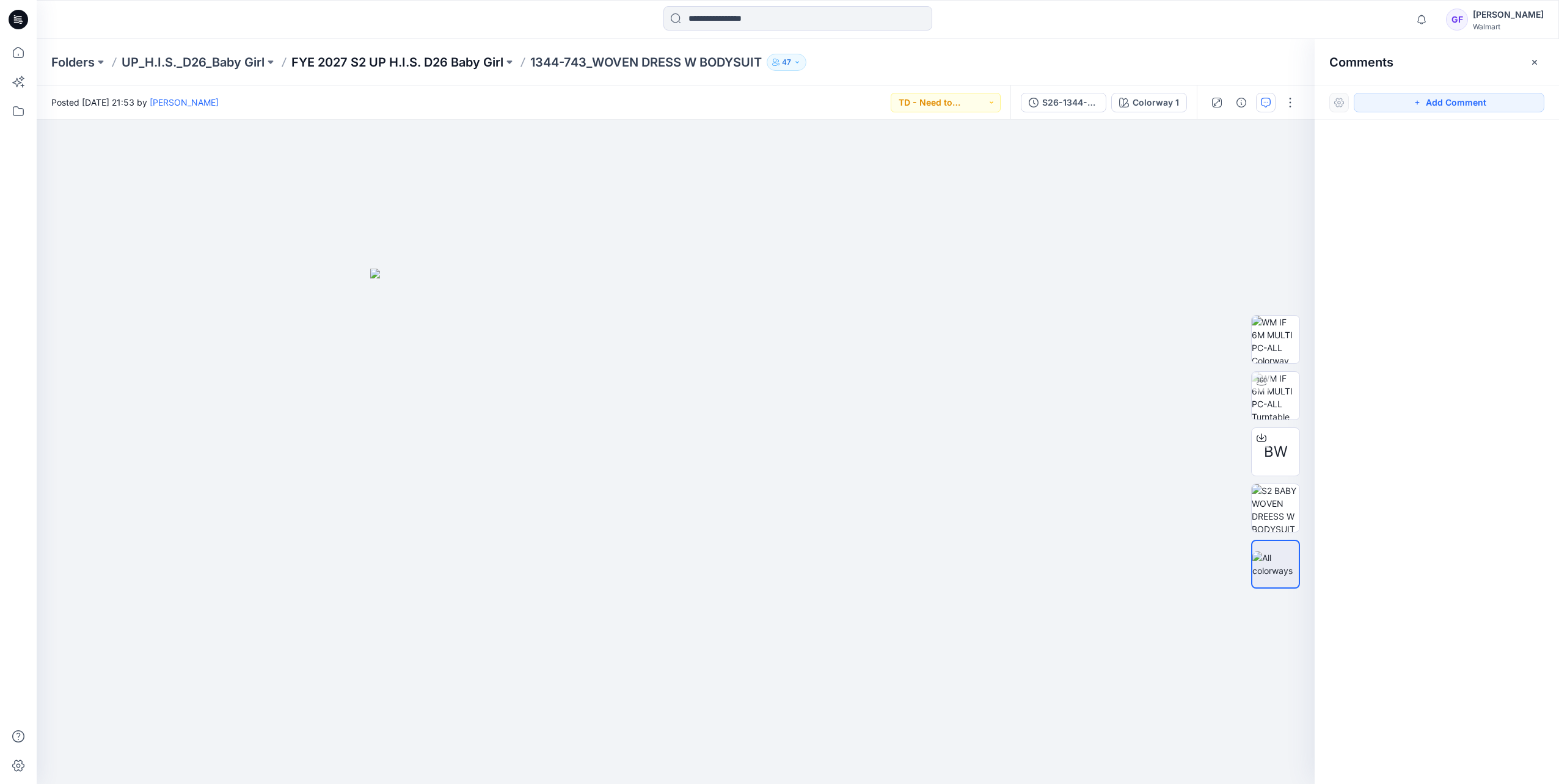
click at [434, 62] on p "FYE 2027 S2 UP H.I.S. D26 Baby Girl" at bounding box center [397, 62] width 212 height 17
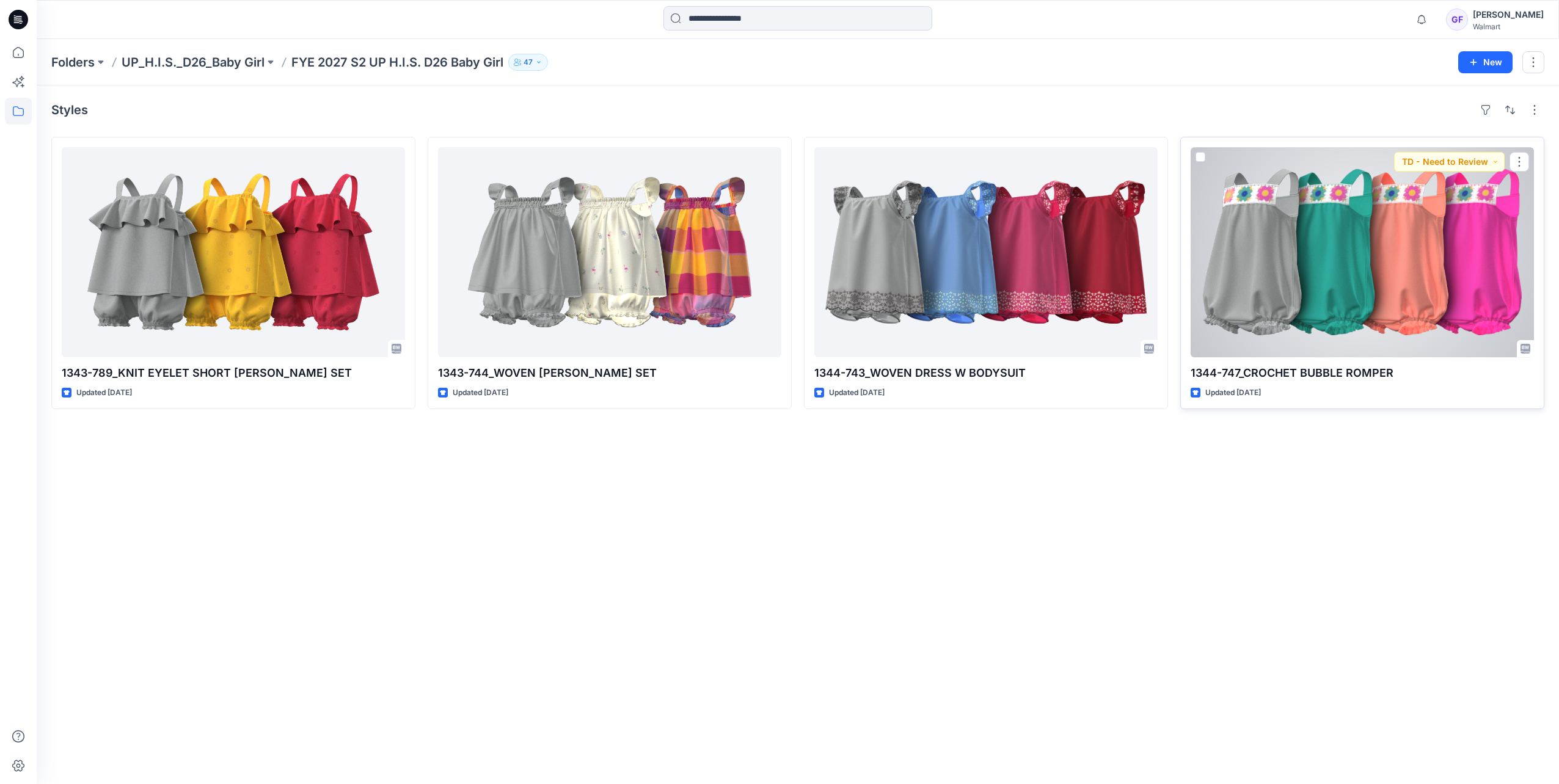
click at [1315, 283] on div at bounding box center [1362, 252] width 343 height 210
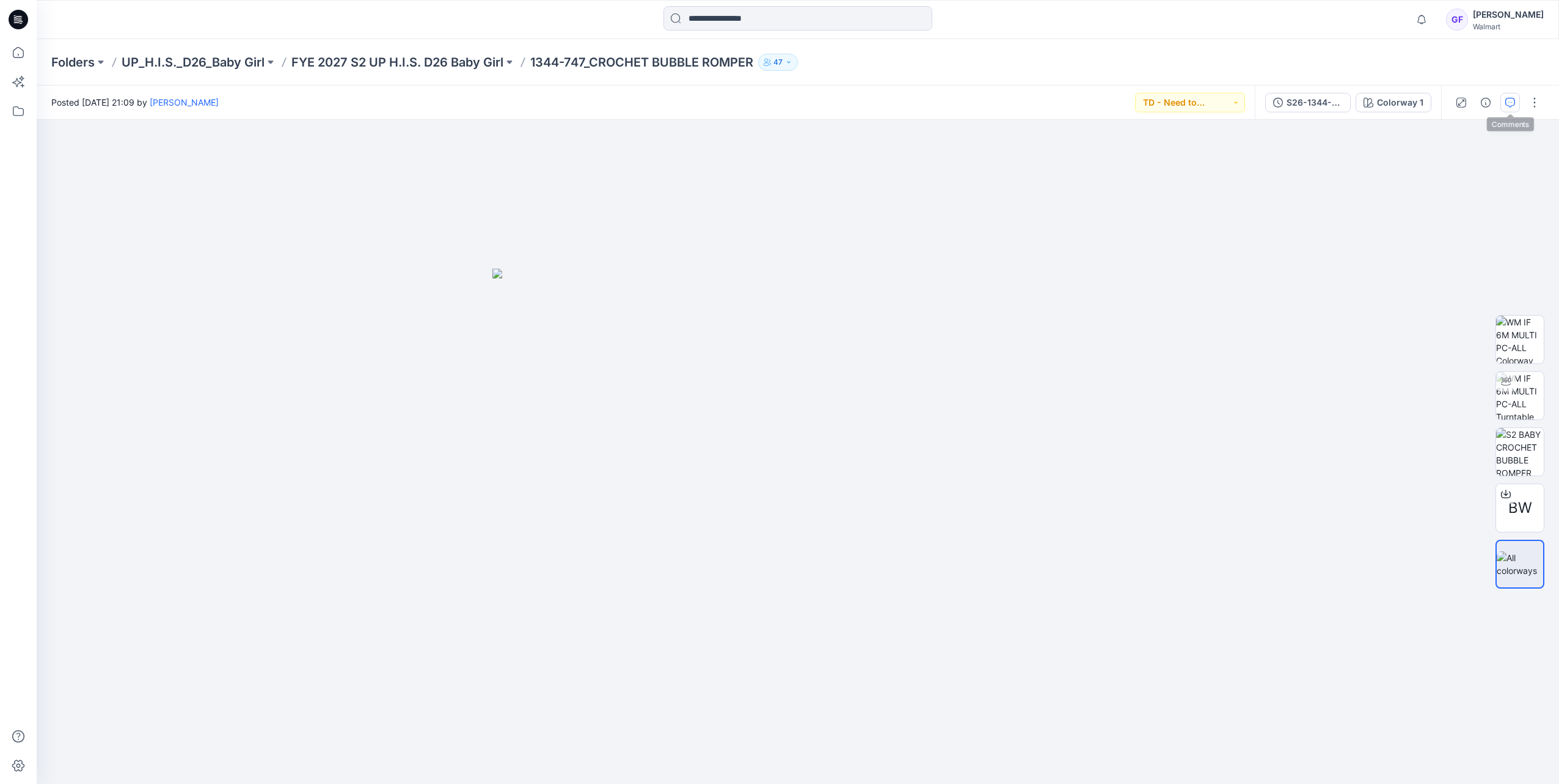
click at [1516, 109] on button "button" at bounding box center [1509, 102] width 20 height 20
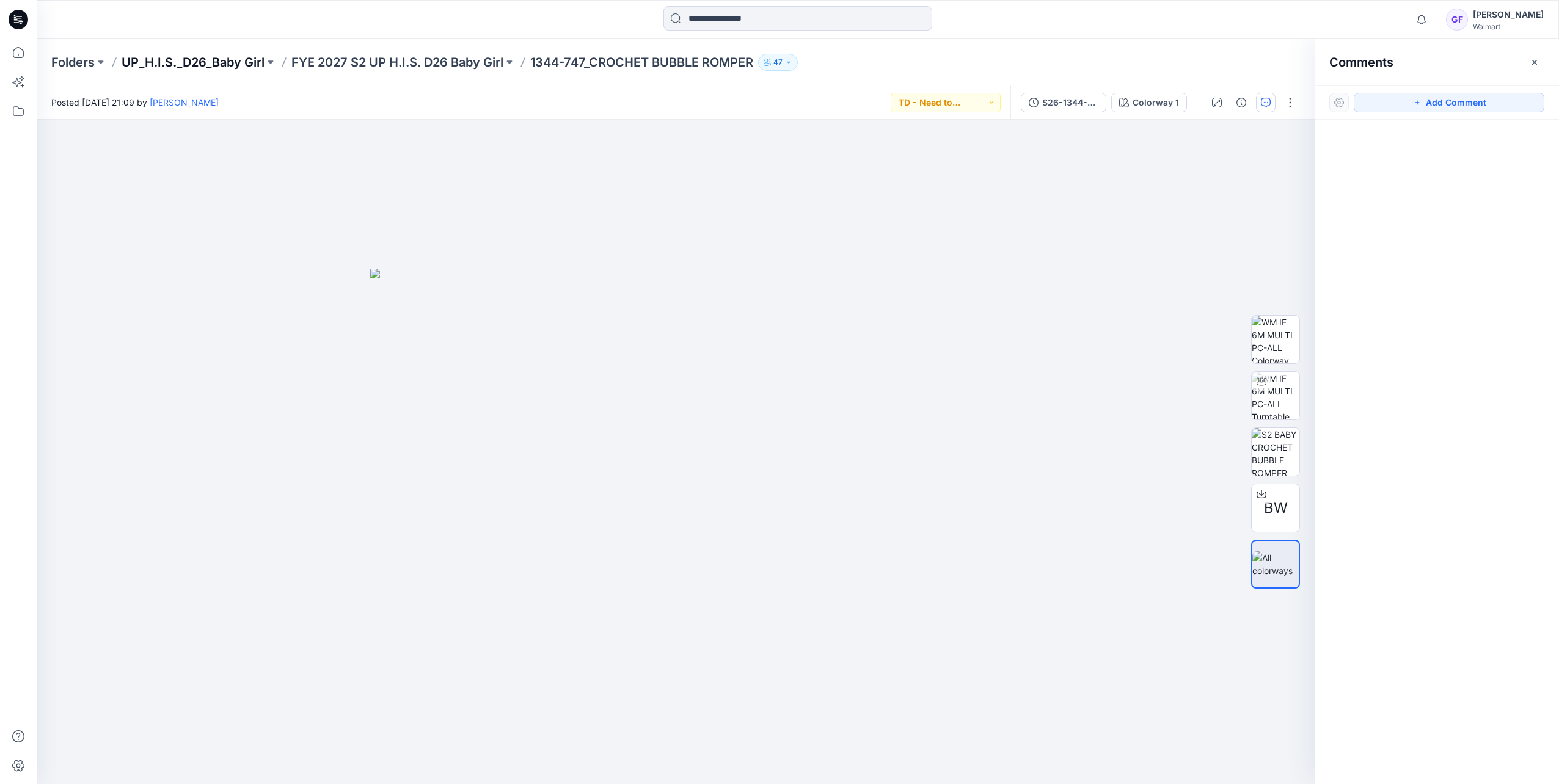
click at [174, 58] on p "UP_H.I.S._D26_Baby Girl" at bounding box center [193, 62] width 143 height 17
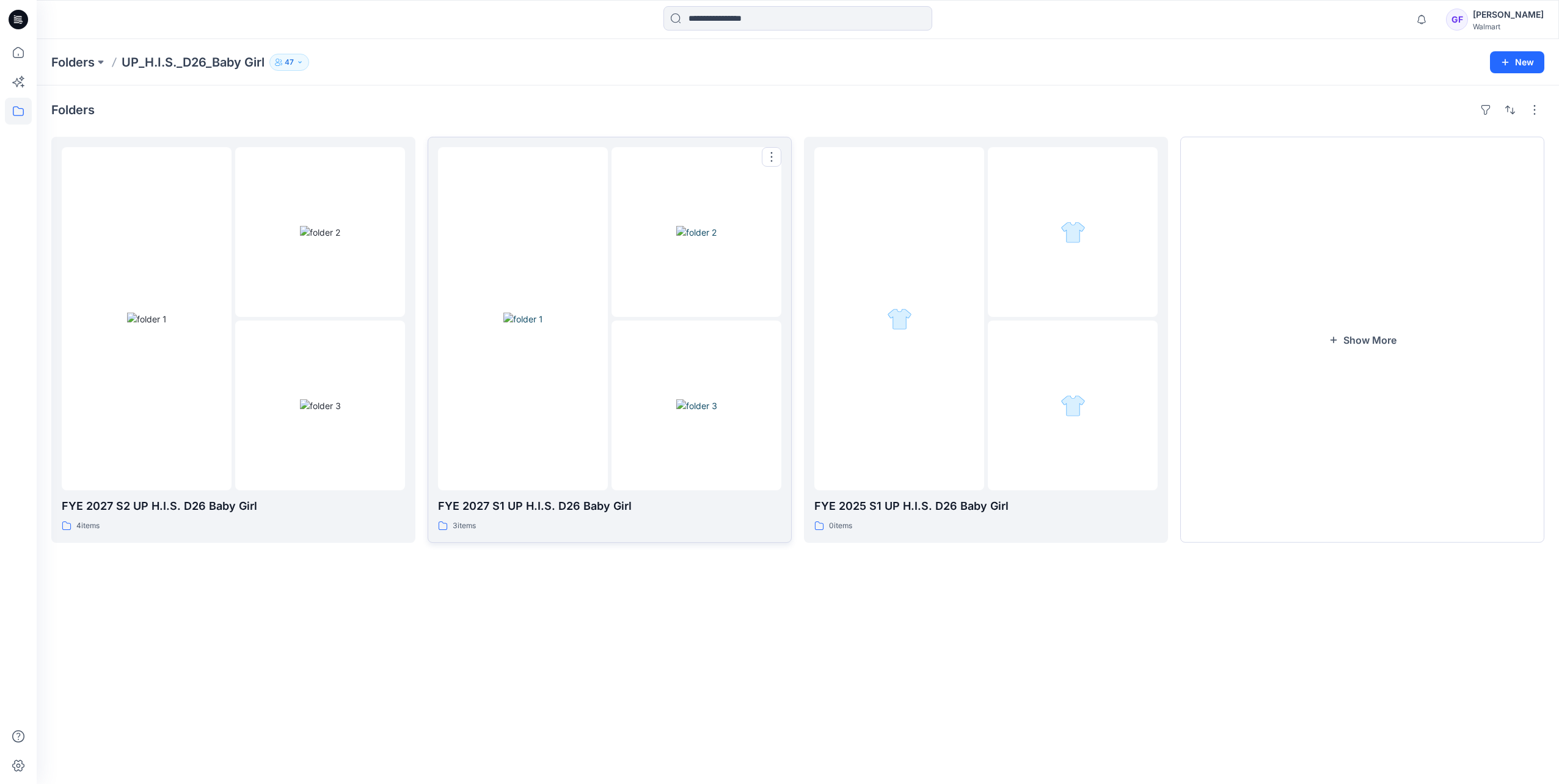
click at [543, 326] on img at bounding box center [523, 319] width 40 height 13
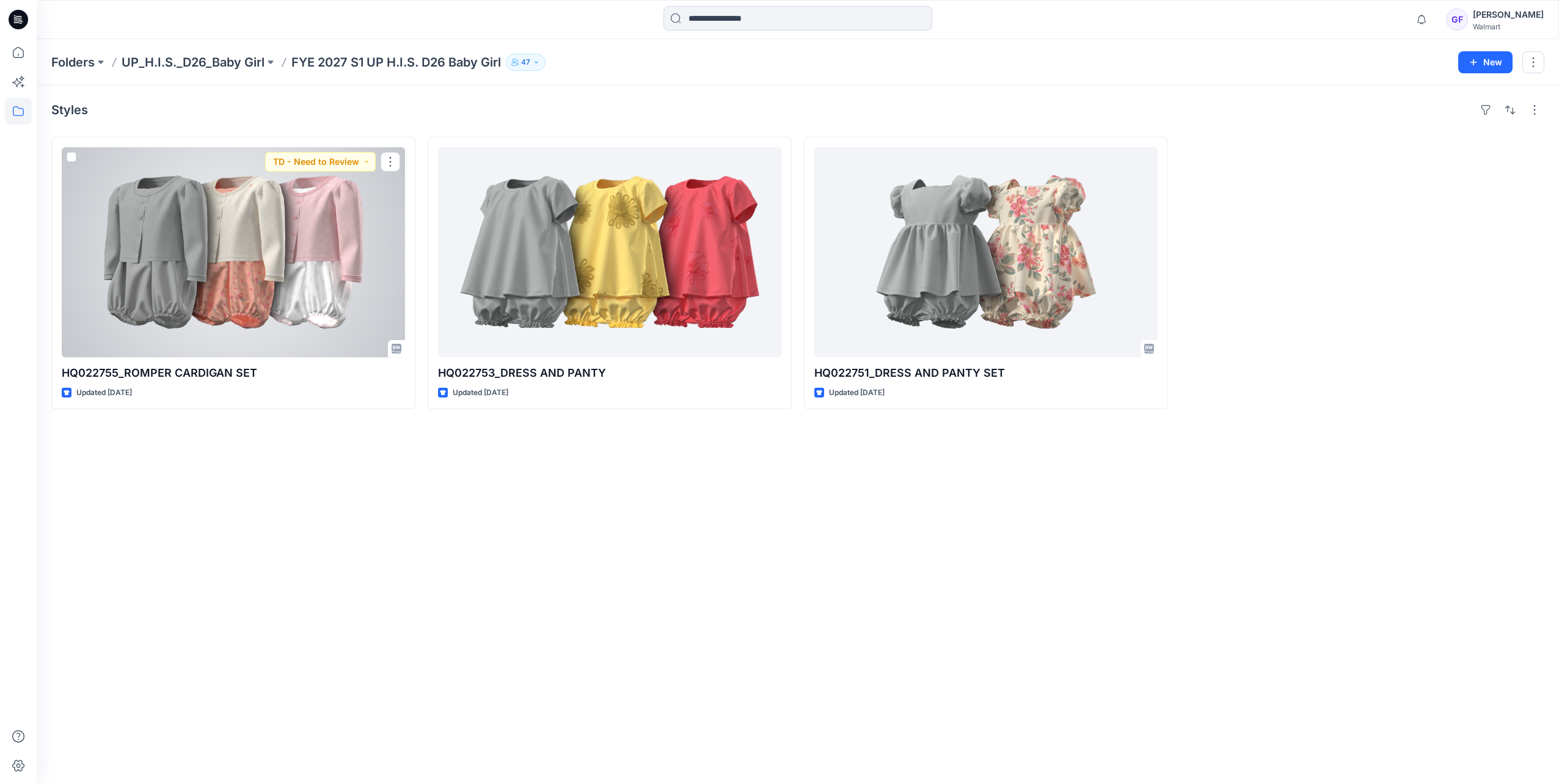
click at [308, 256] on div at bounding box center [233, 252] width 343 height 210
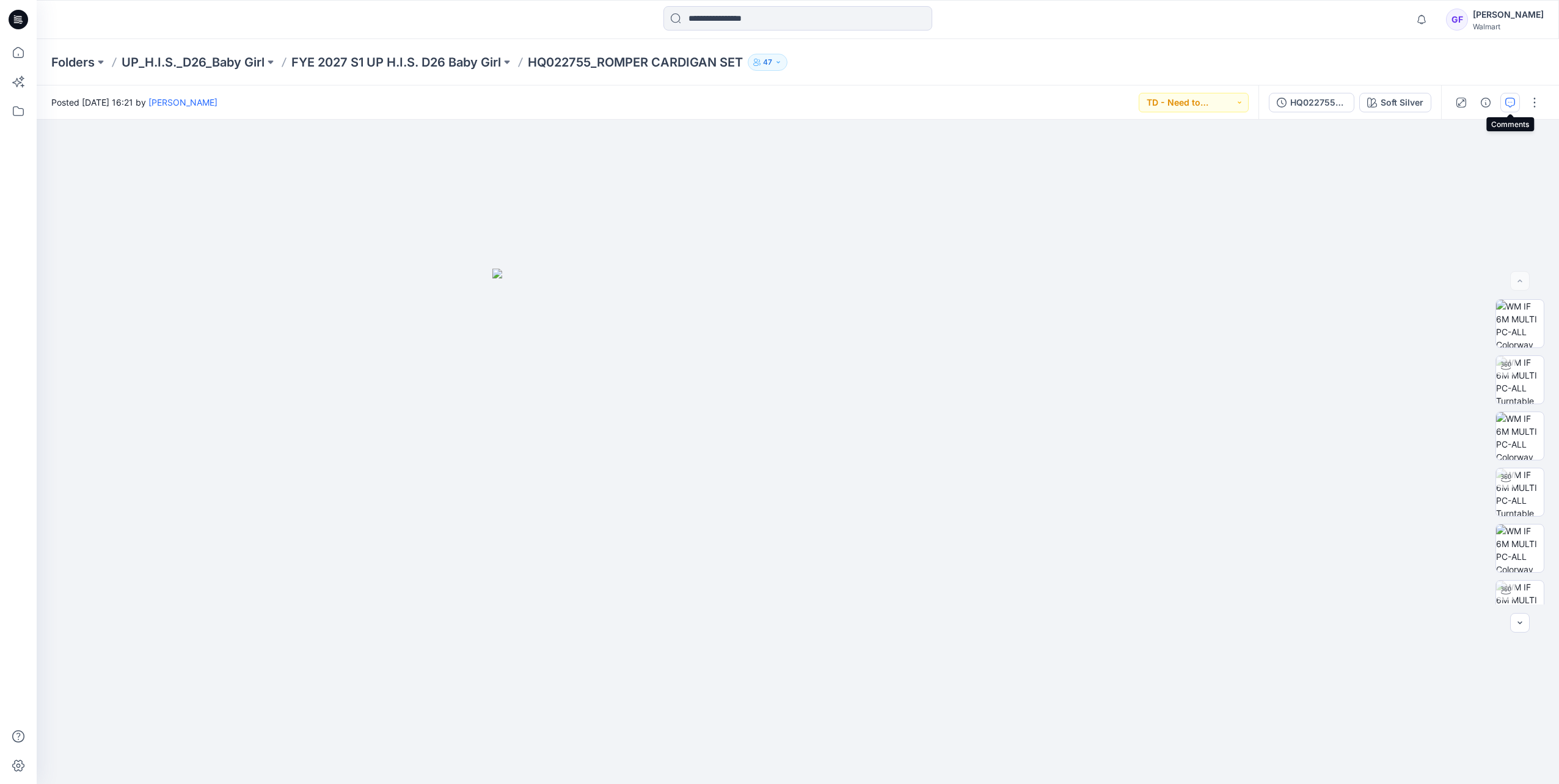
click at [1507, 96] on button "button" at bounding box center [1509, 102] width 20 height 20
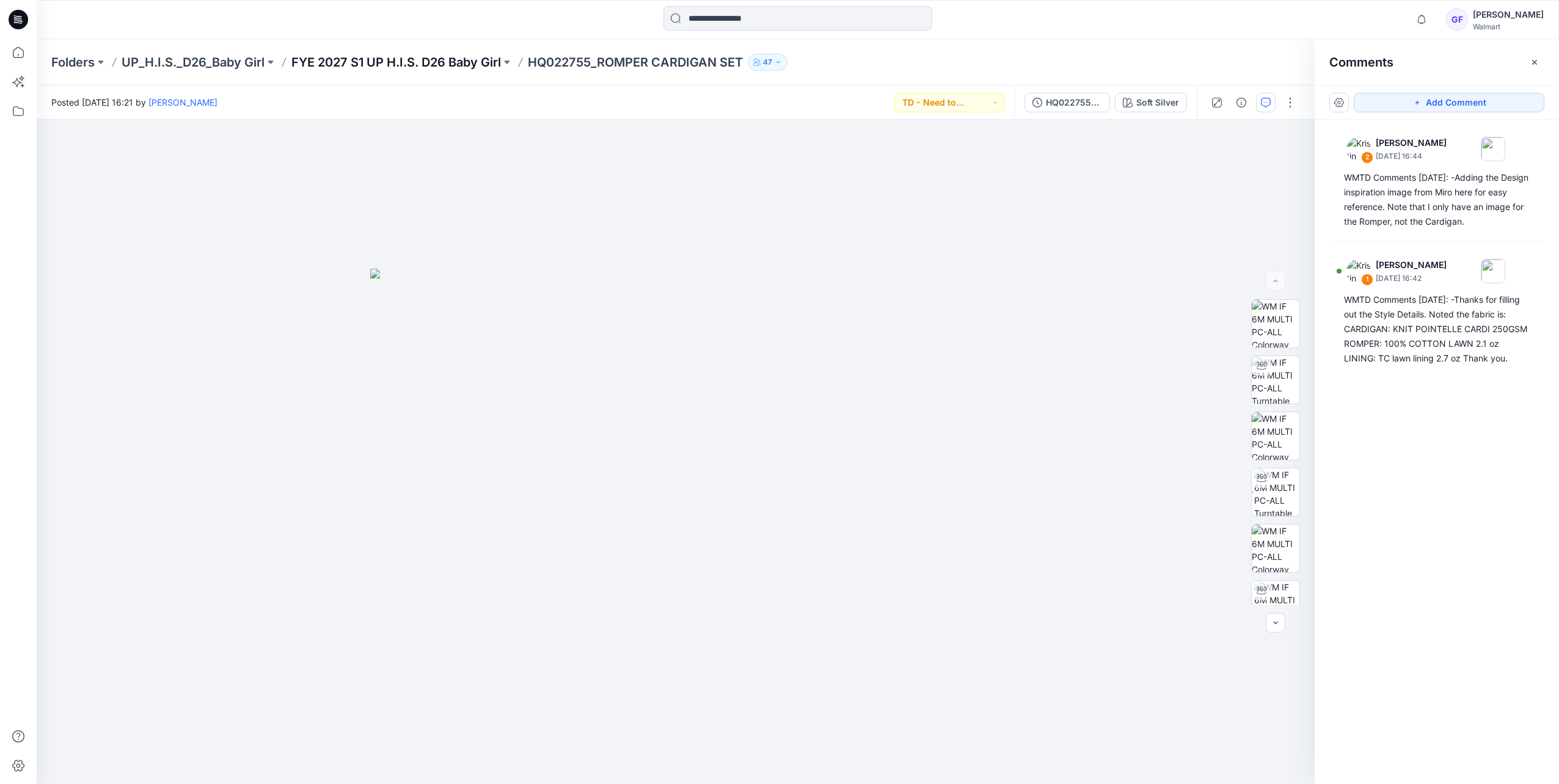
click at [397, 59] on p "FYE 2027 S1 UP H.I.S. D26 Baby Girl" at bounding box center [396, 62] width 210 height 17
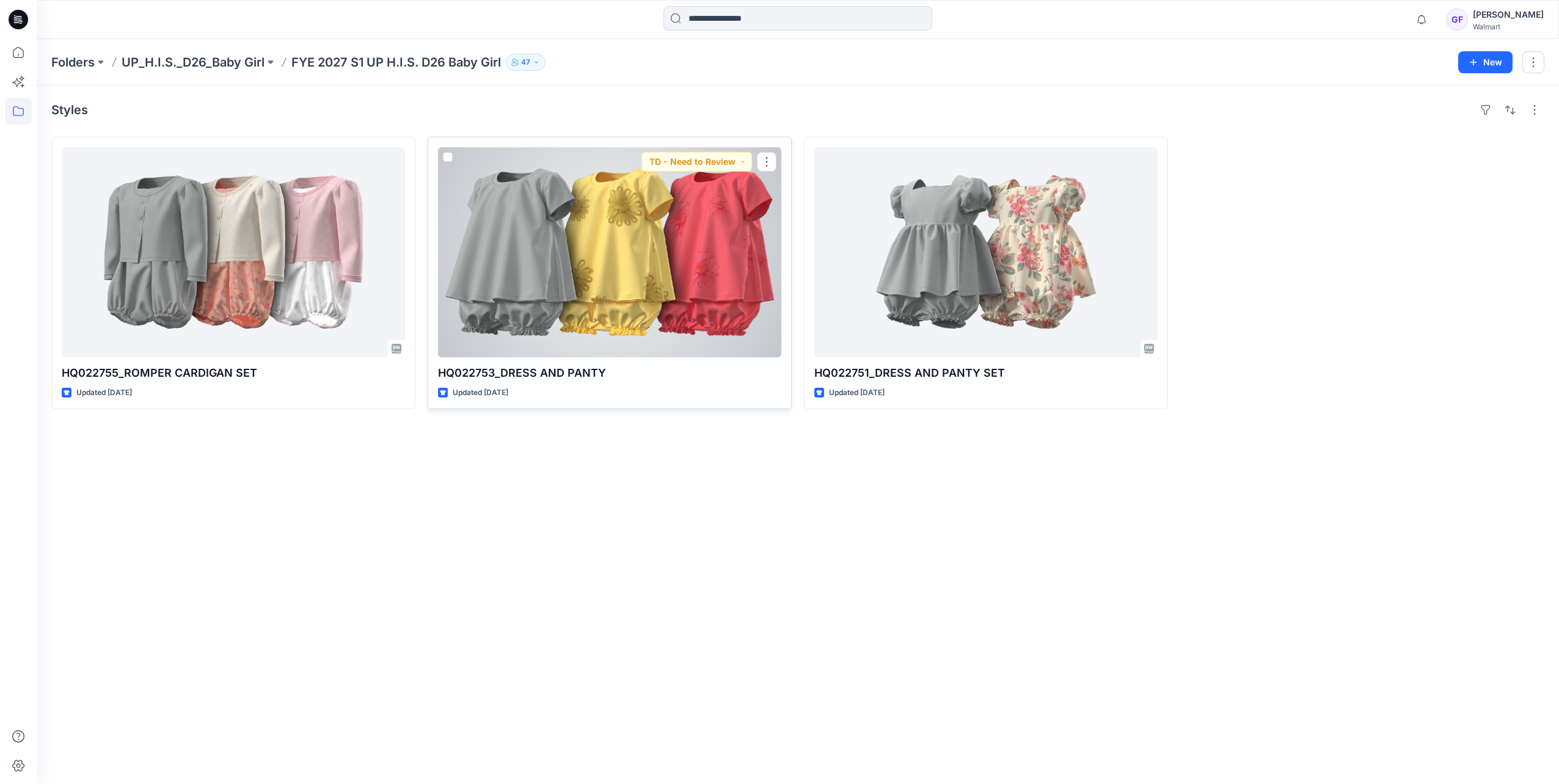
click at [653, 247] on div at bounding box center [610, 252] width 343 height 210
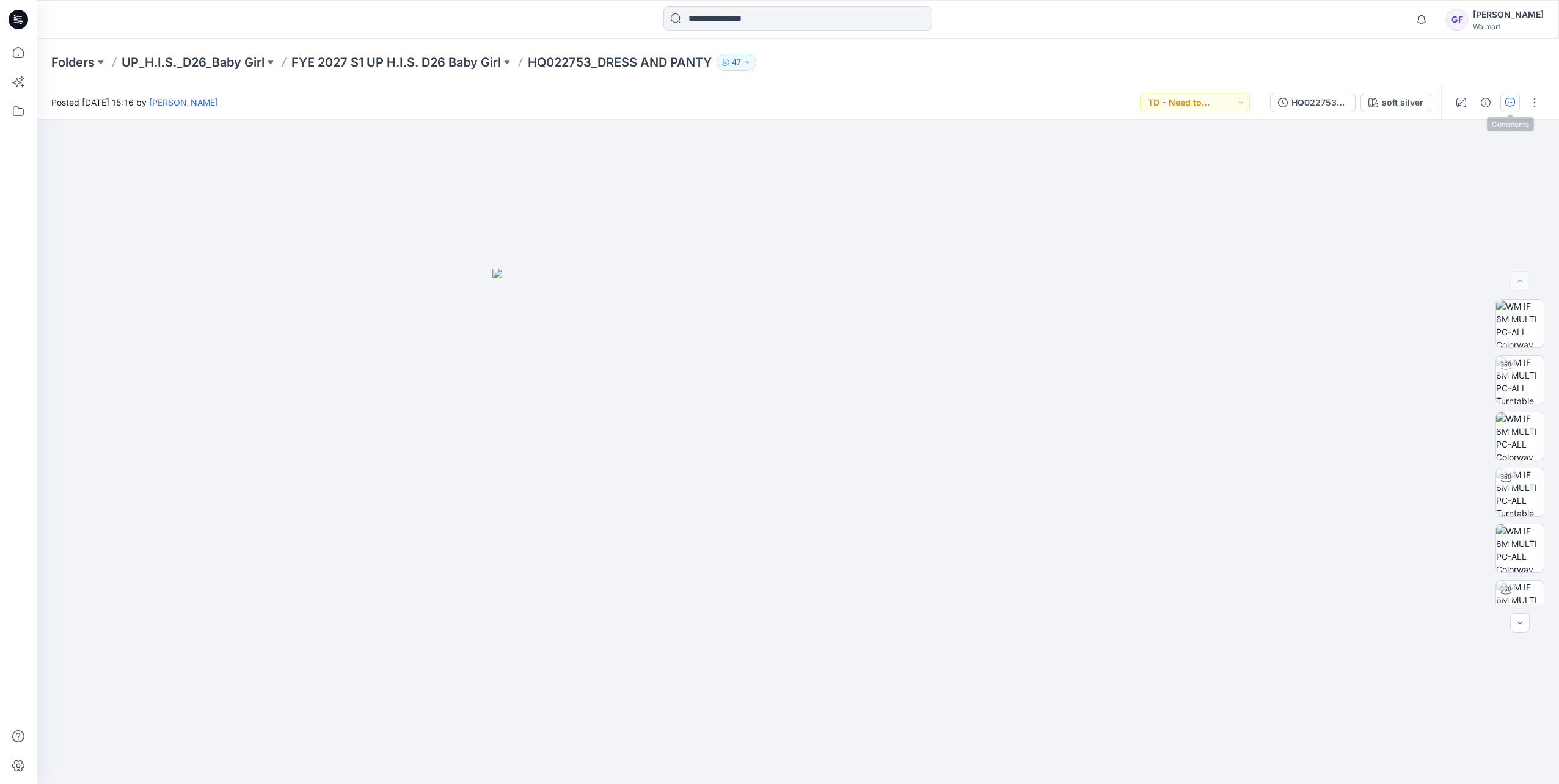
click at [1508, 104] on icon "button" at bounding box center [1509, 102] width 9 height 9
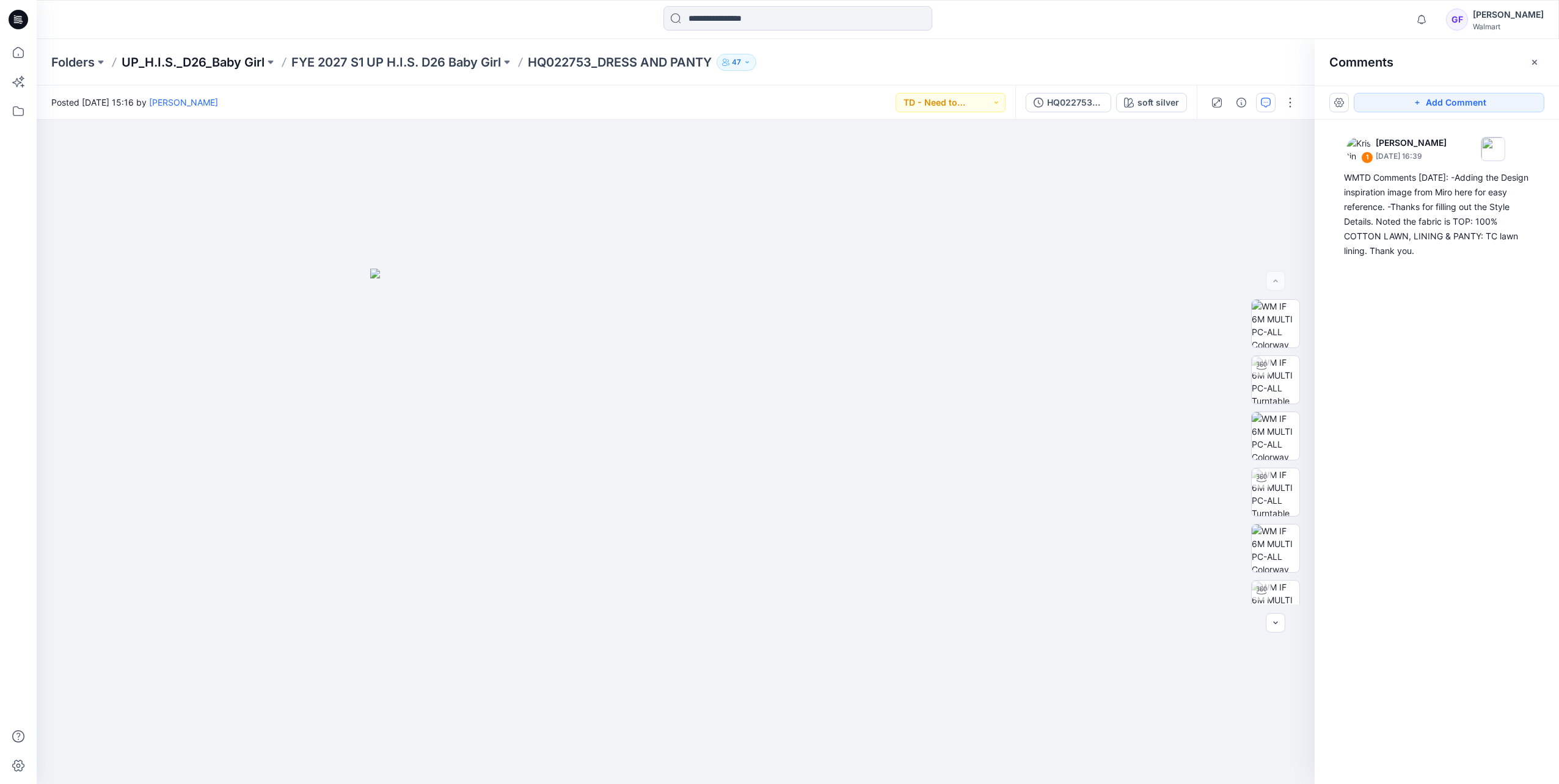
click at [208, 58] on p "UP_H.I.S._D26_Baby Girl" at bounding box center [193, 62] width 143 height 17
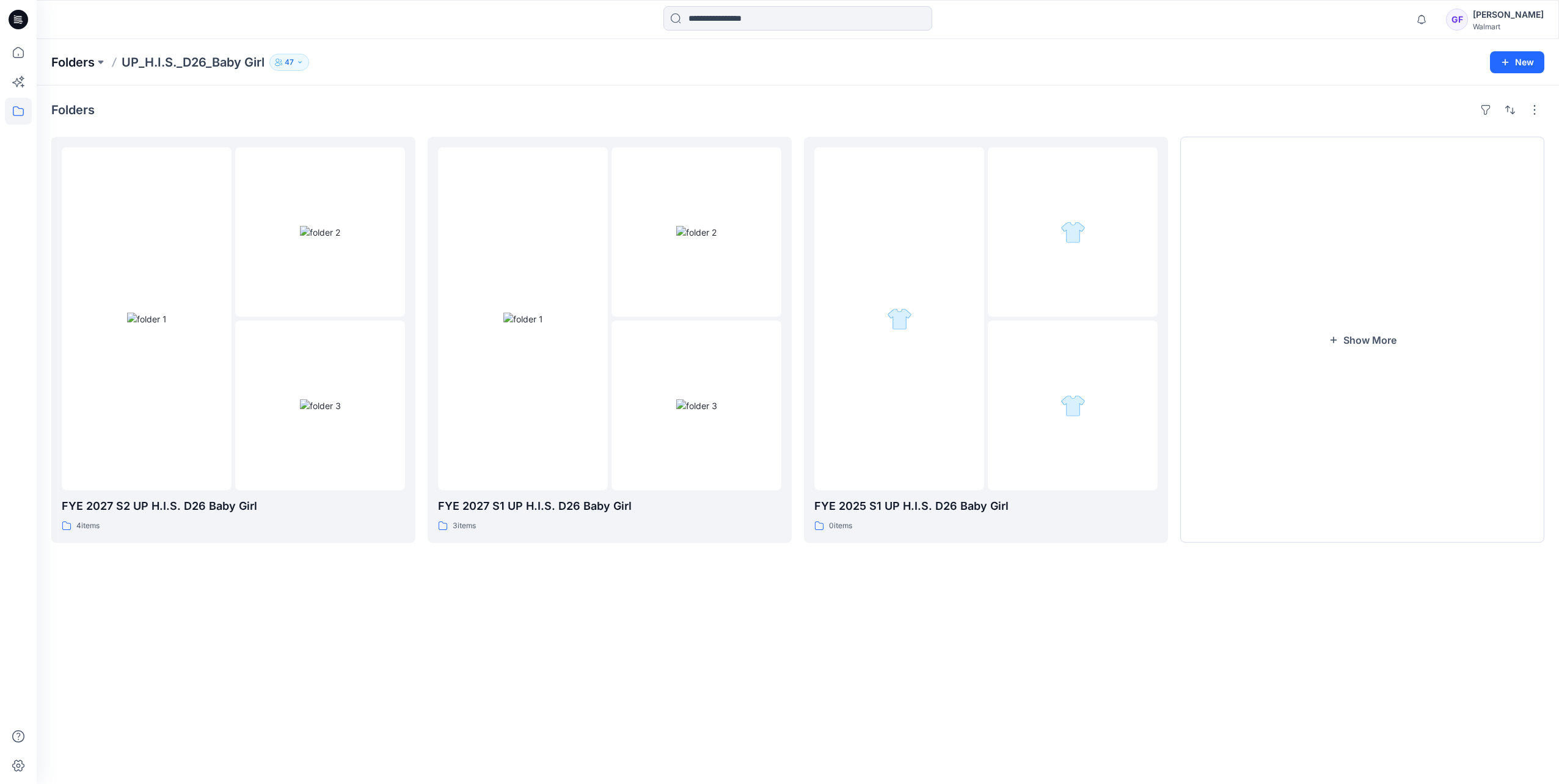
click at [82, 61] on p "Folders" at bounding box center [73, 62] width 43 height 17
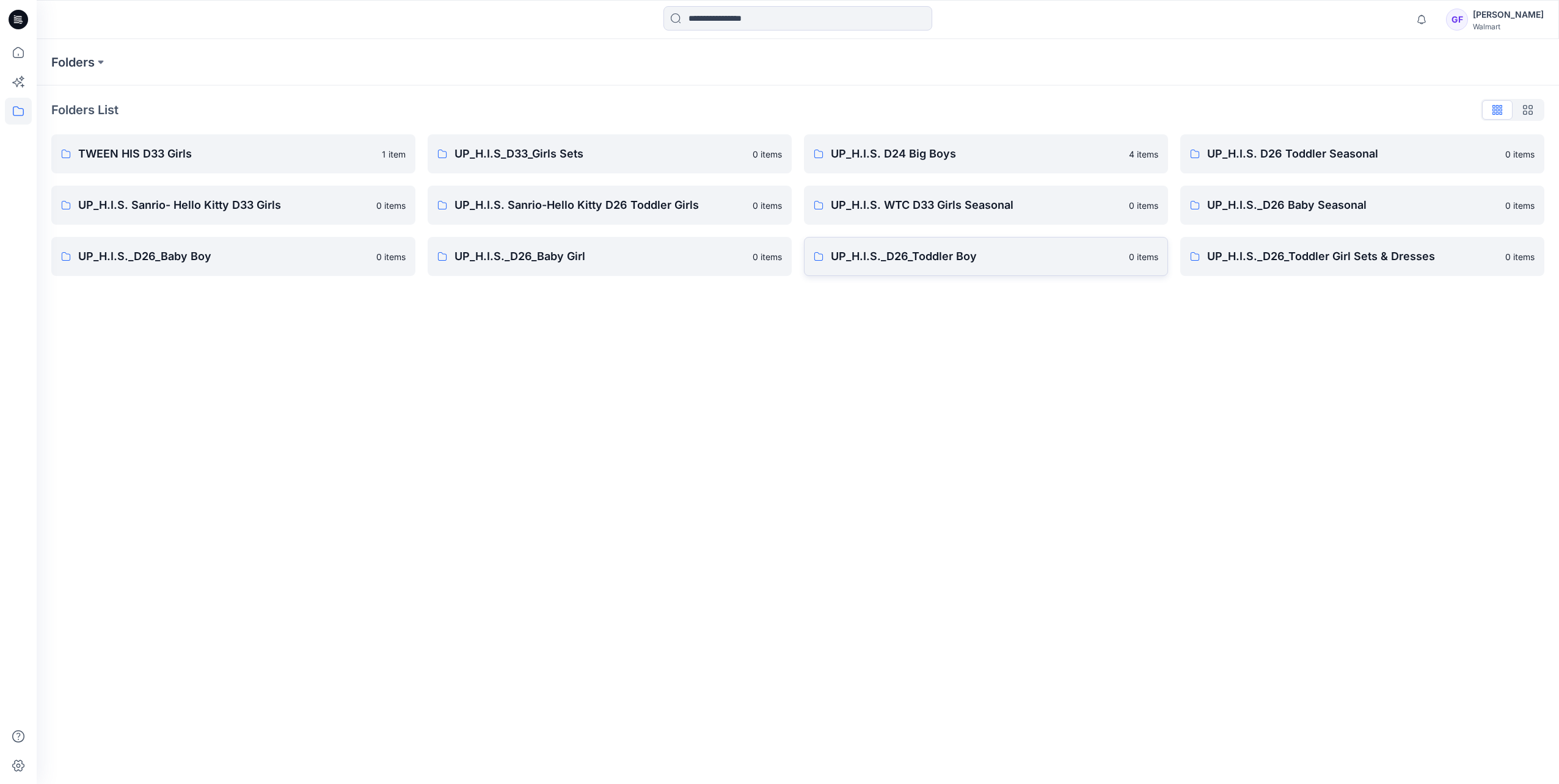
click at [984, 260] on p "UP_H.I.S._D26_Toddler Boy" at bounding box center [976, 256] width 291 height 17
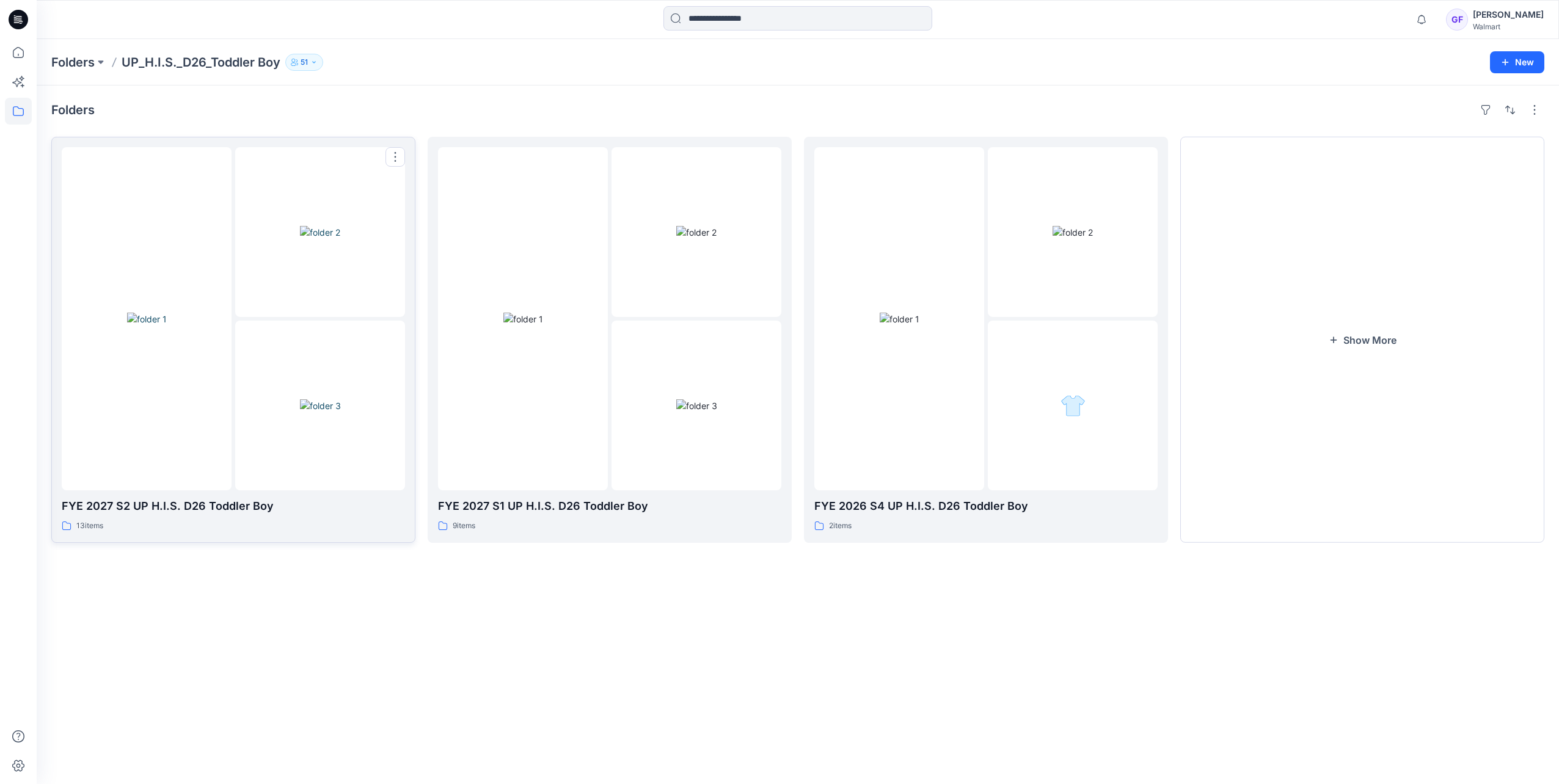
click at [128, 322] on img at bounding box center [147, 319] width 40 height 13
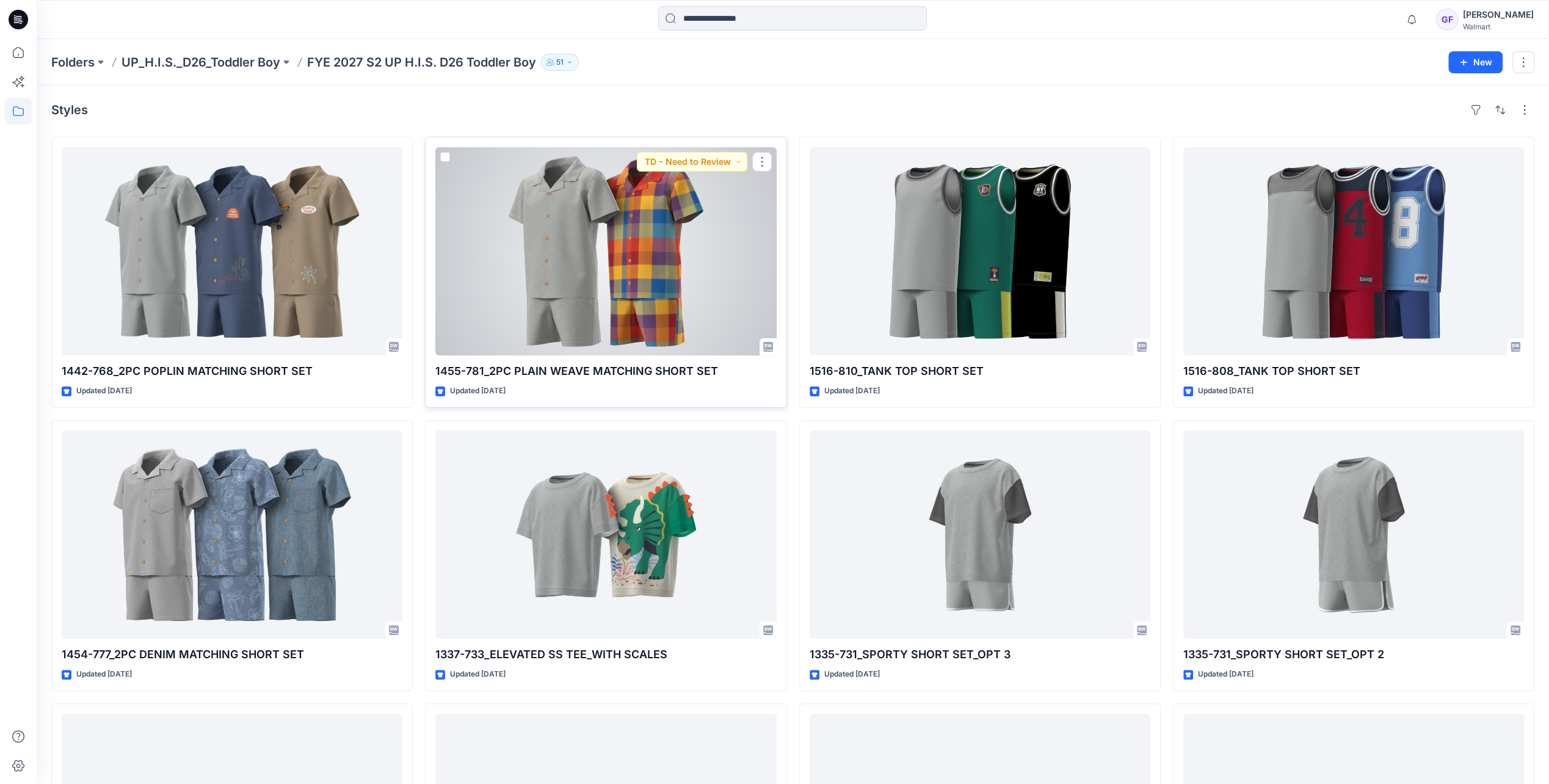
click at [545, 270] on div at bounding box center [606, 251] width 340 height 208
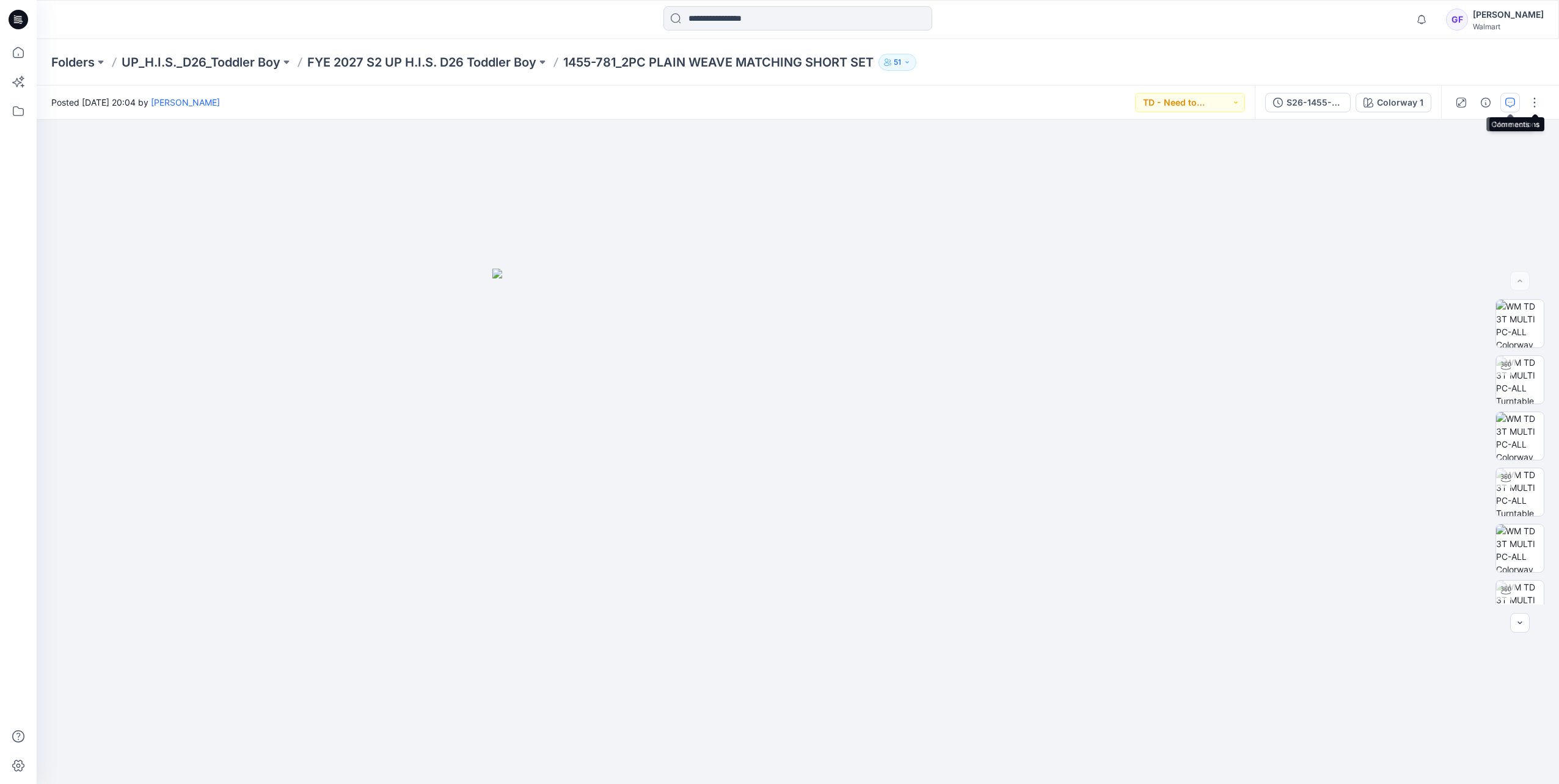
click at [1516, 96] on button "button" at bounding box center [1509, 102] width 20 height 20
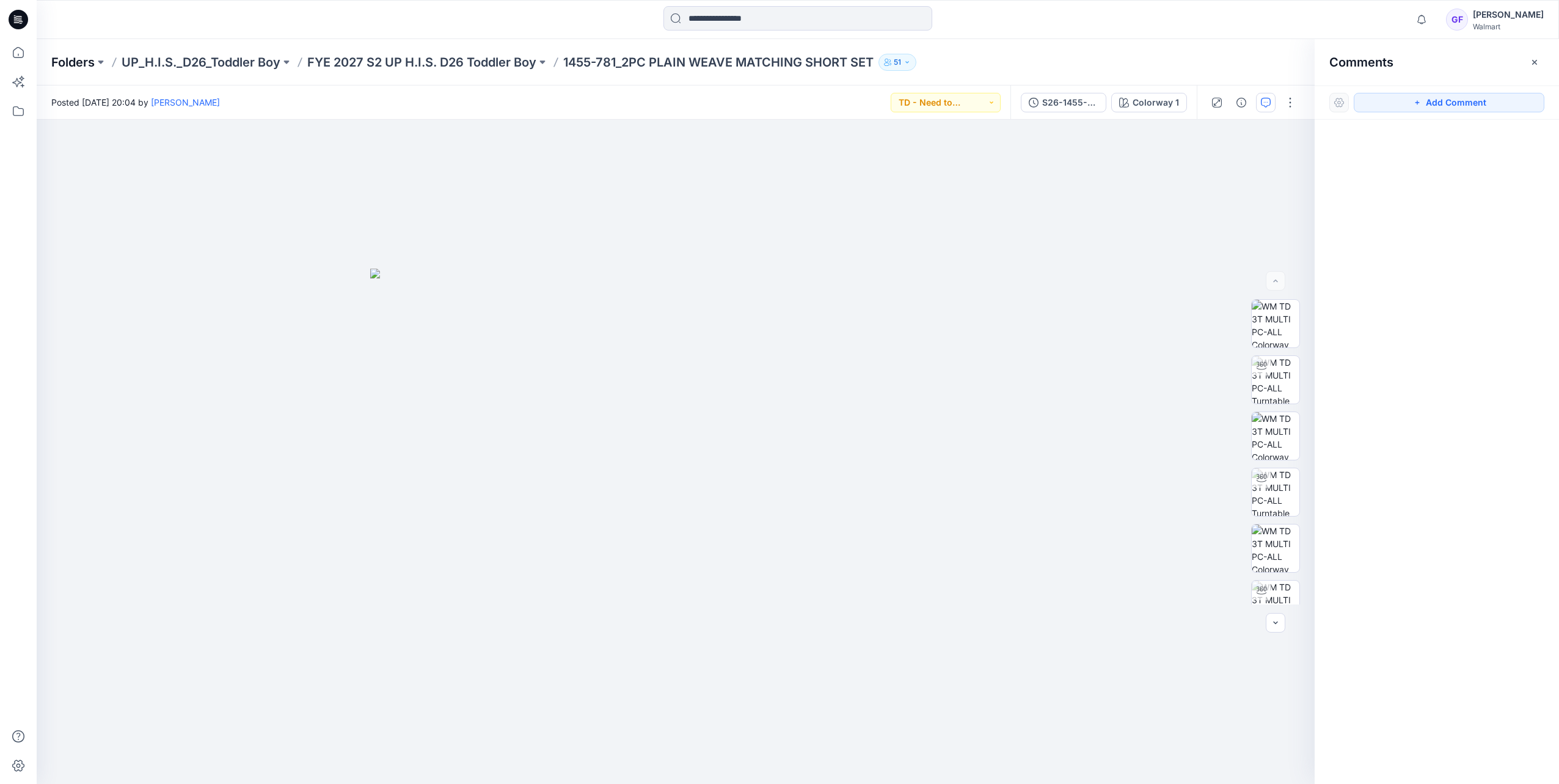
click at [67, 62] on p "Folders" at bounding box center [73, 62] width 43 height 17
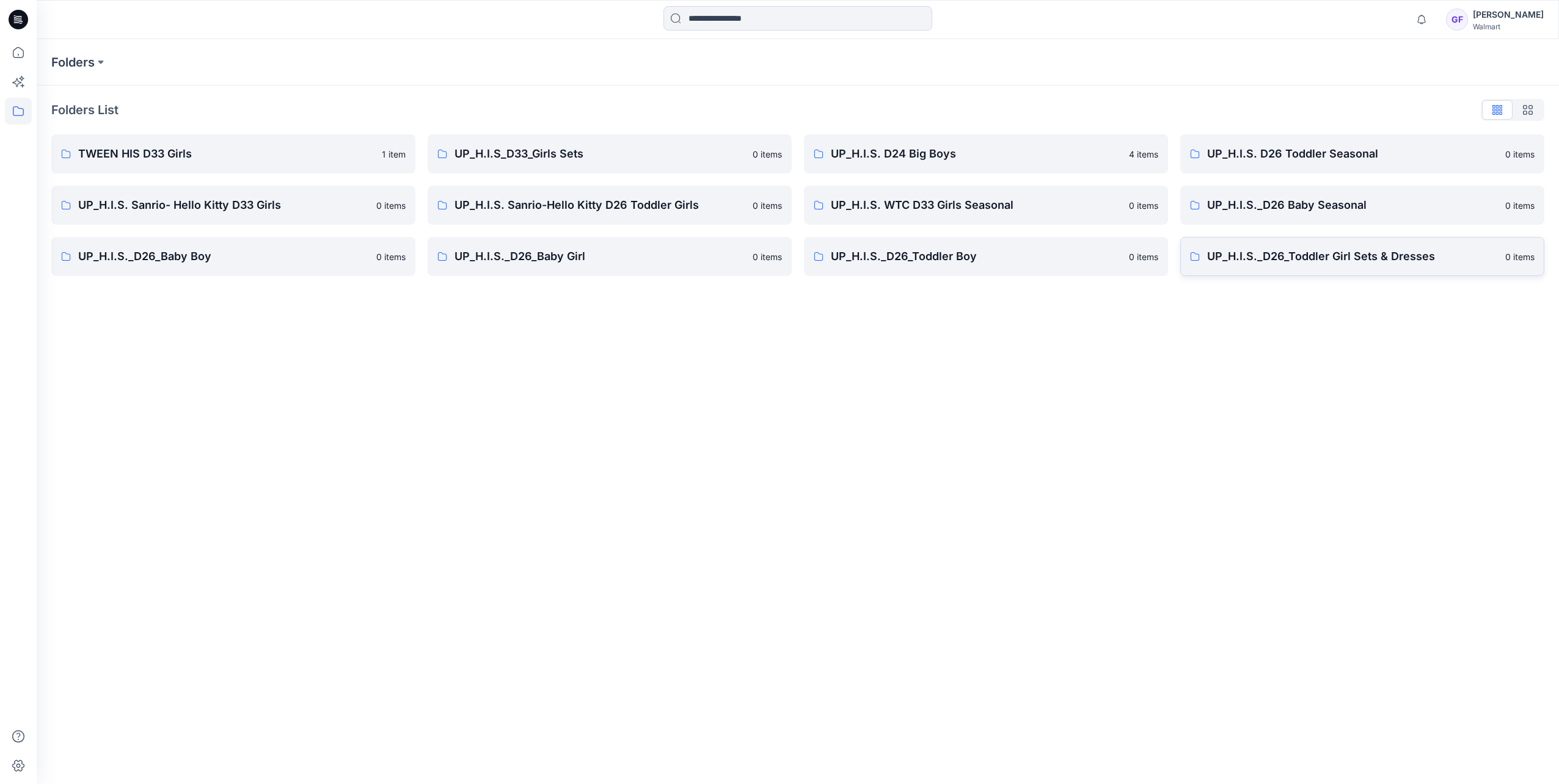
click at [1282, 267] on link "UP_H.I.S._D26_Toddler Girl Sets & Dresses 0 items" at bounding box center [1362, 256] width 364 height 39
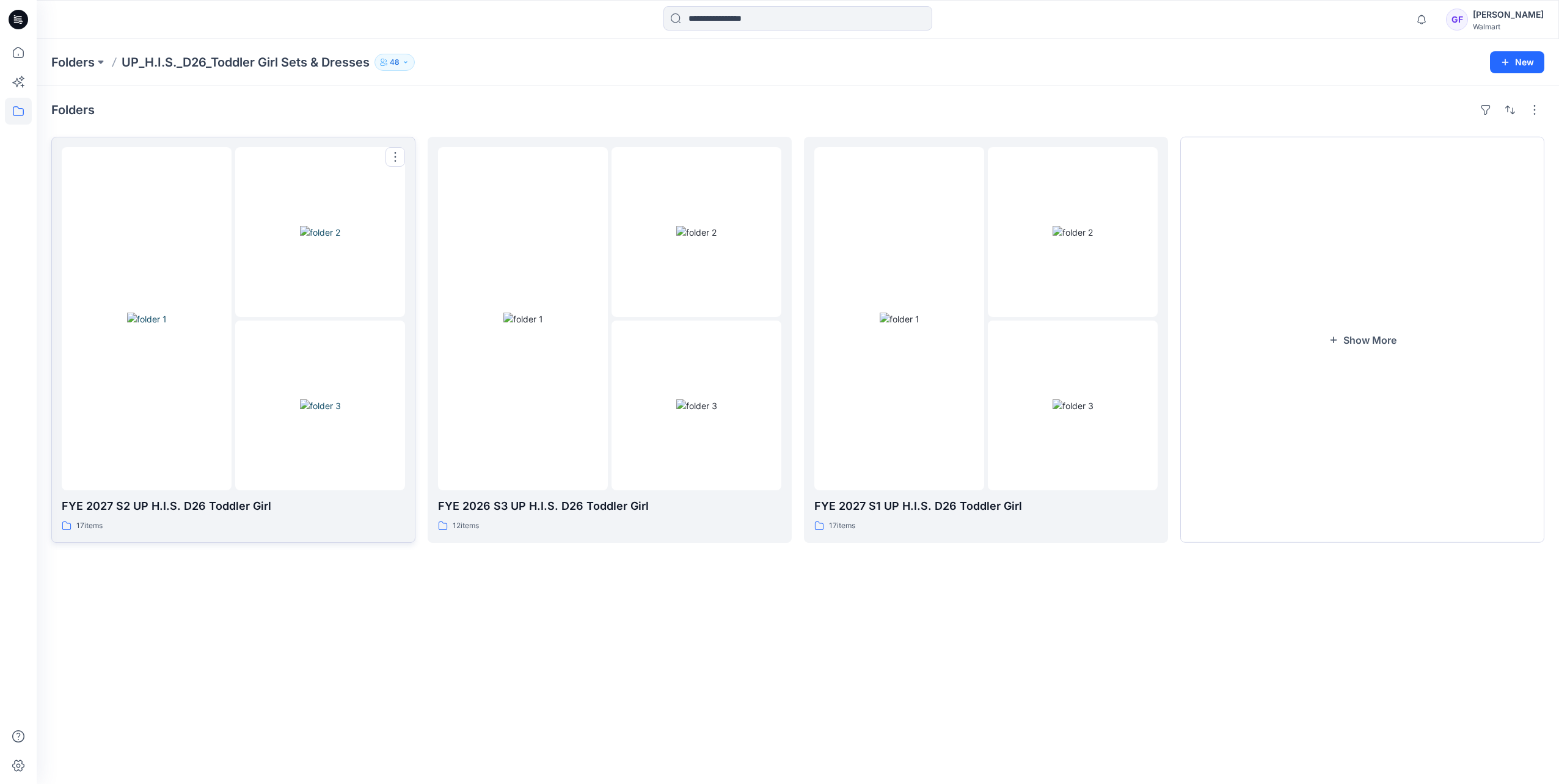
click at [159, 317] on img at bounding box center [147, 319] width 40 height 13
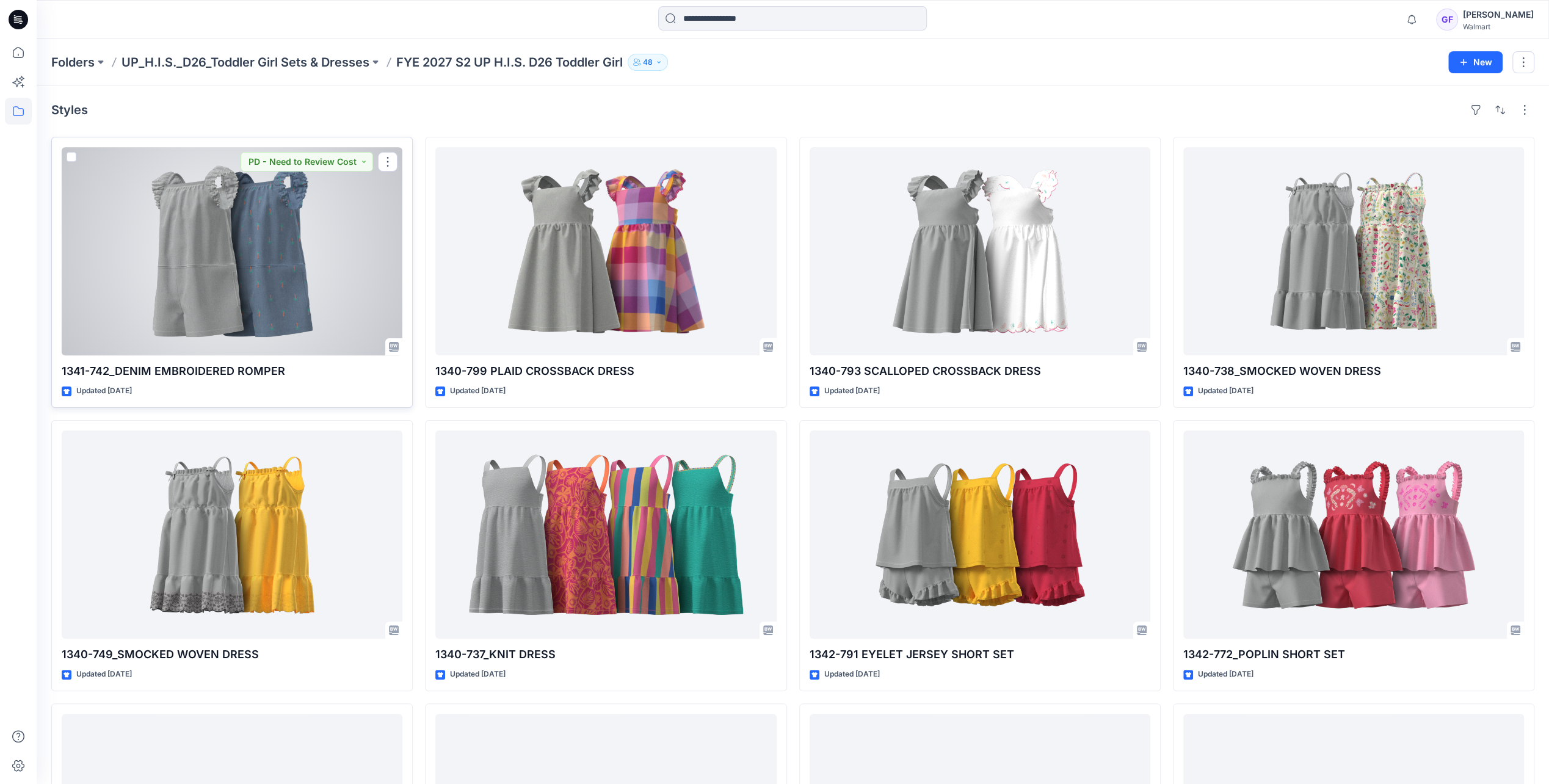
click at [275, 265] on div at bounding box center [232, 251] width 340 height 208
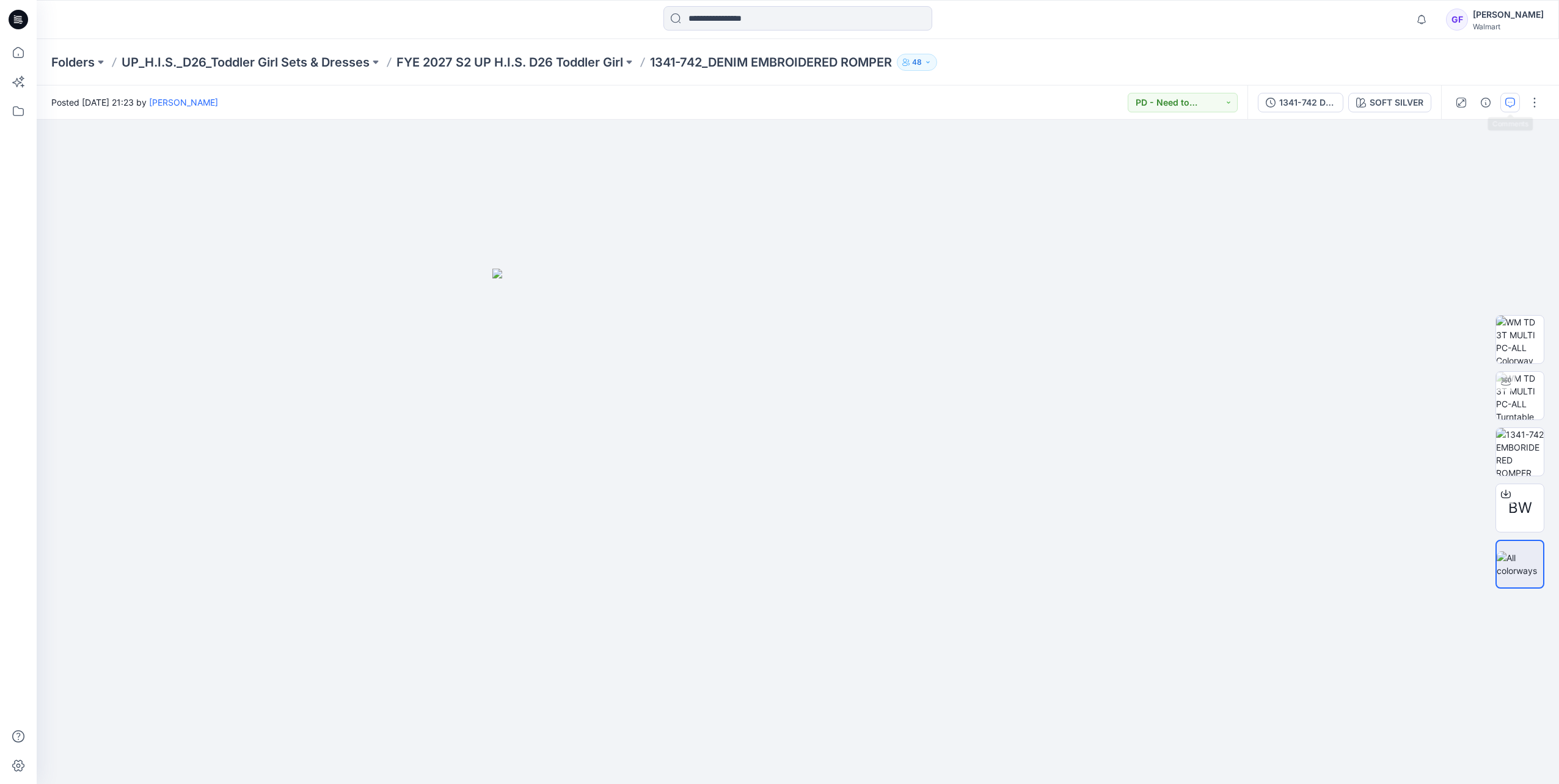
click at [1514, 98] on icon "button" at bounding box center [1509, 102] width 9 height 9
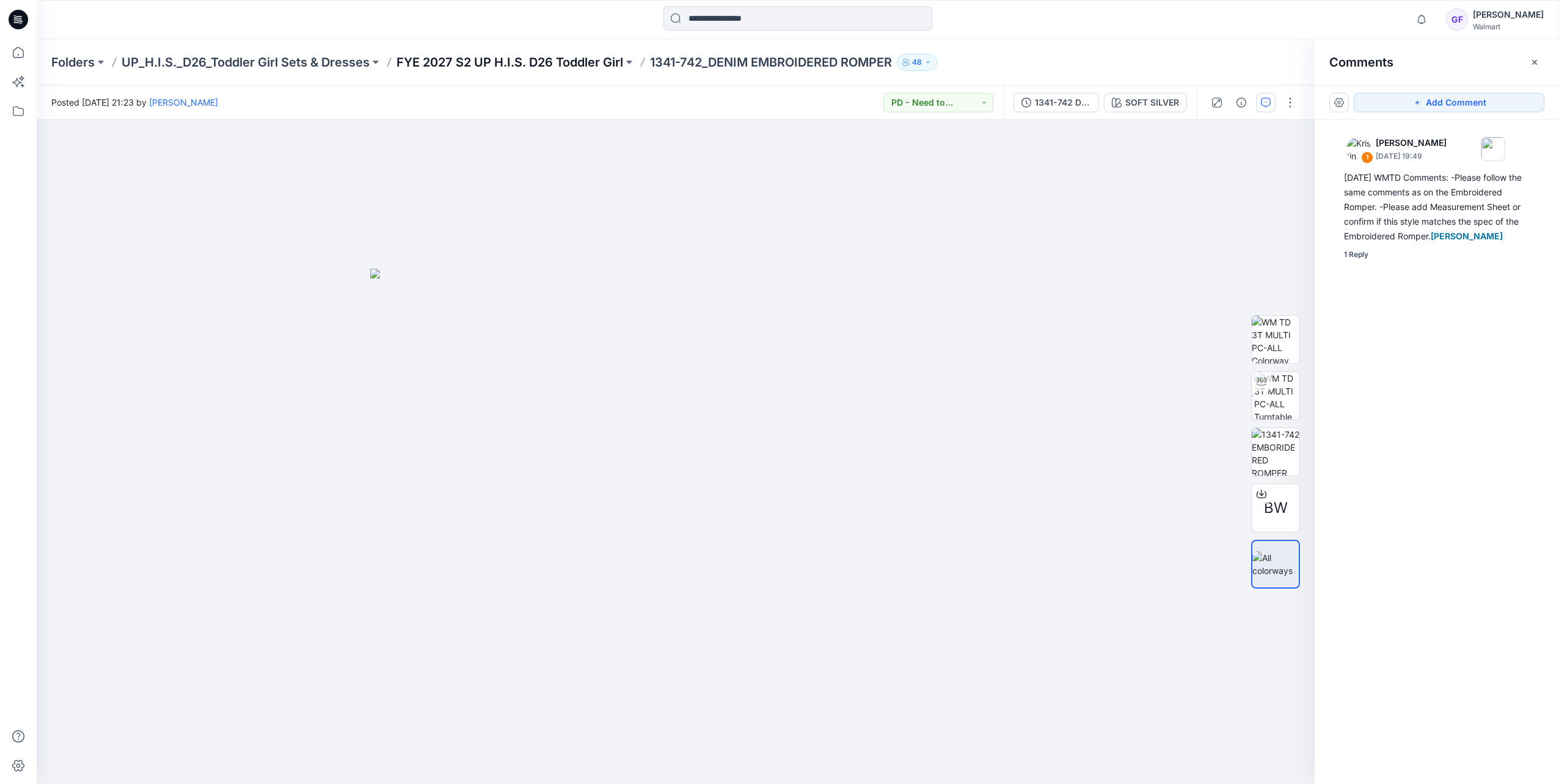
click at [560, 61] on p "FYE 2027 S2 UP H.I.S. D26 Toddler Girl" at bounding box center [509, 62] width 227 height 17
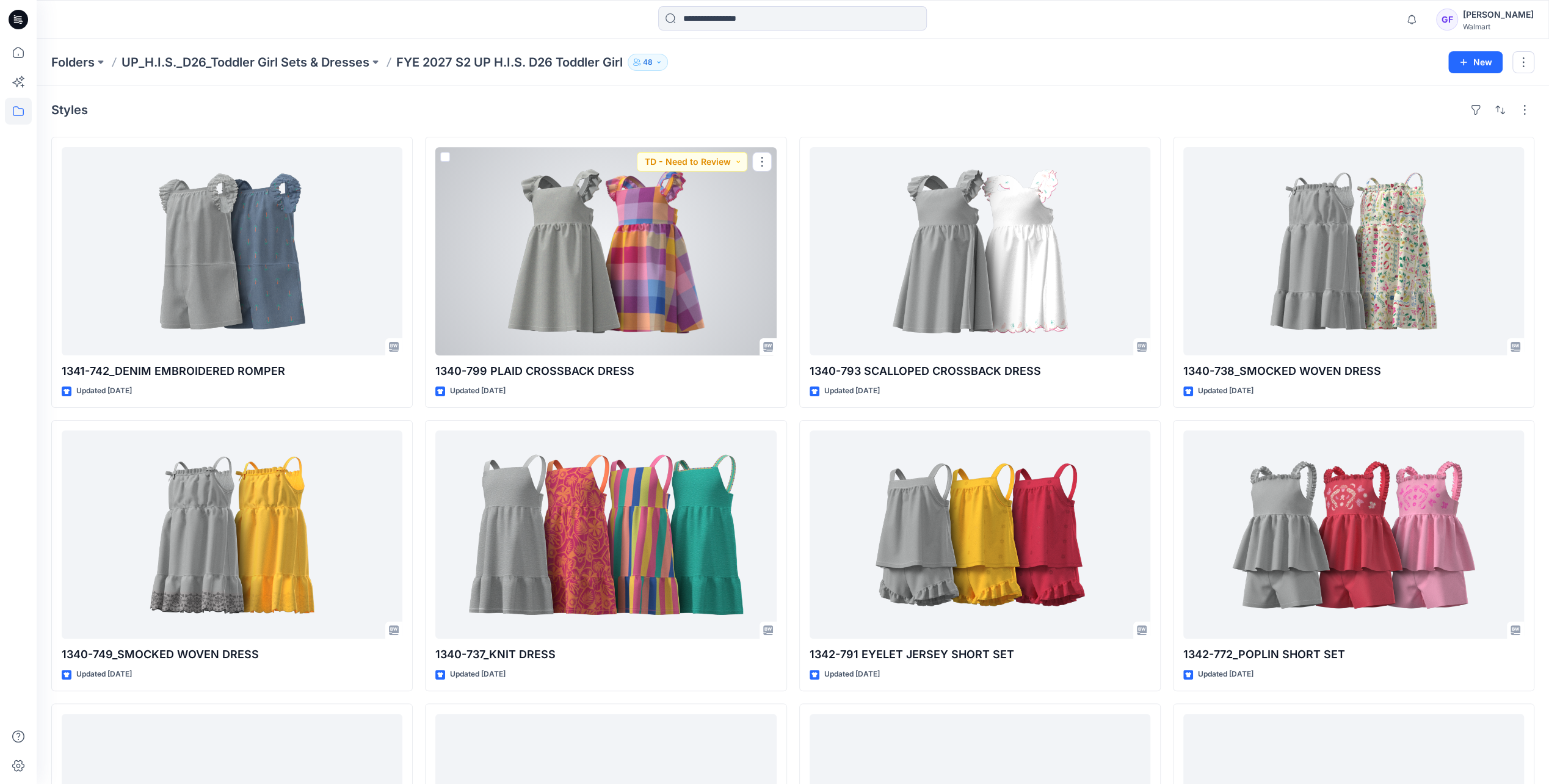
click at [659, 315] on div at bounding box center [606, 251] width 340 height 208
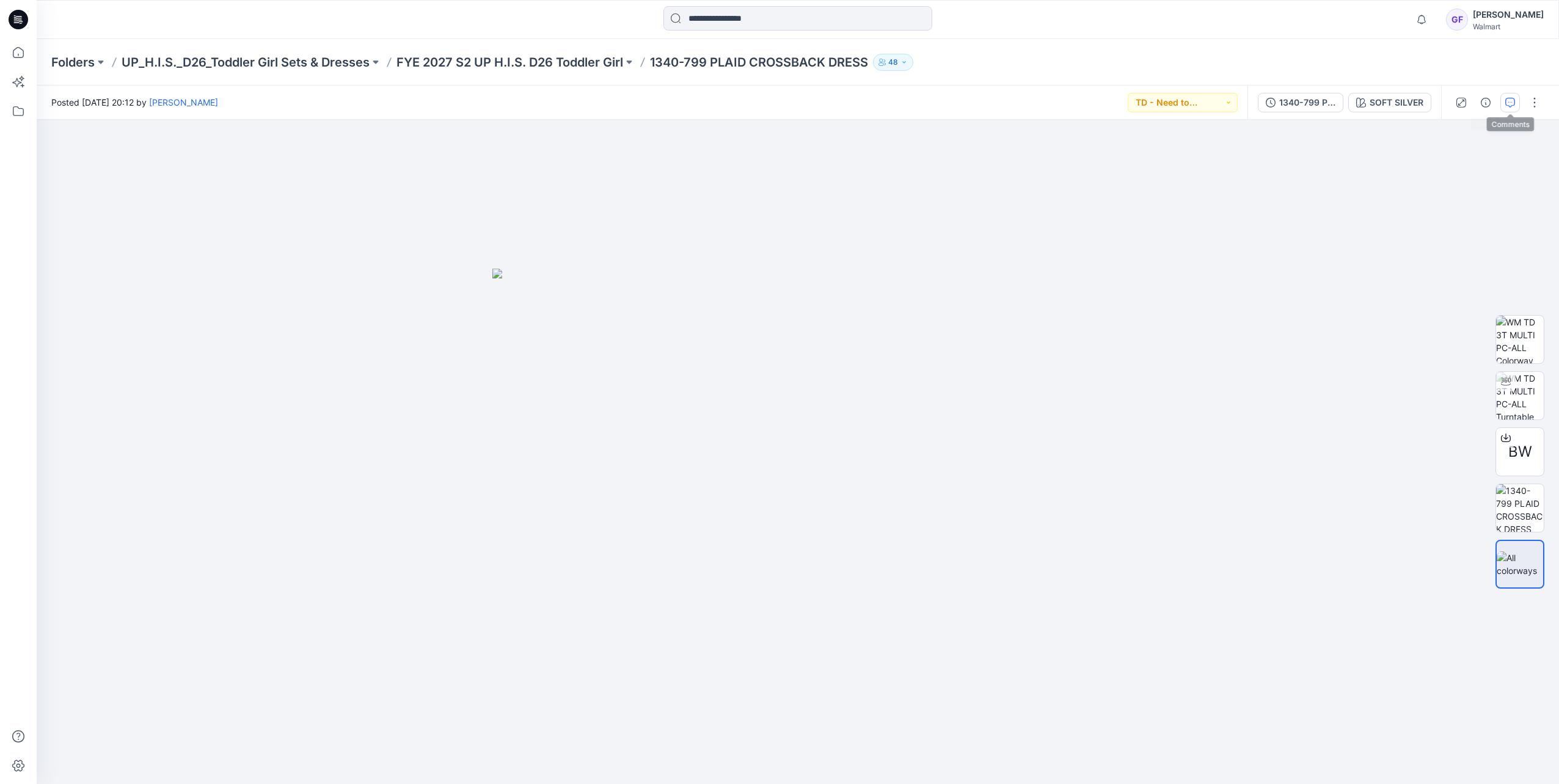
click at [1512, 99] on icon "button" at bounding box center [1509, 102] width 9 height 9
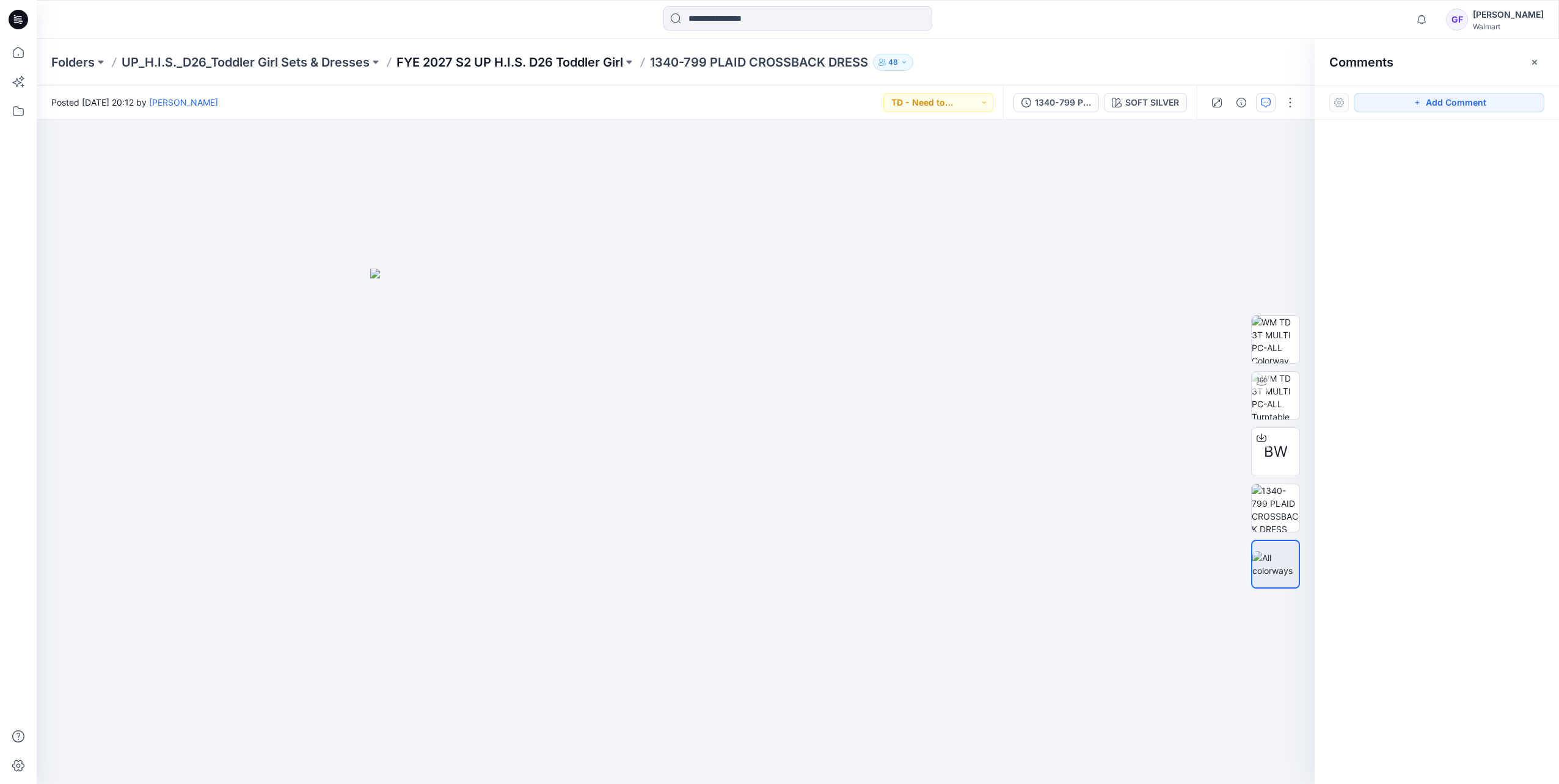
click at [481, 58] on p "FYE 2027 S2 UP H.I.S. D26 Toddler Girl" at bounding box center [509, 62] width 227 height 17
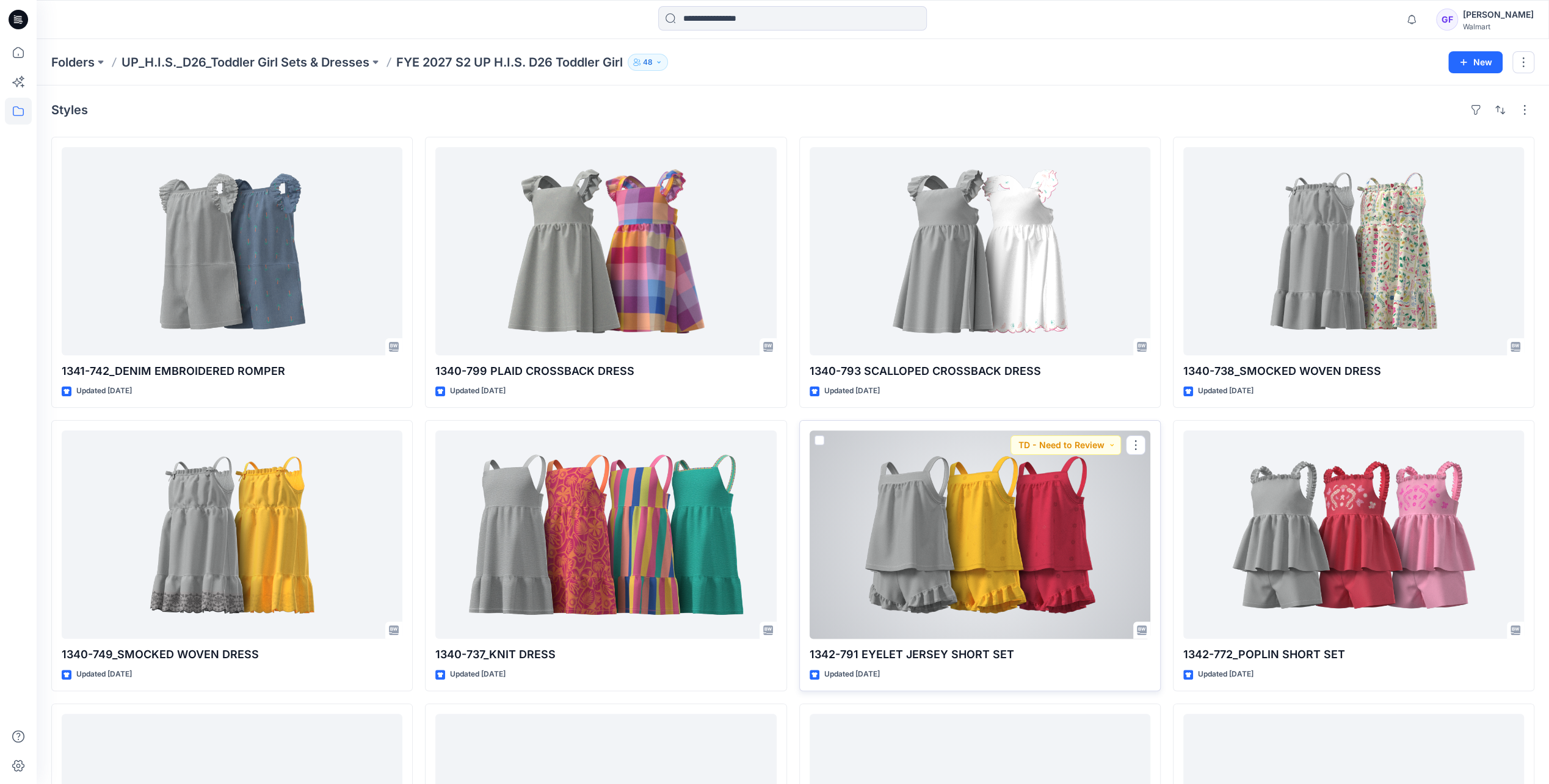
click at [965, 513] on div at bounding box center [980, 534] width 340 height 208
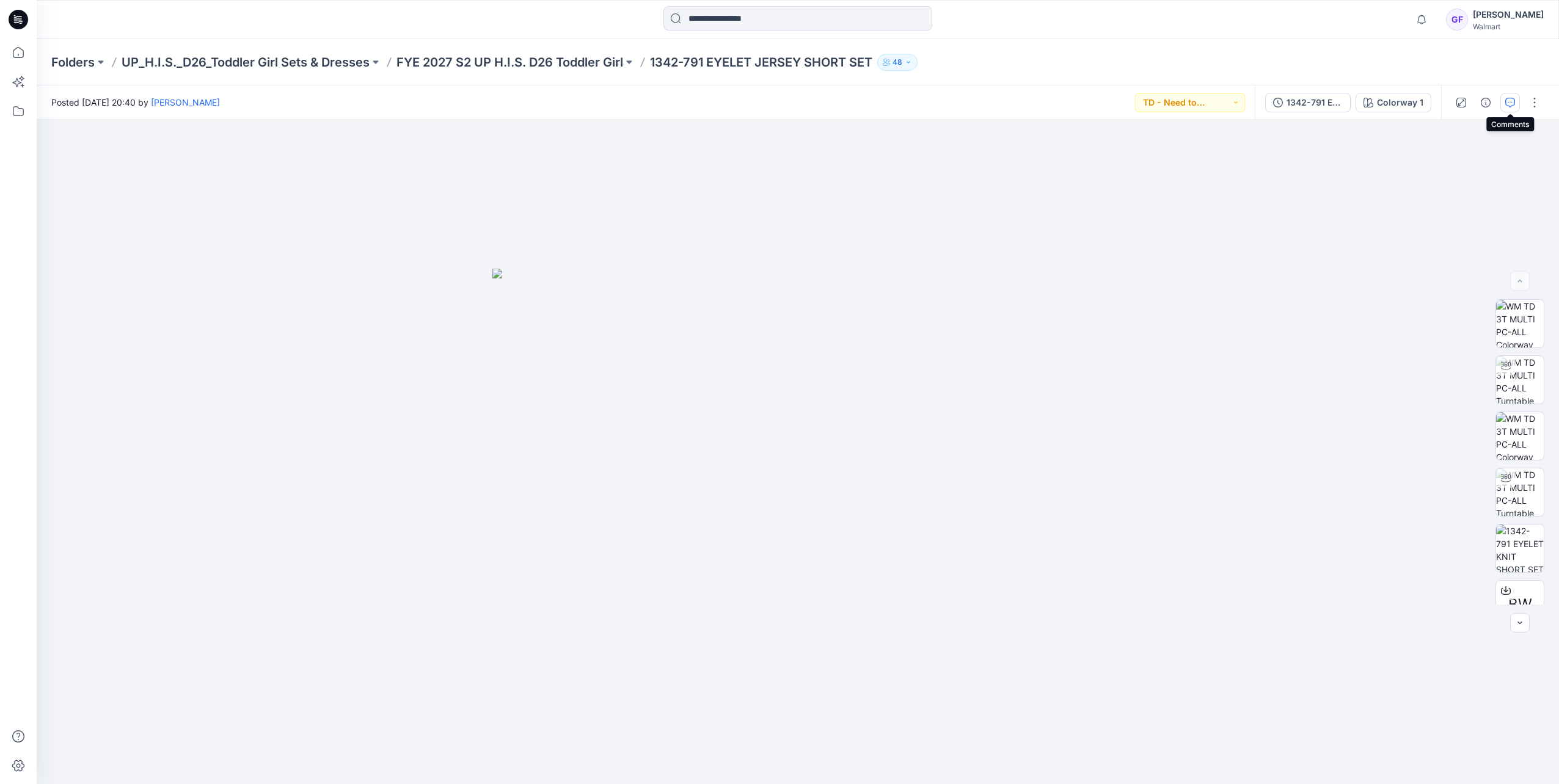
click at [1510, 104] on icon "button" at bounding box center [1509, 102] width 9 height 9
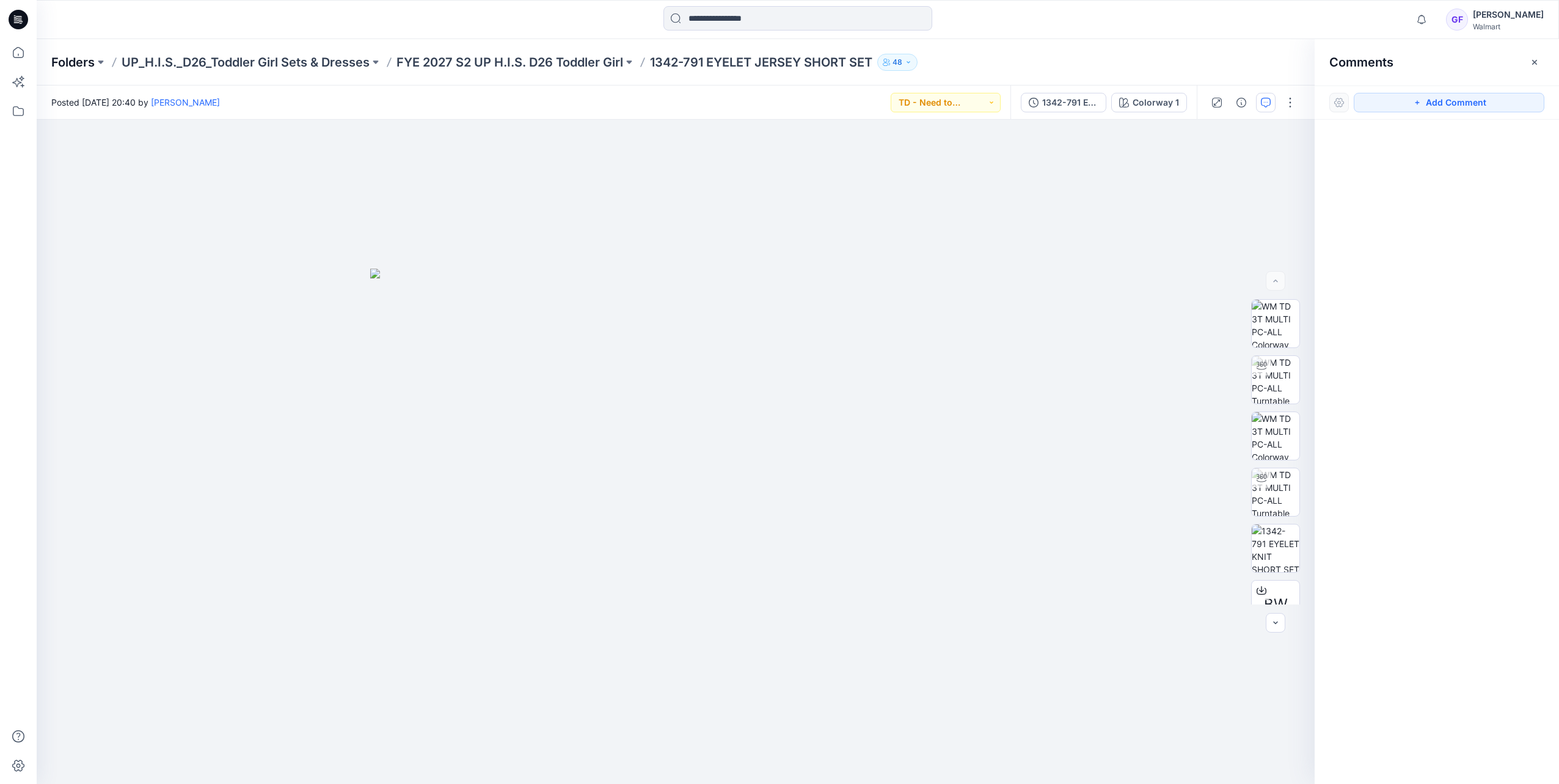
click at [54, 58] on p "Folders" at bounding box center [73, 62] width 43 height 17
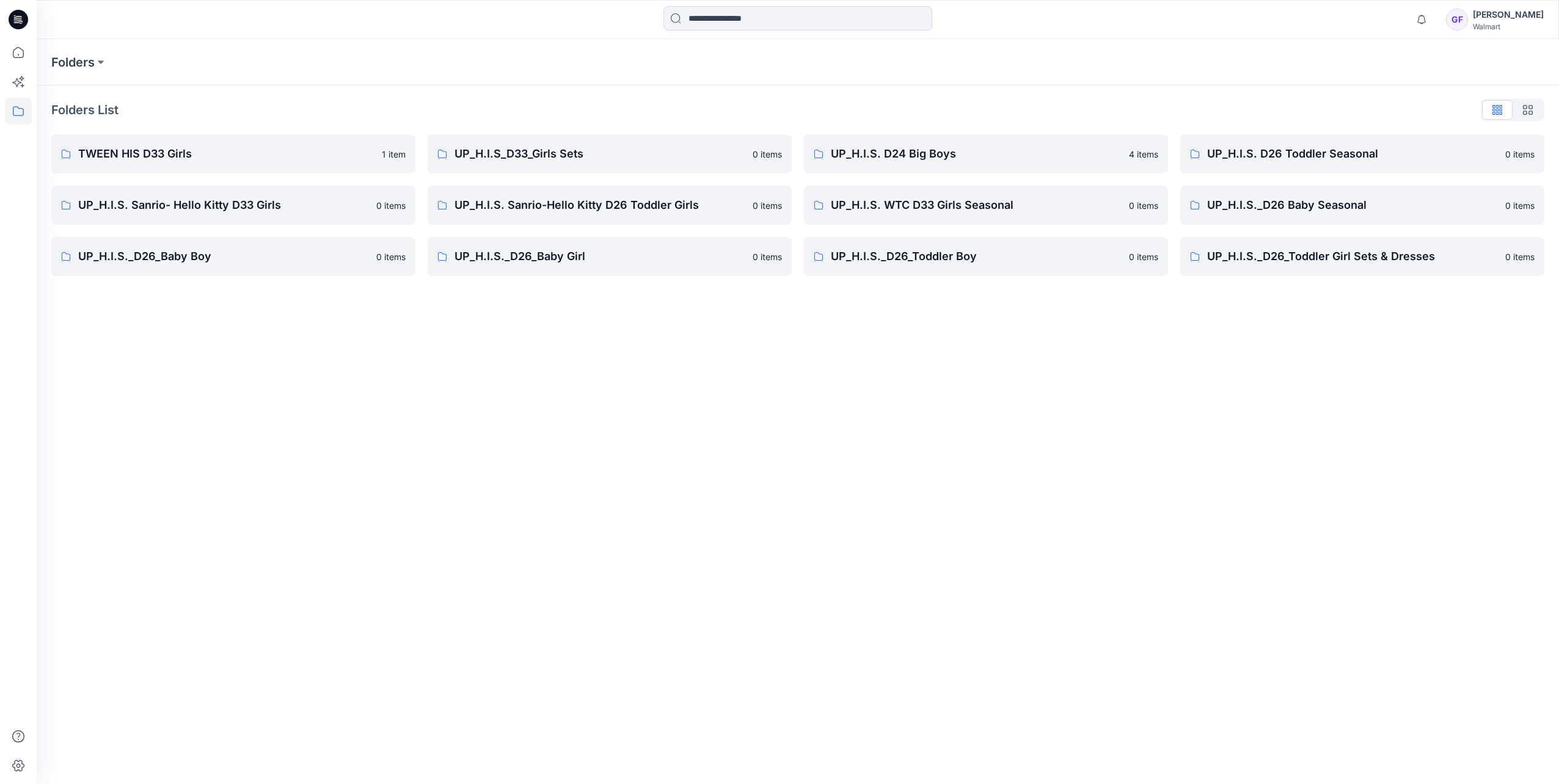
click at [177, 406] on div "Folders Folders List TWEEN HIS D33 Girls 1 item UP_H.I.S. Sanrio- Hello Kitty D…" at bounding box center [798, 412] width 1522 height 745
click at [1270, 253] on p "UP_H.I.S._D26_Toddler Girl Sets & Dresses" at bounding box center [1352, 256] width 291 height 17
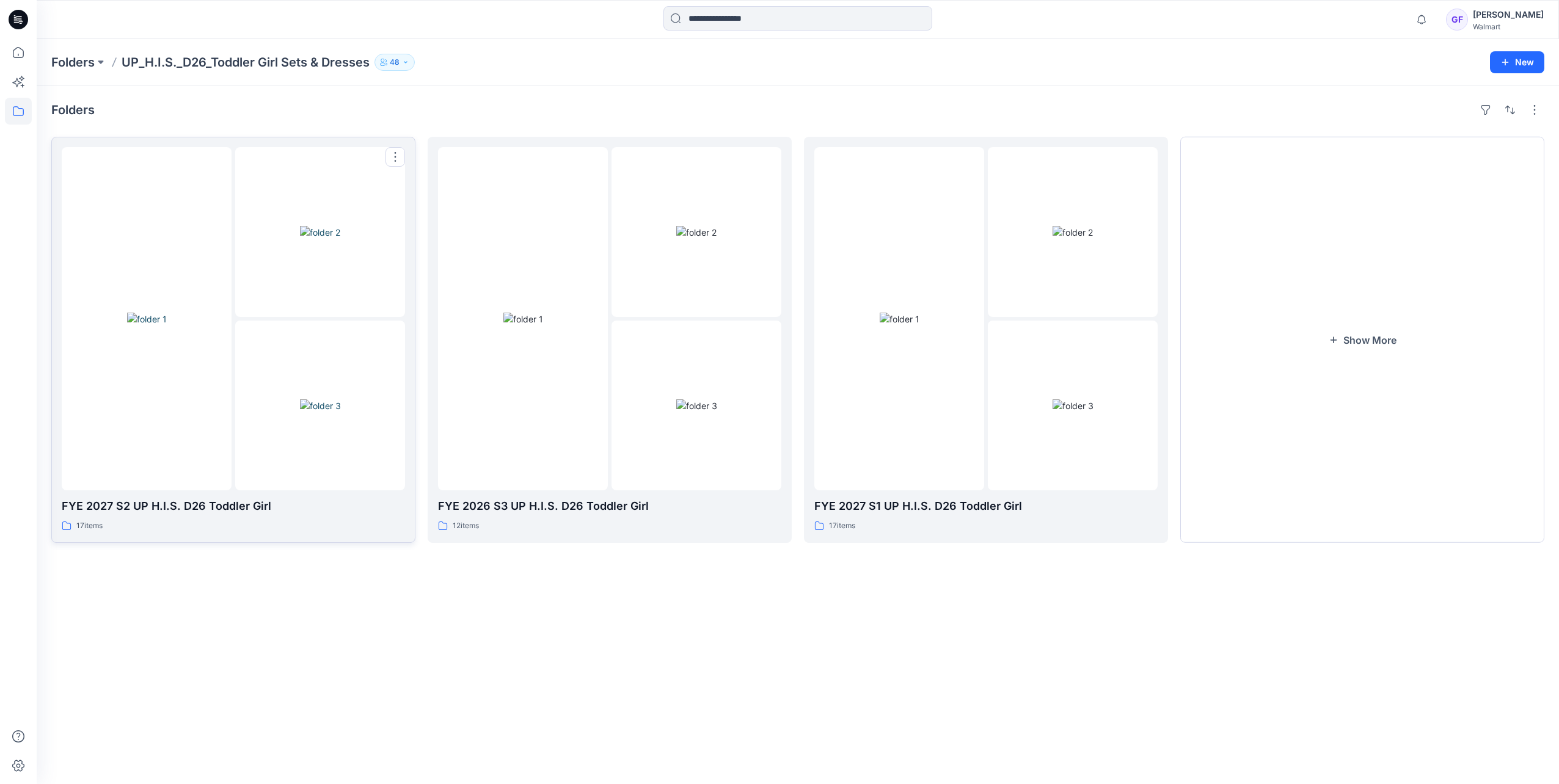
click at [167, 326] on img at bounding box center [147, 319] width 40 height 13
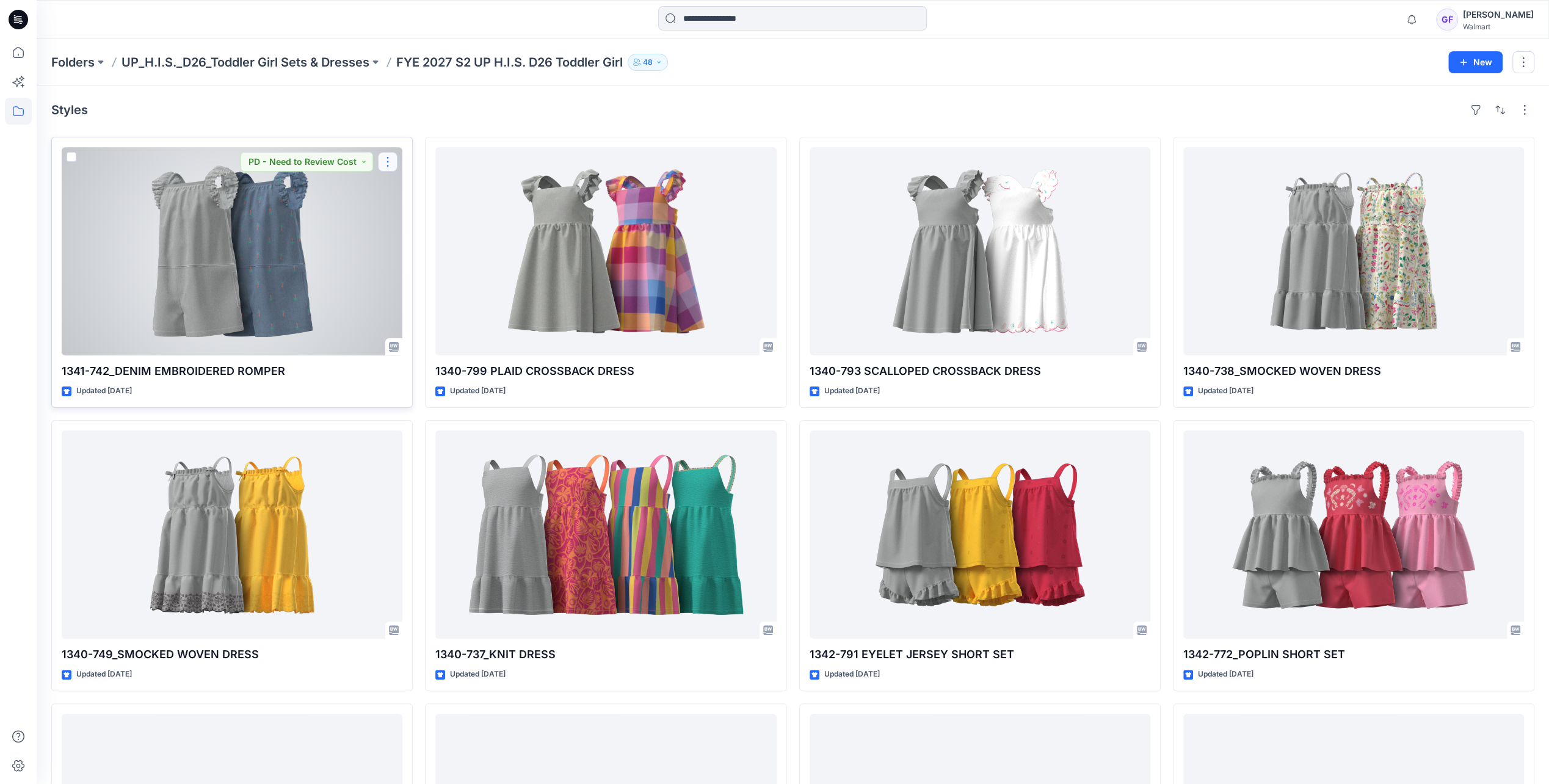
click at [393, 160] on button "button" at bounding box center [387, 161] width 20 height 20
click at [426, 191] on button "Edit" at bounding box center [446, 189] width 132 height 22
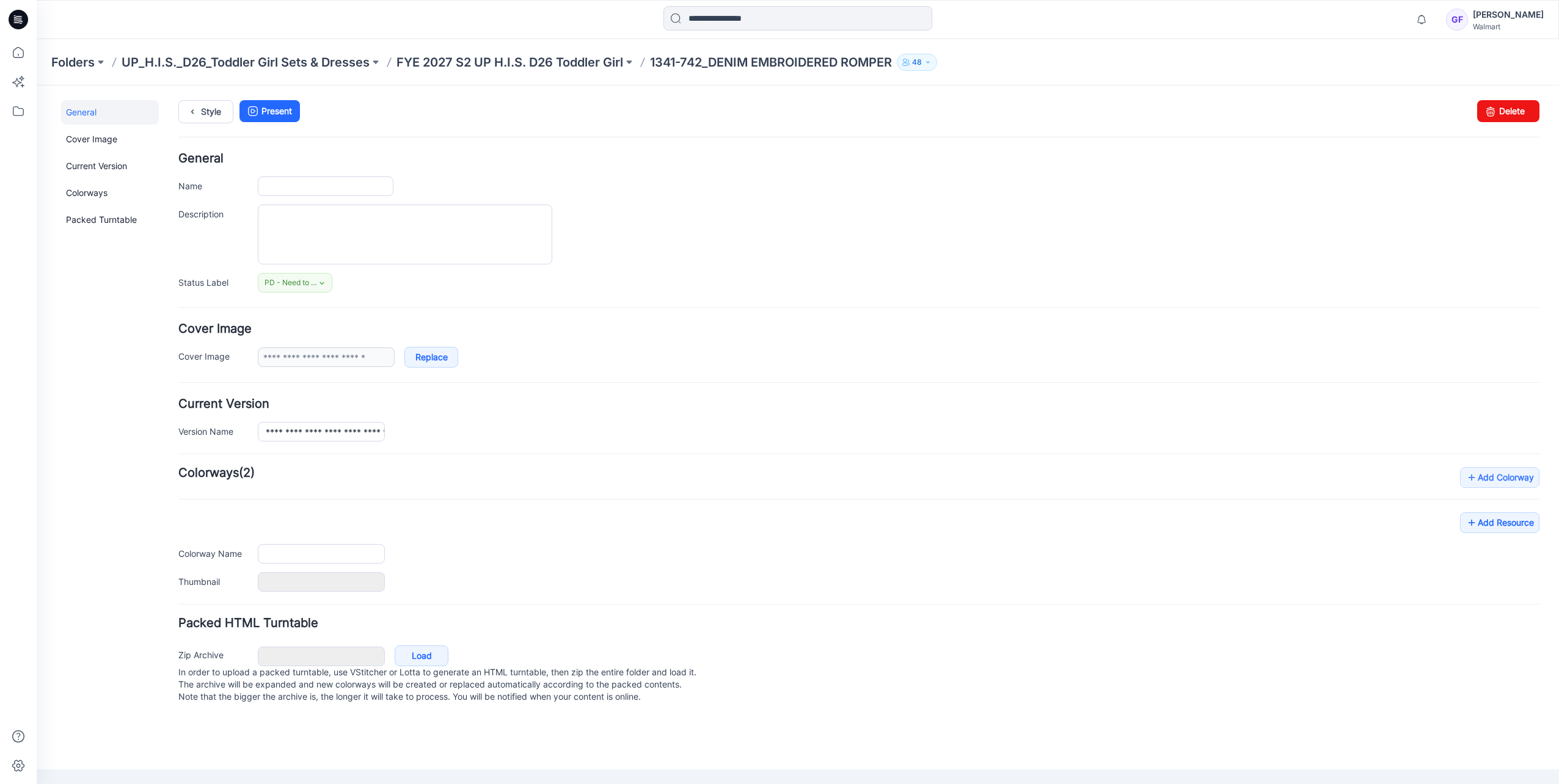
type input "**********"
type textarea "**********"
type input "**********"
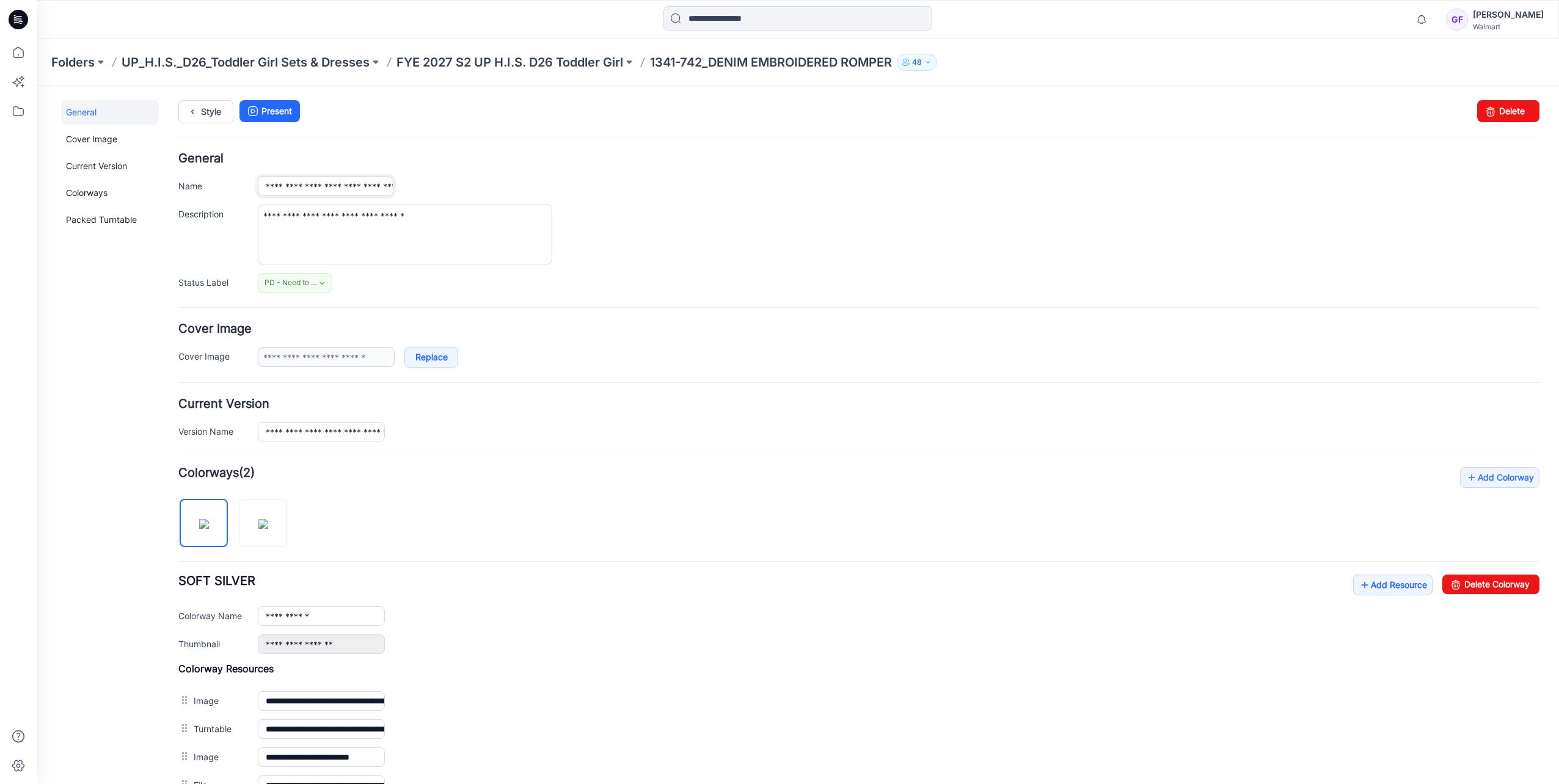
click at [297, 185] on input "**********" at bounding box center [326, 186] width 136 height 20
type input "**********"
click at [649, 313] on form "**********" at bounding box center [859, 534] width 1361 height 762
click at [292, 429] on input "**********" at bounding box center [321, 431] width 127 height 20
click at [434, 447] on form "**********" at bounding box center [859, 534] width 1361 height 762
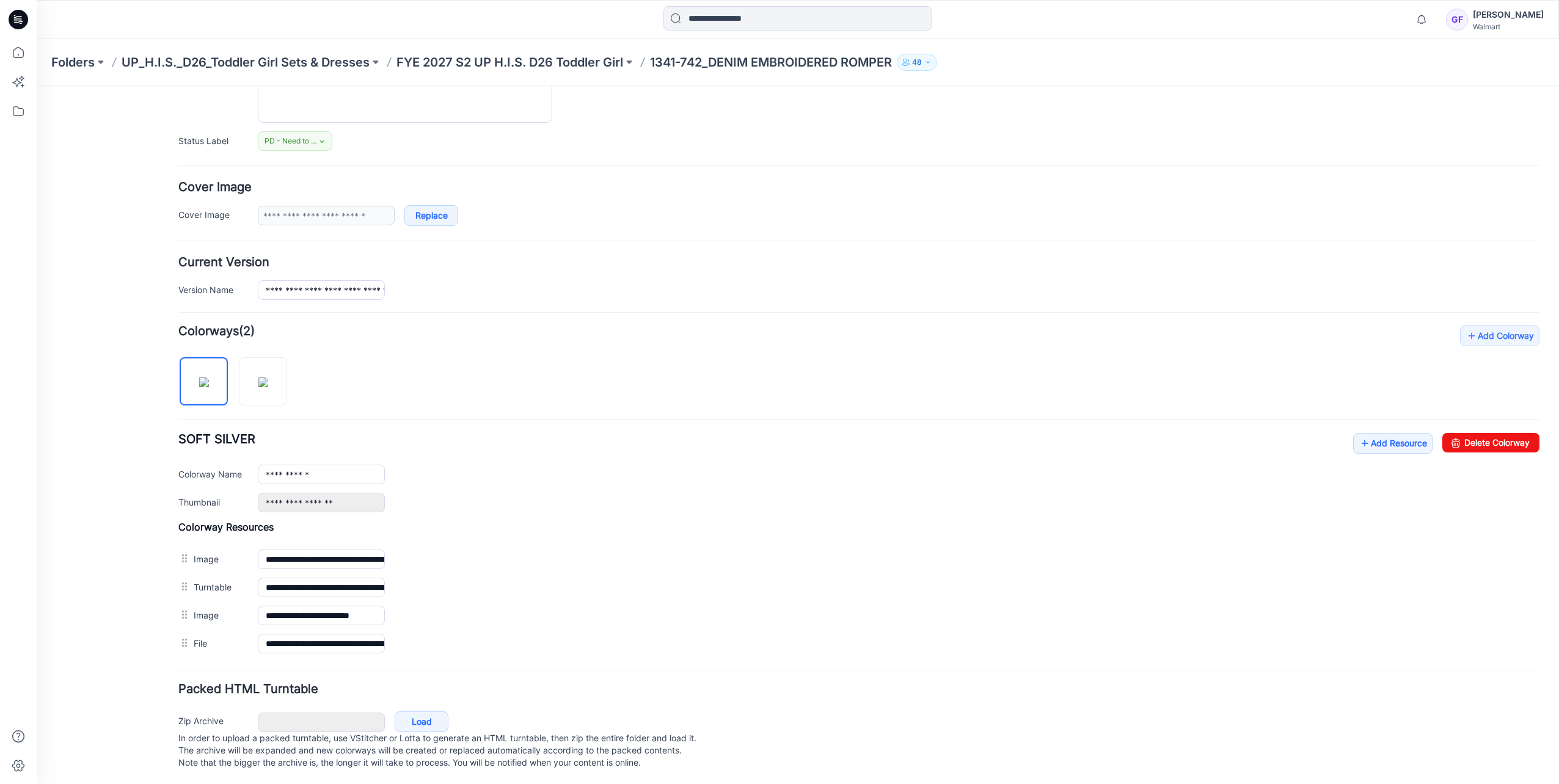
scroll to position [150, 0]
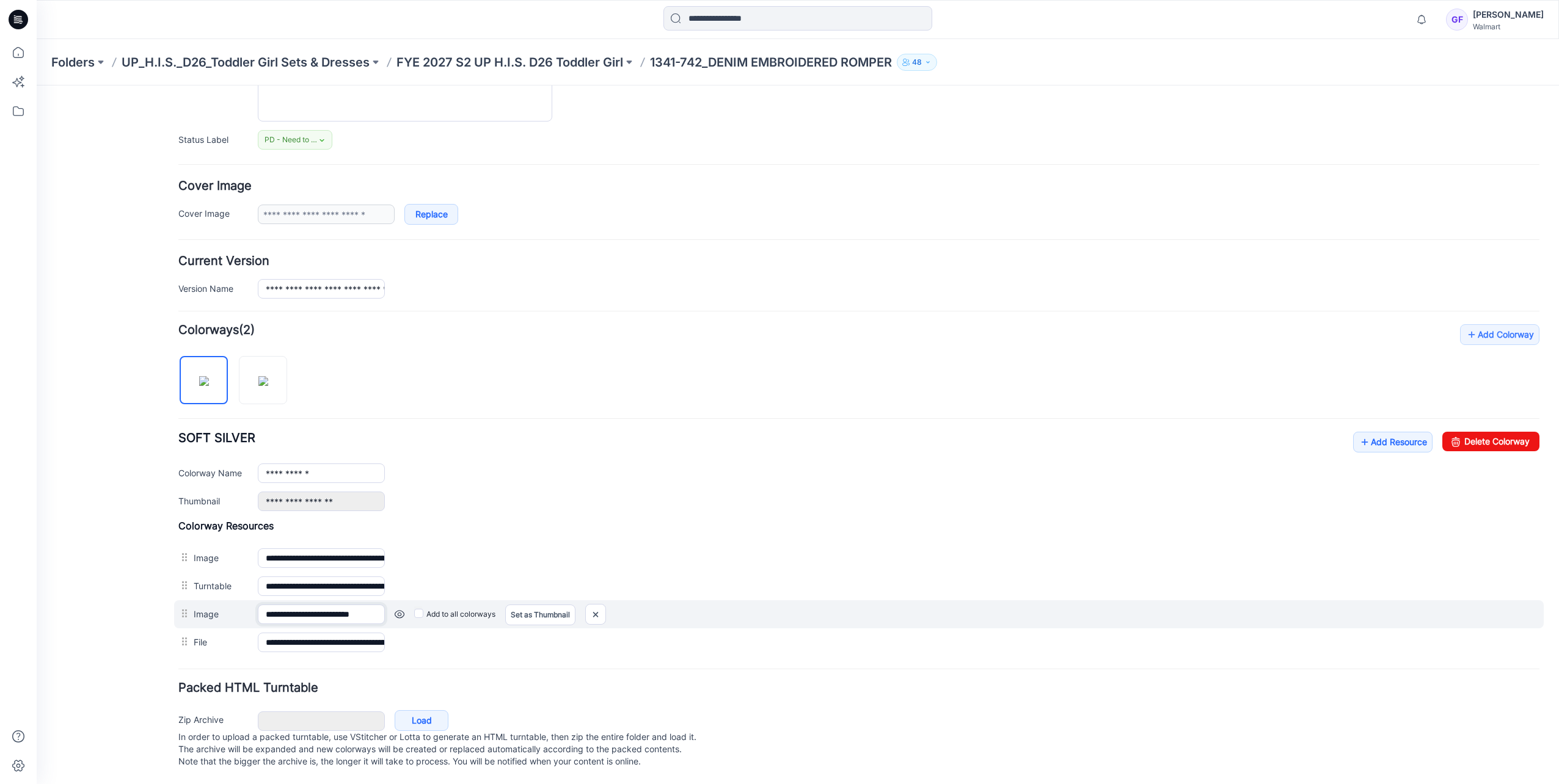
click at [296, 604] on input "**********" at bounding box center [321, 614] width 127 height 20
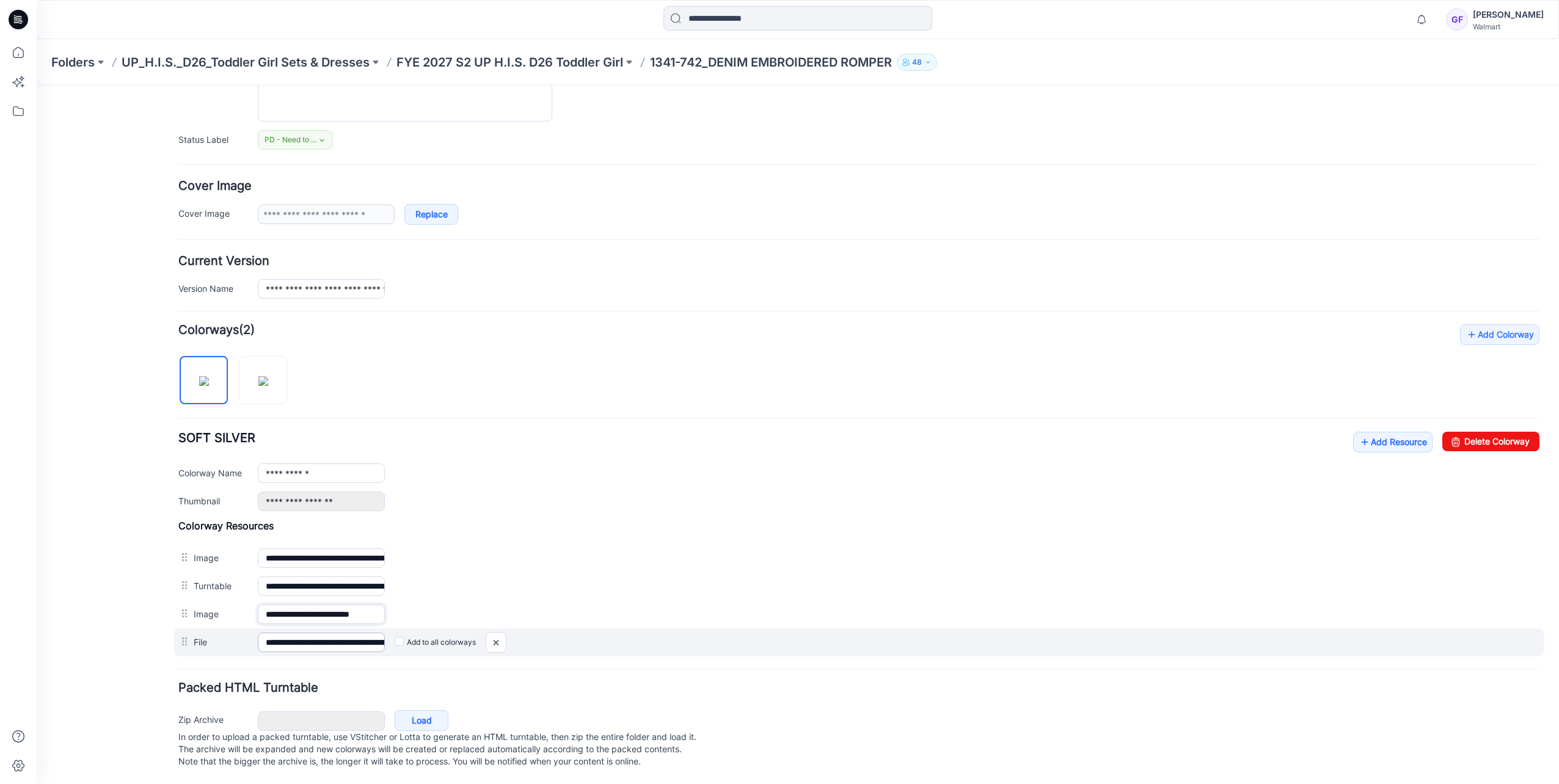
type input "**********"
click at [297, 633] on input "**********" at bounding box center [321, 642] width 127 height 20
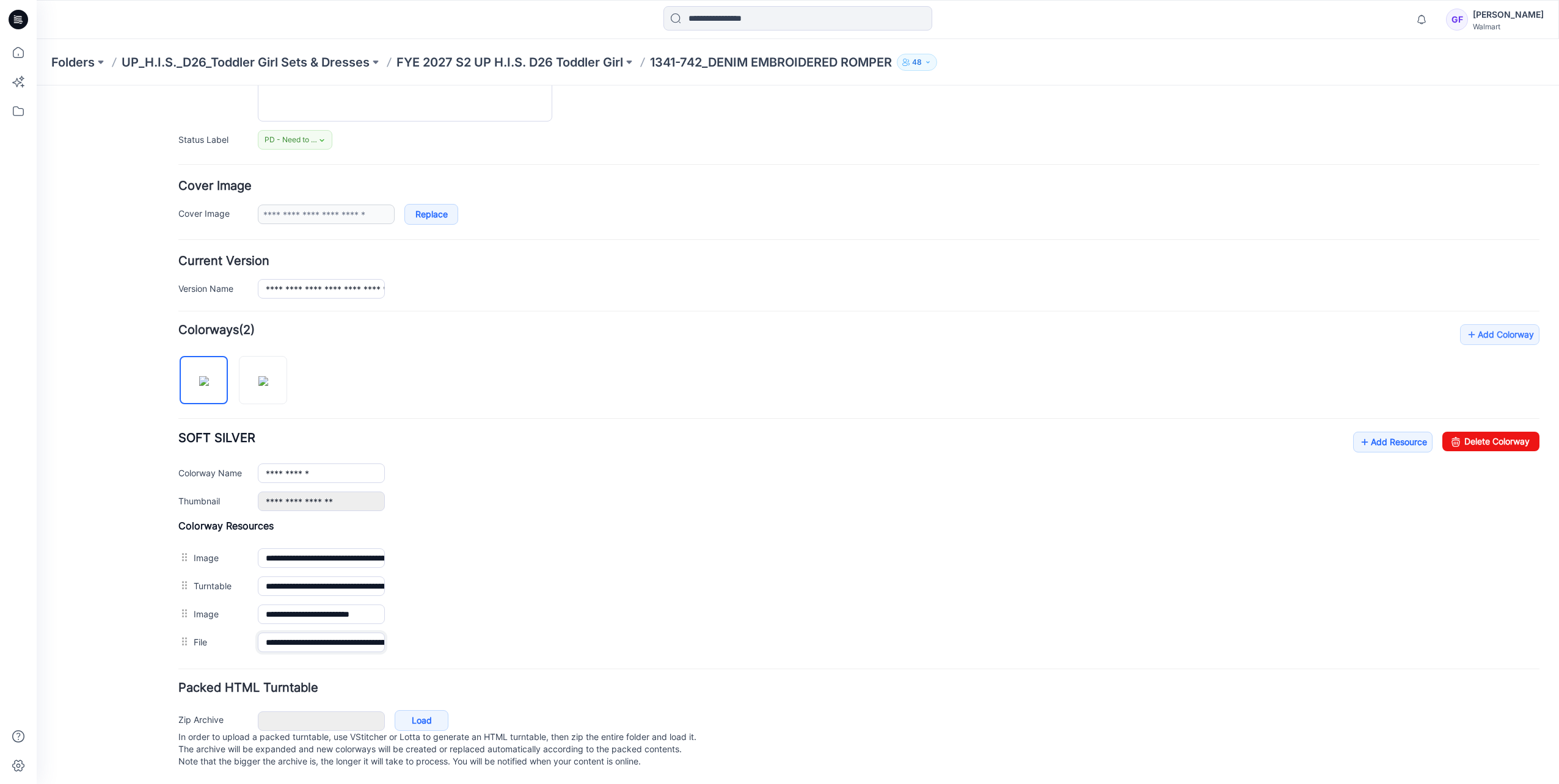
type input "**********"
click at [540, 408] on div "**********" at bounding box center [859, 490] width 1361 height 332
click at [268, 376] on img at bounding box center [263, 381] width 9 height 9
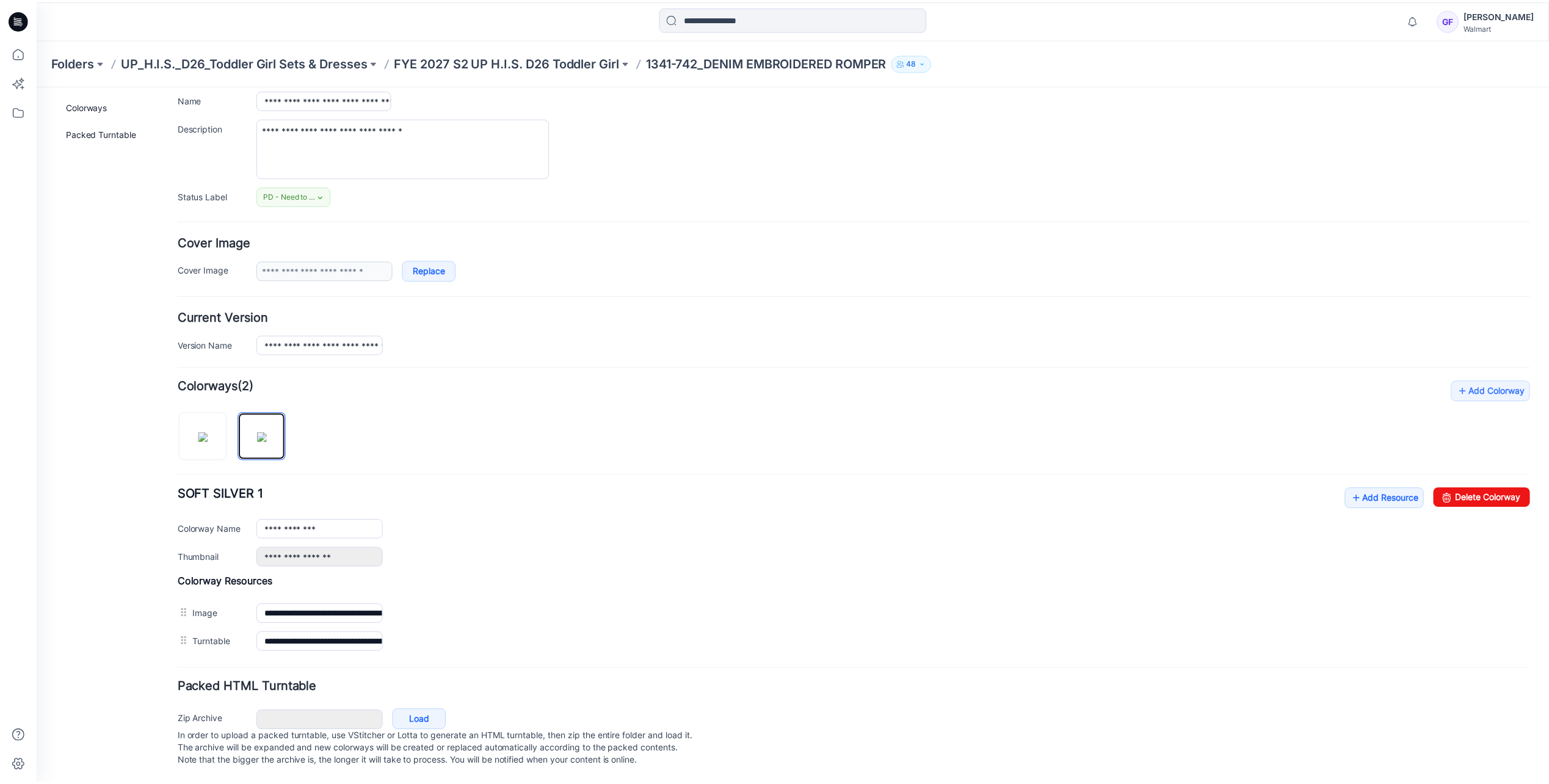
scroll to position [95, 0]
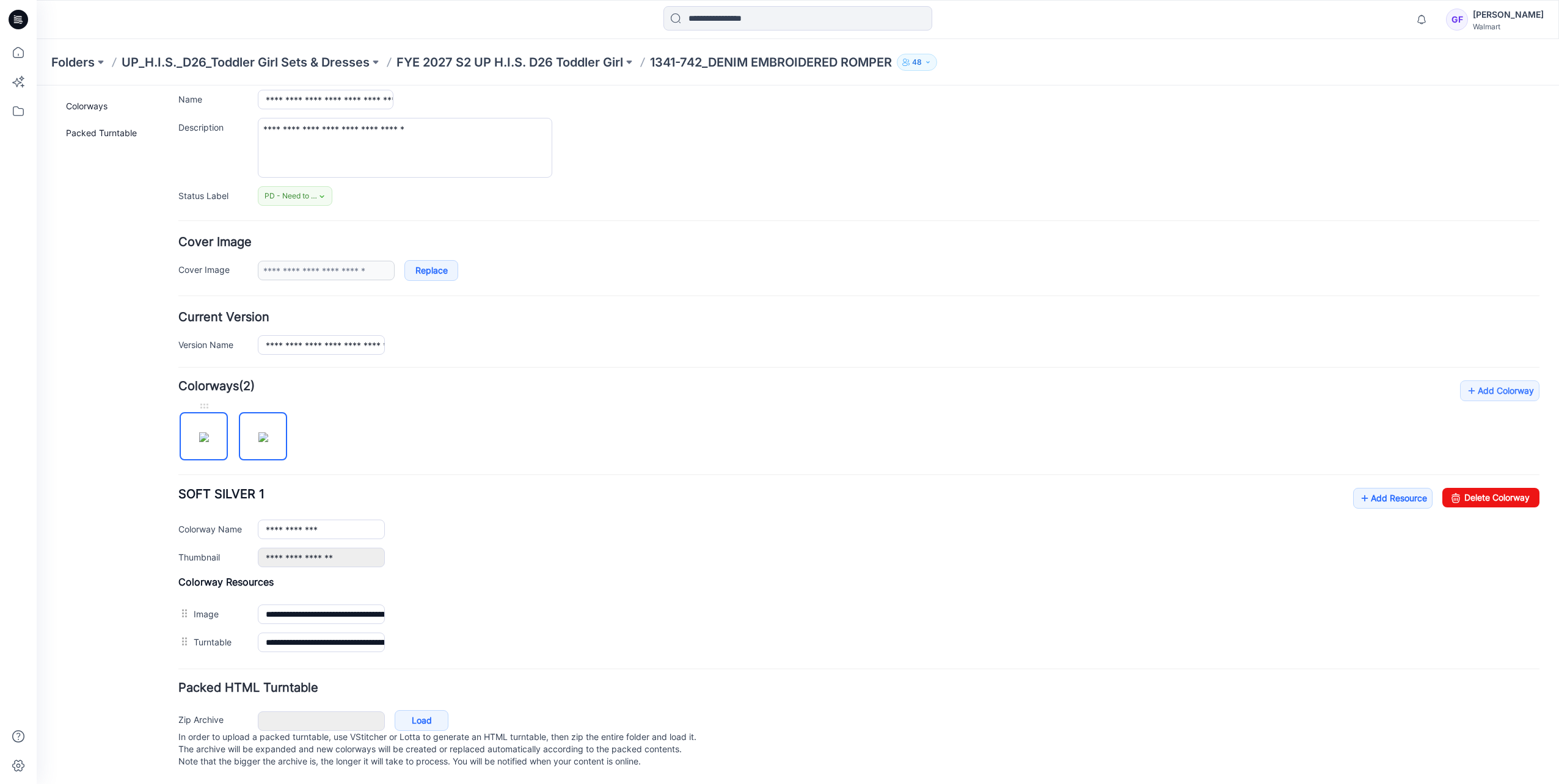
click at [199, 432] on img at bounding box center [204, 437] width 9 height 9
type input "**********"
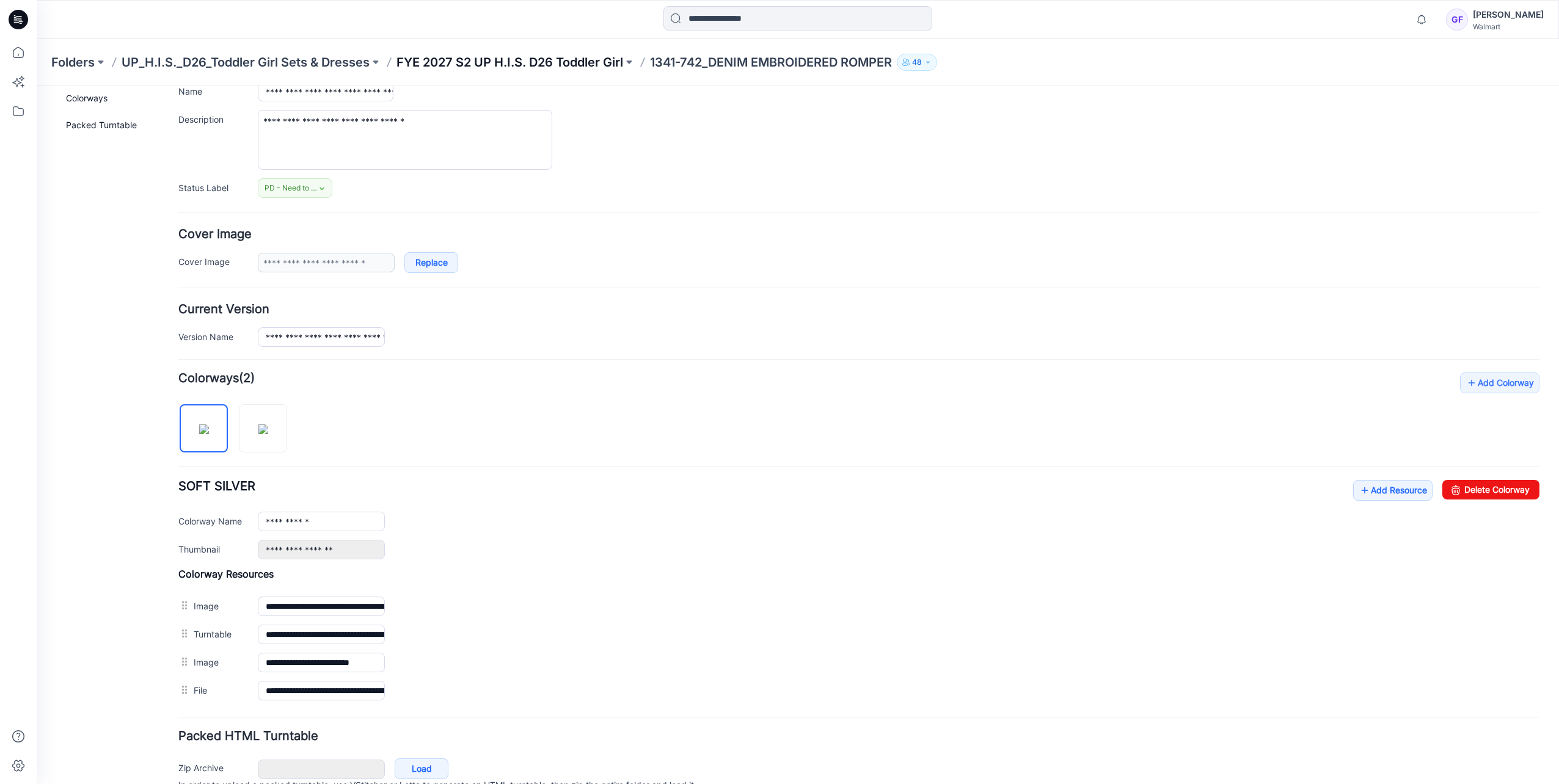
click at [434, 62] on p "FYE 2027 S2 UP H.I.S. D26 Toddler Girl" at bounding box center [509, 62] width 227 height 17
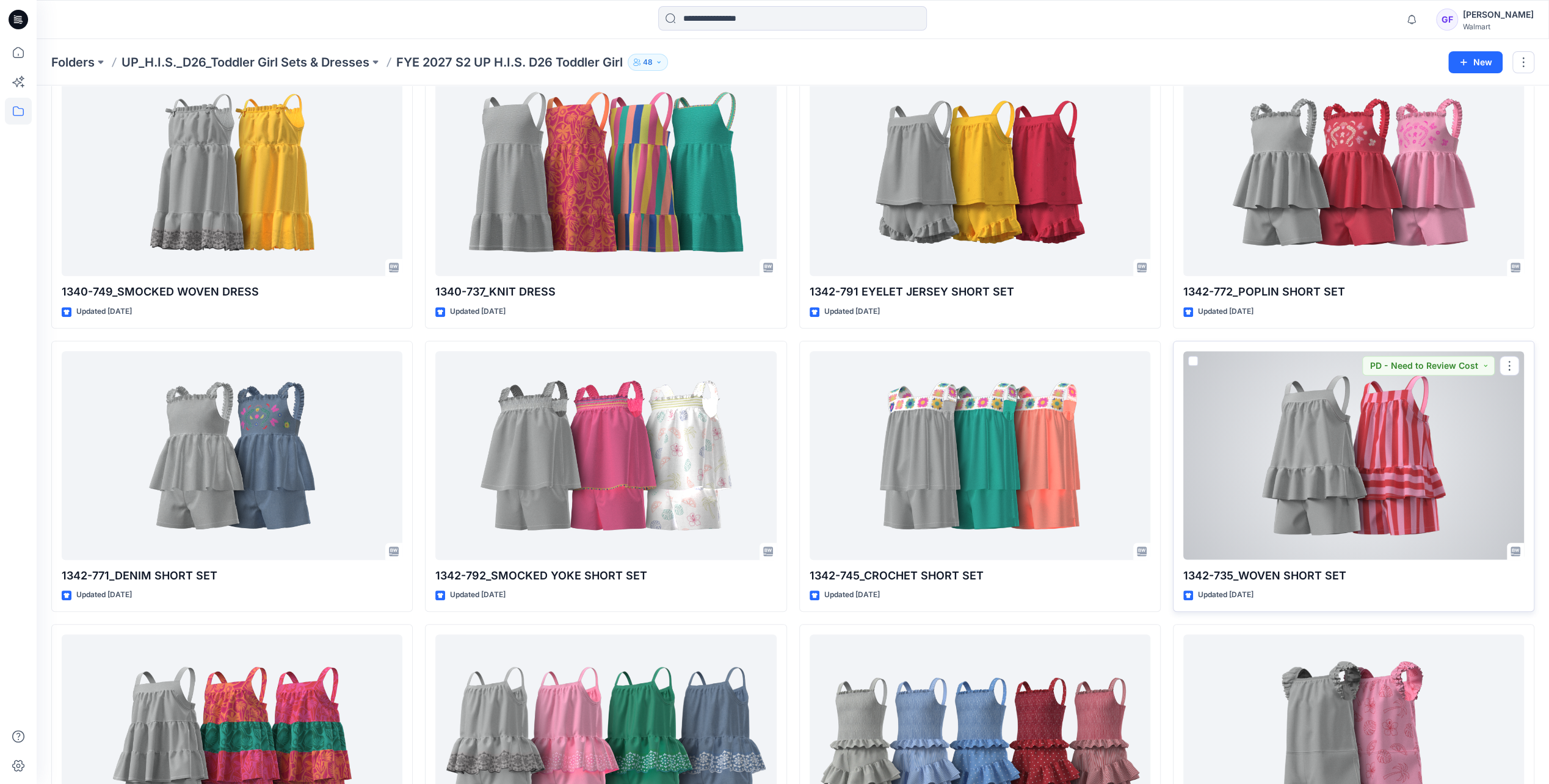
scroll to position [366, 0]
